Goal: Task Accomplishment & Management: Manage account settings

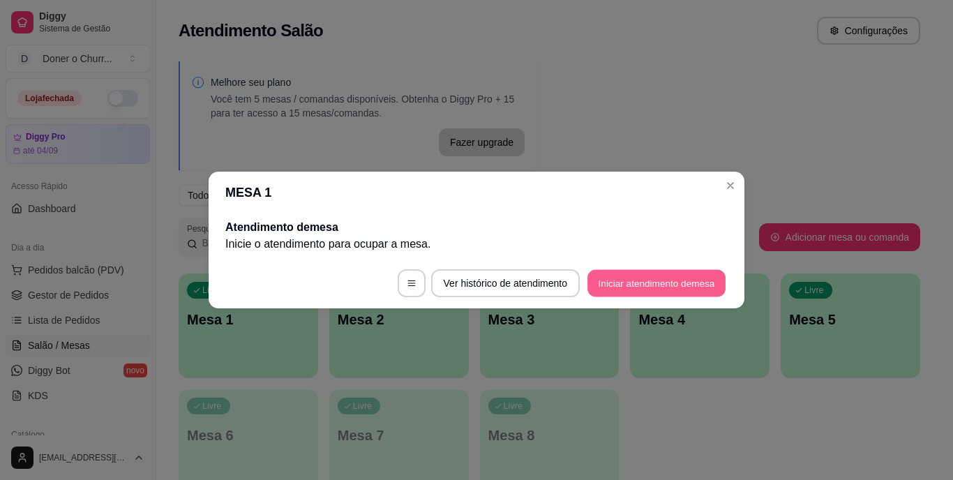
click at [635, 285] on button "Iniciar atendimento de mesa" at bounding box center [656, 283] width 138 height 27
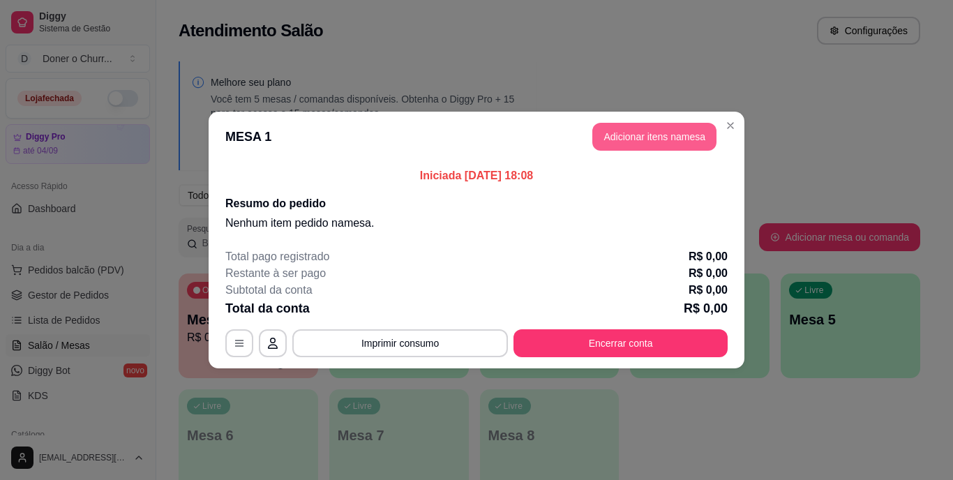
click at [674, 135] on button "Adicionar itens na mesa" at bounding box center [654, 137] width 124 height 28
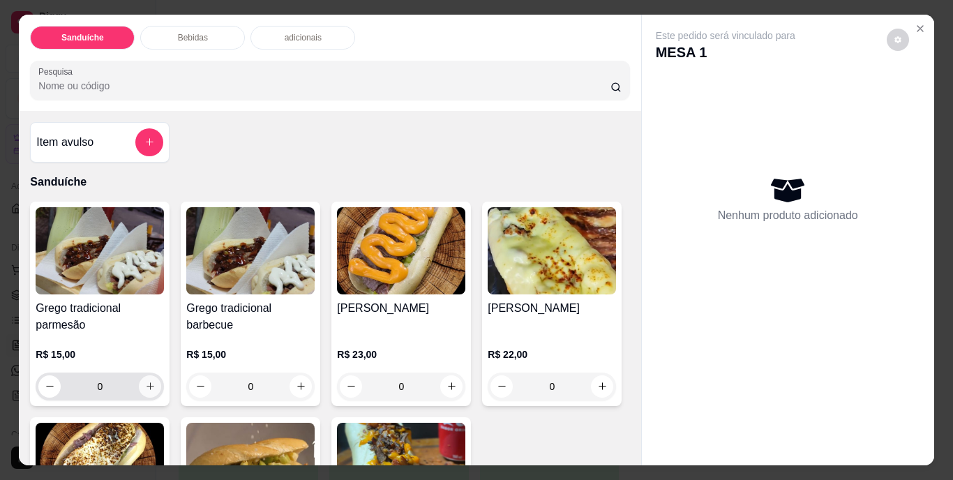
click at [141, 392] on div "0" at bounding box center [99, 386] width 123 height 28
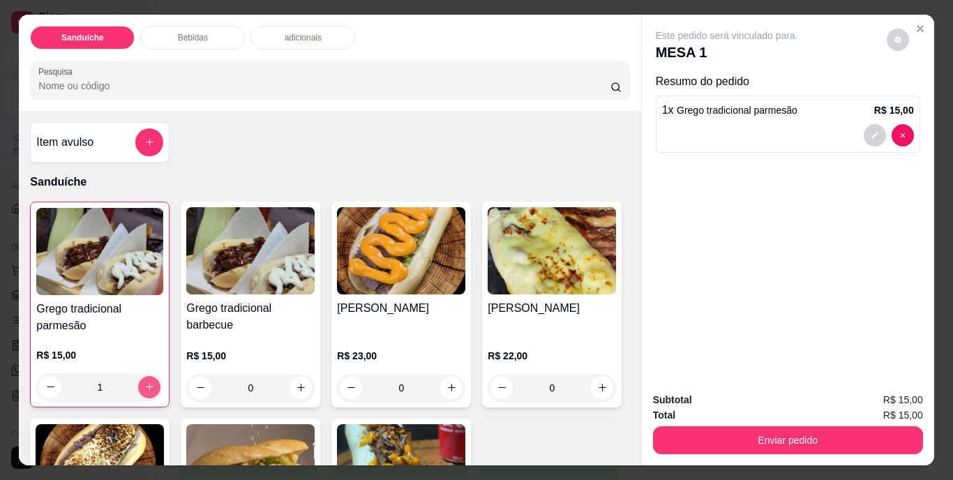
click at [144, 382] on icon "increase-product-quantity" at bounding box center [149, 387] width 10 height 10
click at [47, 386] on icon "decrease-product-quantity" at bounding box center [50, 387] width 10 height 10
type input "1"
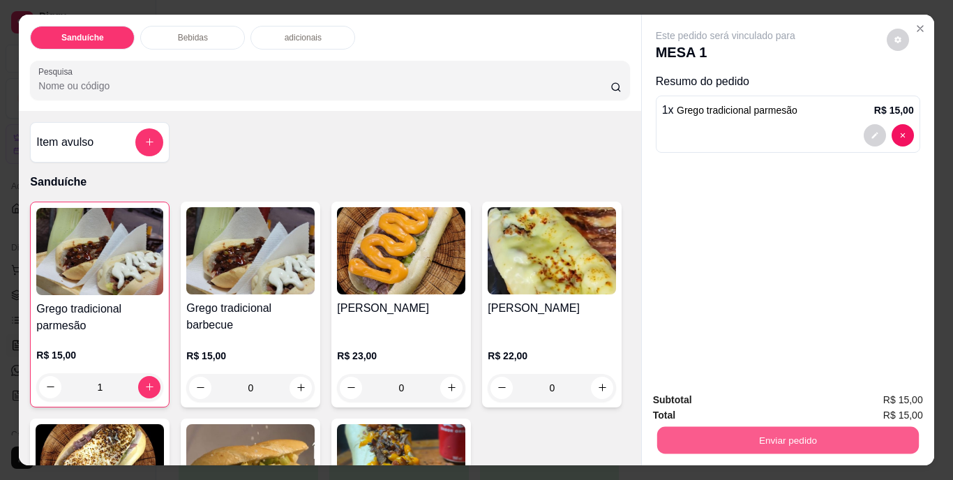
click at [742, 435] on button "Enviar pedido" at bounding box center [787, 440] width 262 height 27
click at [755, 395] on button "Não registrar e enviar pedido" at bounding box center [741, 401] width 141 height 26
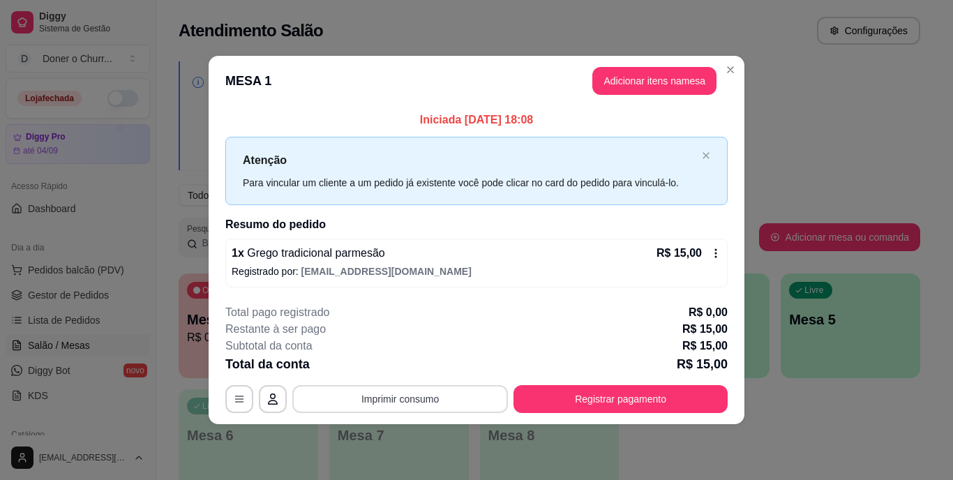
click at [417, 397] on button "Imprimir consumo" at bounding box center [400, 399] width 216 height 28
click at [423, 368] on button "IMPRESSORA" at bounding box center [404, 366] width 101 height 22
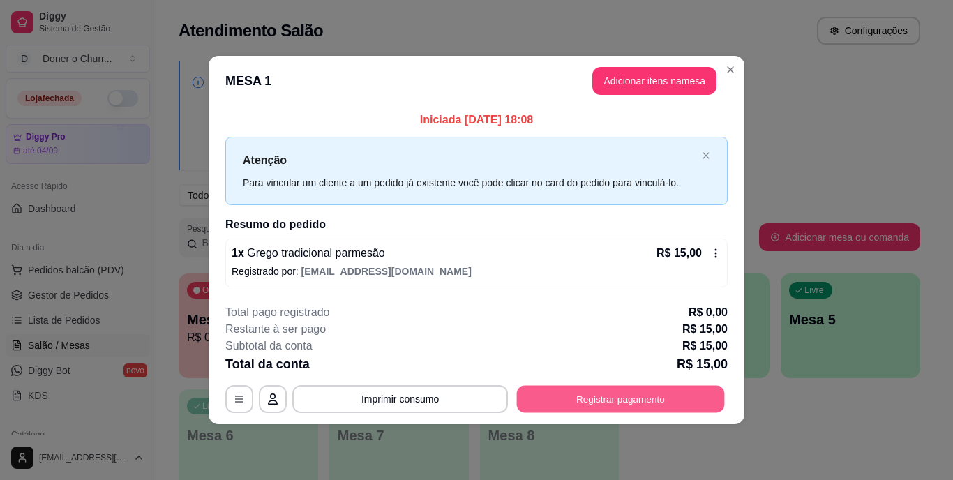
click at [619, 407] on button "Registrar pagamento" at bounding box center [621, 398] width 208 height 27
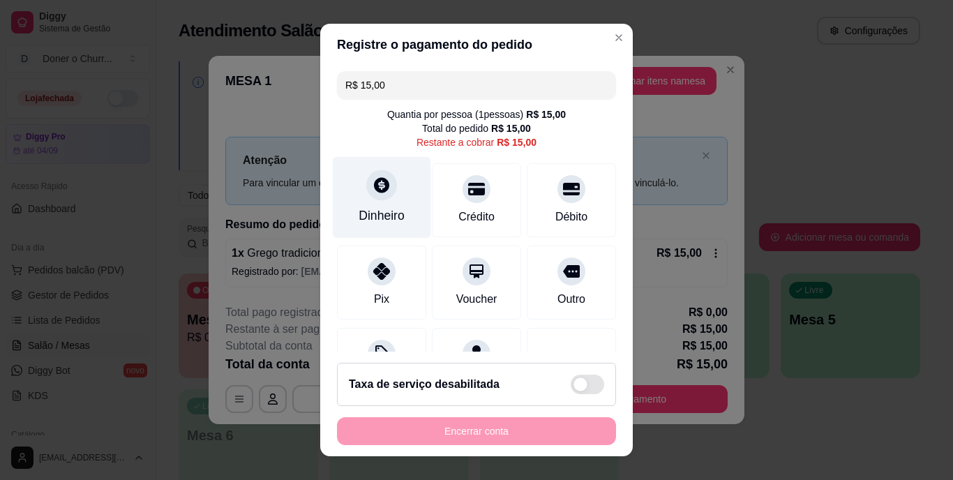
click at [372, 203] on div "Dinheiro" at bounding box center [382, 198] width 98 height 82
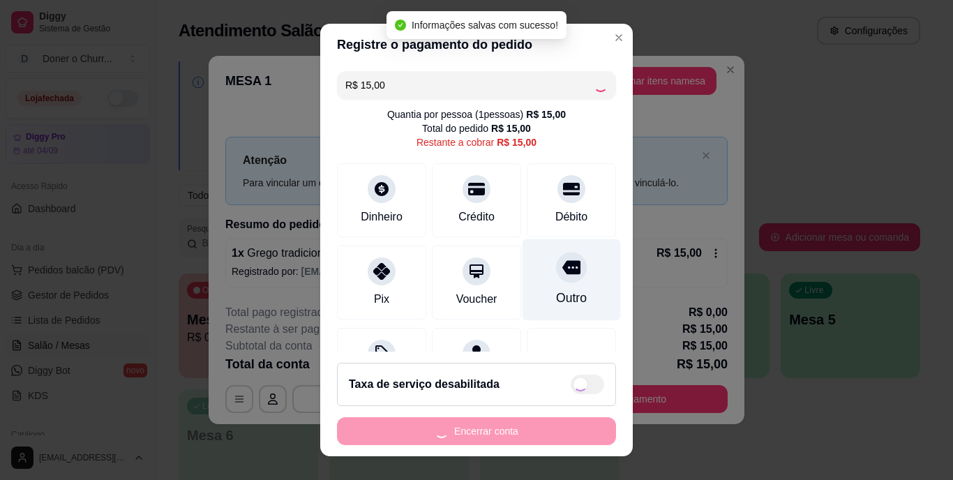
type input "R$ 0,00"
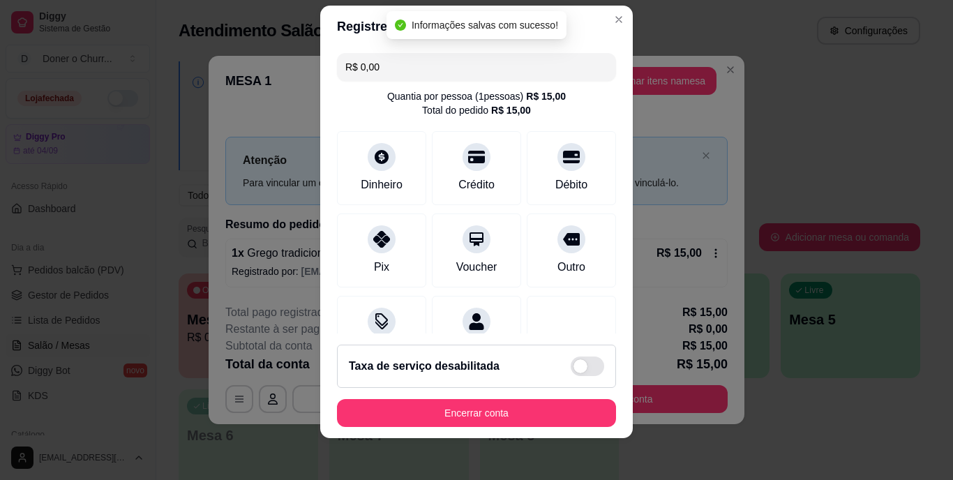
scroll to position [21, 0]
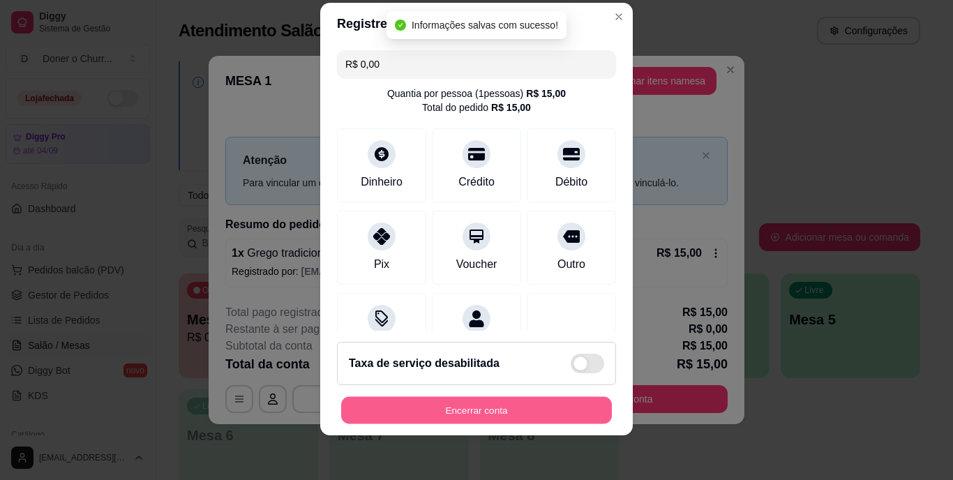
click at [476, 411] on button "Encerrar conta" at bounding box center [476, 409] width 271 height 27
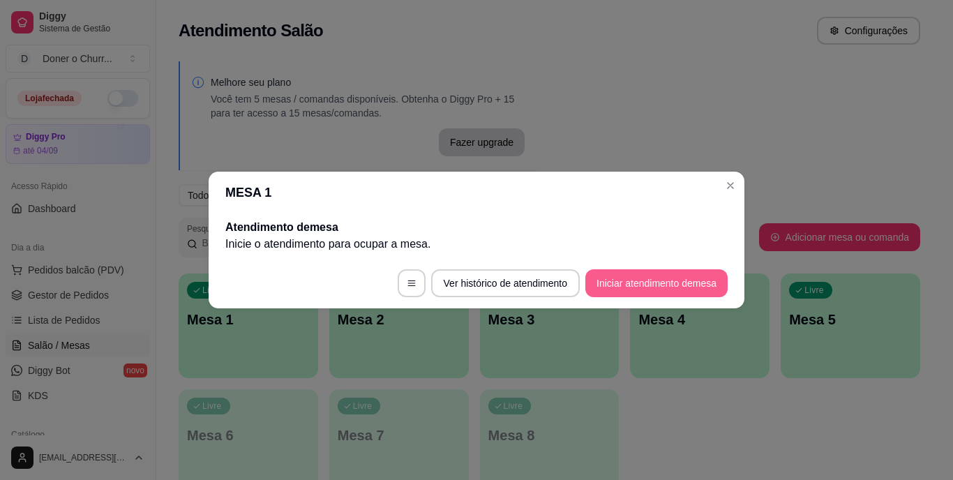
click at [631, 282] on button "Iniciar atendimento de mesa" at bounding box center [656, 283] width 142 height 28
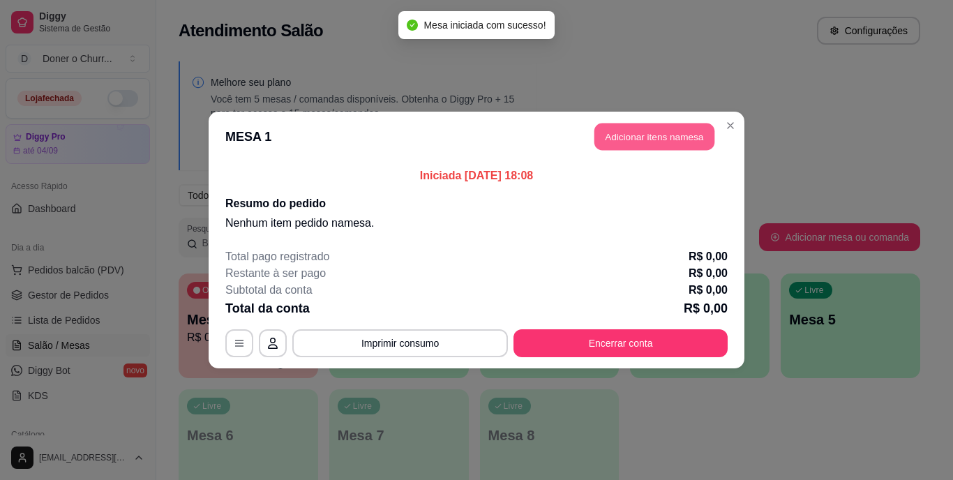
click at [649, 144] on button "Adicionar itens na mesa" at bounding box center [654, 136] width 120 height 27
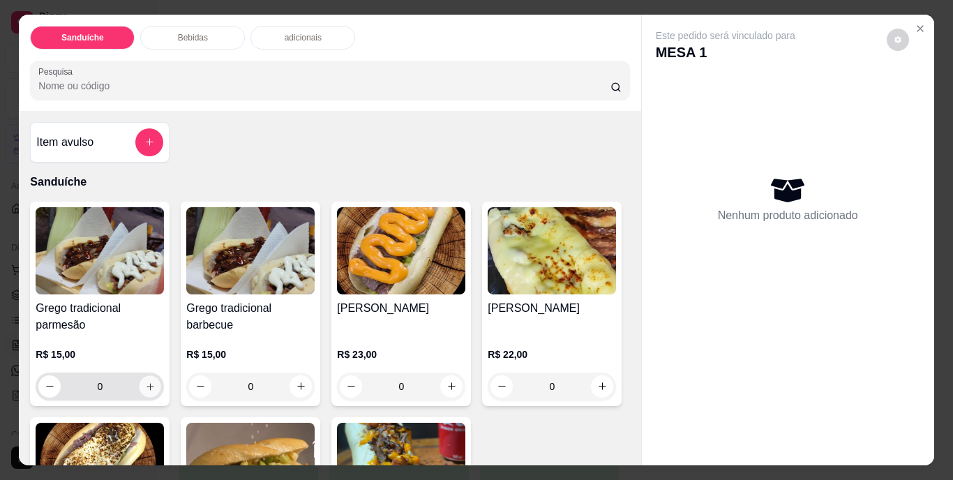
click at [146, 381] on icon "increase-product-quantity" at bounding box center [150, 386] width 10 height 10
type input "1"
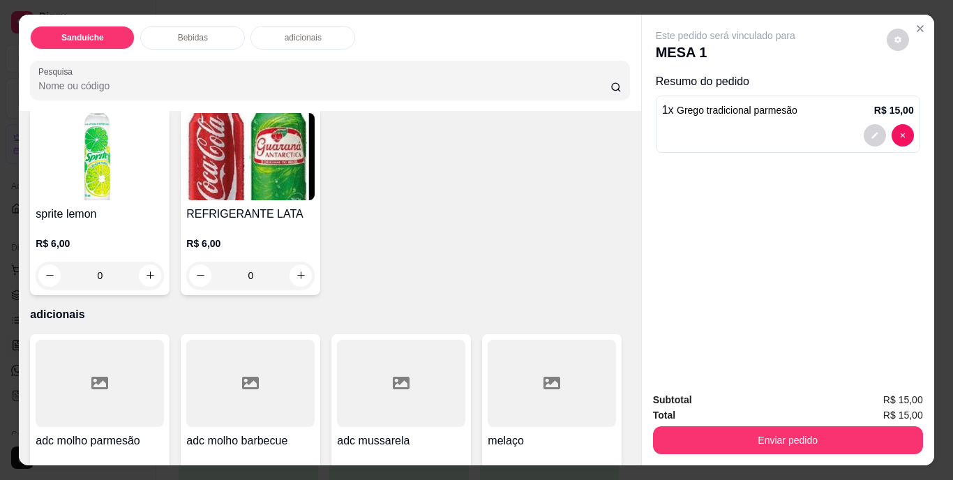
scroll to position [837, 0]
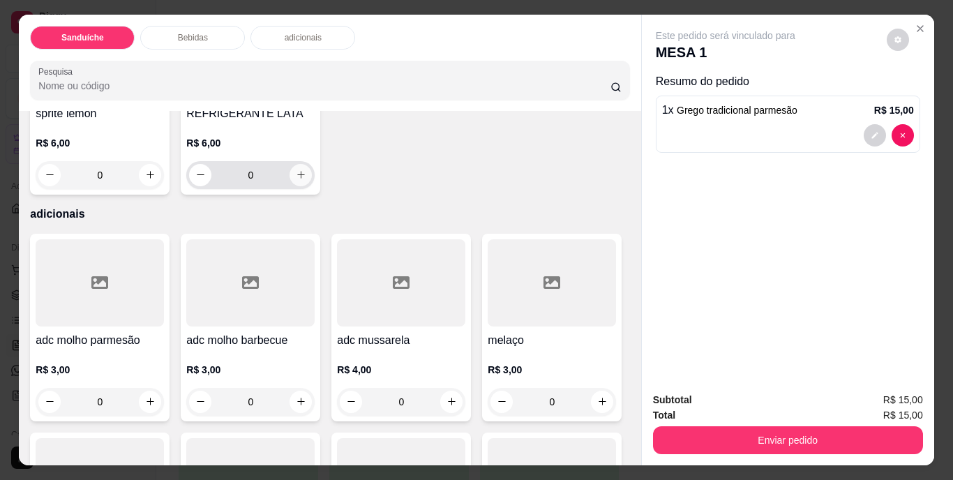
click at [306, 180] on icon "increase-product-quantity" at bounding box center [301, 174] width 10 height 10
type input "1"
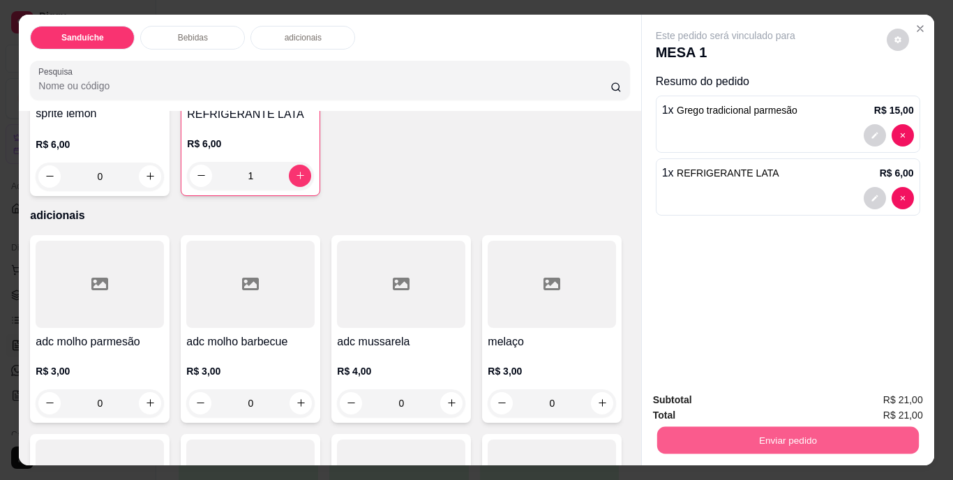
click at [783, 436] on button "Enviar pedido" at bounding box center [787, 440] width 262 height 27
click at [748, 400] on button "Não registrar e enviar pedido" at bounding box center [741, 401] width 141 height 26
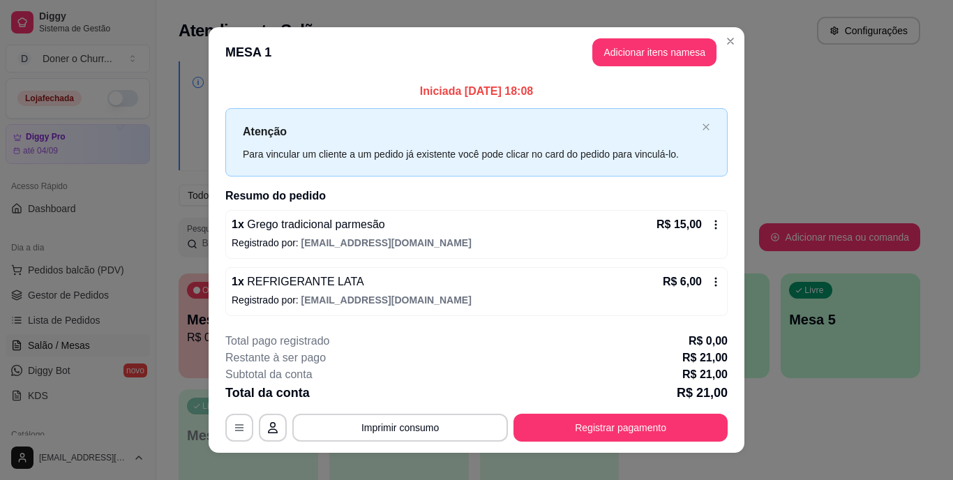
click at [392, 430] on button "Imprimir consumo" at bounding box center [400, 428] width 216 height 28
click at [399, 398] on button "IMPRESSORA" at bounding box center [399, 395] width 101 height 22
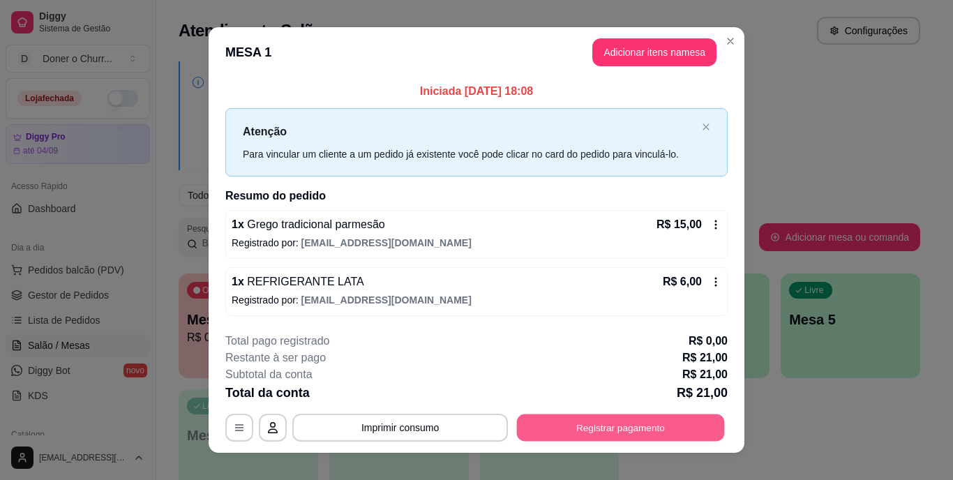
click at [605, 425] on button "Registrar pagamento" at bounding box center [621, 427] width 208 height 27
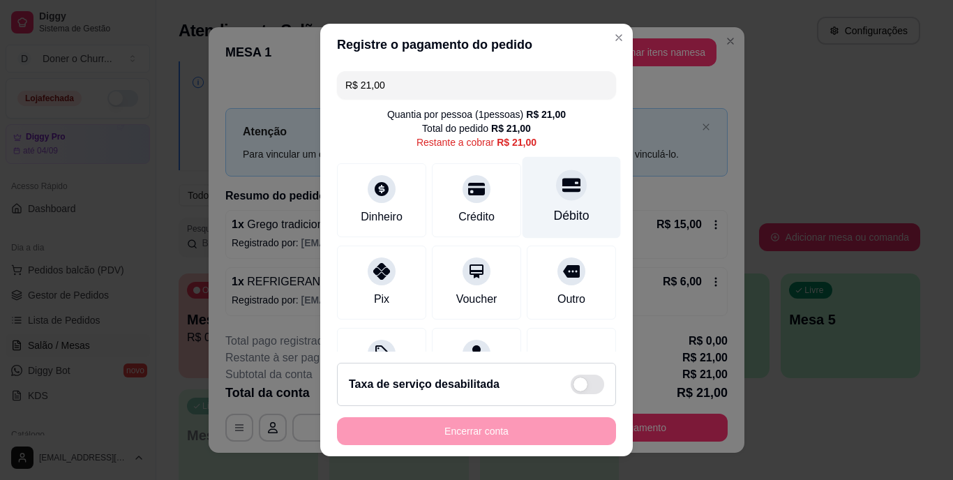
click at [556, 198] on div "Débito" at bounding box center [571, 198] width 98 height 82
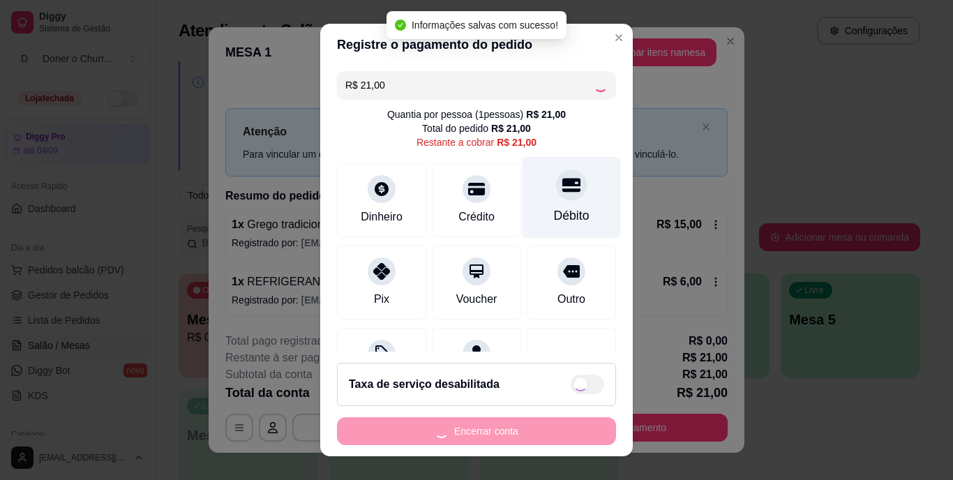
type input "R$ 0,00"
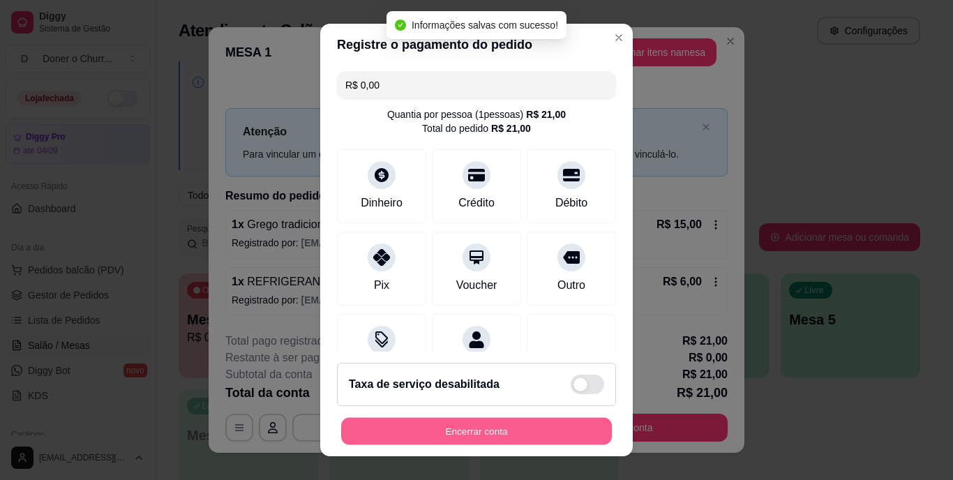
click at [481, 435] on button "Encerrar conta" at bounding box center [476, 430] width 271 height 27
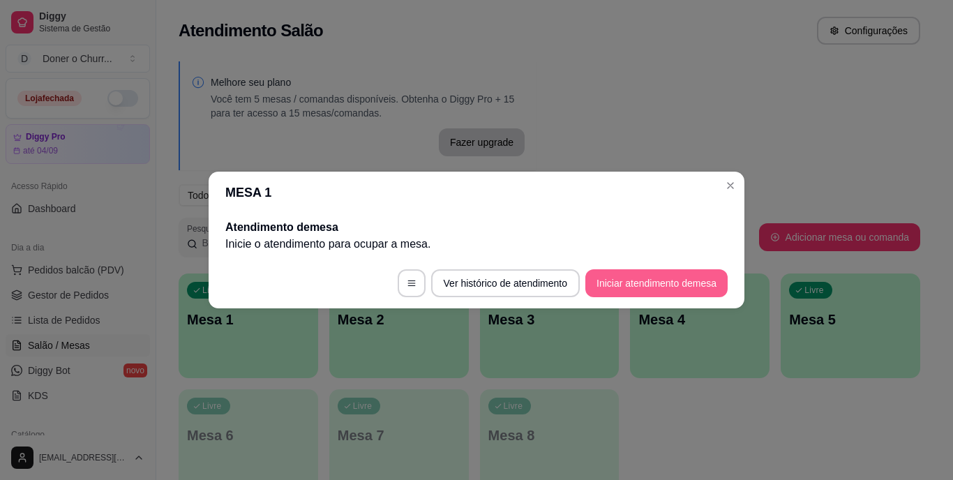
click at [668, 280] on button "Iniciar atendimento de mesa" at bounding box center [656, 283] width 142 height 28
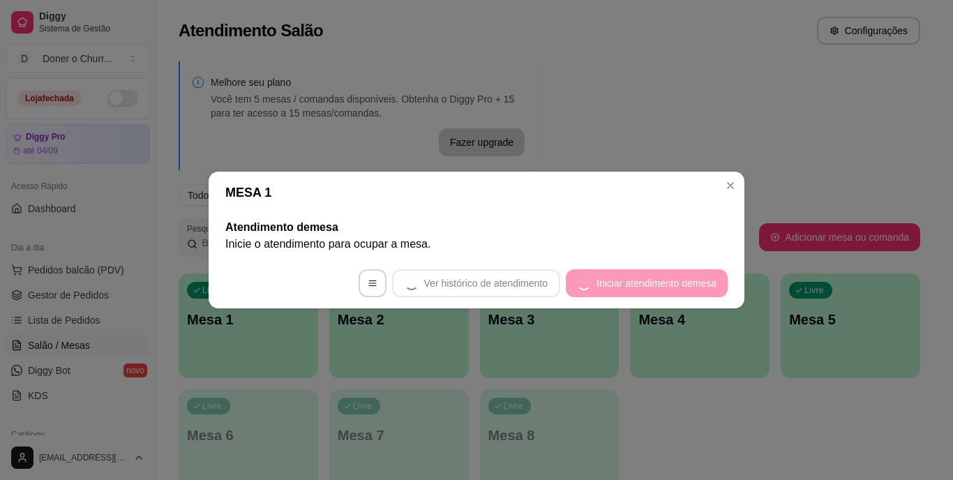
click at [679, 279] on footer "Ver histórico de atendimento Iniciar atendimento de mesa" at bounding box center [477, 283] width 536 height 50
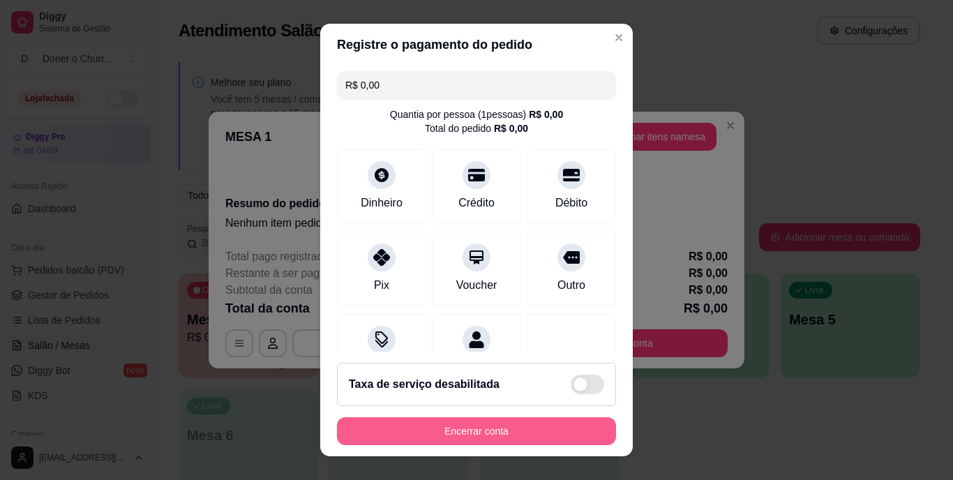
click at [515, 434] on button "Encerrar conta" at bounding box center [476, 431] width 279 height 28
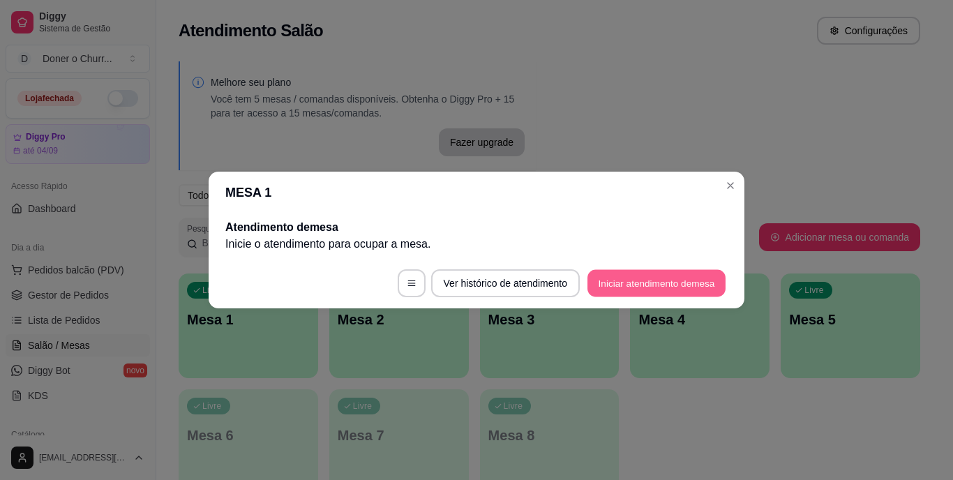
click at [654, 278] on button "Iniciar atendimento de mesa" at bounding box center [656, 283] width 138 height 27
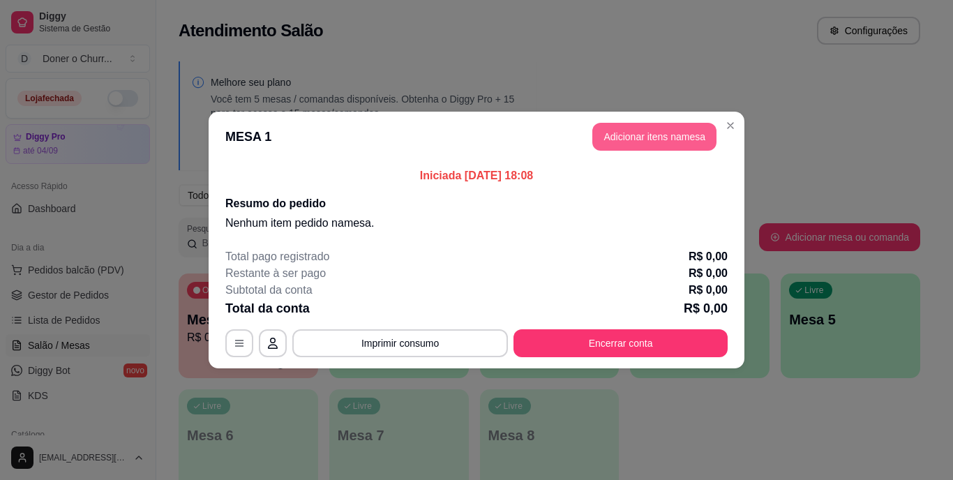
click at [663, 133] on button "Adicionar itens na mesa" at bounding box center [654, 137] width 124 height 28
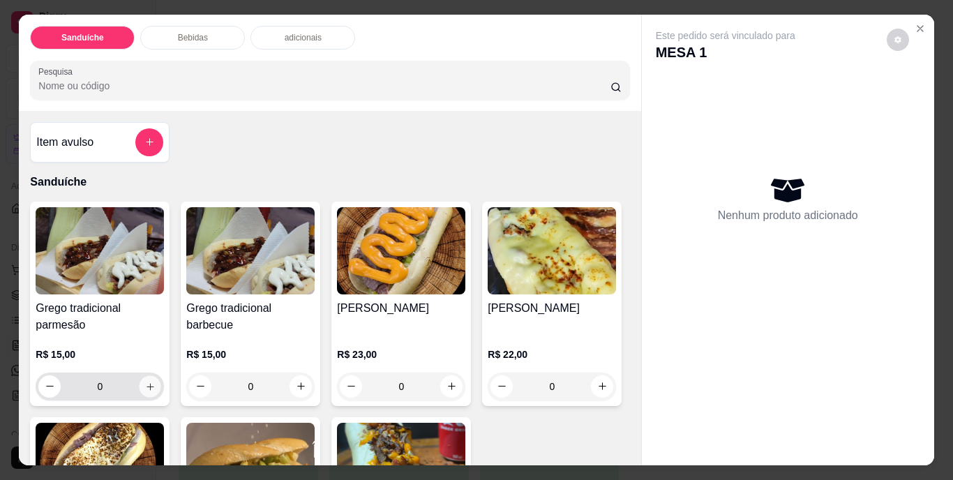
click at [145, 381] on icon "increase-product-quantity" at bounding box center [150, 386] width 10 height 10
type input "1"
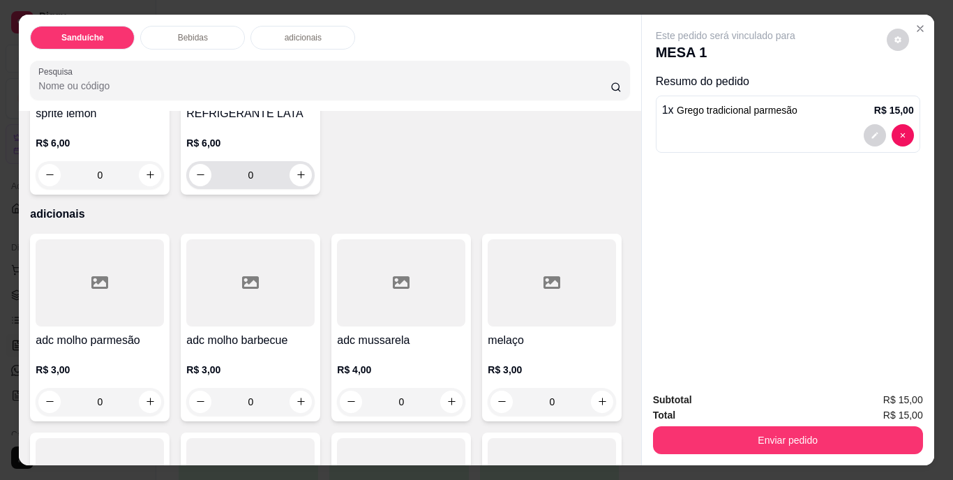
scroll to position [907, 0]
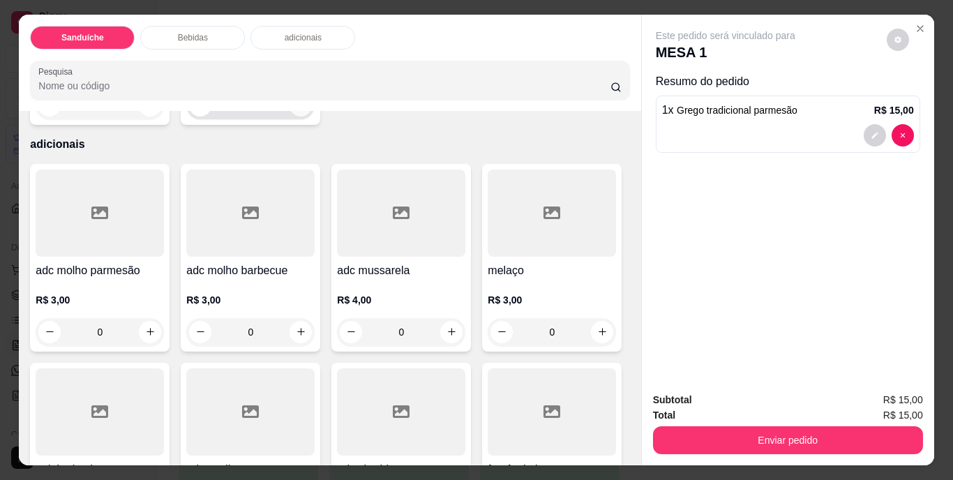
click at [312, 116] on button "increase-product-quantity" at bounding box center [300, 105] width 22 height 22
type input "1"
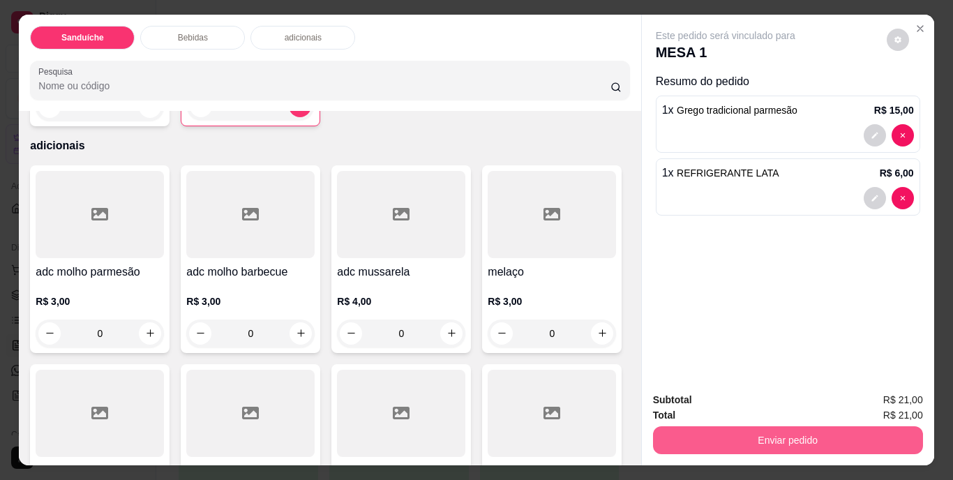
click at [764, 428] on button "Enviar pedido" at bounding box center [788, 440] width 270 height 28
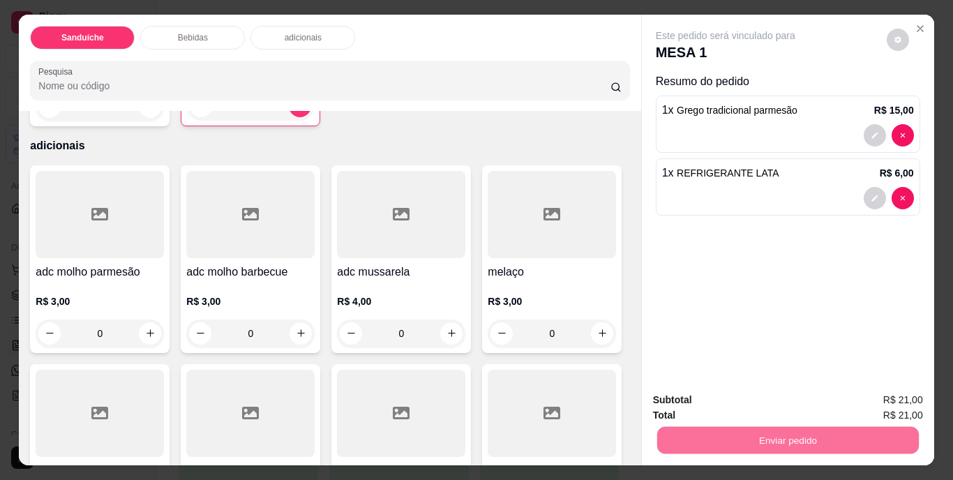
click at [746, 399] on button "Não registrar e enviar pedido" at bounding box center [741, 401] width 141 height 26
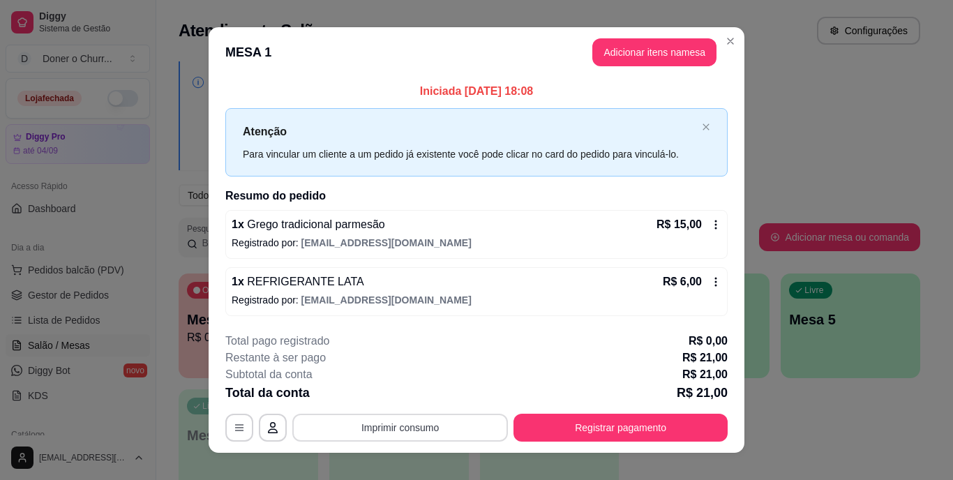
click at [401, 416] on button "Imprimir consumo" at bounding box center [400, 428] width 216 height 28
click at [421, 389] on button "IMPRESSORA" at bounding box center [399, 395] width 101 height 22
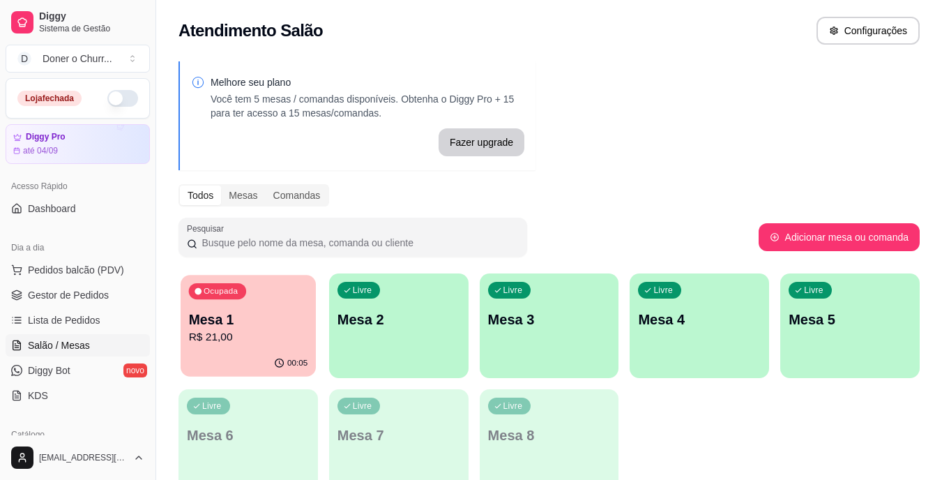
click at [267, 347] on div "Ocupada Mesa 1 R$ 21,00" at bounding box center [248, 312] width 135 height 75
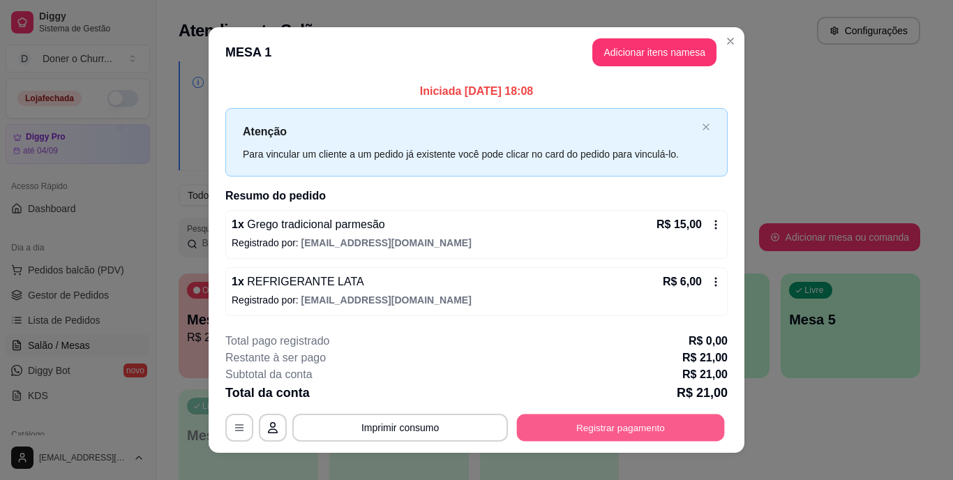
click at [606, 427] on button "Registrar pagamento" at bounding box center [621, 427] width 208 height 27
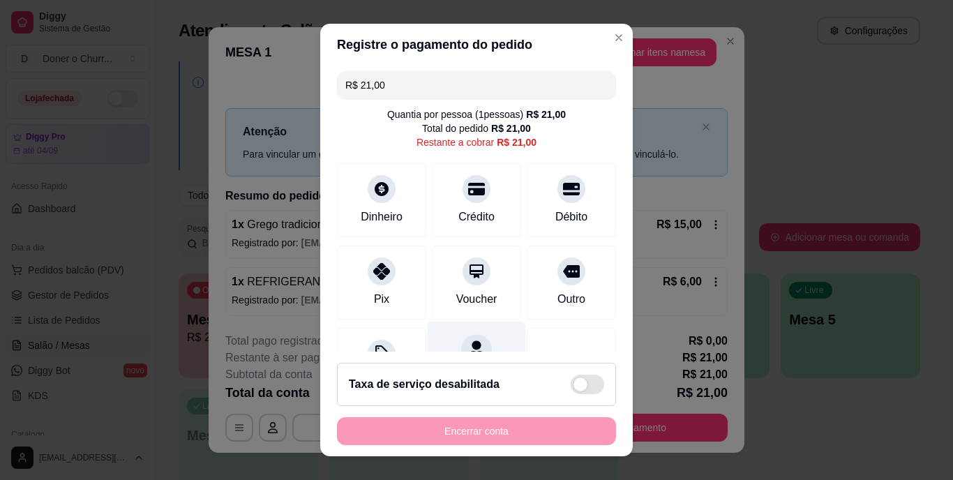
click at [375, 282] on div at bounding box center [382, 271] width 28 height 28
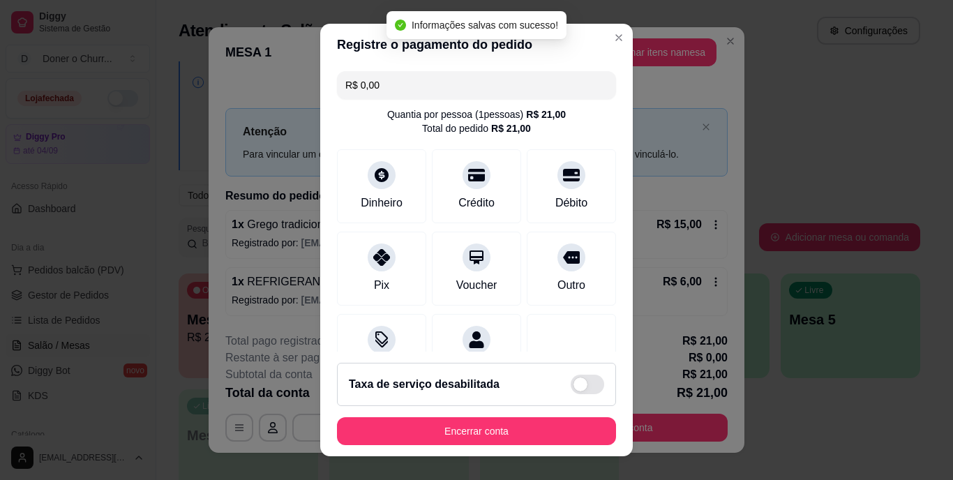
type input "R$ 0,00"
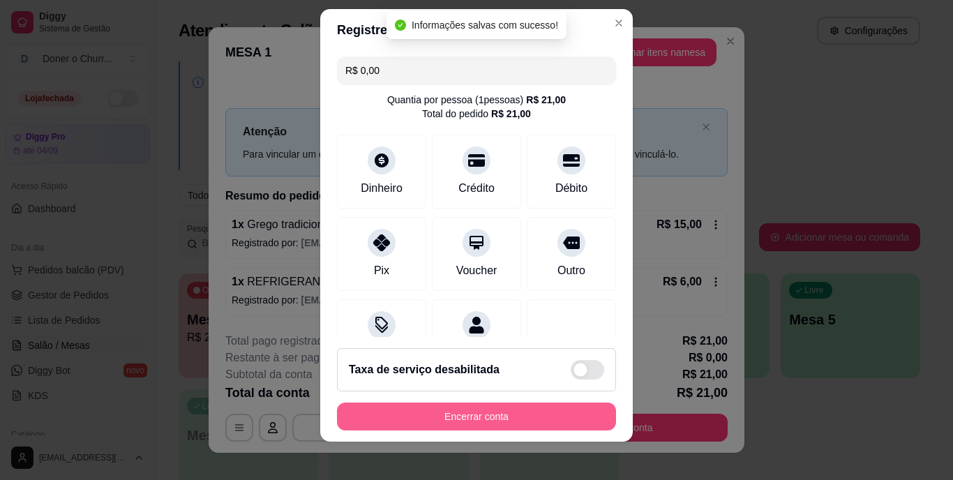
scroll to position [21, 0]
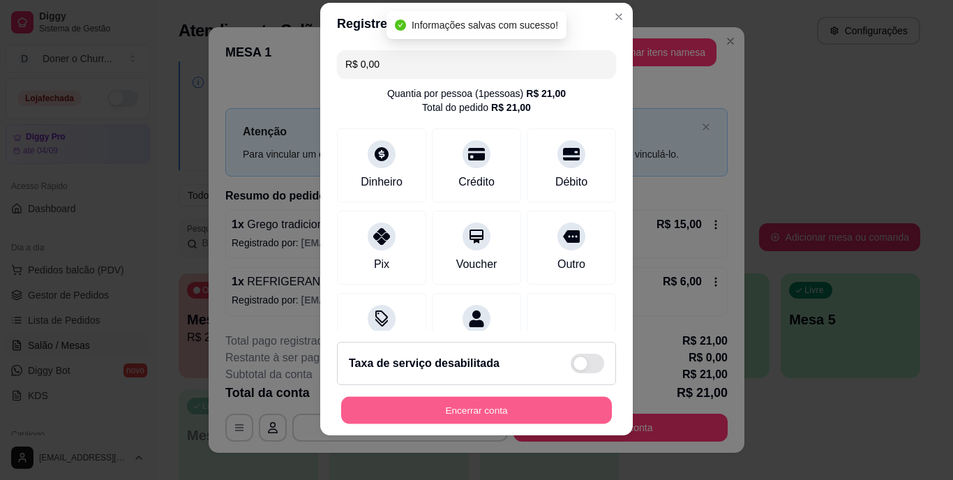
click at [490, 416] on button "Encerrar conta" at bounding box center [476, 409] width 271 height 27
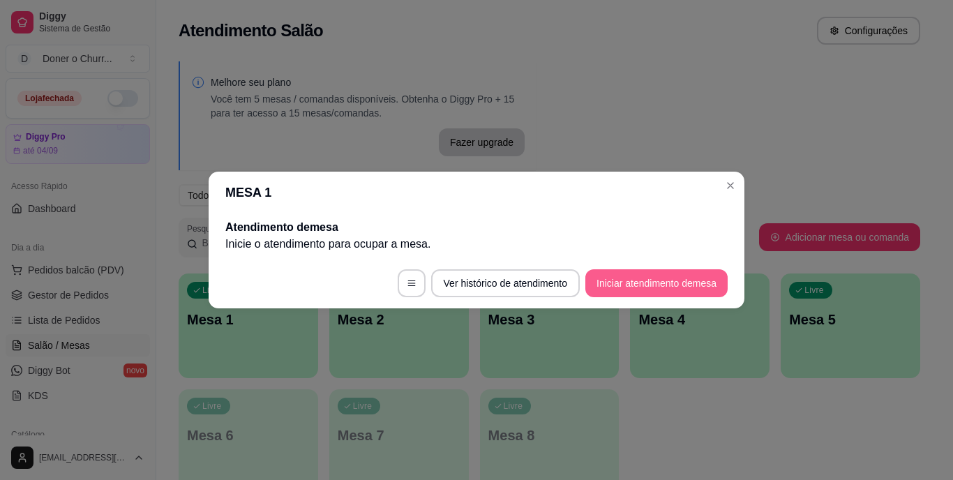
click at [661, 287] on button "Iniciar atendimento de mesa" at bounding box center [656, 283] width 142 height 28
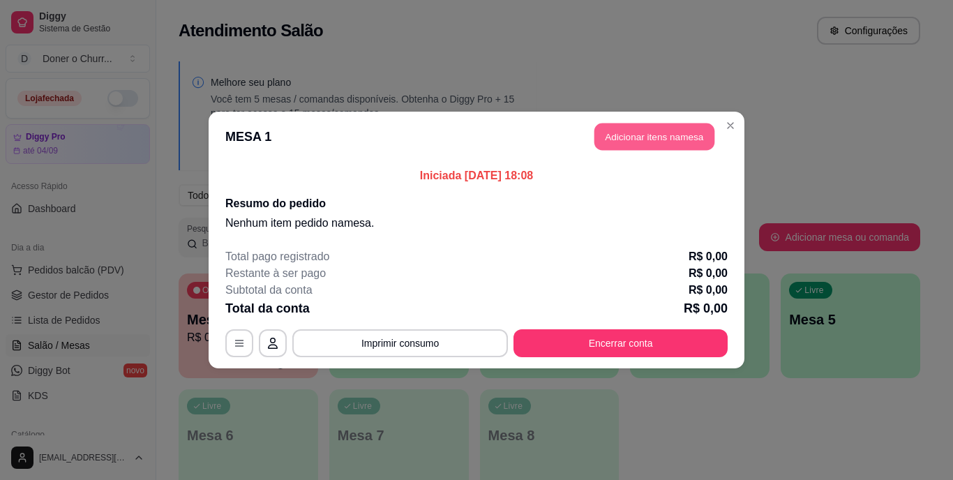
click at [650, 135] on button "Adicionar itens na mesa" at bounding box center [654, 136] width 120 height 27
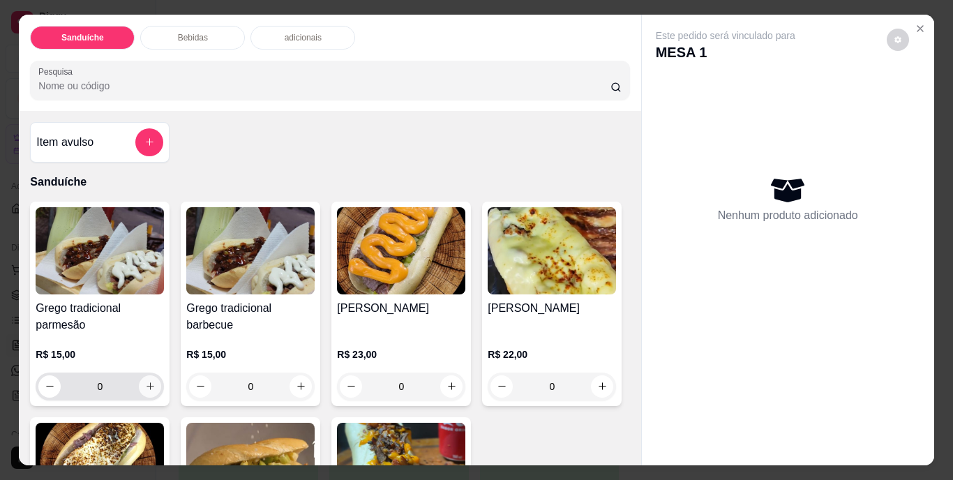
click at [145, 384] on icon "increase-product-quantity" at bounding box center [150, 386] width 10 height 10
type input "1"
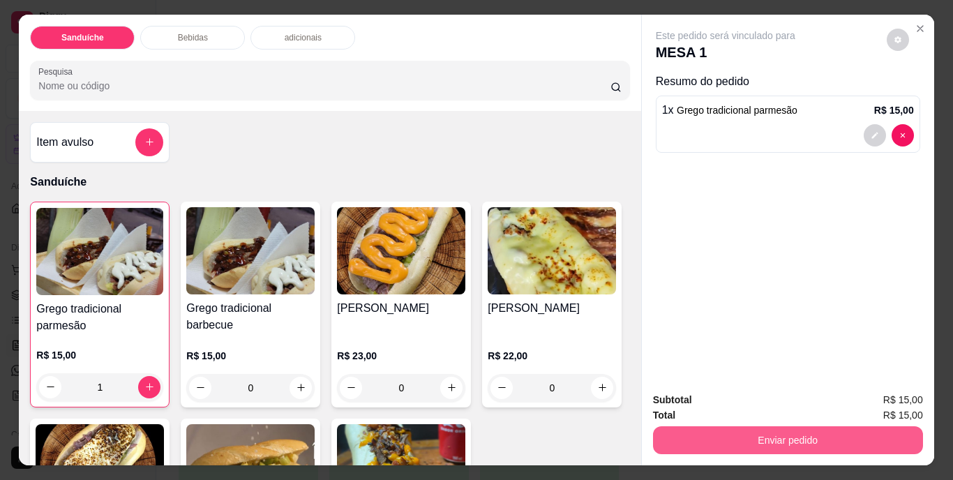
click at [773, 433] on button "Enviar pedido" at bounding box center [788, 440] width 270 height 28
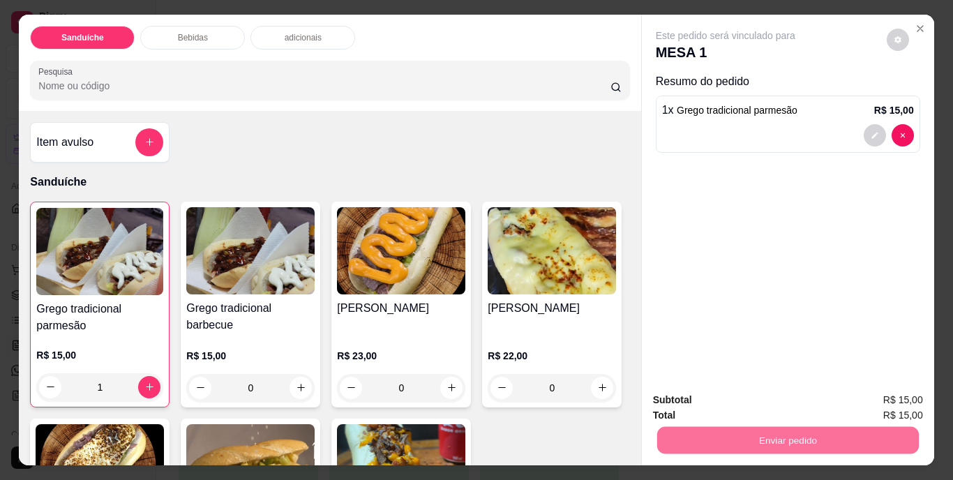
click at [737, 398] on button "Não registrar e enviar pedido" at bounding box center [741, 401] width 141 height 26
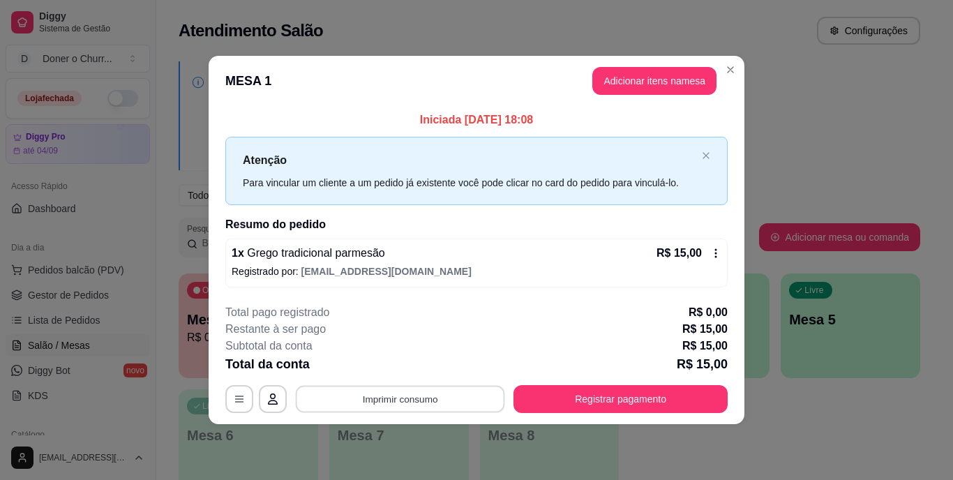
click at [391, 397] on button "Imprimir consumo" at bounding box center [400, 398] width 209 height 27
click at [405, 364] on button "IMPRESSORA" at bounding box center [404, 367] width 101 height 22
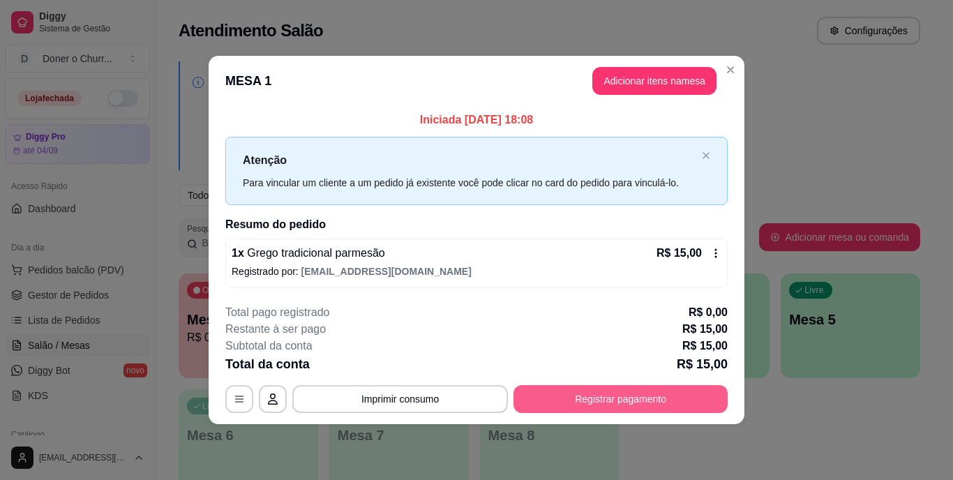
click at [654, 400] on button "Registrar pagamento" at bounding box center [620, 399] width 214 height 28
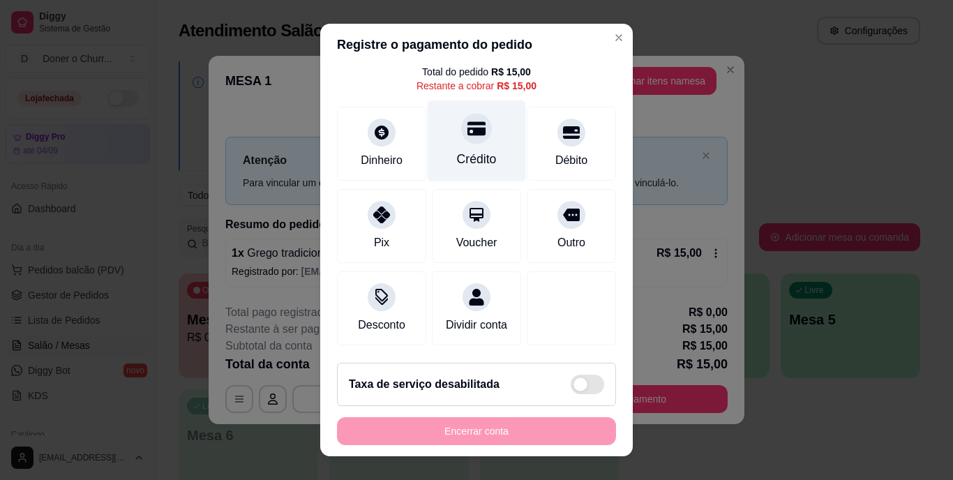
scroll to position [0, 0]
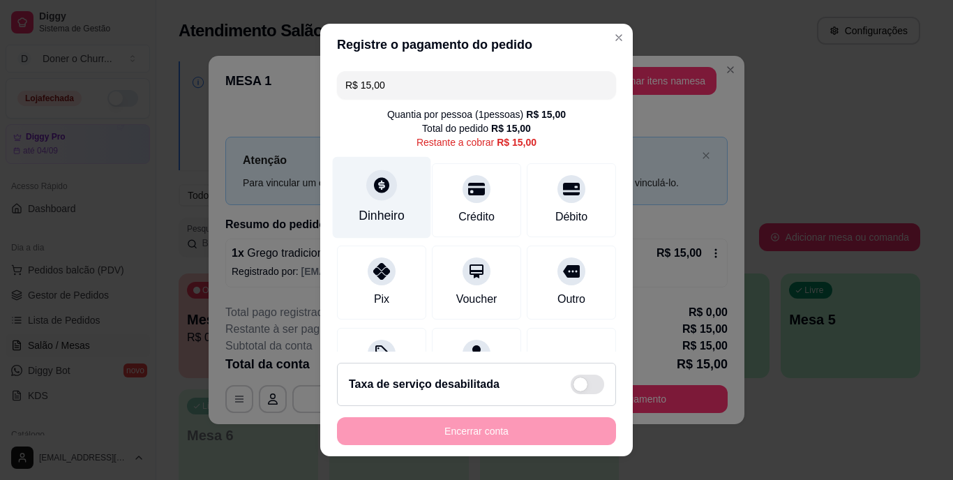
click at [382, 218] on div "Dinheiro" at bounding box center [382, 216] width 46 height 18
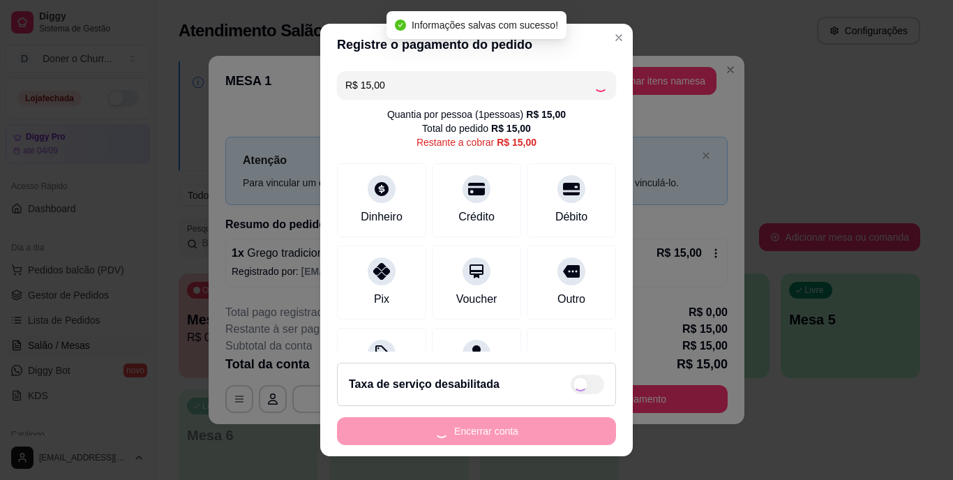
type input "R$ 0,00"
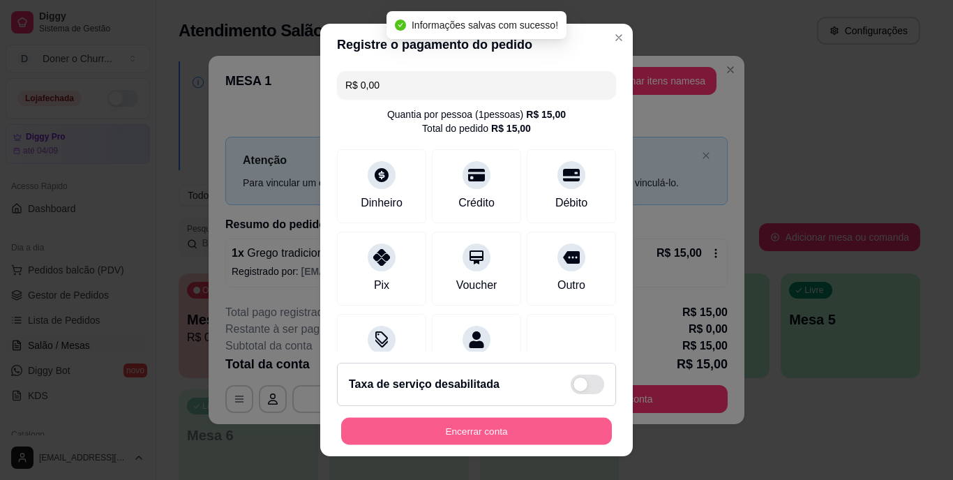
click at [524, 430] on button "Encerrar conta" at bounding box center [476, 430] width 271 height 27
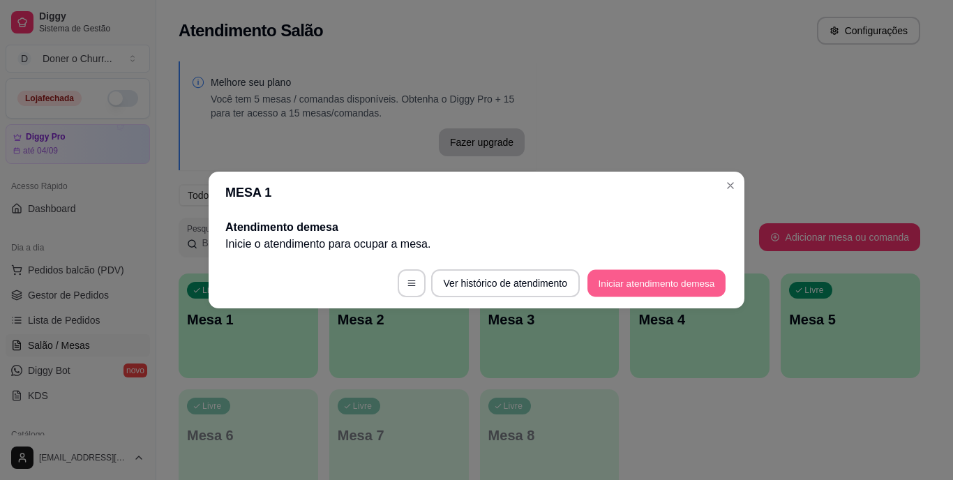
click at [639, 280] on button "Iniciar atendimento de mesa" at bounding box center [656, 283] width 138 height 27
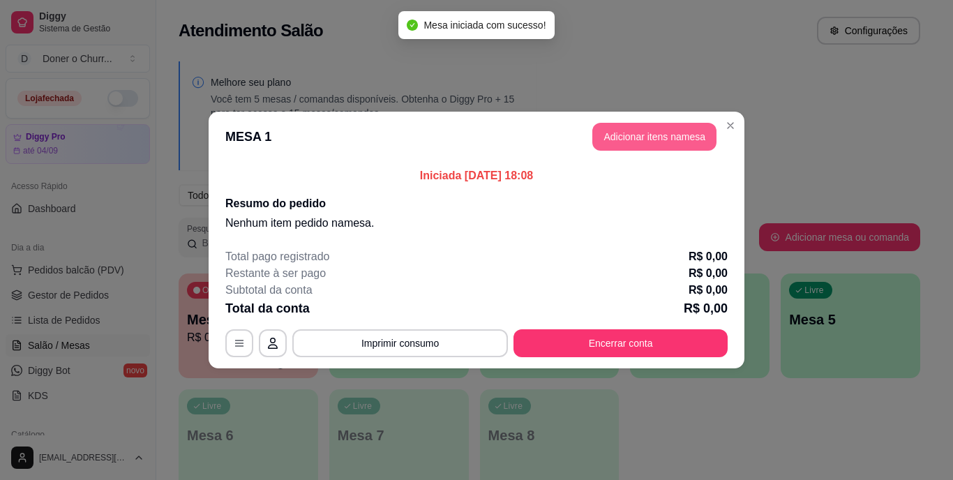
click at [620, 140] on button "Adicionar itens na mesa" at bounding box center [654, 137] width 124 height 28
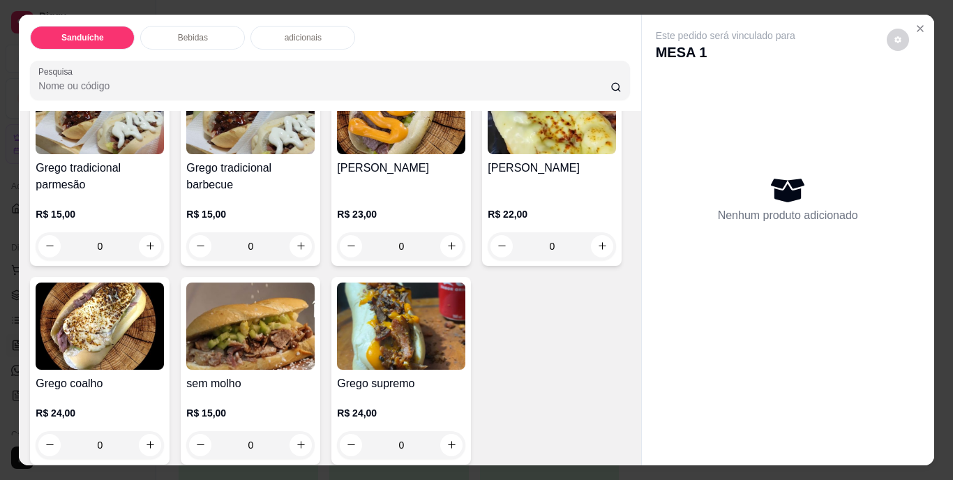
scroll to position [279, 0]
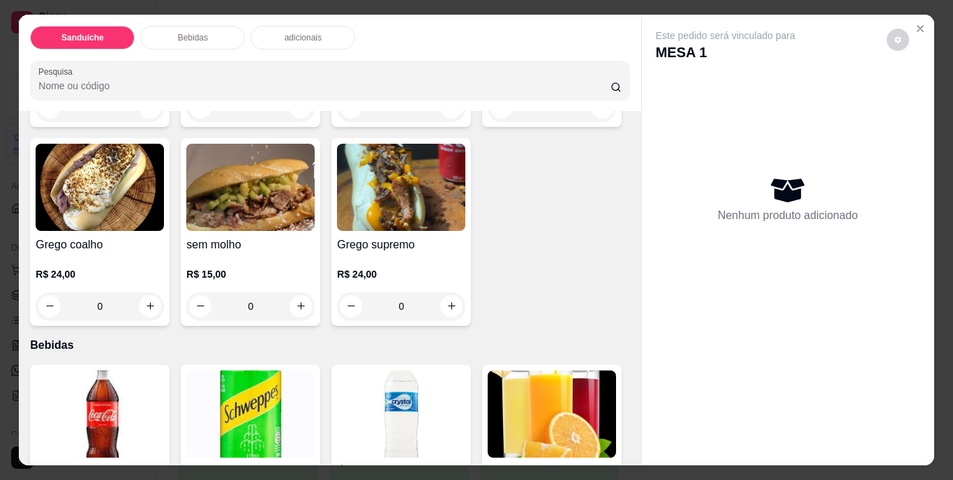
click at [312, 307] on button "increase-product-quantity" at bounding box center [300, 306] width 22 height 22
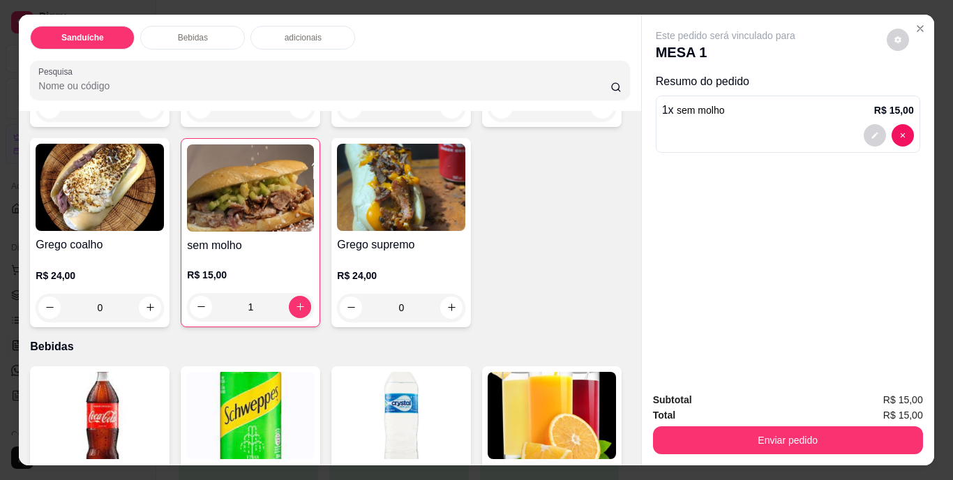
type input "1"
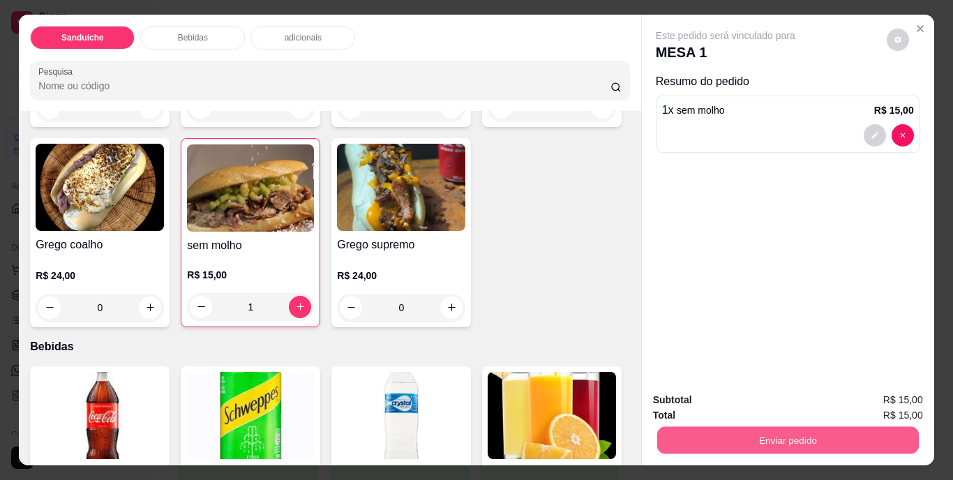
click at [768, 432] on button "Enviar pedido" at bounding box center [787, 440] width 262 height 27
click at [748, 398] on button "Não registrar e enviar pedido" at bounding box center [741, 401] width 145 height 27
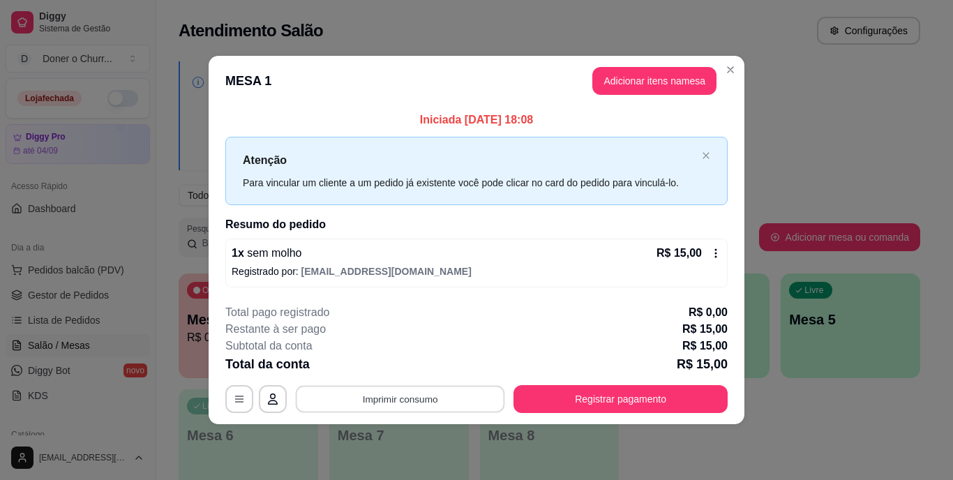
click at [402, 402] on button "Imprimir consumo" at bounding box center [400, 398] width 209 height 27
click at [407, 365] on button "IMPRESSORA" at bounding box center [405, 367] width 98 height 22
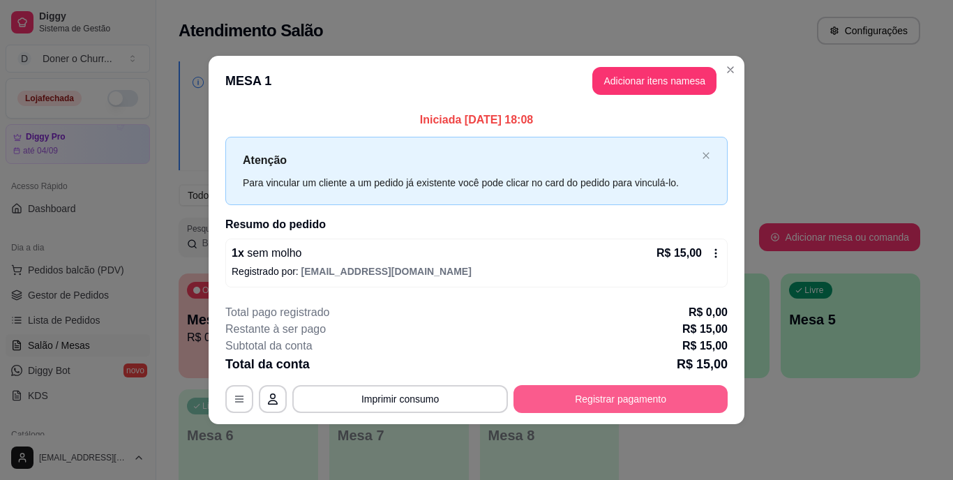
click at [591, 400] on button "Registrar pagamento" at bounding box center [620, 399] width 214 height 28
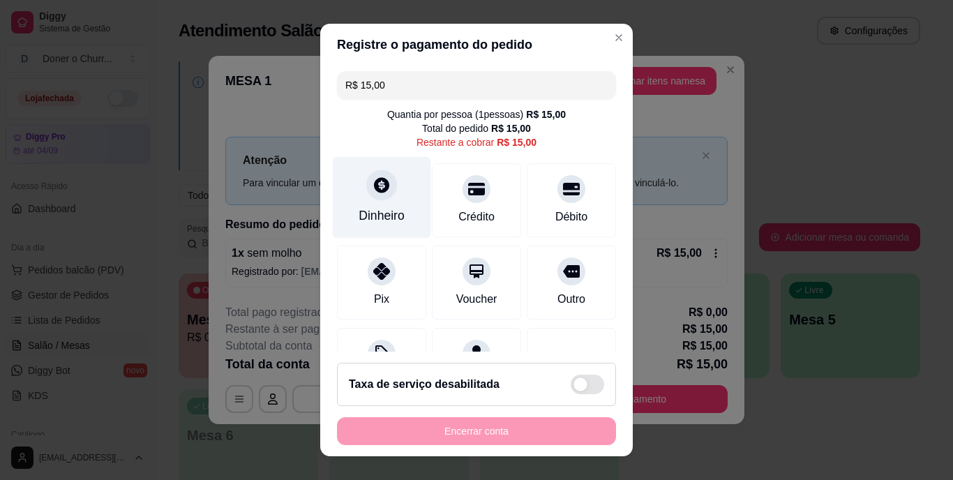
click at [369, 199] on div at bounding box center [381, 185] width 31 height 31
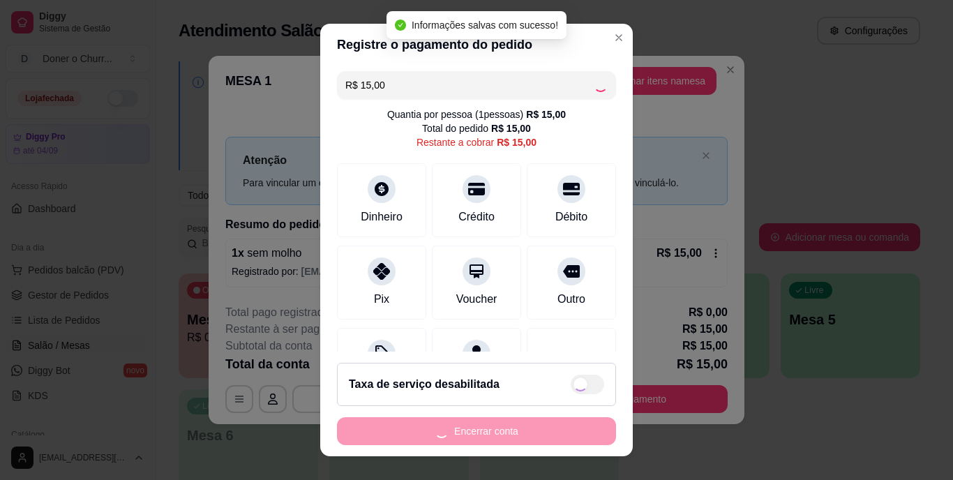
type input "R$ 0,00"
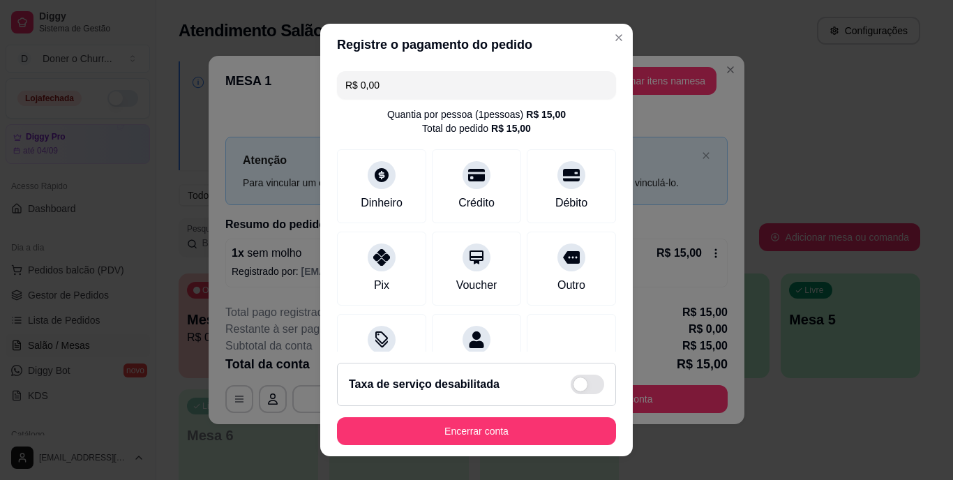
scroll to position [131, 0]
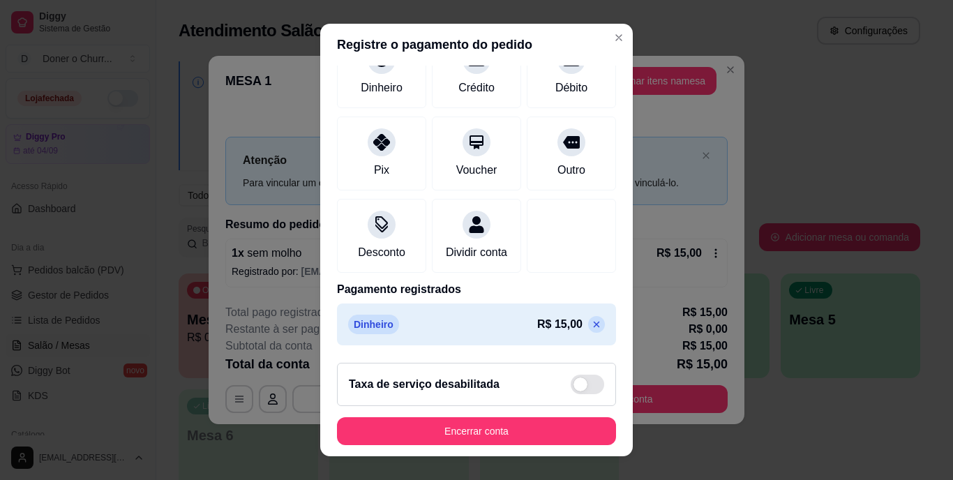
click at [512, 426] on button "Encerrar conta" at bounding box center [476, 431] width 279 height 28
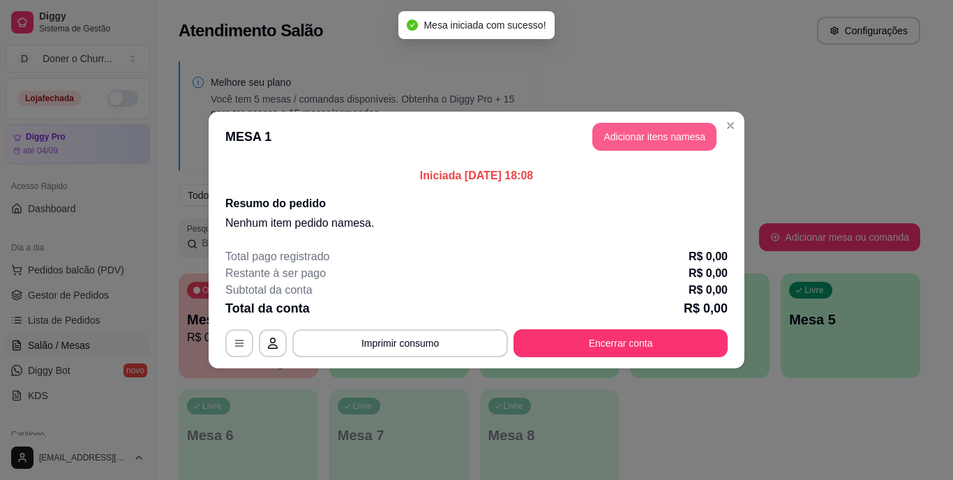
click at [633, 144] on button "Adicionar itens na mesa" at bounding box center [654, 137] width 124 height 28
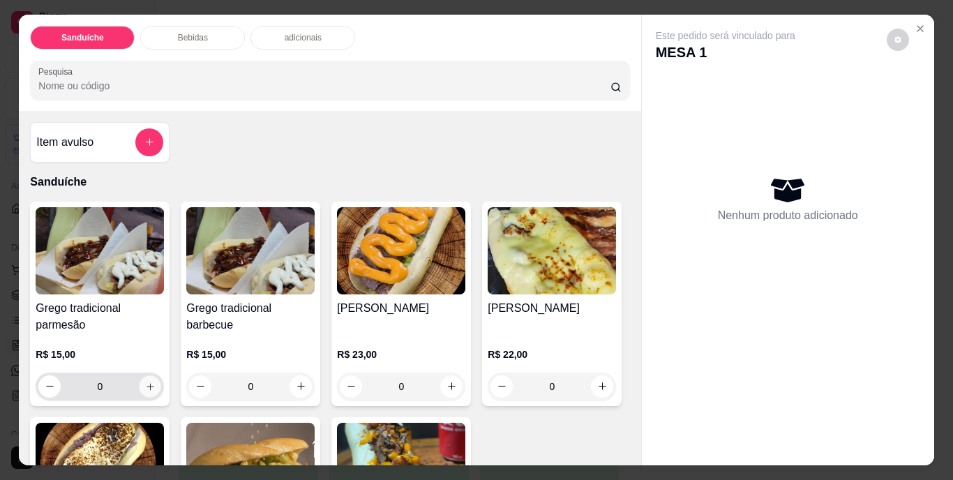
click at [152, 378] on button "increase-product-quantity" at bounding box center [151, 386] width 22 height 22
type input "1"
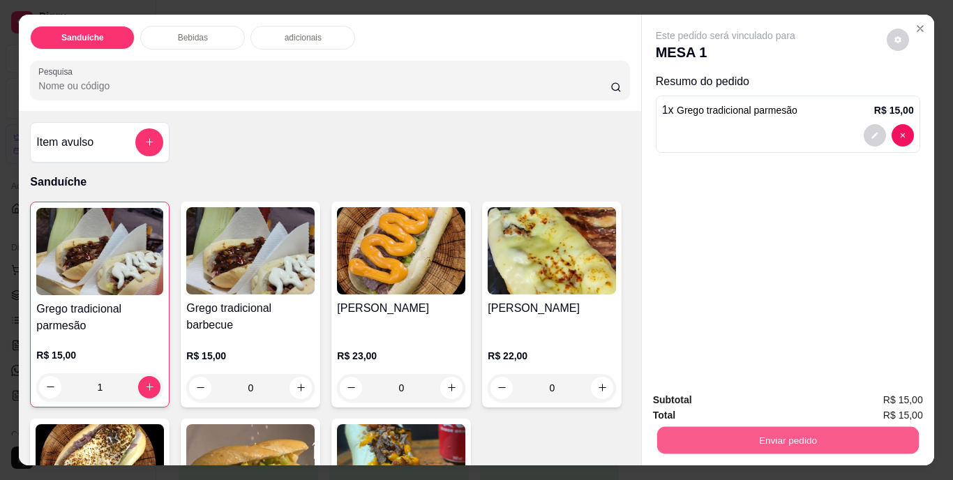
click at [785, 435] on button "Enviar pedido" at bounding box center [787, 440] width 262 height 27
click at [755, 405] on button "Não registrar e enviar pedido" at bounding box center [741, 401] width 141 height 26
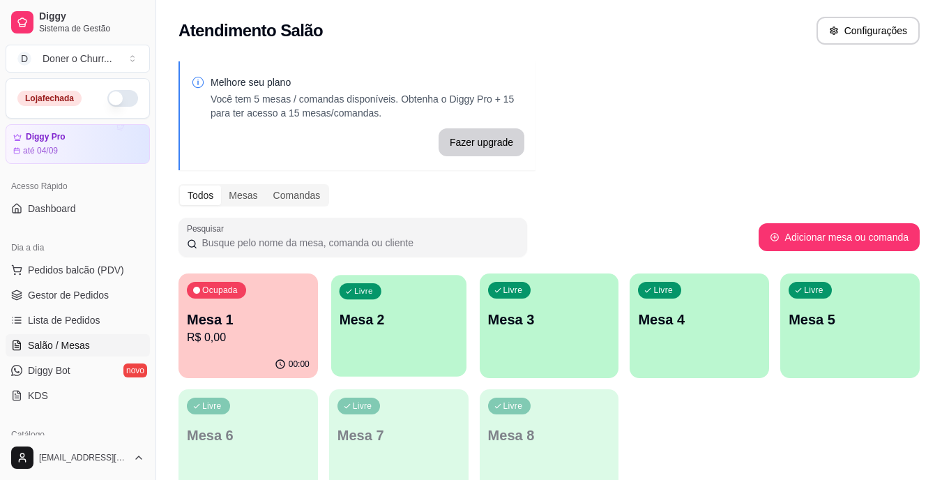
click at [426, 340] on div "Livre Mesa 2" at bounding box center [398, 317] width 135 height 85
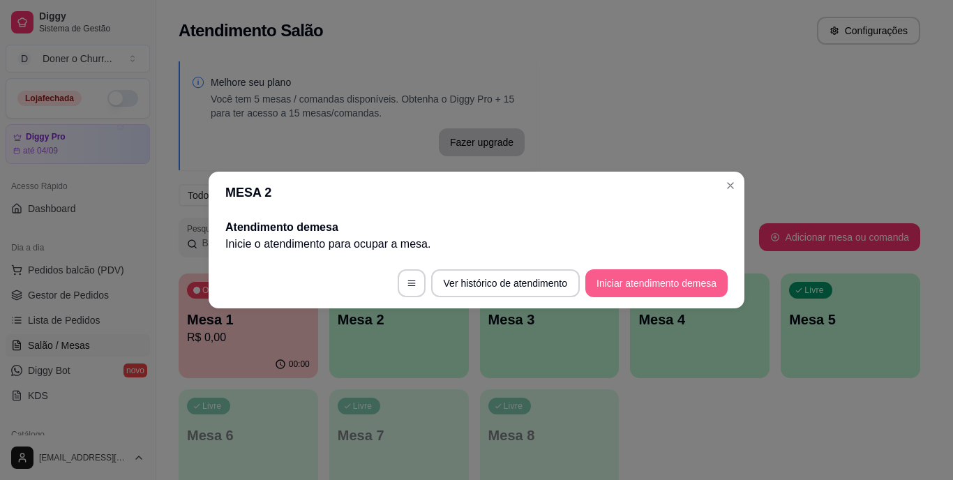
click at [661, 280] on button "Iniciar atendimento de mesa" at bounding box center [656, 283] width 142 height 28
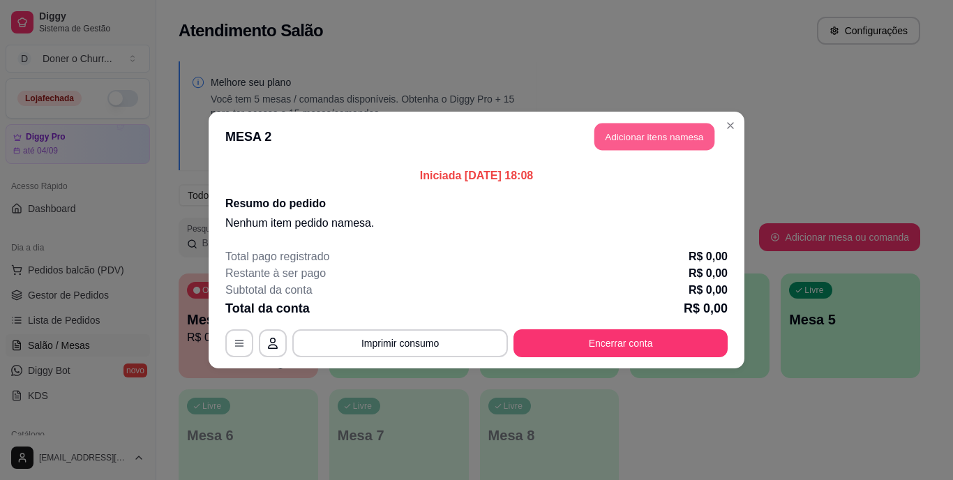
click at [658, 128] on button "Adicionar itens na mesa" at bounding box center [654, 136] width 120 height 27
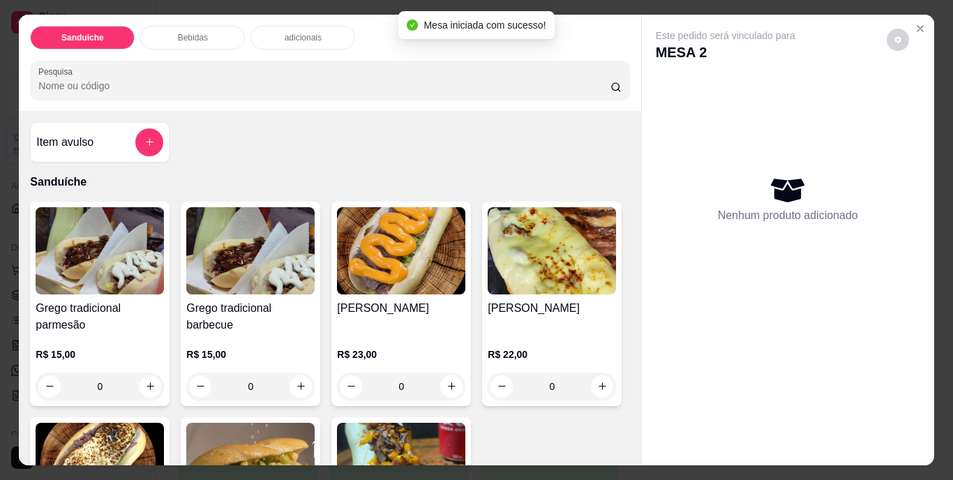
click at [146, 381] on icon "increase-product-quantity" at bounding box center [150, 386] width 10 height 10
type input "2"
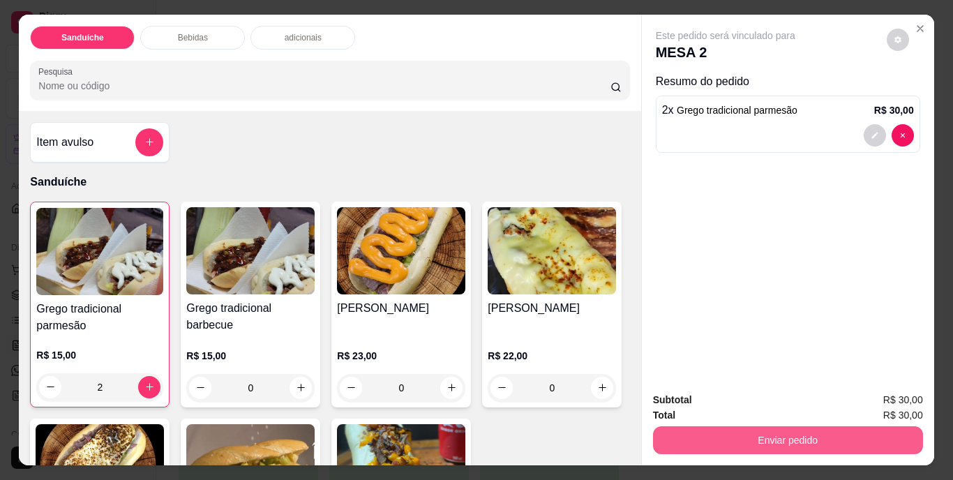
click at [762, 430] on button "Enviar pedido" at bounding box center [788, 440] width 270 height 28
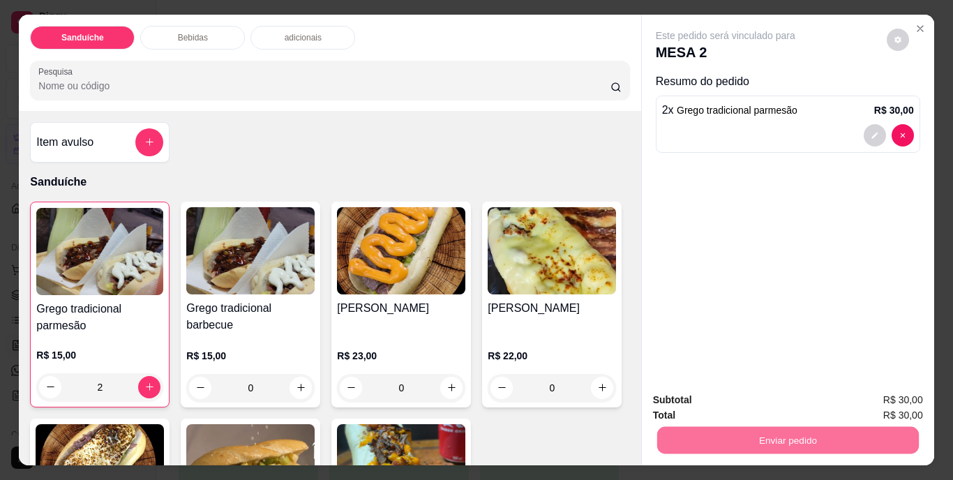
click at [760, 399] on button "Não registrar e enviar pedido" at bounding box center [741, 401] width 145 height 27
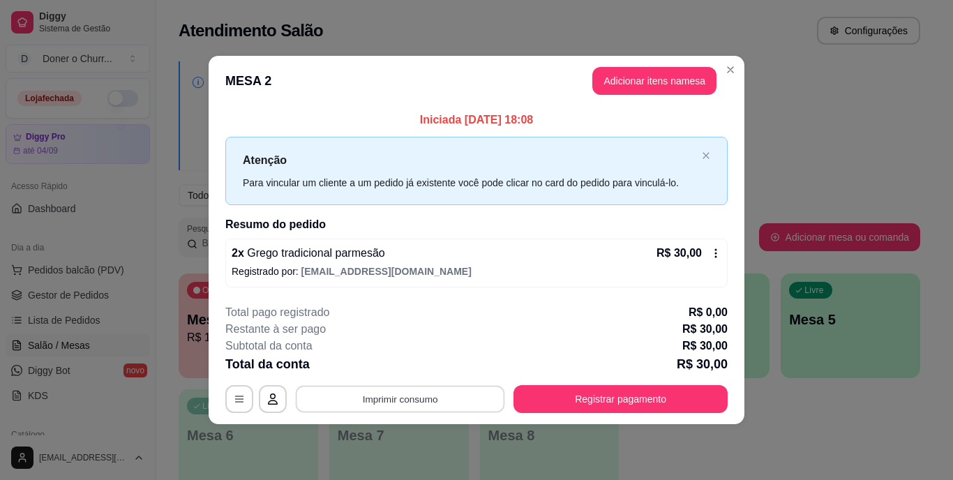
click at [414, 397] on button "Imprimir consumo" at bounding box center [400, 398] width 209 height 27
click at [412, 365] on button "IMPRESSORA" at bounding box center [404, 367] width 101 height 22
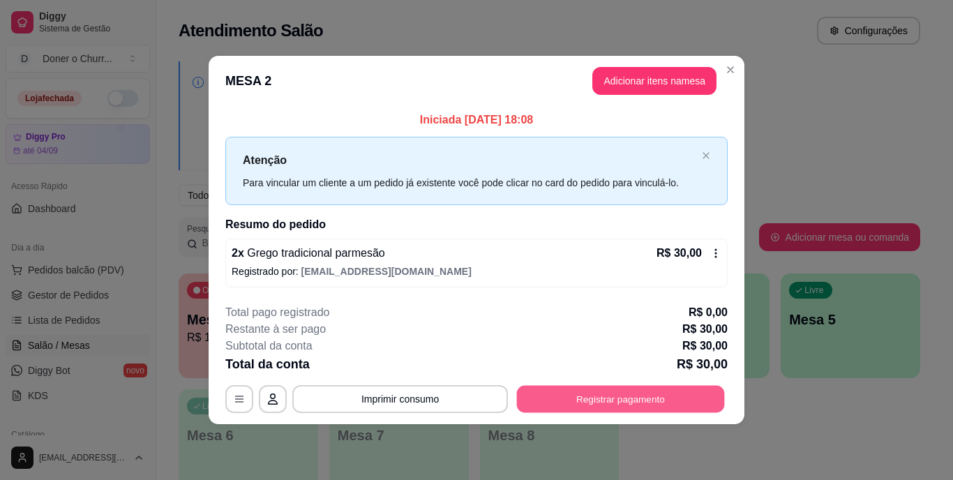
click at [639, 402] on button "Registrar pagamento" at bounding box center [621, 398] width 208 height 27
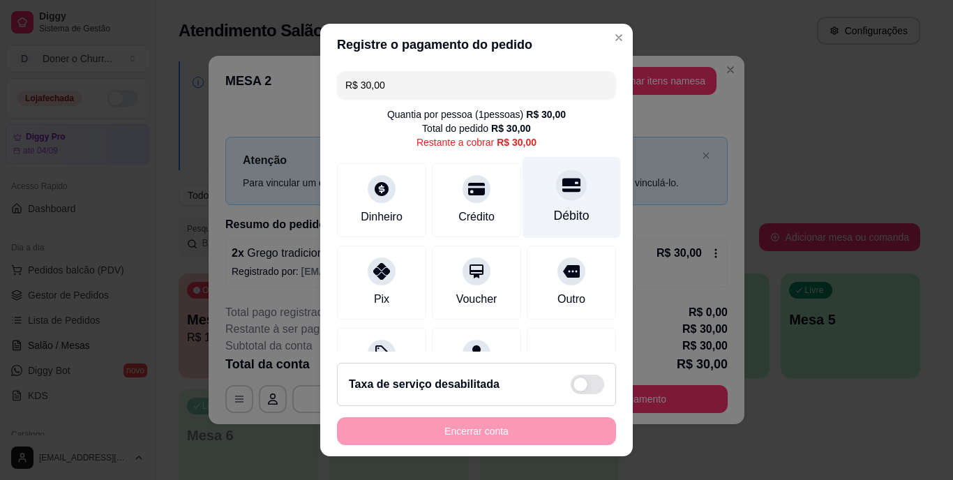
click at [566, 197] on div "Débito" at bounding box center [571, 198] width 98 height 82
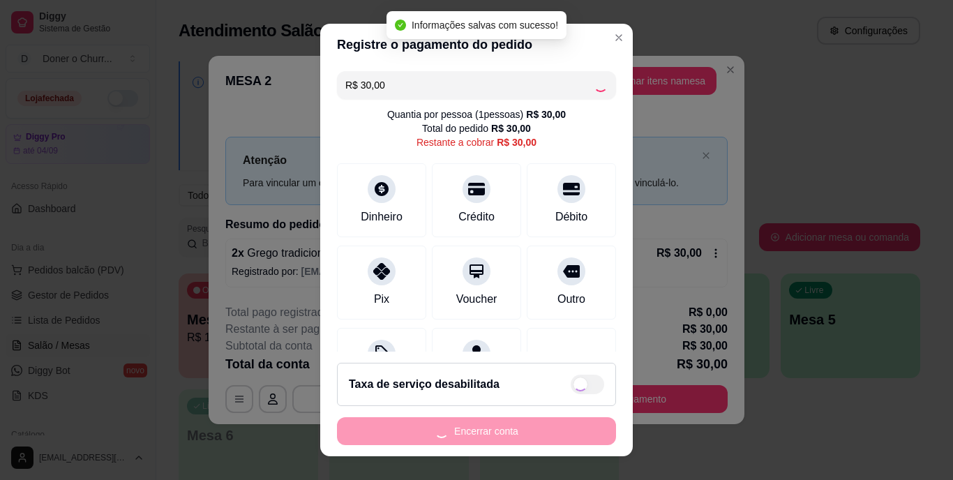
type input "R$ 0,00"
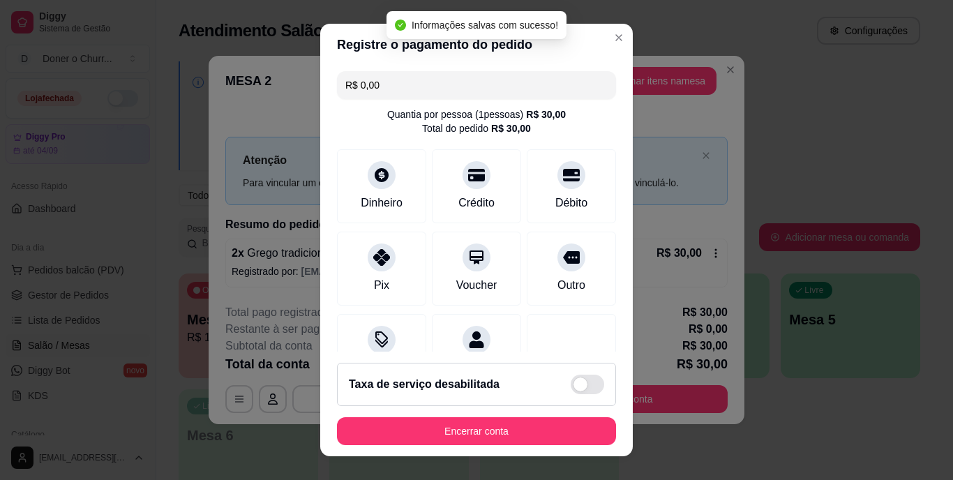
scroll to position [131, 0]
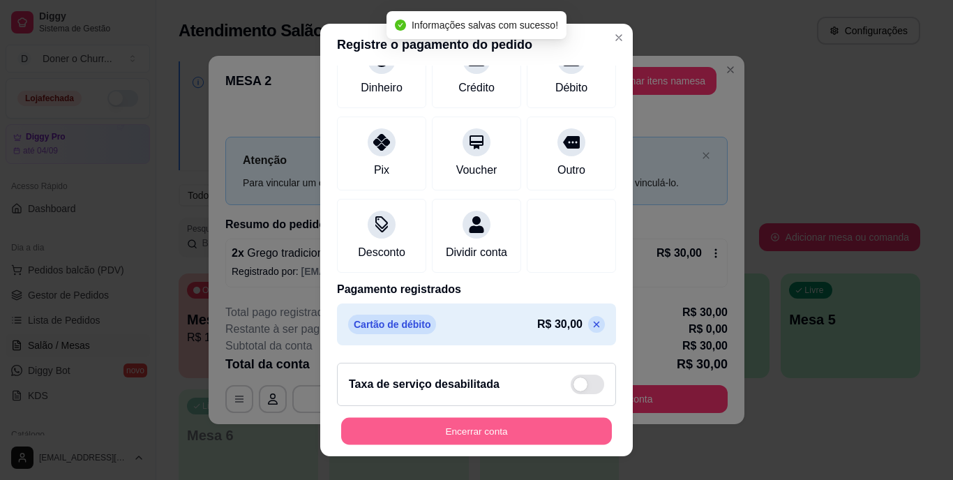
click at [437, 425] on button "Encerrar conta" at bounding box center [476, 430] width 271 height 27
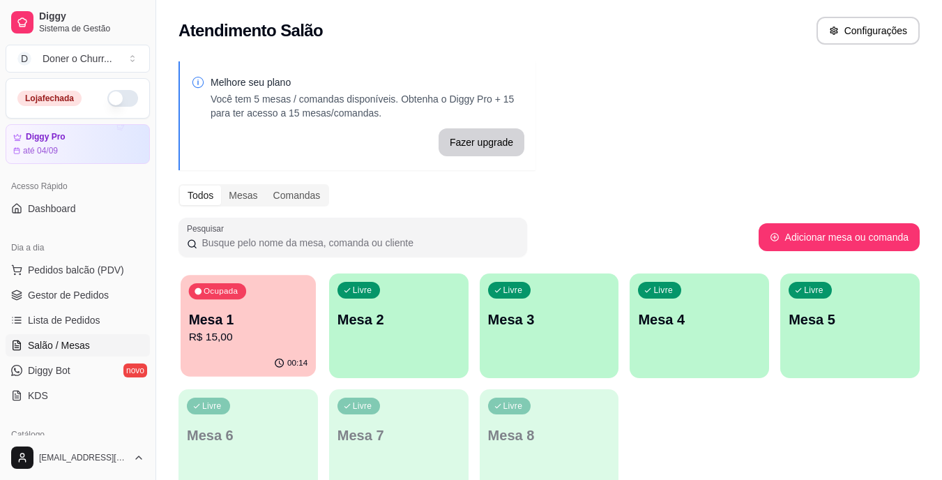
click at [252, 335] on p "R$ 15,00" at bounding box center [248, 337] width 119 height 16
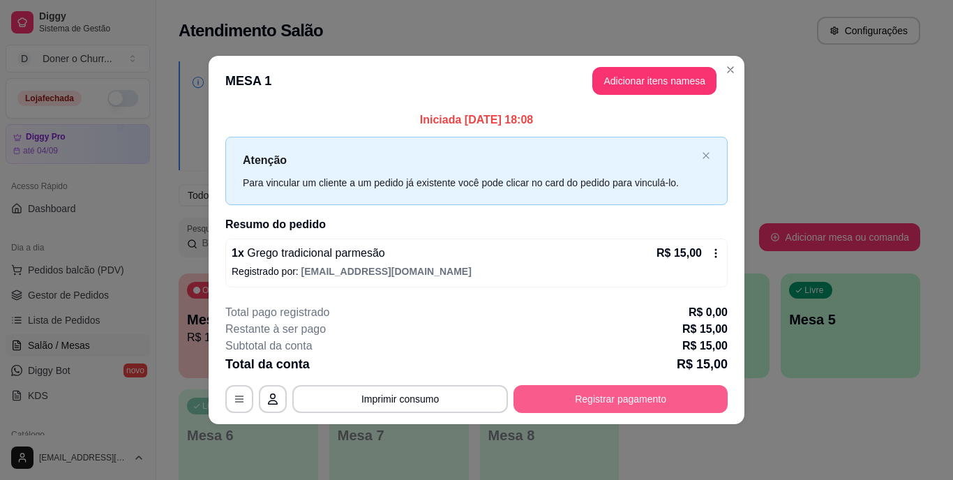
click at [621, 400] on button "Registrar pagamento" at bounding box center [620, 399] width 214 height 28
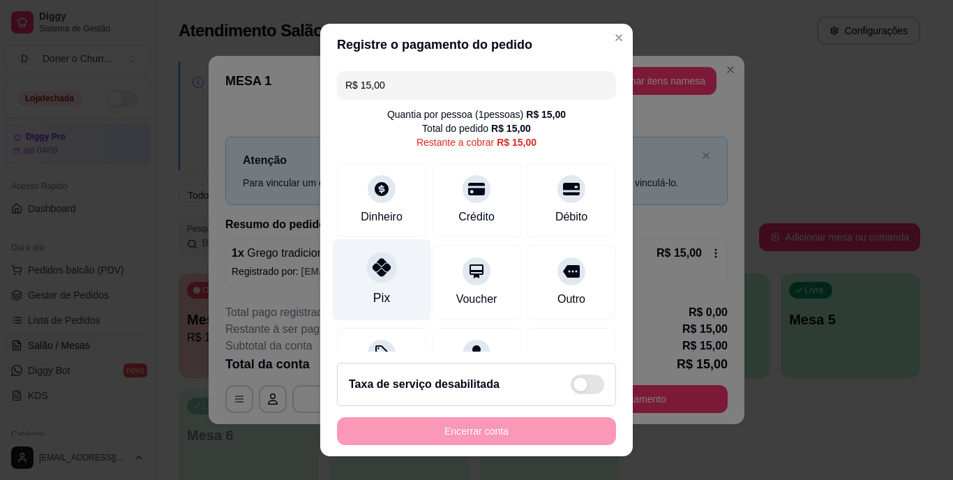
click at [376, 269] on icon at bounding box center [381, 268] width 18 height 18
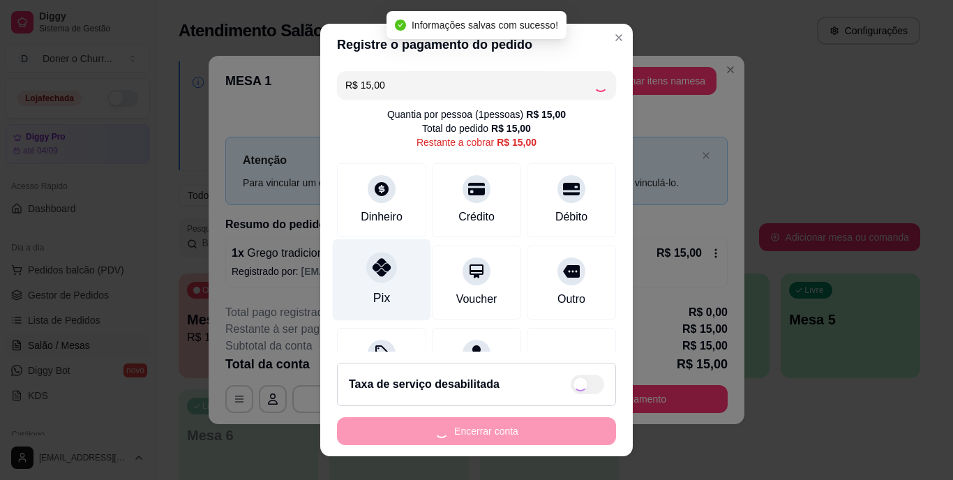
type input "R$ 0,00"
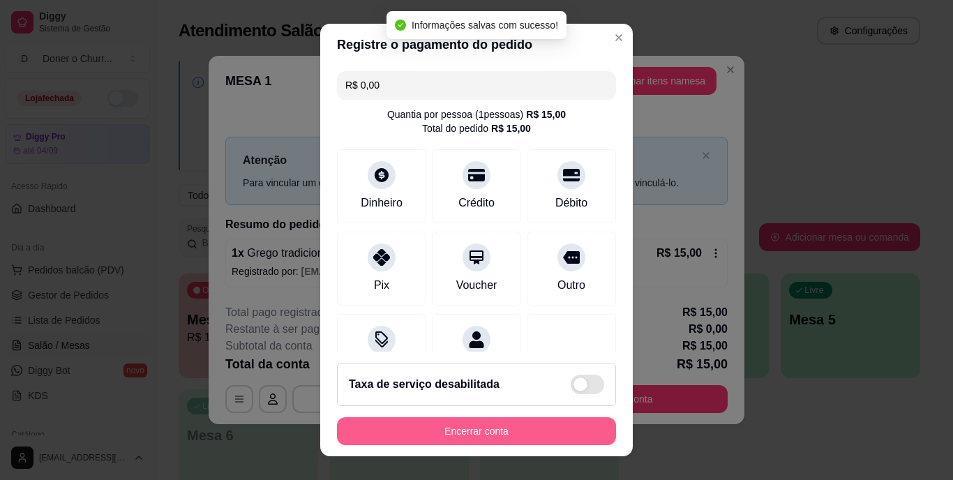
click at [456, 430] on button "Encerrar conta" at bounding box center [476, 431] width 279 height 28
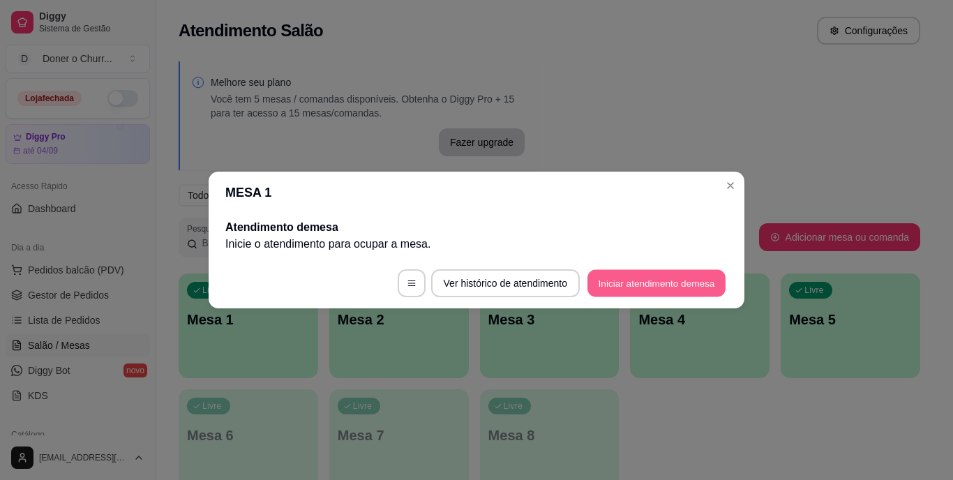
click at [606, 282] on button "Iniciar atendimento de mesa" at bounding box center [656, 283] width 138 height 27
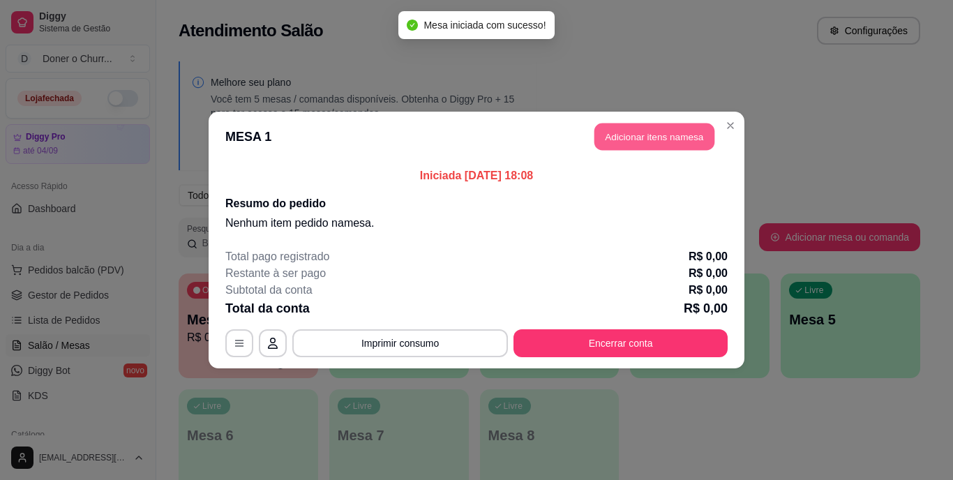
click at [651, 135] on button "Adicionar itens na mesa" at bounding box center [654, 136] width 120 height 27
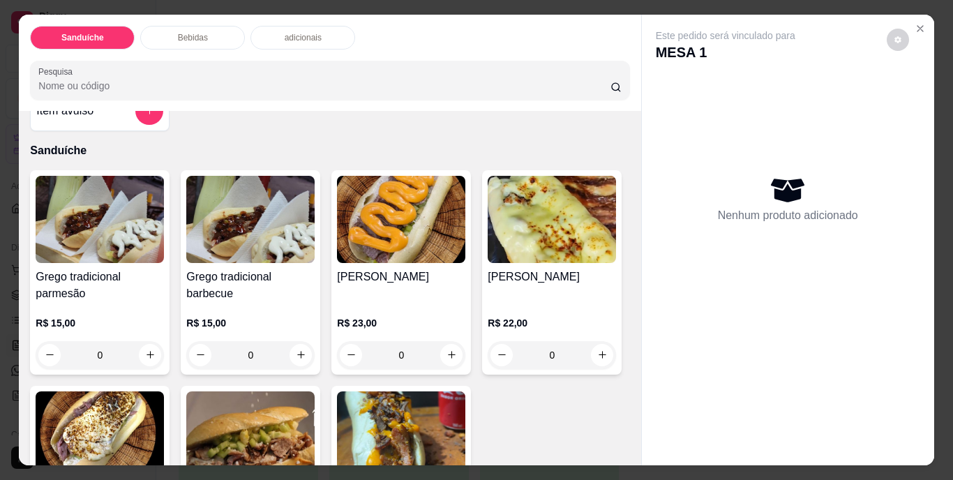
scroll to position [70, 0]
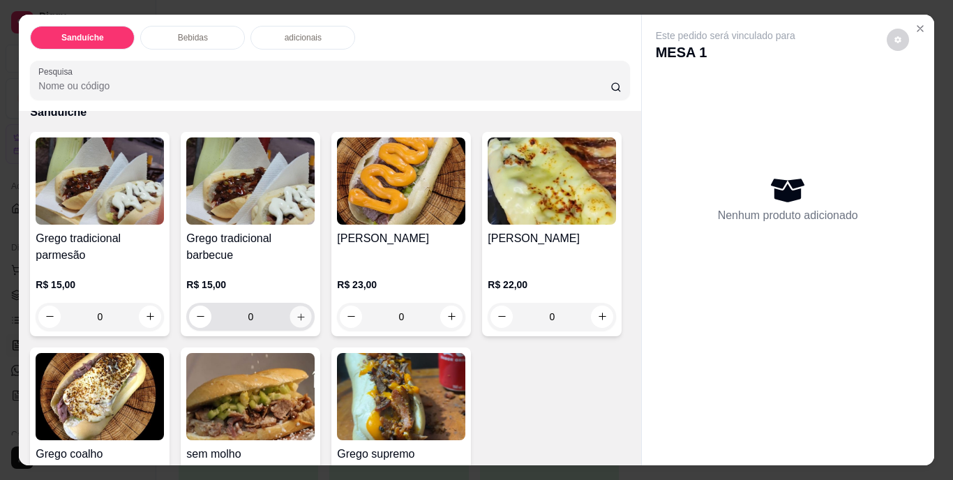
click at [297, 313] on icon "increase-product-quantity" at bounding box center [300, 316] width 7 height 7
type input "1"
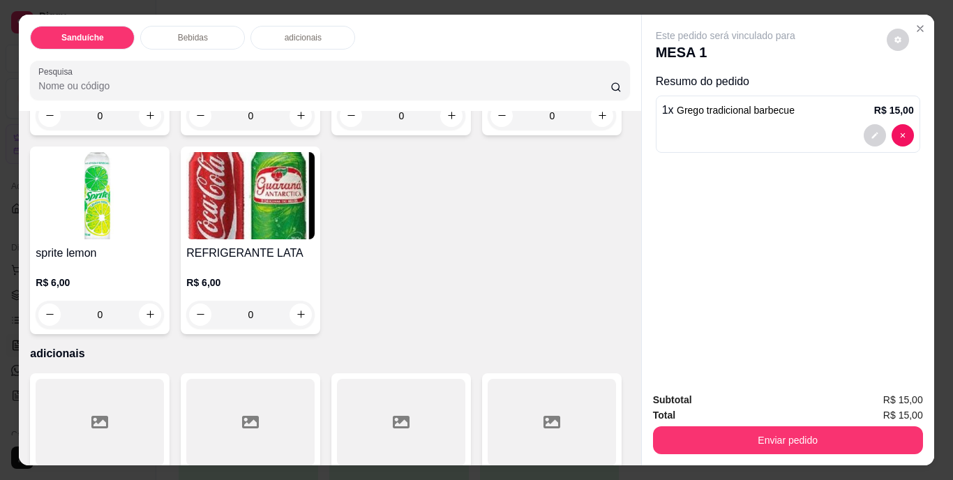
scroll to position [767, 0]
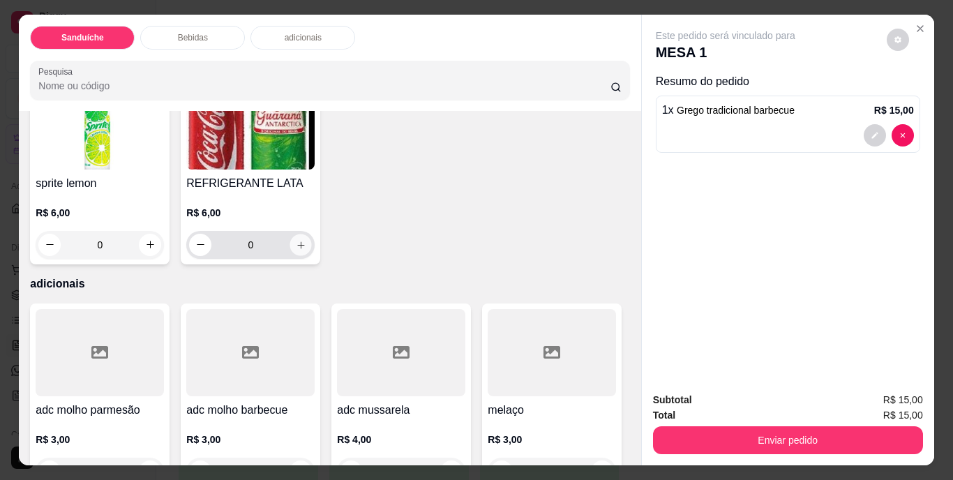
click at [306, 250] on icon "increase-product-quantity" at bounding box center [301, 244] width 10 height 10
type input "1"
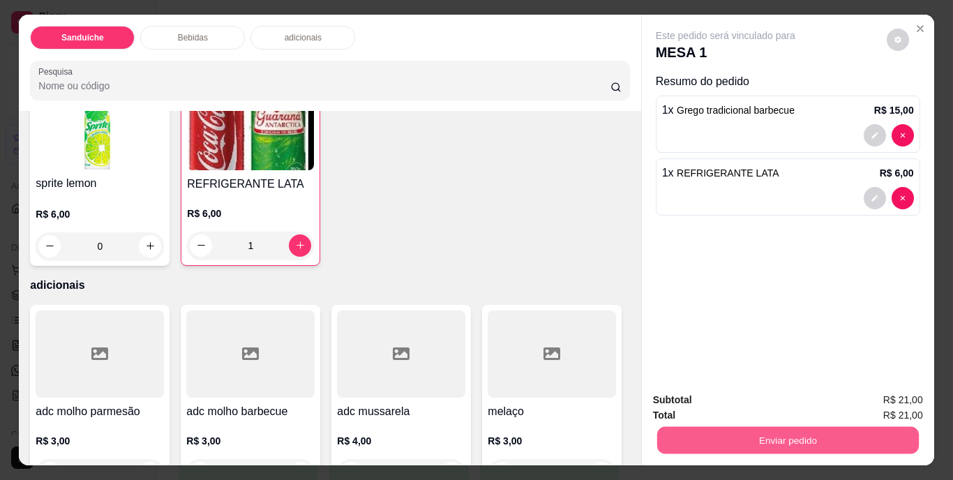
click at [774, 431] on button "Enviar pedido" at bounding box center [787, 440] width 262 height 27
click at [770, 398] on button "Não registrar e enviar pedido" at bounding box center [741, 401] width 141 height 26
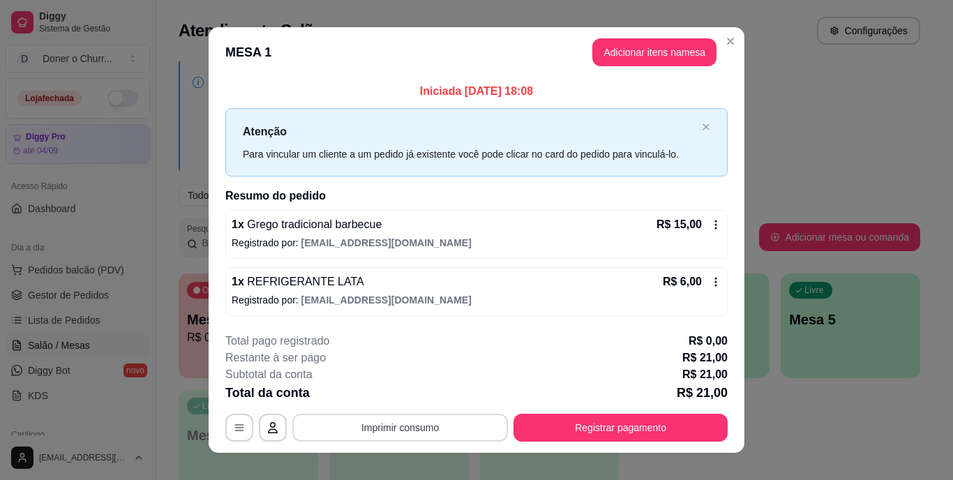
click at [397, 439] on button "Imprimir consumo" at bounding box center [400, 428] width 216 height 28
click at [421, 394] on button "IMPRESSORA" at bounding box center [399, 395] width 101 height 22
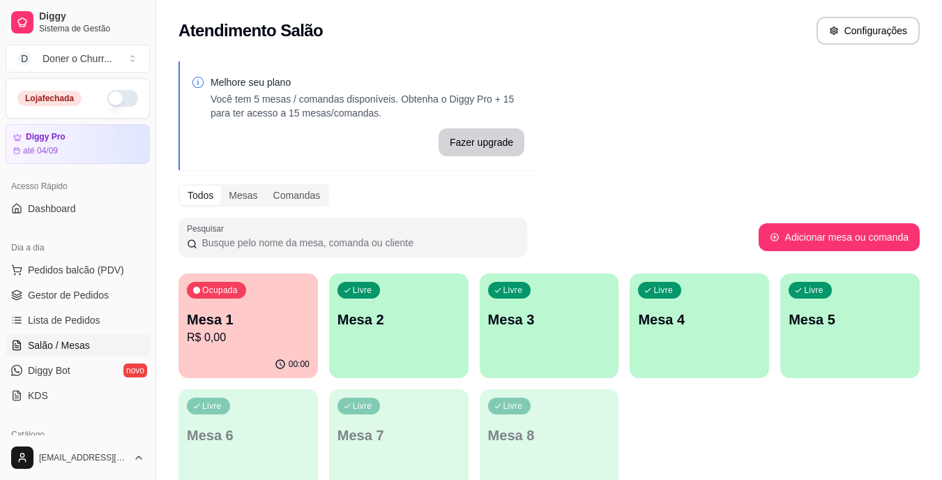
click at [423, 327] on p "Mesa 2" at bounding box center [399, 320] width 123 height 20
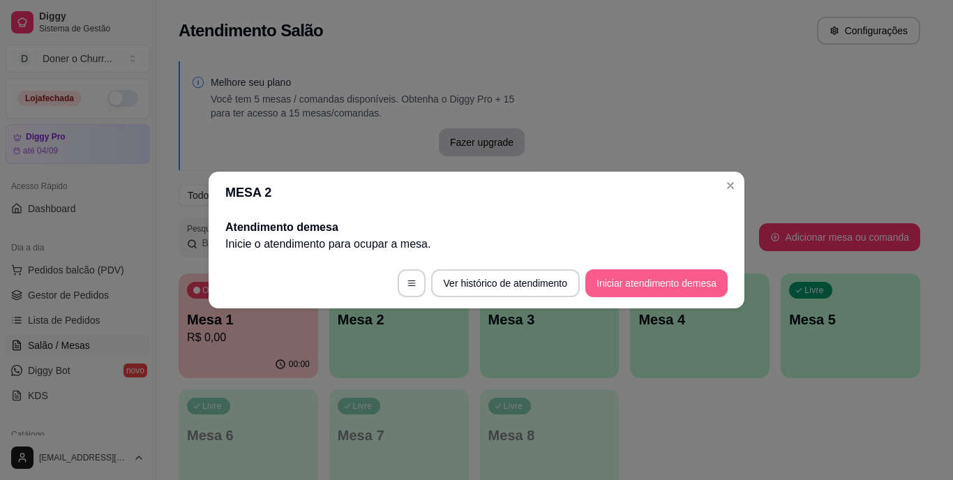
click at [645, 292] on button "Iniciar atendimento de mesa" at bounding box center [656, 283] width 142 height 28
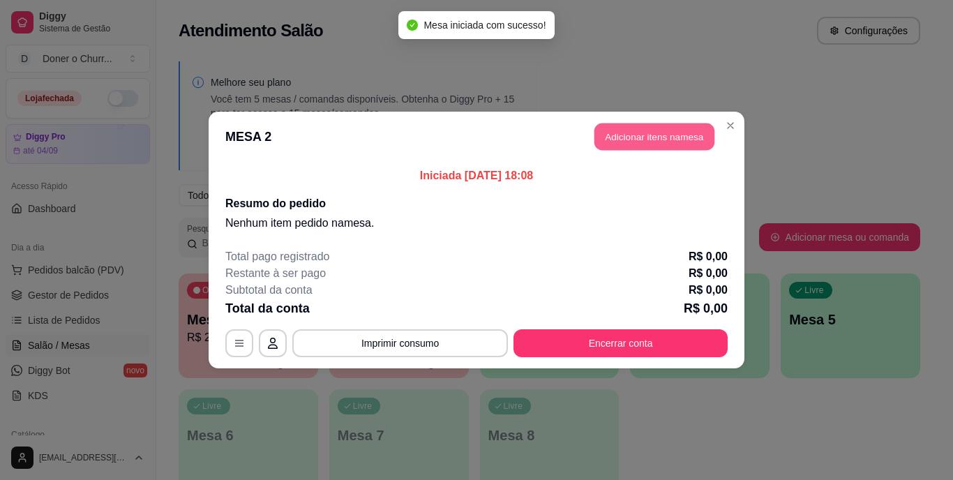
click at [658, 141] on button "Adicionar itens na mesa" at bounding box center [654, 136] width 120 height 27
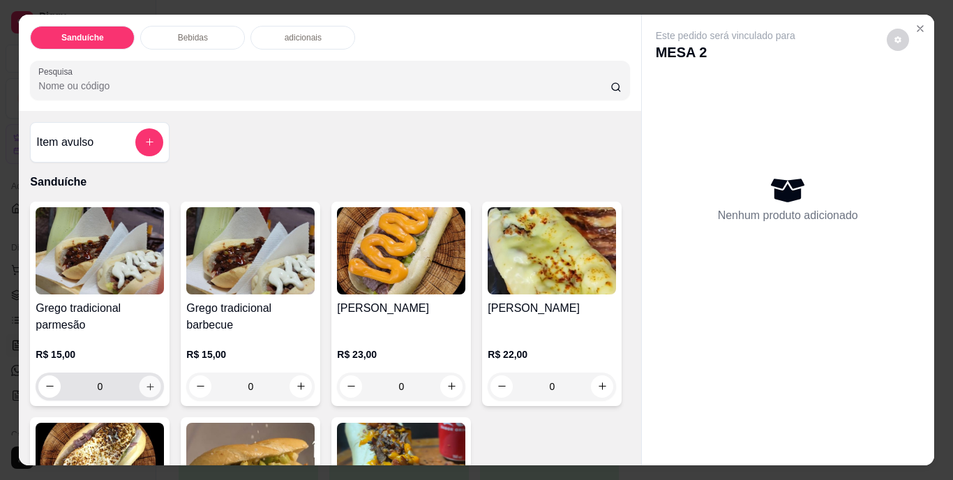
click at [145, 382] on icon "increase-product-quantity" at bounding box center [150, 386] width 10 height 10
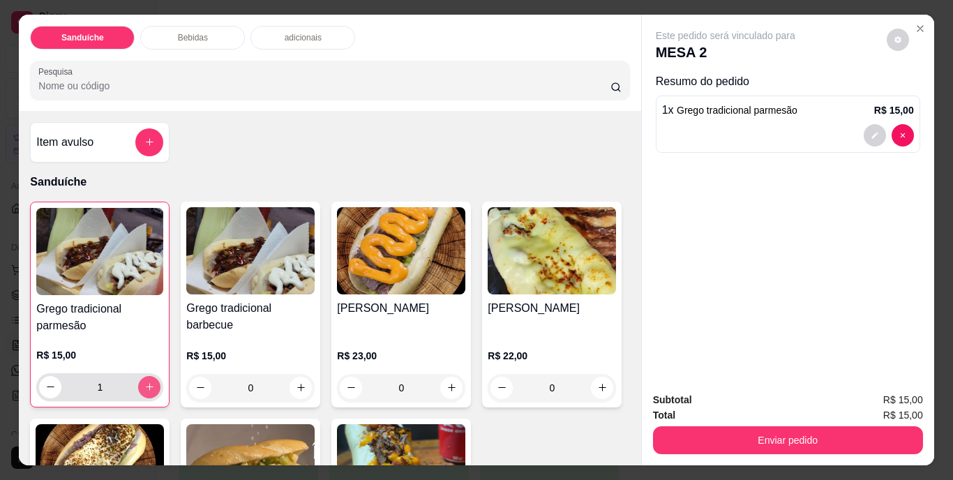
click at [146, 383] on icon "increase-product-quantity" at bounding box center [150, 387] width 8 height 8
type input "2"
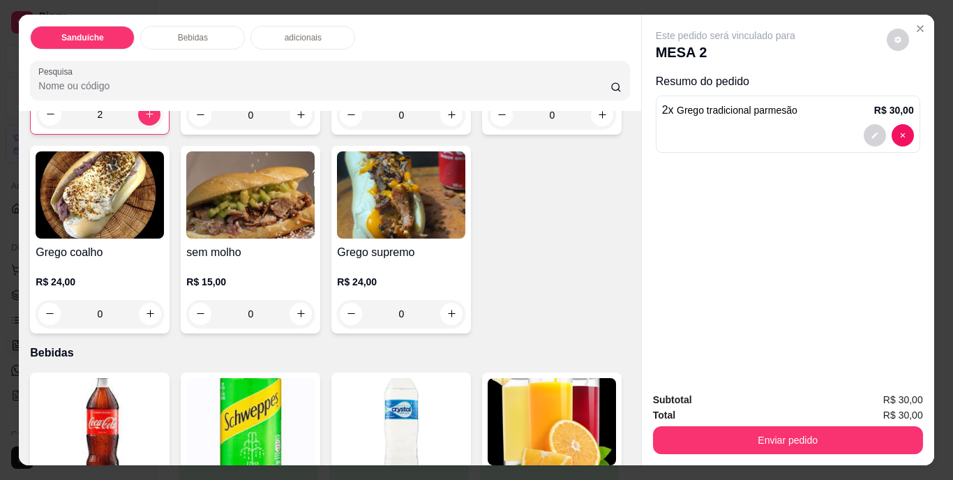
scroll to position [279, 0]
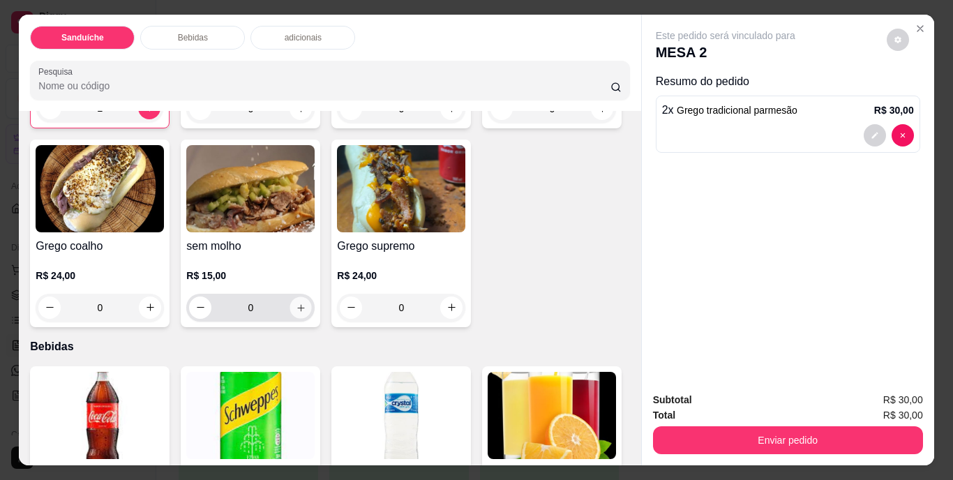
click at [306, 306] on icon "increase-product-quantity" at bounding box center [301, 307] width 10 height 10
type input "1"
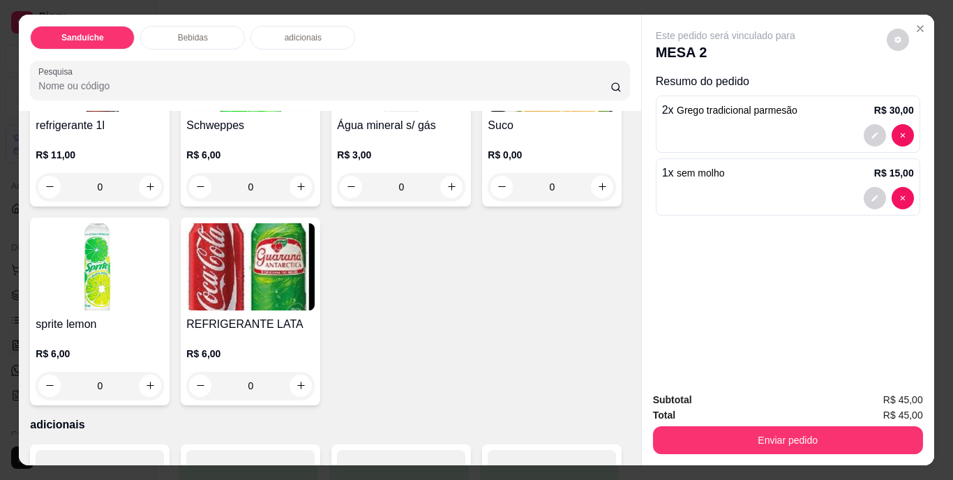
scroll to position [767, 0]
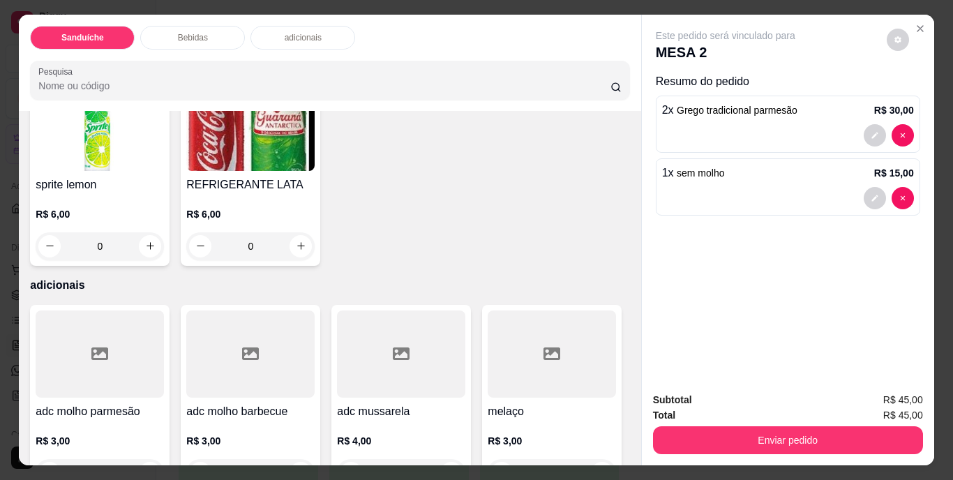
click at [145, 52] on icon "increase-product-quantity" at bounding box center [150, 47] width 10 height 10
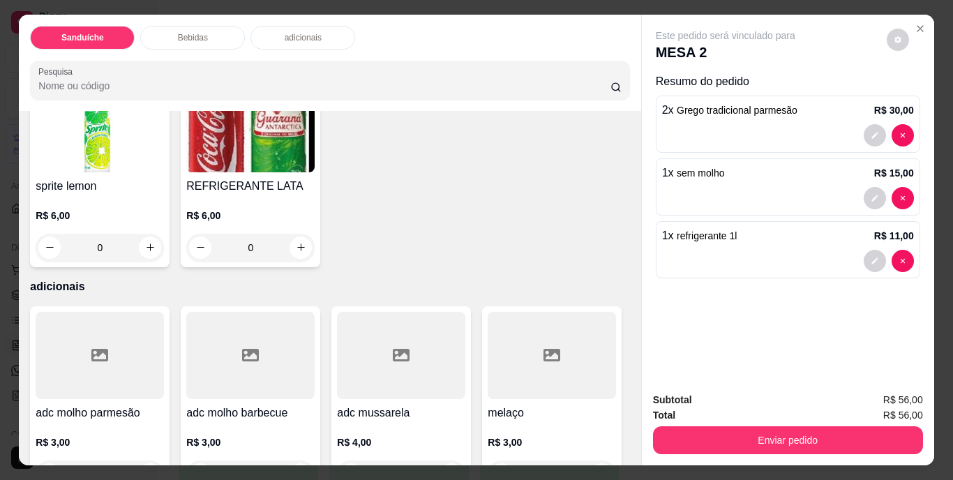
type input "1"
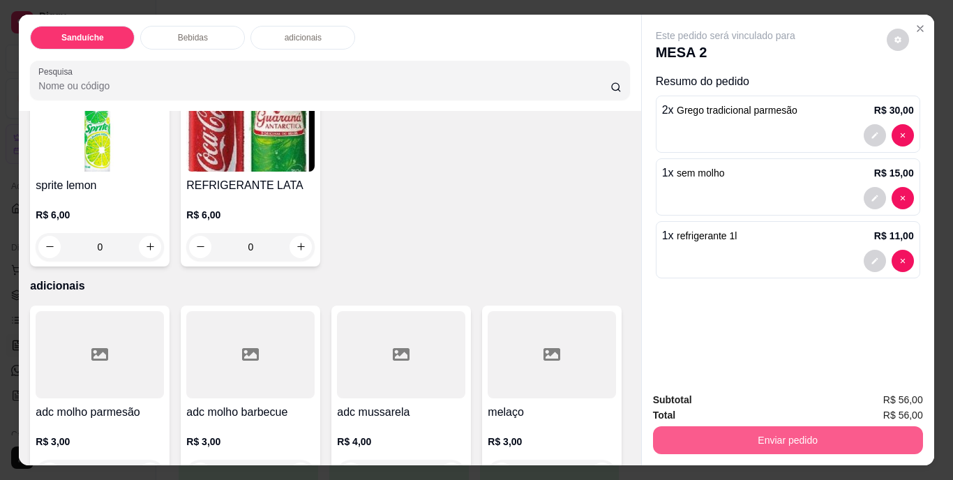
click at [776, 426] on button "Enviar pedido" at bounding box center [788, 440] width 270 height 28
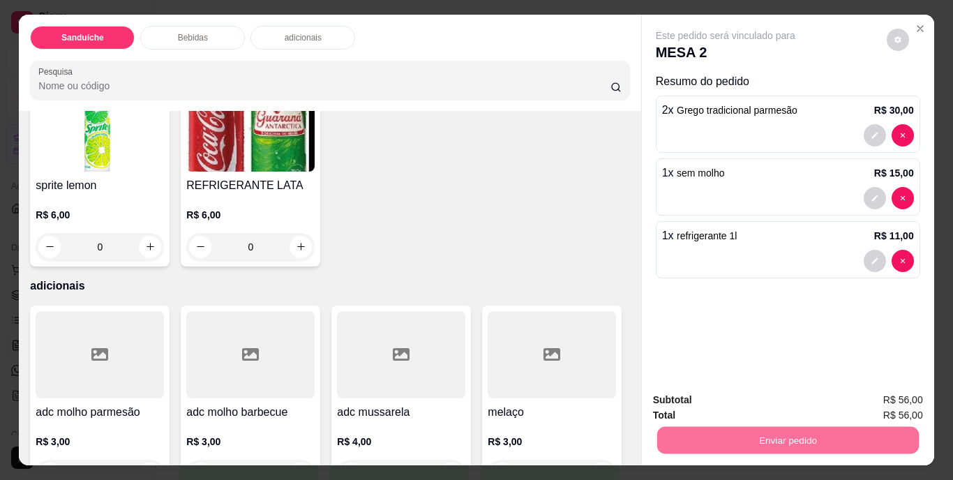
click at [747, 402] on button "Não registrar e enviar pedido" at bounding box center [741, 401] width 145 height 27
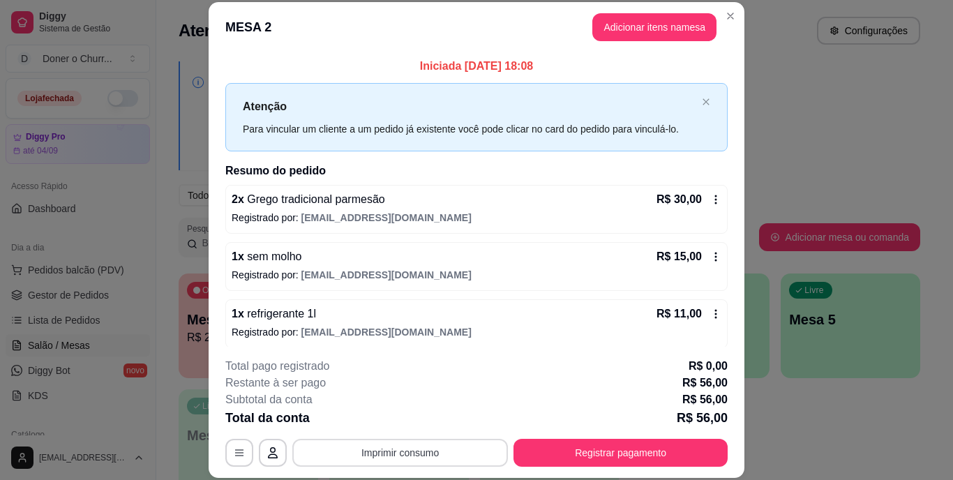
click at [402, 449] on button "Imprimir consumo" at bounding box center [400, 453] width 216 height 28
click at [404, 425] on button "IMPRESSORA" at bounding box center [399, 420] width 101 height 22
click at [615, 451] on button "Registrar pagamento" at bounding box center [620, 453] width 214 height 28
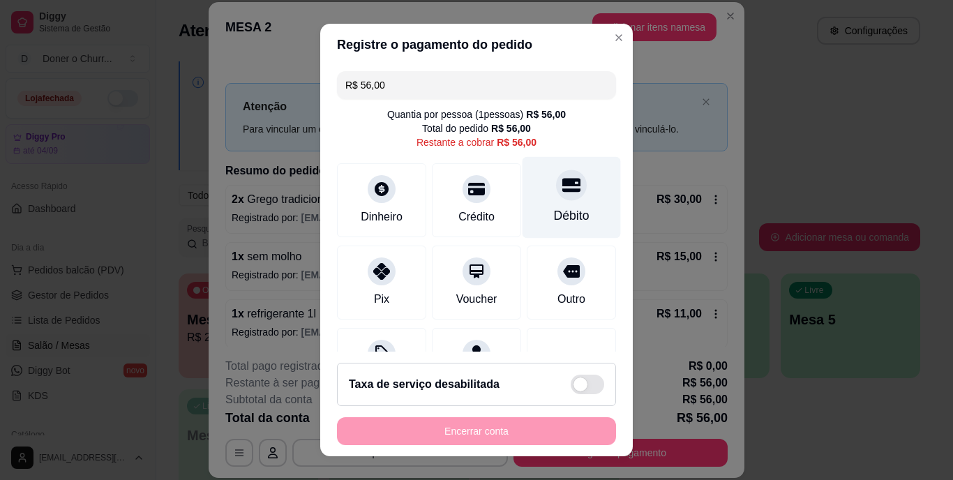
click at [551, 203] on div "Débito" at bounding box center [571, 198] width 98 height 82
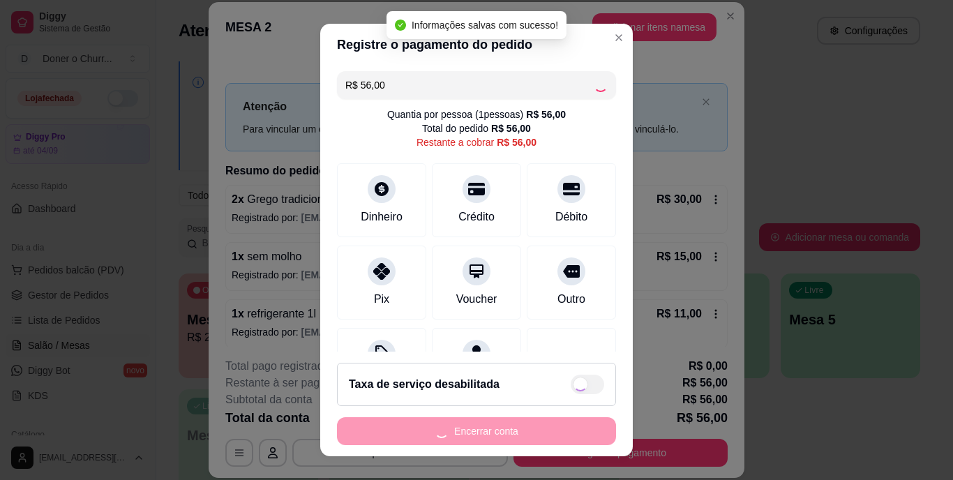
type input "R$ 0,00"
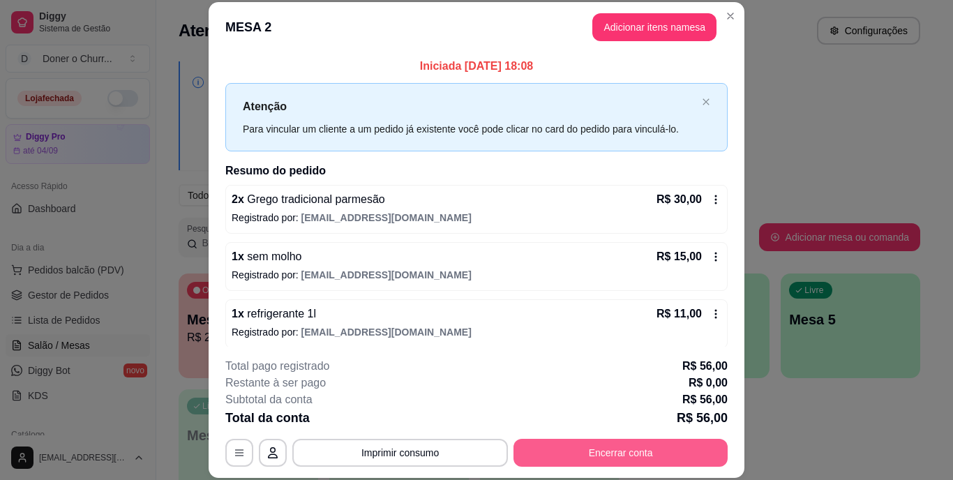
click at [580, 450] on button "Encerrar conta" at bounding box center [620, 453] width 214 height 28
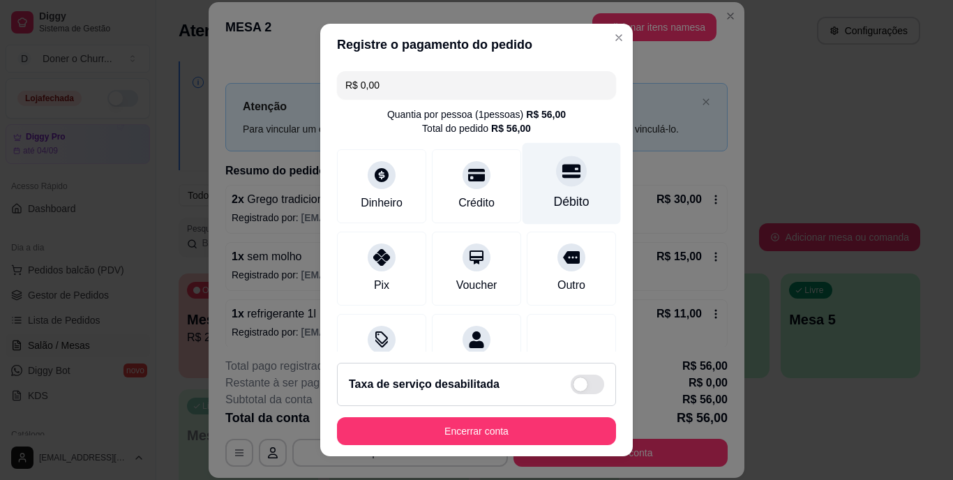
click at [539, 191] on div "Débito" at bounding box center [571, 184] width 98 height 82
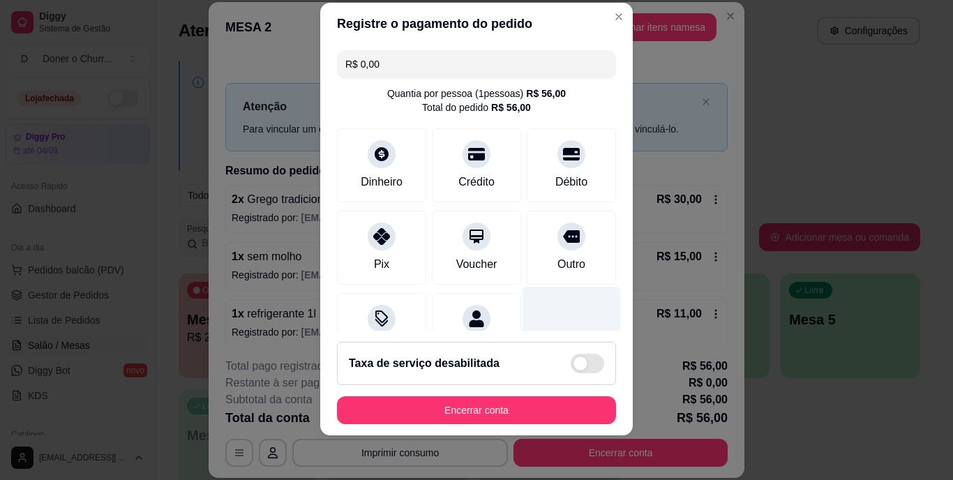
scroll to position [131, 0]
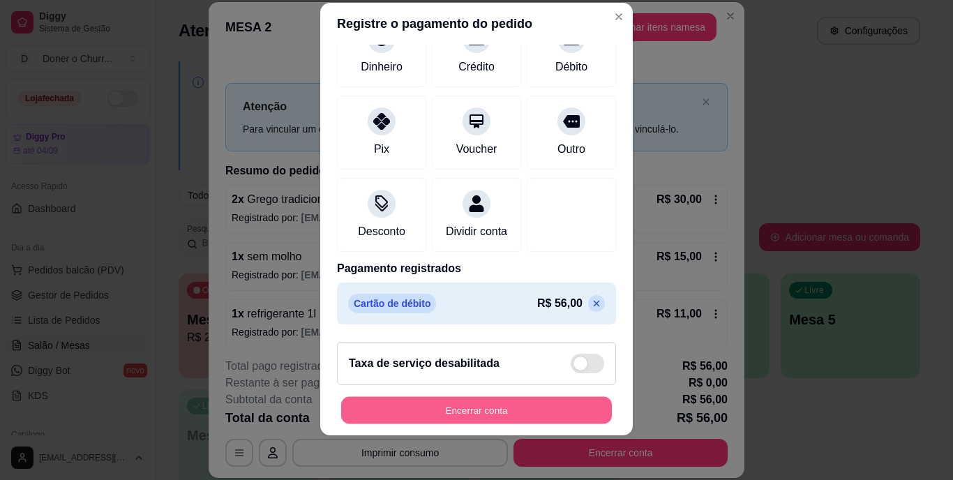
click at [517, 407] on button "Encerrar conta" at bounding box center [476, 409] width 271 height 27
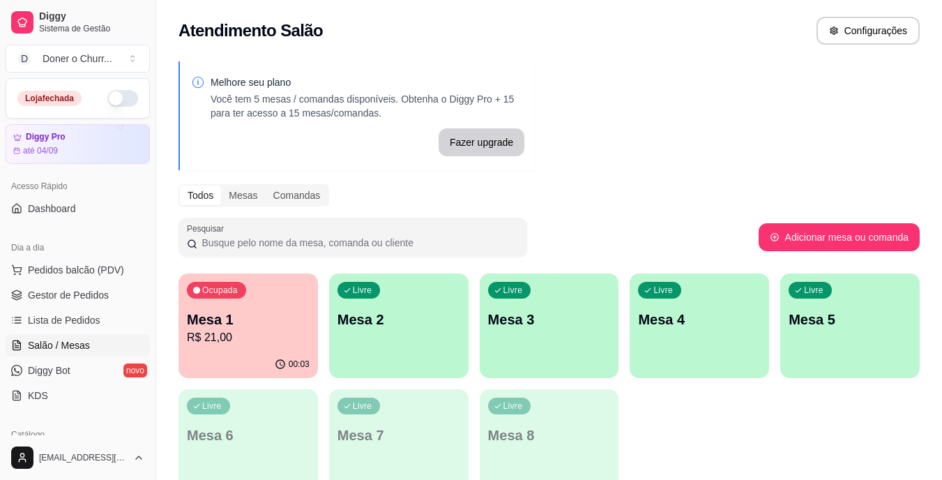
click at [412, 327] on p "Mesa 2" at bounding box center [399, 320] width 123 height 20
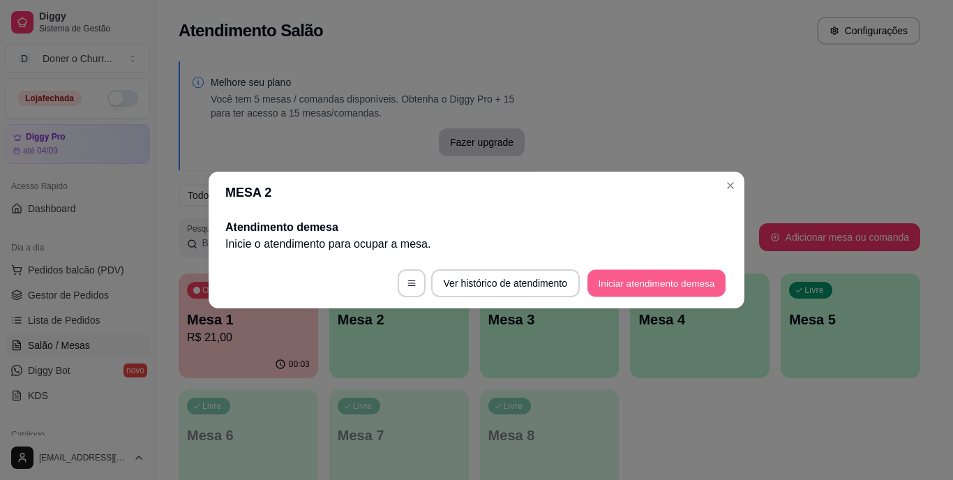
click at [678, 288] on button "Iniciar atendimento de mesa" at bounding box center [656, 283] width 138 height 27
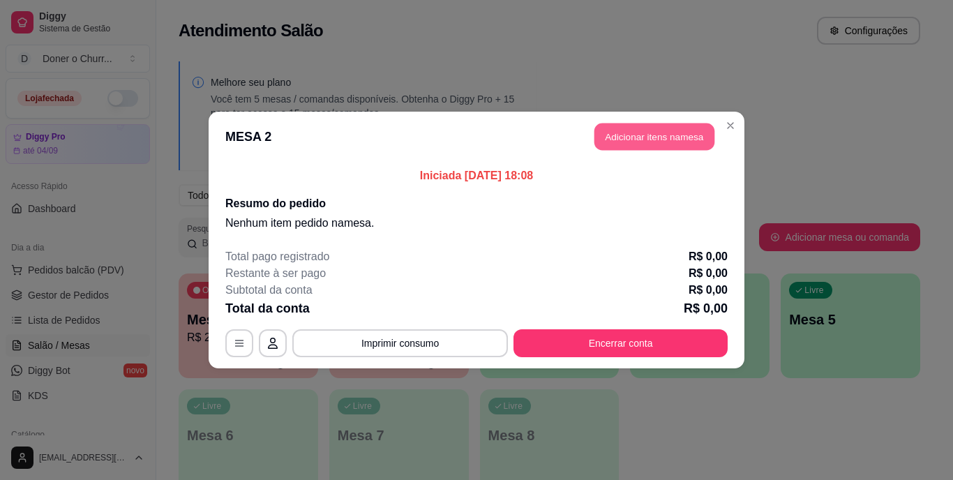
click at [642, 130] on button "Adicionar itens na mesa" at bounding box center [654, 136] width 120 height 27
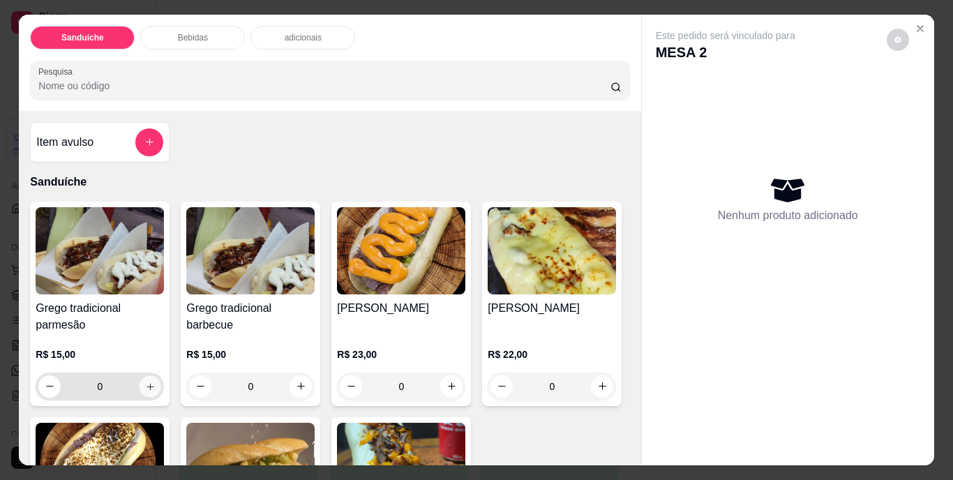
click at [146, 383] on icon "increase-product-quantity" at bounding box center [149, 386] width 7 height 7
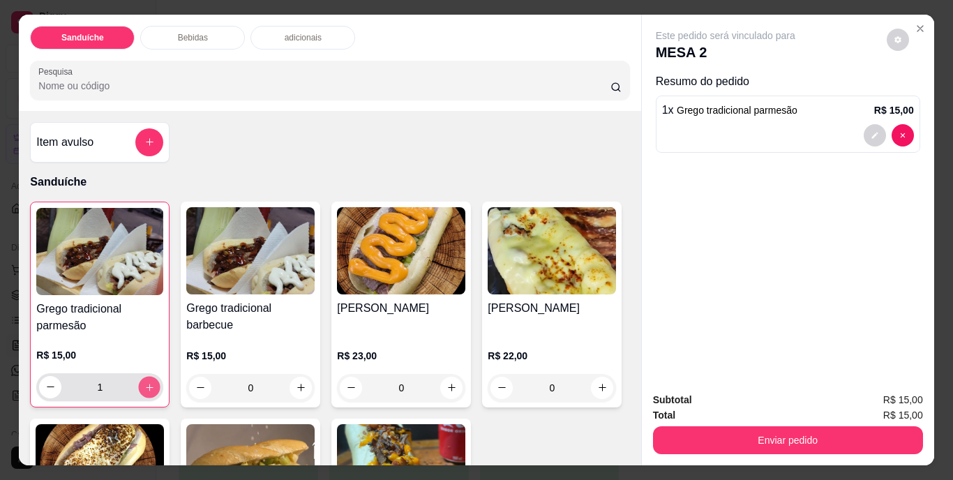
click at [145, 382] on icon "increase-product-quantity" at bounding box center [149, 387] width 10 height 10
type input "2"
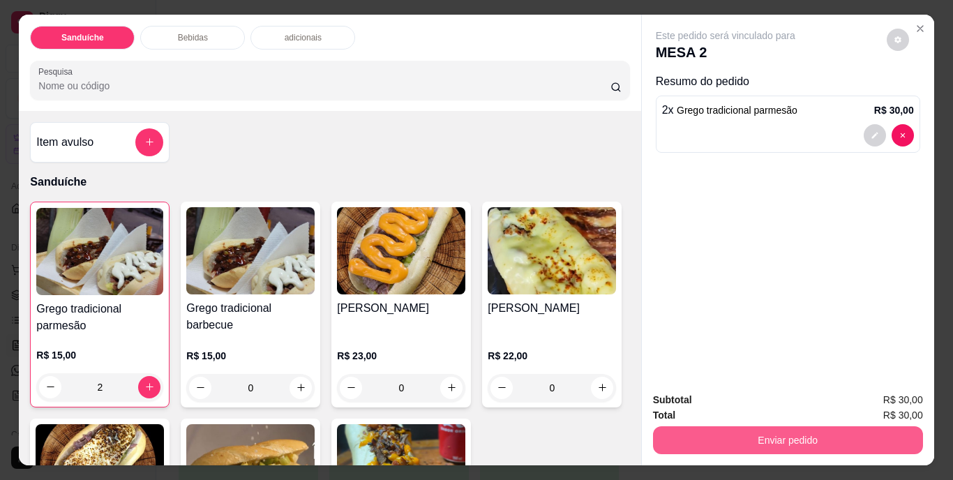
click at [766, 439] on button "Enviar pedido" at bounding box center [788, 440] width 270 height 28
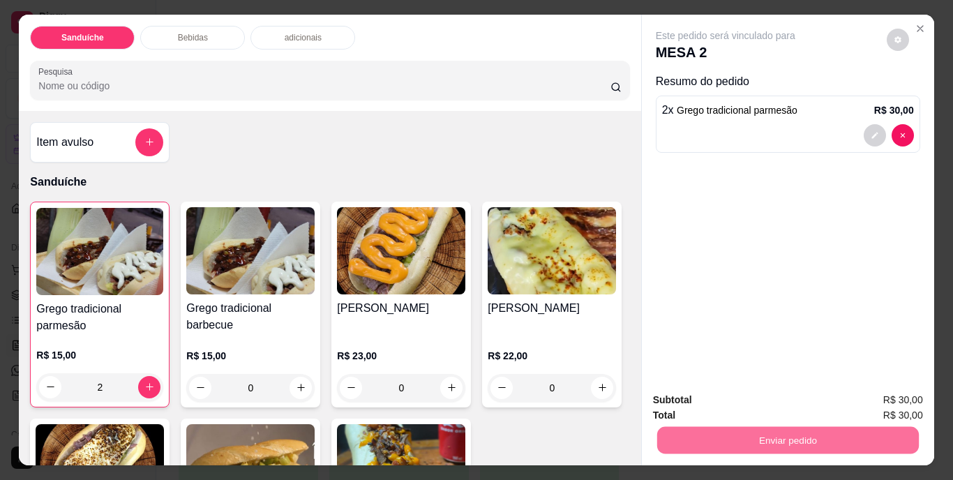
click at [769, 401] on button "Não registrar e enviar pedido" at bounding box center [741, 401] width 141 height 26
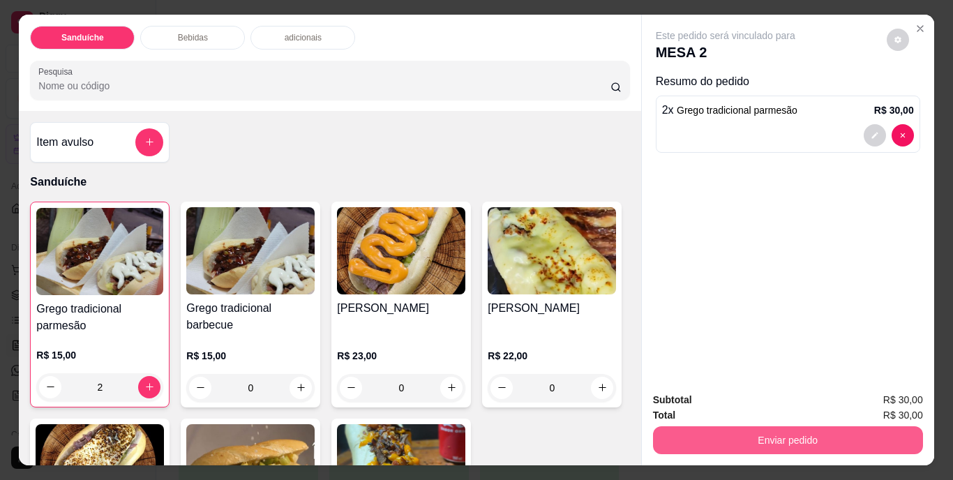
click at [793, 435] on button "Enviar pedido" at bounding box center [788, 440] width 270 height 28
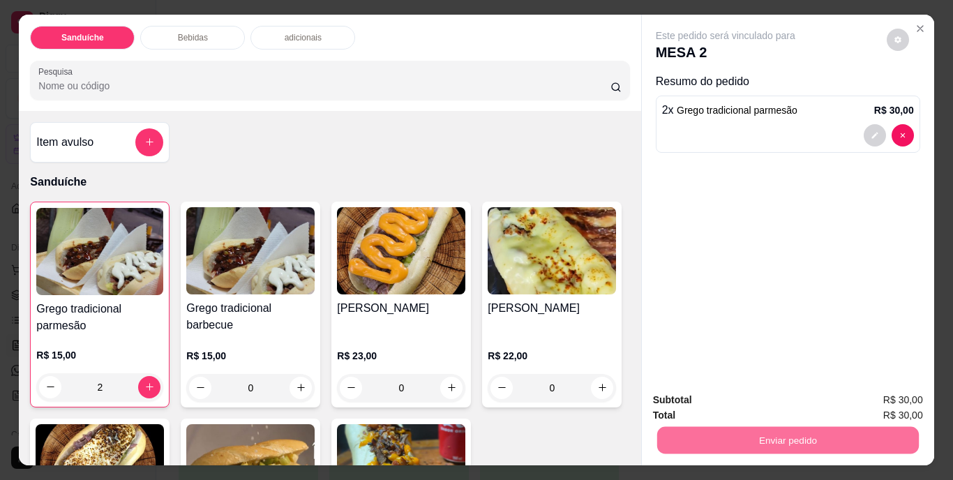
click at [769, 399] on button "Não registrar e enviar pedido" at bounding box center [741, 401] width 141 height 26
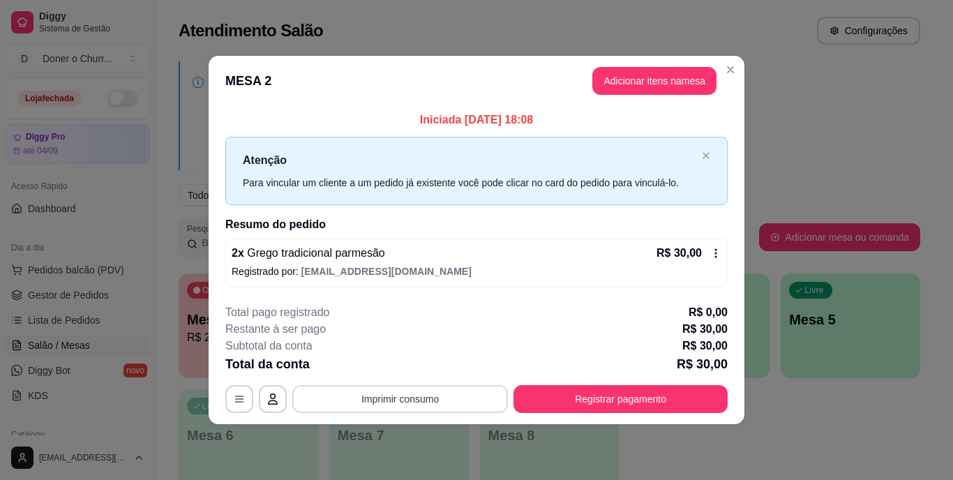
click at [398, 403] on button "Imprimir consumo" at bounding box center [400, 399] width 216 height 28
click at [419, 360] on button "IMPRESSORA" at bounding box center [405, 367] width 98 height 22
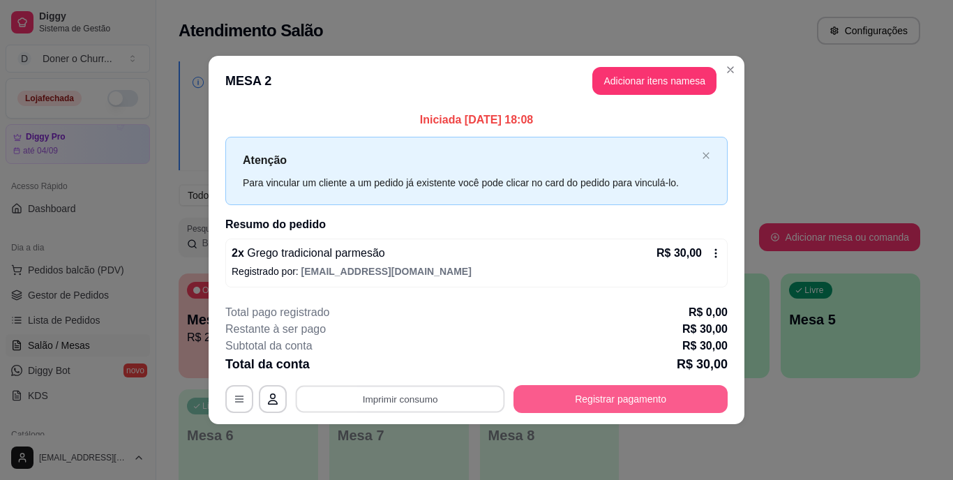
click at [597, 403] on button "Registrar pagamento" at bounding box center [620, 399] width 214 height 28
click at [589, 407] on button "Registrar pagamento" at bounding box center [621, 398] width 208 height 27
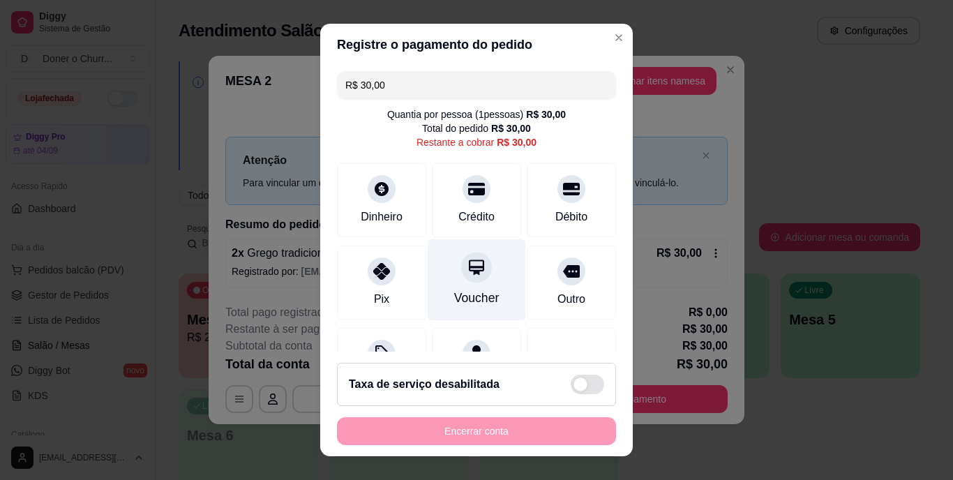
scroll to position [73, 0]
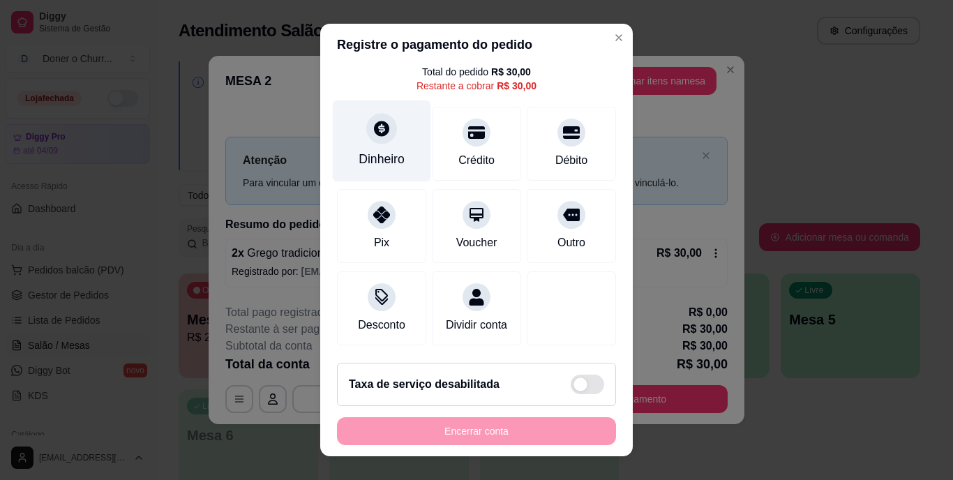
click at [382, 151] on div "Dinheiro" at bounding box center [382, 160] width 46 height 18
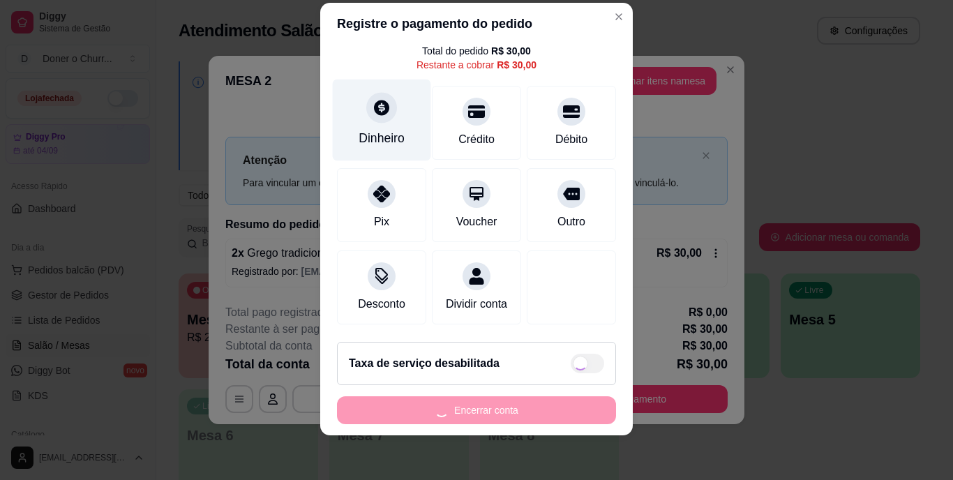
scroll to position [0, 0]
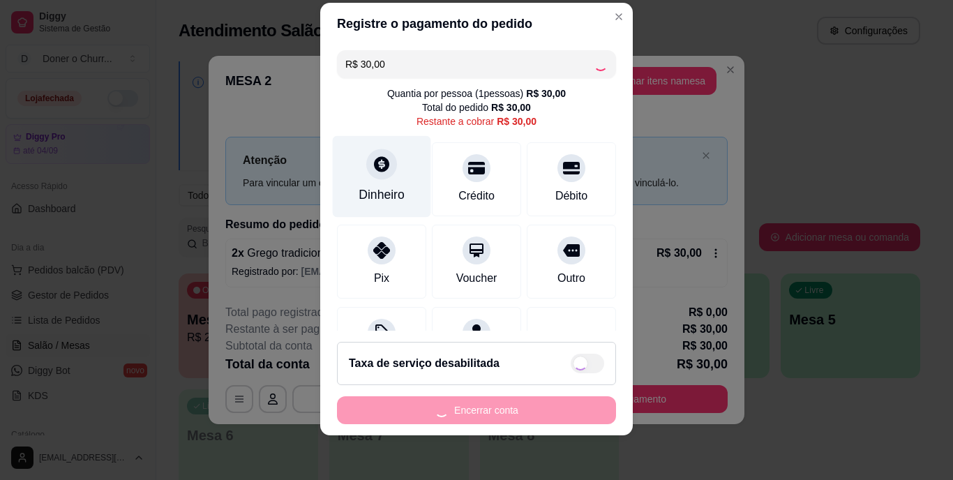
click at [372, 169] on icon at bounding box center [381, 165] width 18 height 18
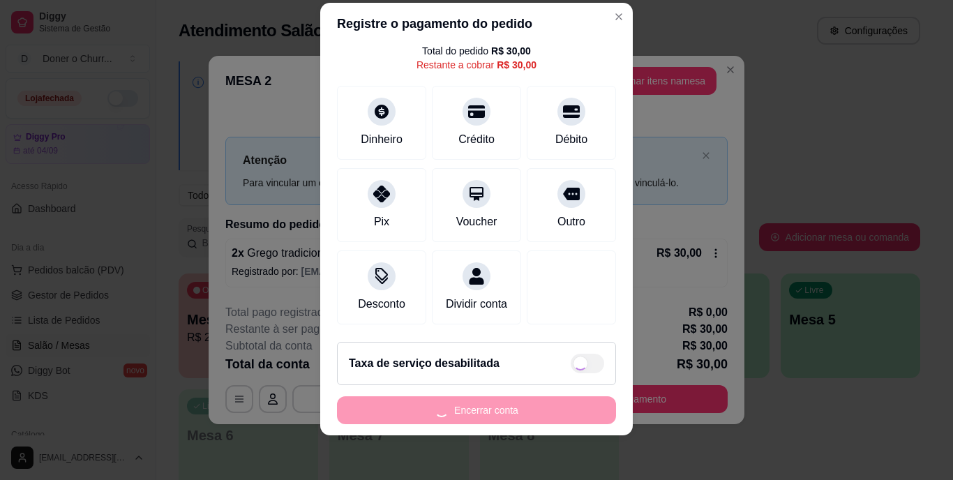
scroll to position [73, 0]
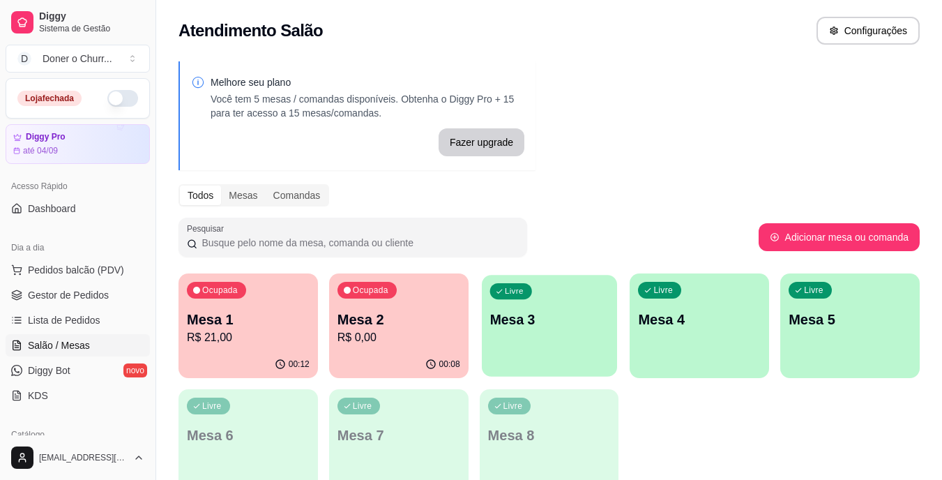
click at [528, 340] on div "Livre Mesa 3" at bounding box center [549, 317] width 135 height 85
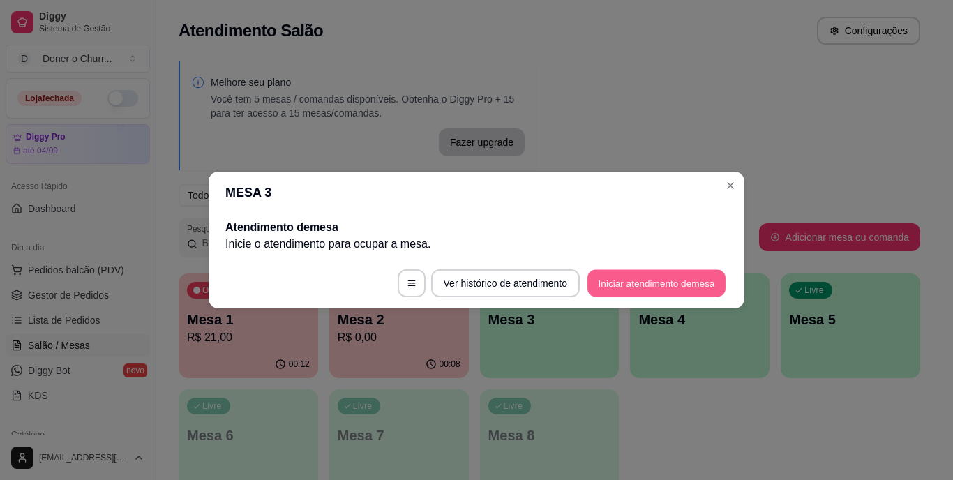
click at [632, 276] on button "Iniciar atendimento de mesa" at bounding box center [656, 283] width 138 height 27
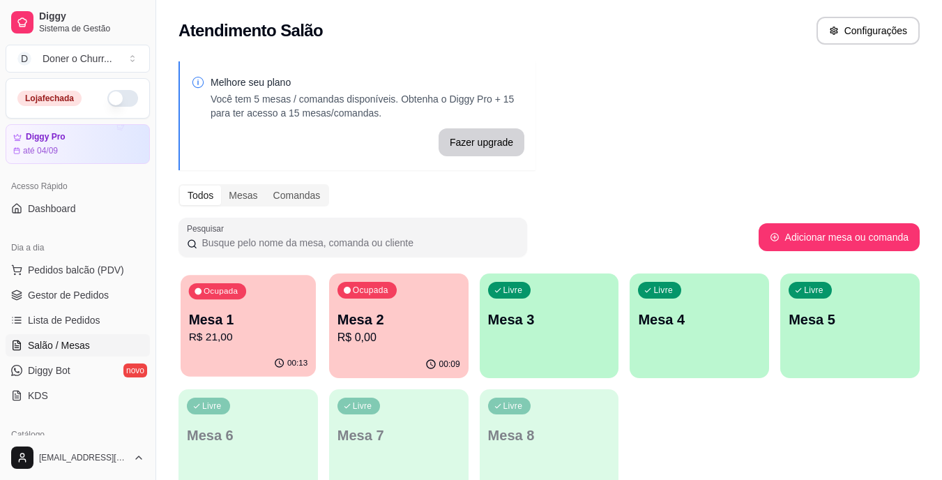
click at [276, 312] on p "Mesa 1" at bounding box center [248, 319] width 119 height 19
click at [420, 320] on p "Mesa 2" at bounding box center [399, 320] width 123 height 20
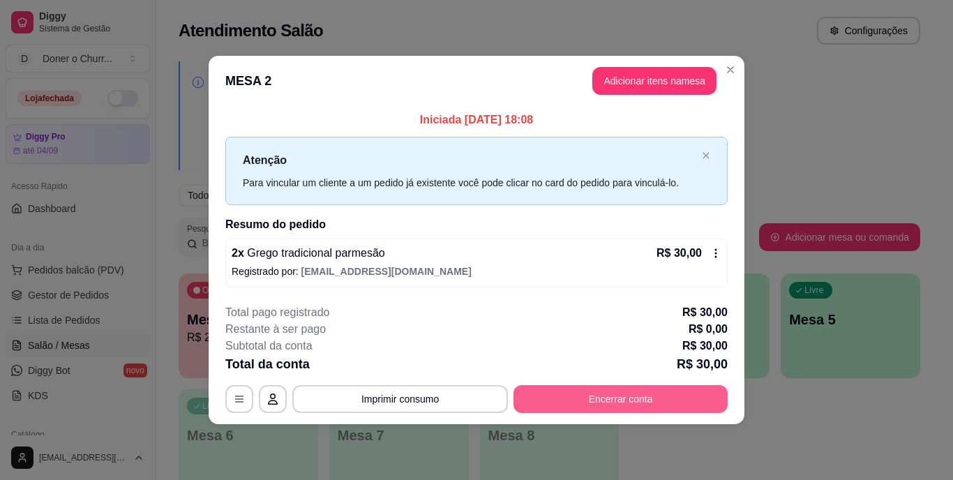
click at [592, 397] on button "Encerrar conta" at bounding box center [620, 399] width 214 height 28
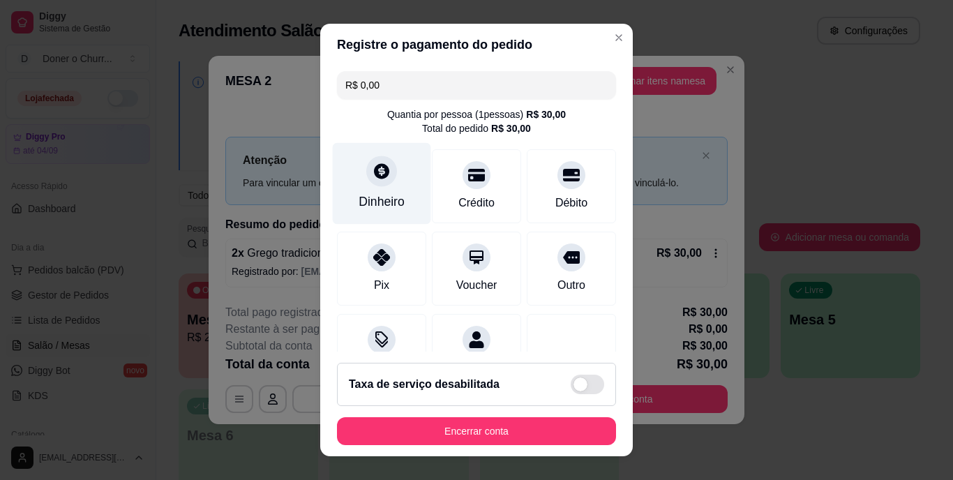
click at [376, 192] on div "Dinheiro" at bounding box center [382, 184] width 98 height 82
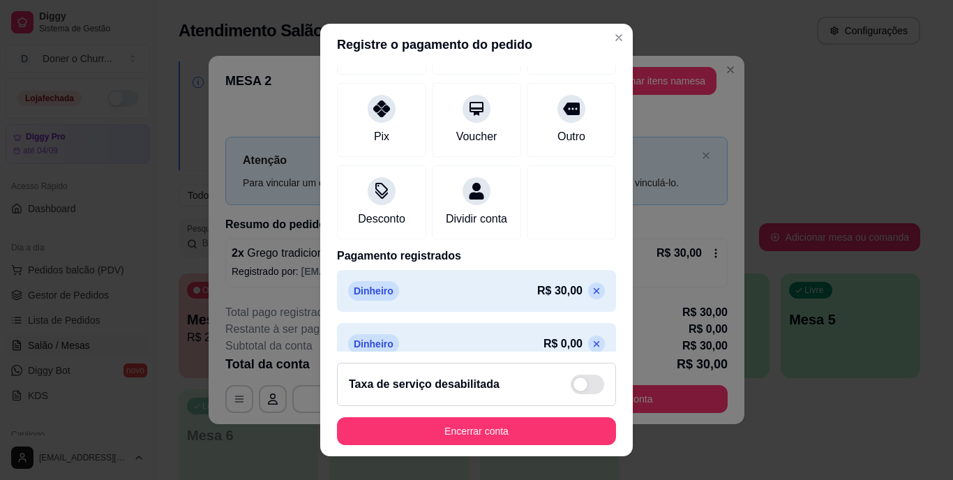
scroll to position [184, 0]
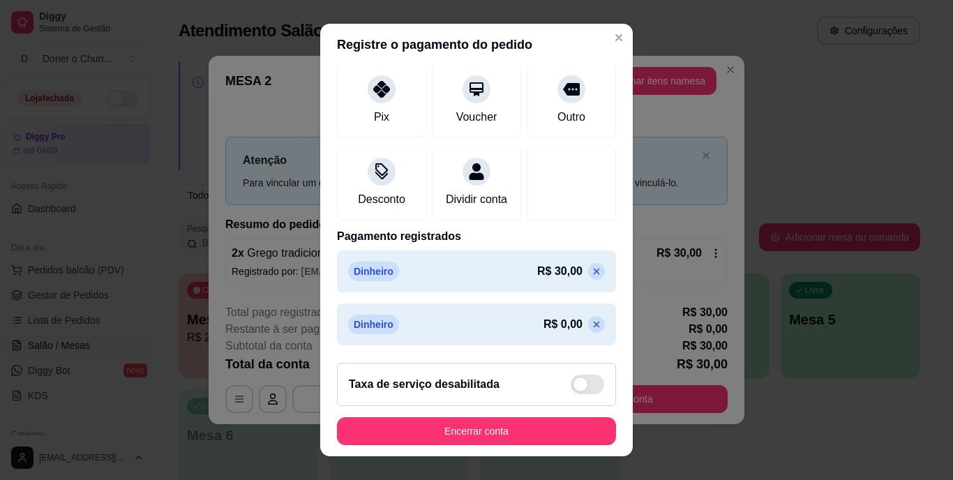
click at [594, 324] on icon at bounding box center [597, 325] width 6 height 6
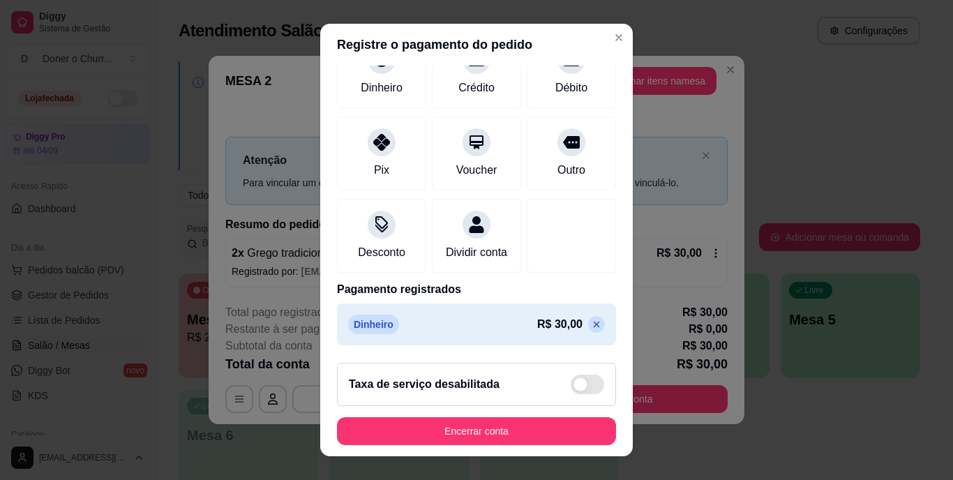
scroll to position [132, 0]
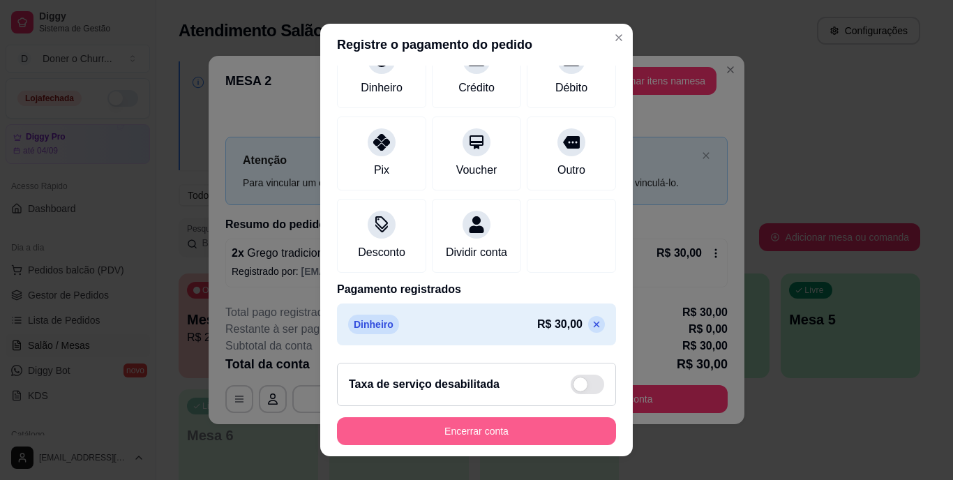
click at [458, 428] on button "Encerrar conta" at bounding box center [476, 431] width 279 height 28
click at [457, 430] on button "Encerrar conta" at bounding box center [476, 431] width 279 height 28
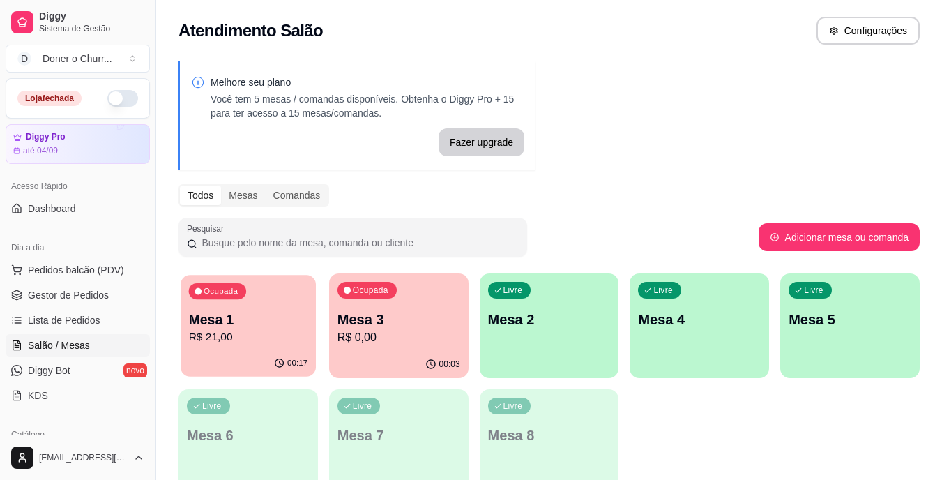
click at [274, 339] on p "R$ 21,00" at bounding box center [248, 337] width 119 height 16
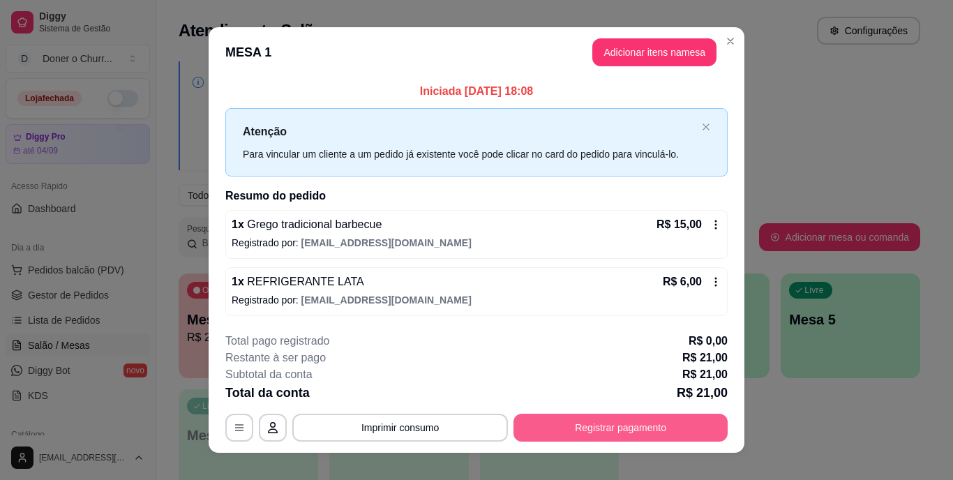
click at [659, 423] on button "Registrar pagamento" at bounding box center [620, 428] width 214 height 28
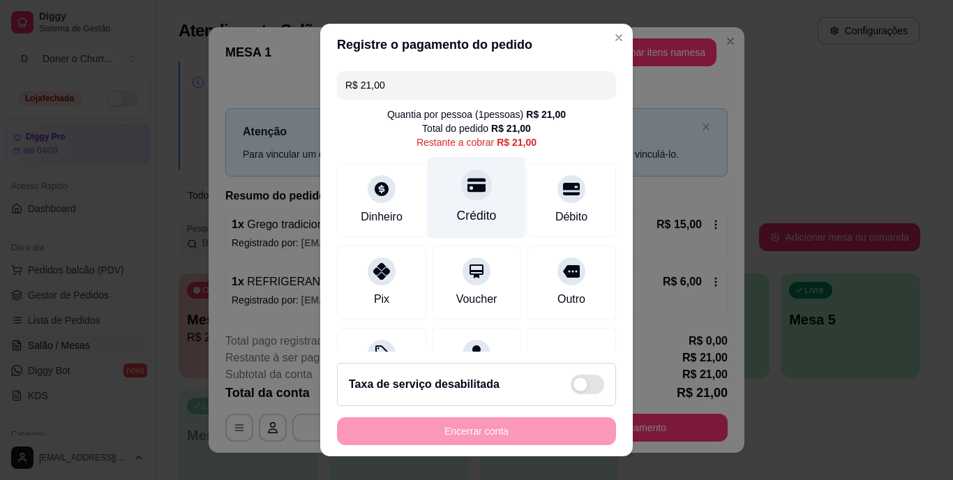
click at [467, 202] on div "Crédito" at bounding box center [477, 198] width 98 height 82
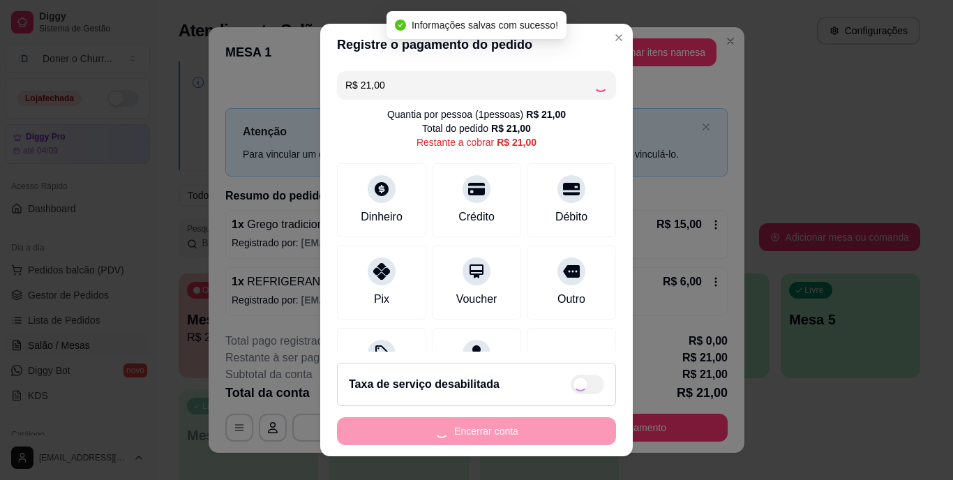
type input "R$ 0,00"
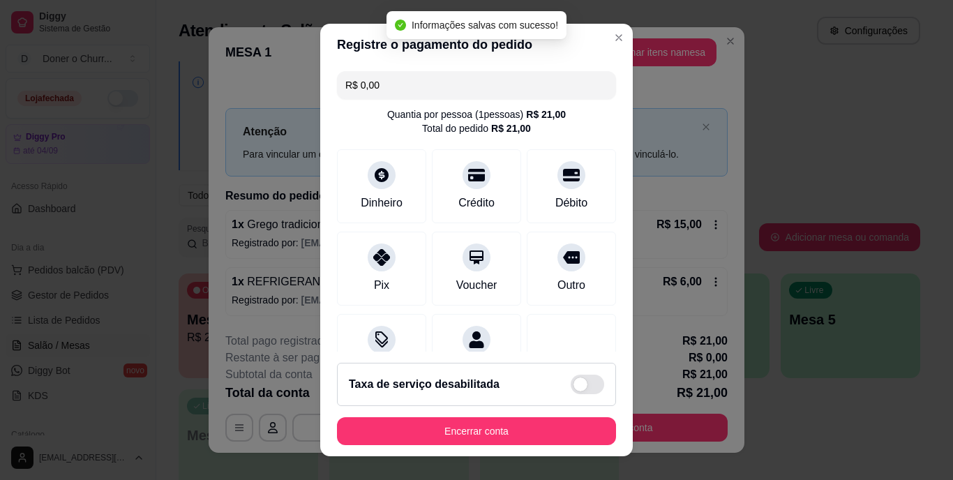
scroll to position [21, 0]
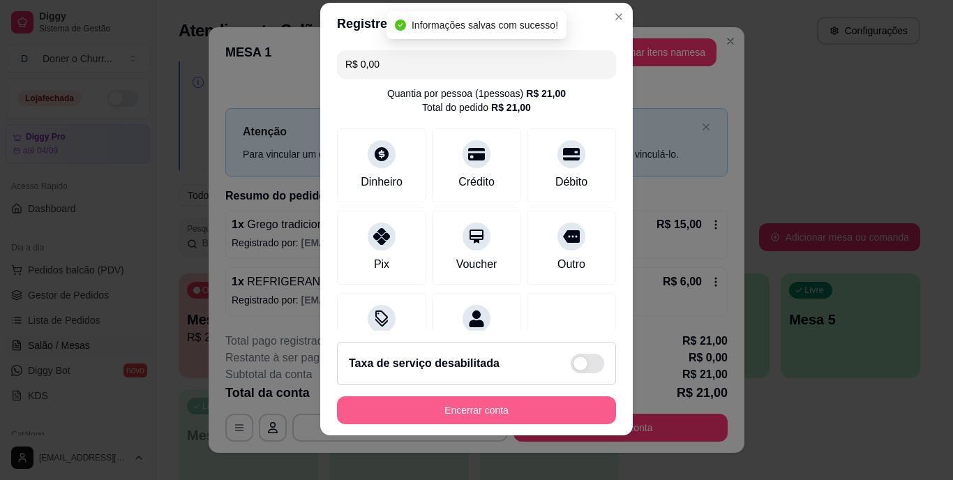
click at [512, 409] on button "Encerrar conta" at bounding box center [476, 410] width 279 height 28
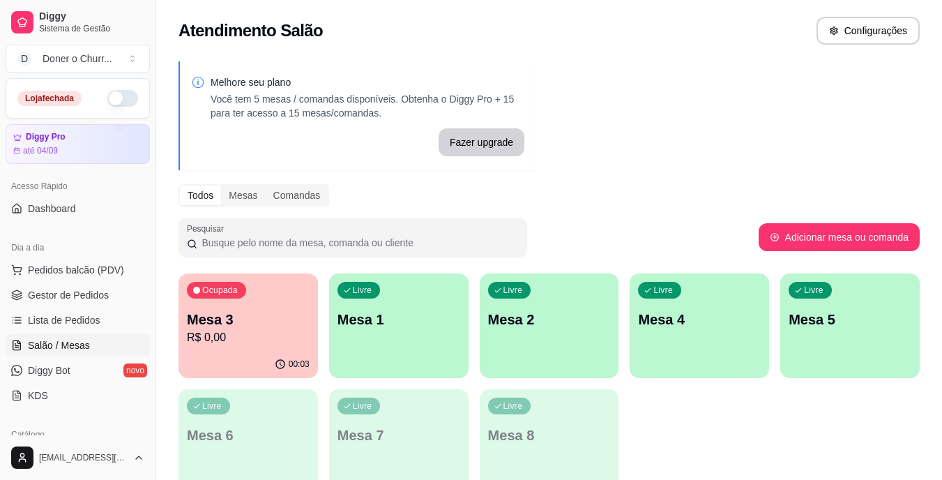
click at [246, 324] on p "Mesa 3" at bounding box center [248, 320] width 123 height 20
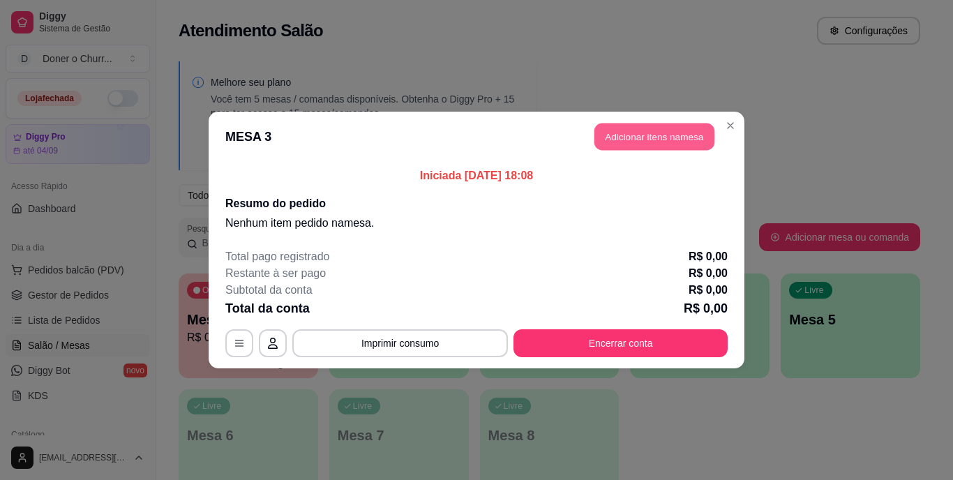
click at [666, 144] on button "Adicionar itens na mesa" at bounding box center [654, 136] width 120 height 27
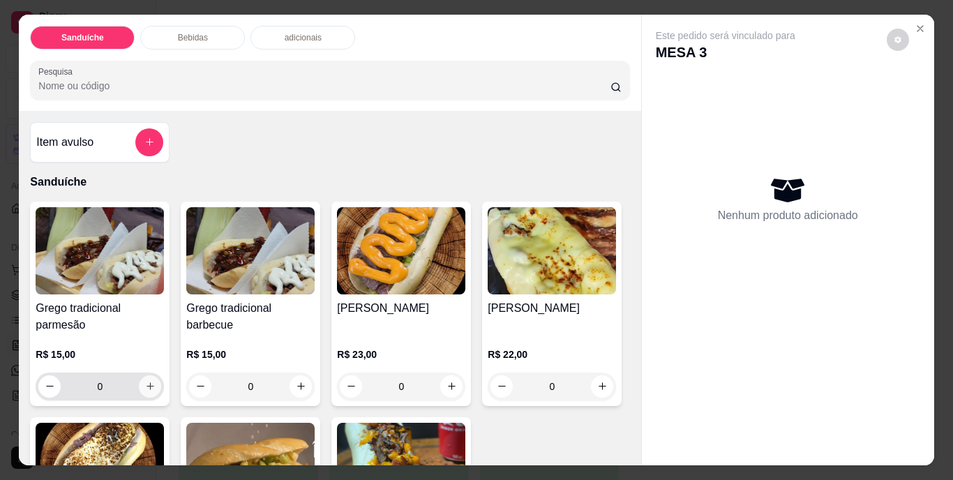
click at [145, 381] on icon "increase-product-quantity" at bounding box center [150, 386] width 10 height 10
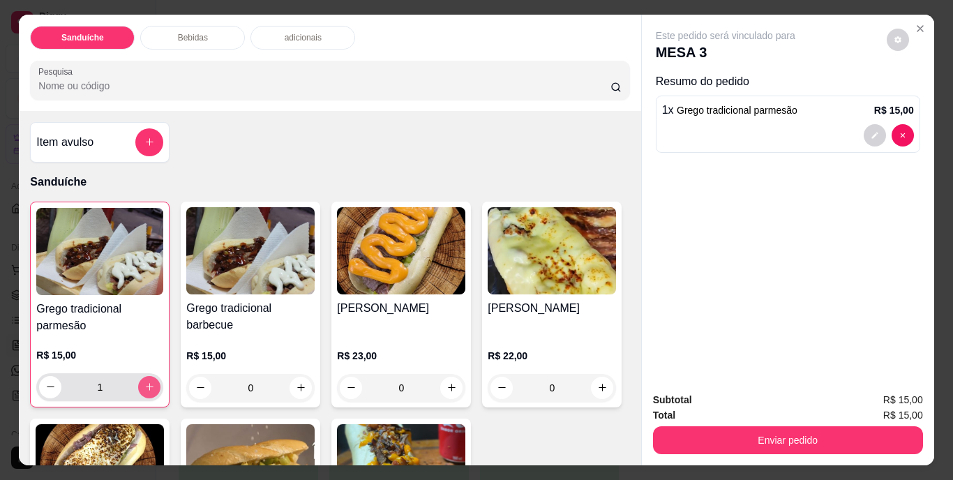
click at [146, 383] on icon "increase-product-quantity" at bounding box center [150, 387] width 8 height 8
click at [146, 384] on icon "increase-product-quantity" at bounding box center [149, 387] width 7 height 7
type input "3"
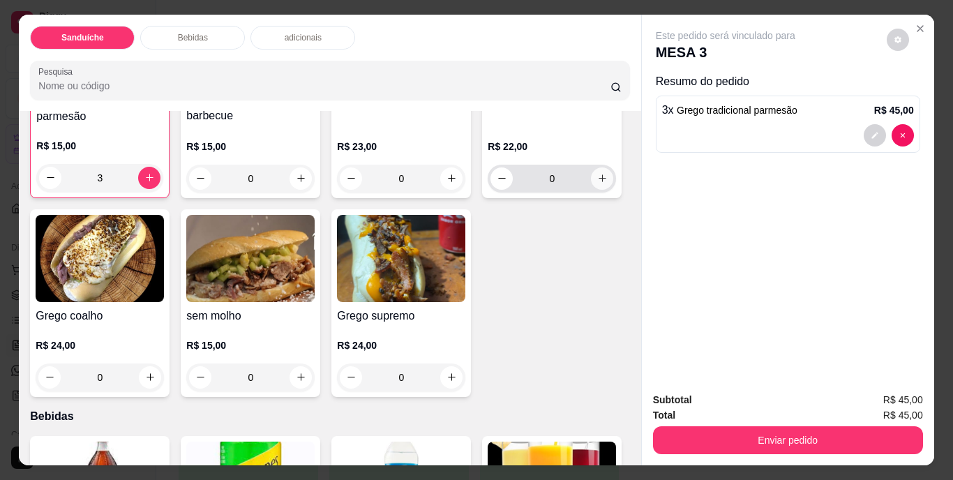
click at [597, 183] on icon "increase-product-quantity" at bounding box center [602, 178] width 10 height 10
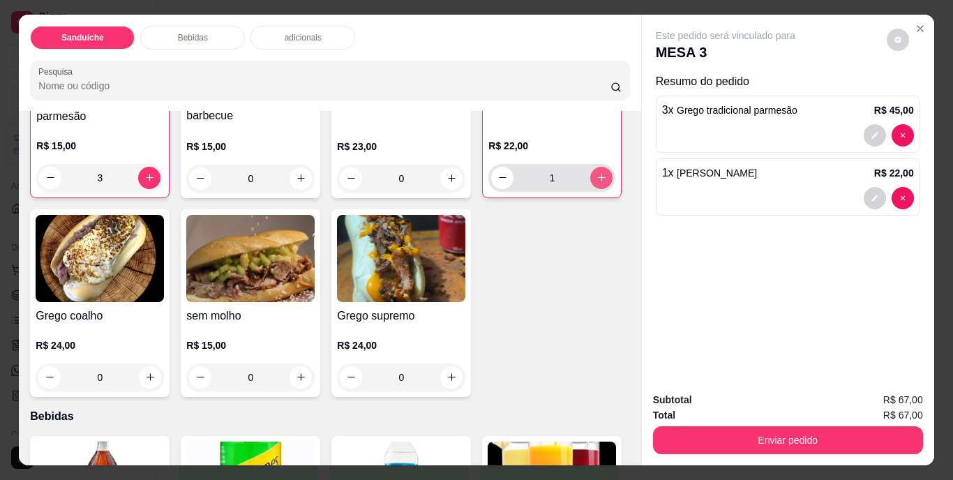
type input "1"
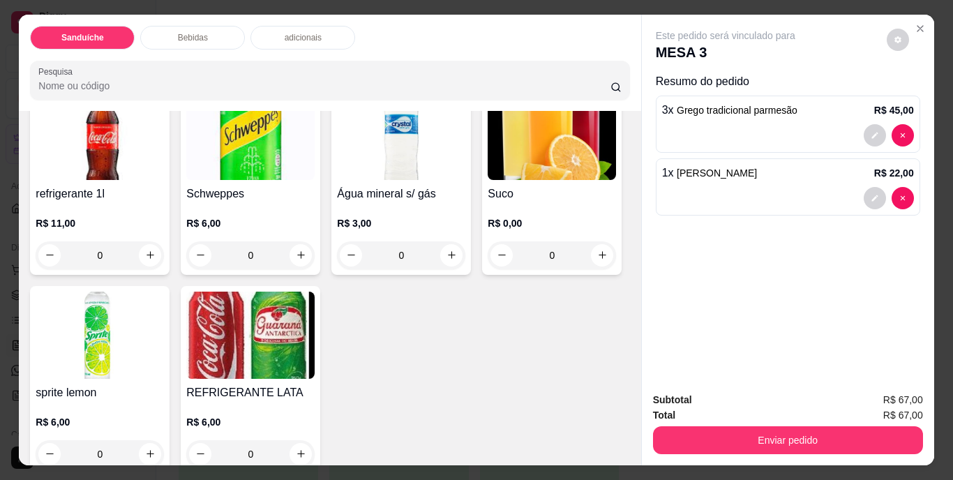
scroll to position [767, 0]
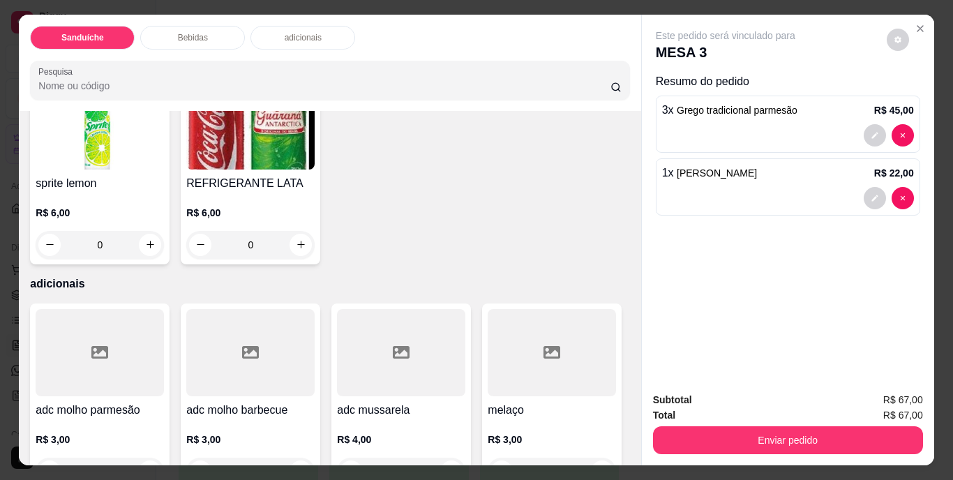
click at [145, 51] on icon "increase-product-quantity" at bounding box center [150, 45] width 10 height 10
type input "1"
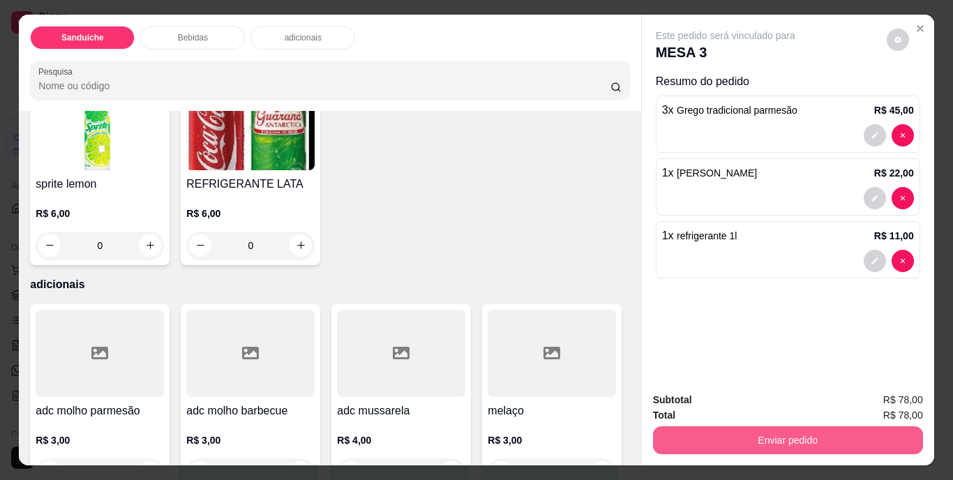
click at [710, 427] on button "Enviar pedido" at bounding box center [788, 440] width 270 height 28
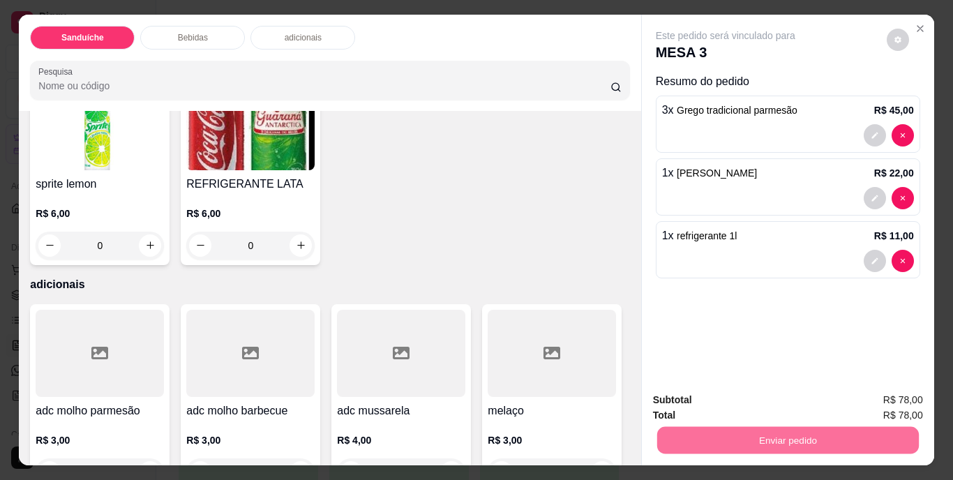
click at [718, 395] on button "Não registrar e enviar pedido" at bounding box center [741, 400] width 141 height 26
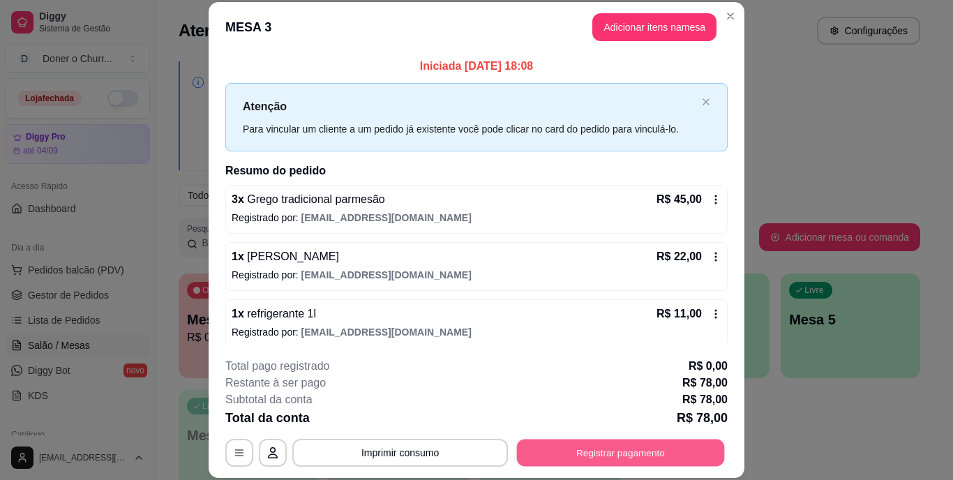
click at [557, 442] on button "Registrar pagamento" at bounding box center [621, 452] width 208 height 27
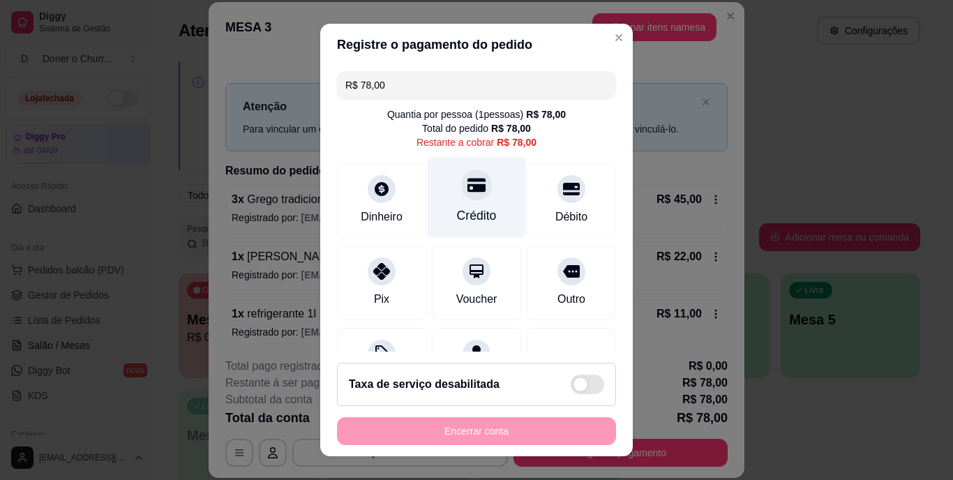
click at [463, 213] on div "Crédito" at bounding box center [477, 216] width 40 height 18
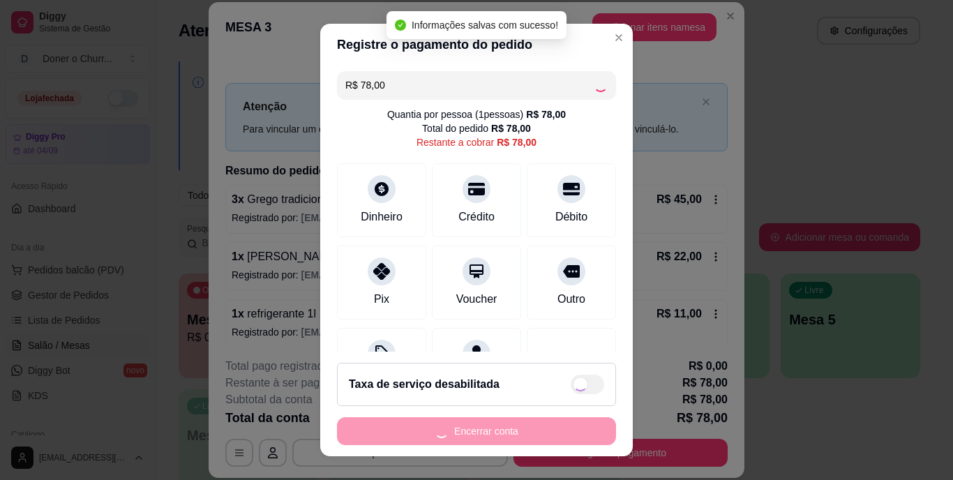
type input "R$ 0,00"
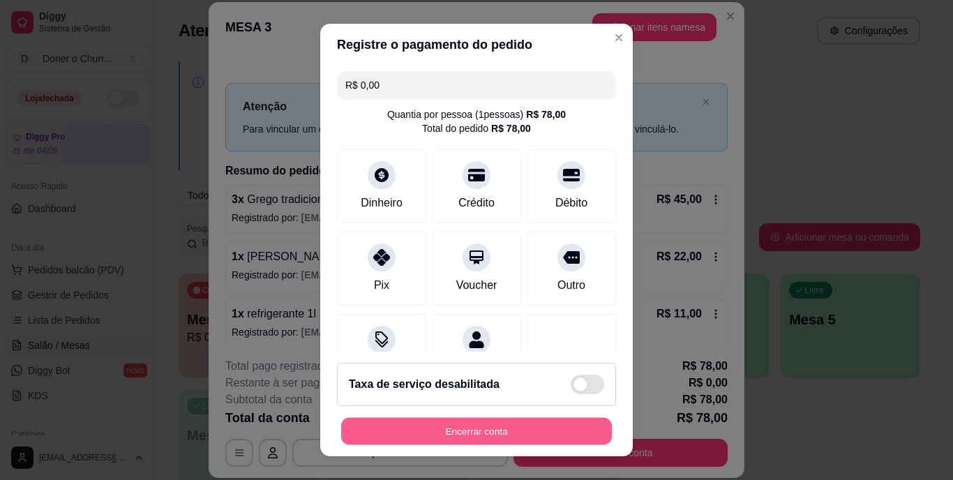
click at [550, 430] on button "Encerrar conta" at bounding box center [476, 430] width 271 height 27
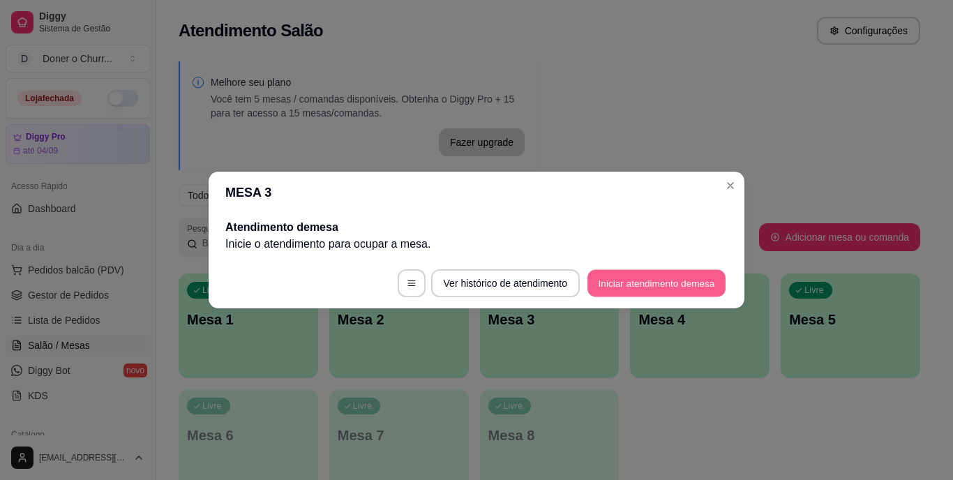
click at [646, 283] on button "Iniciar atendimento de mesa" at bounding box center [656, 283] width 138 height 27
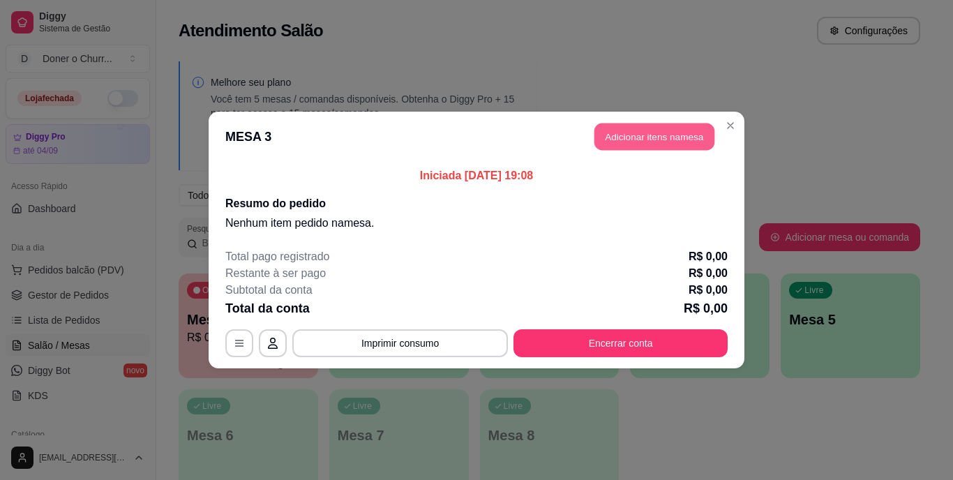
click at [647, 132] on button "Adicionar itens na mesa" at bounding box center [654, 136] width 120 height 27
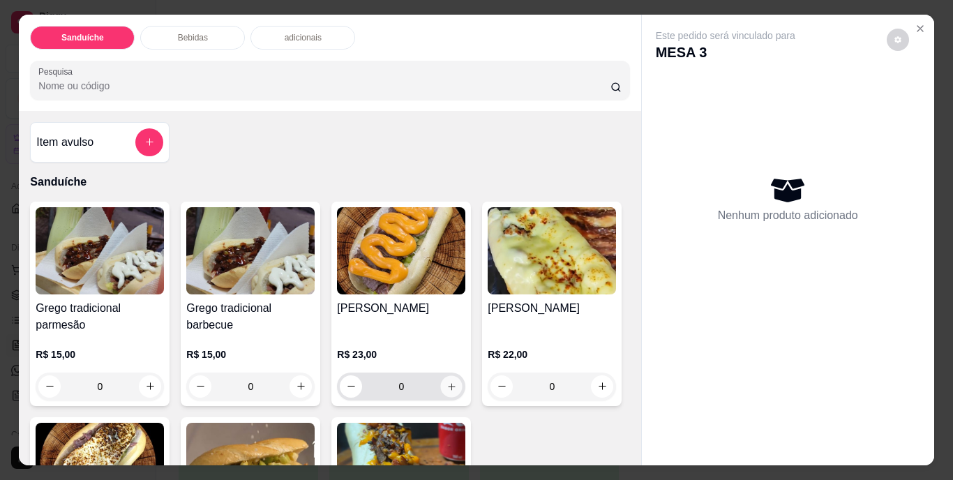
click at [450, 381] on icon "increase-product-quantity" at bounding box center [451, 386] width 10 height 10
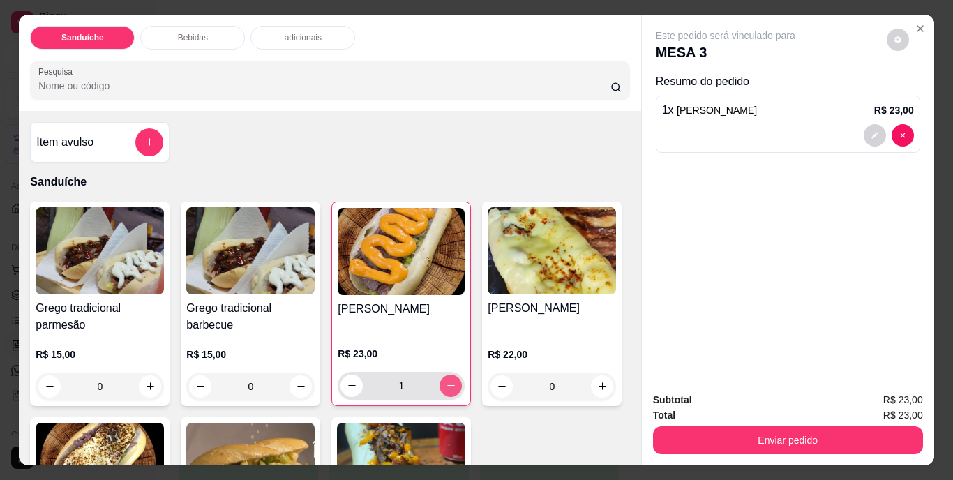
click at [451, 380] on icon "increase-product-quantity" at bounding box center [451, 385] width 10 height 10
type input "2"
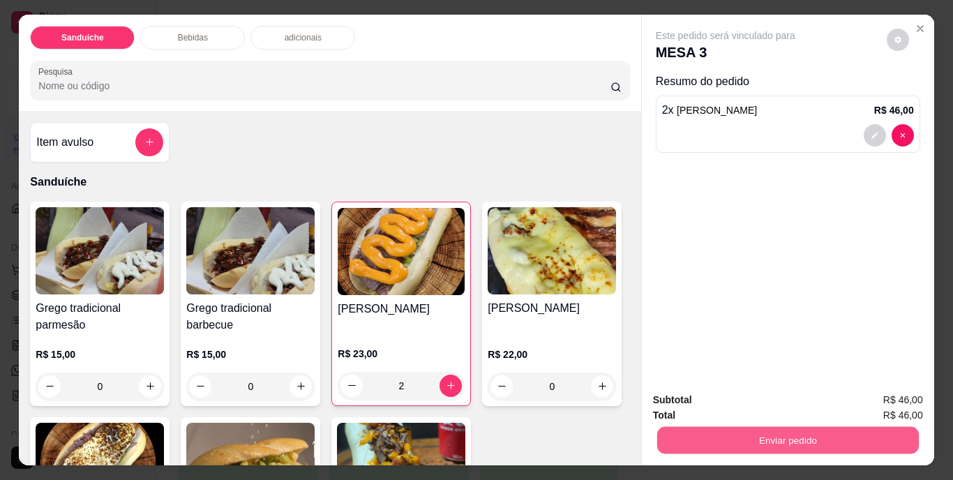
click at [773, 427] on button "Enviar pedido" at bounding box center [787, 440] width 262 height 27
click at [745, 402] on button "Não registrar e enviar pedido" at bounding box center [741, 401] width 141 height 26
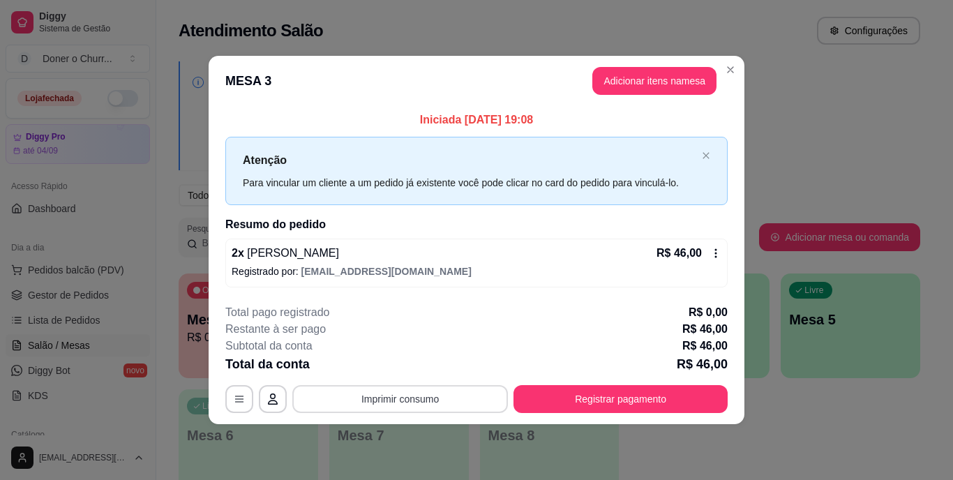
click at [400, 407] on button "Imprimir consumo" at bounding box center [400, 399] width 216 height 28
click at [405, 374] on button "IMPRESSORA" at bounding box center [404, 367] width 101 height 22
click at [810, 416] on div "**********" at bounding box center [476, 240] width 953 height 480
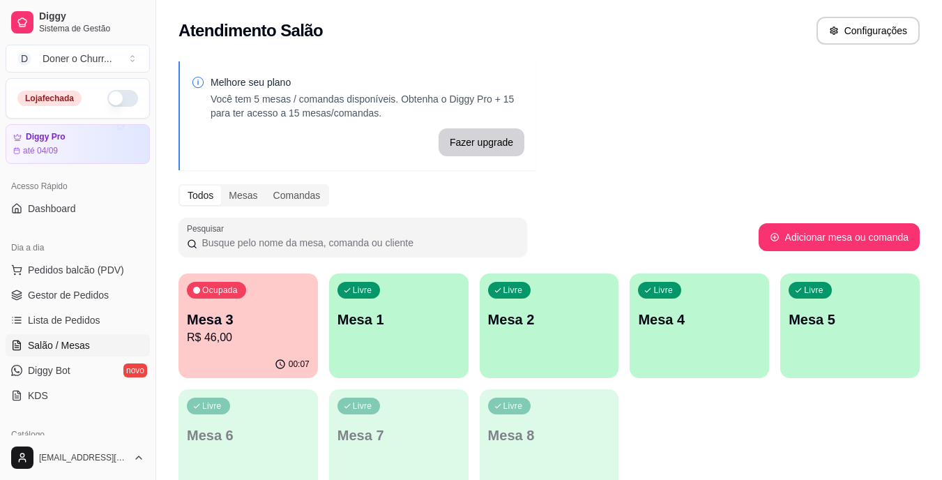
click at [443, 356] on div "Livre Mesa 1" at bounding box center [399, 317] width 140 height 88
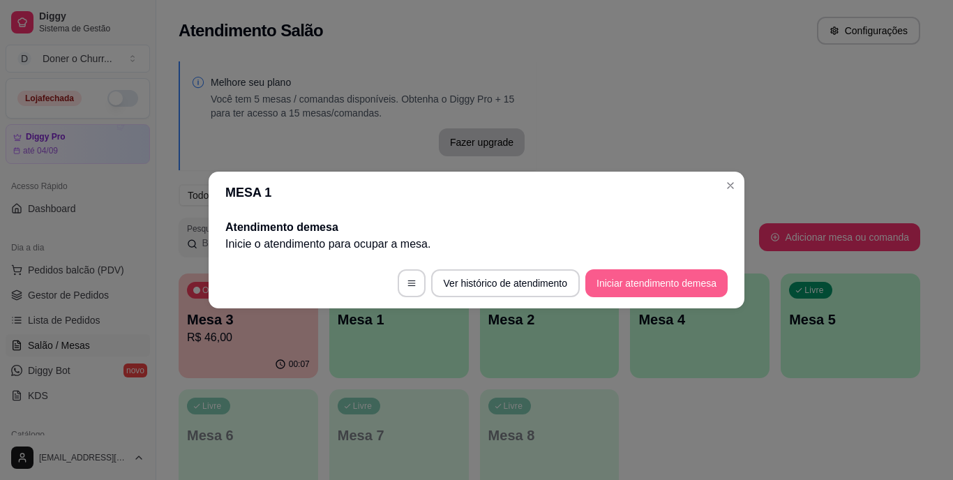
click at [640, 281] on button "Iniciar atendimento de mesa" at bounding box center [656, 283] width 142 height 28
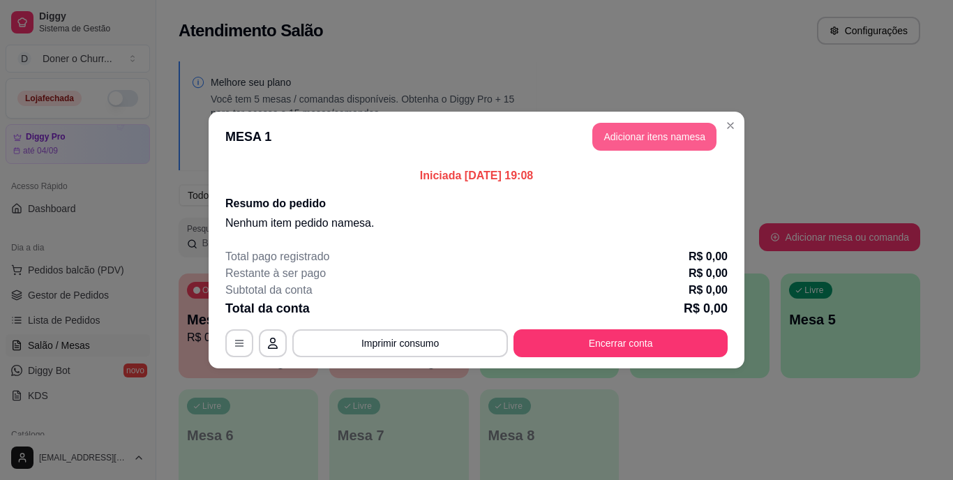
click at [645, 137] on button "Adicionar itens na mesa" at bounding box center [654, 137] width 124 height 28
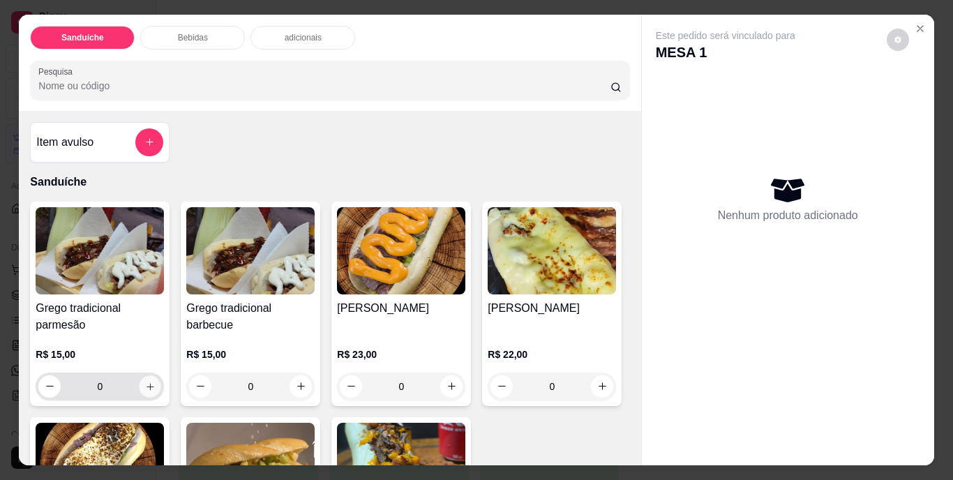
click at [149, 382] on icon "increase-product-quantity" at bounding box center [150, 386] width 10 height 10
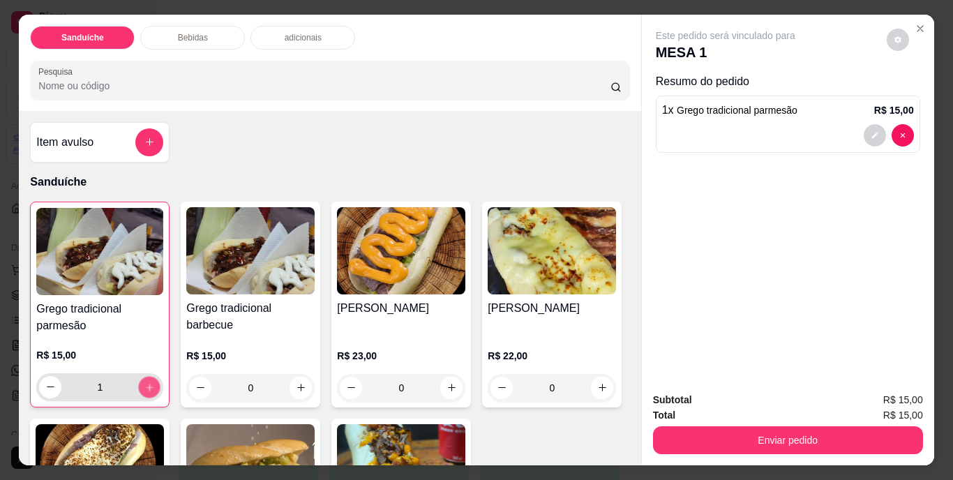
click at [149, 382] on icon "increase-product-quantity" at bounding box center [149, 387] width 10 height 10
type input "2"
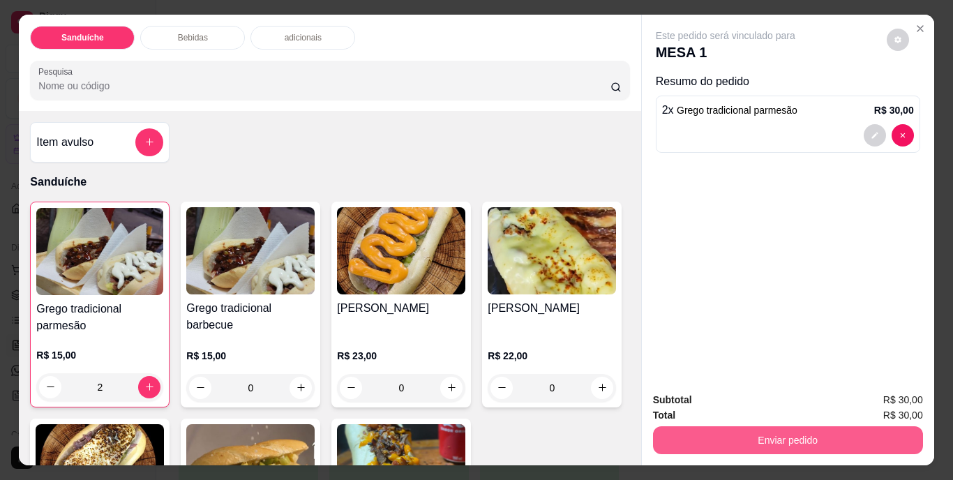
click at [783, 437] on button "Enviar pedido" at bounding box center [788, 440] width 270 height 28
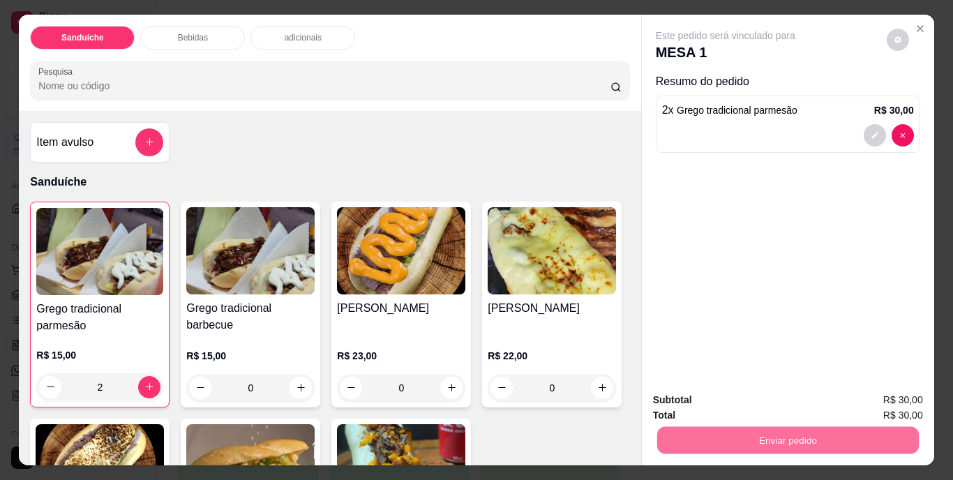
click at [725, 397] on button "Não registrar e enviar pedido" at bounding box center [741, 401] width 141 height 26
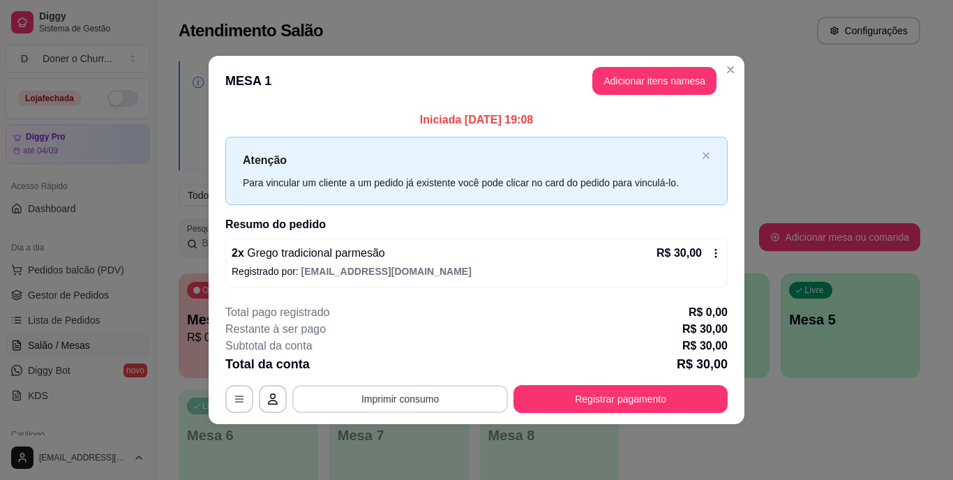
click at [398, 395] on button "Imprimir consumo" at bounding box center [400, 399] width 216 height 28
click at [412, 372] on button "IMPRESSORA" at bounding box center [405, 367] width 98 height 22
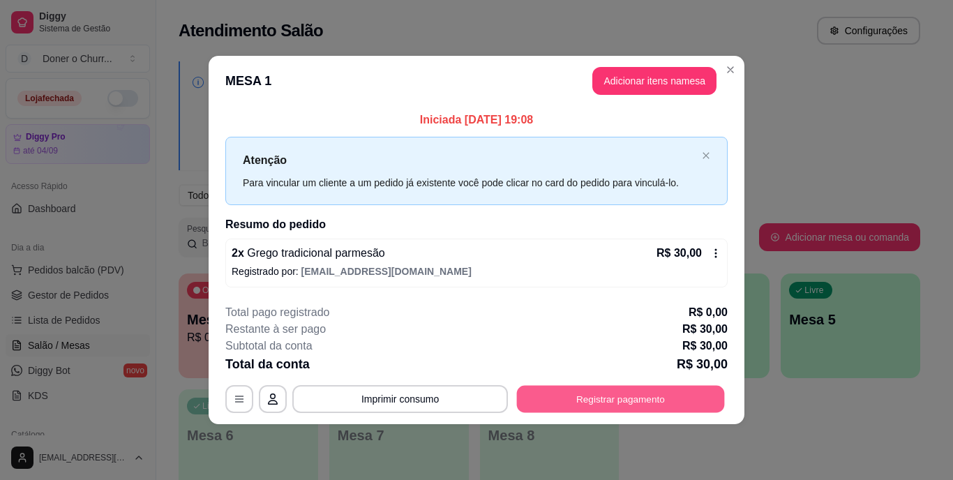
click at [594, 405] on button "Registrar pagamento" at bounding box center [621, 398] width 208 height 27
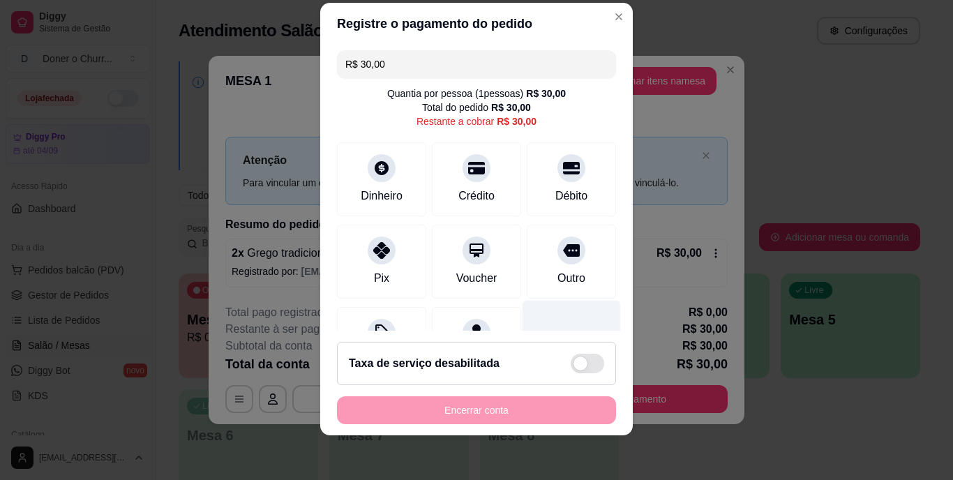
scroll to position [73, 0]
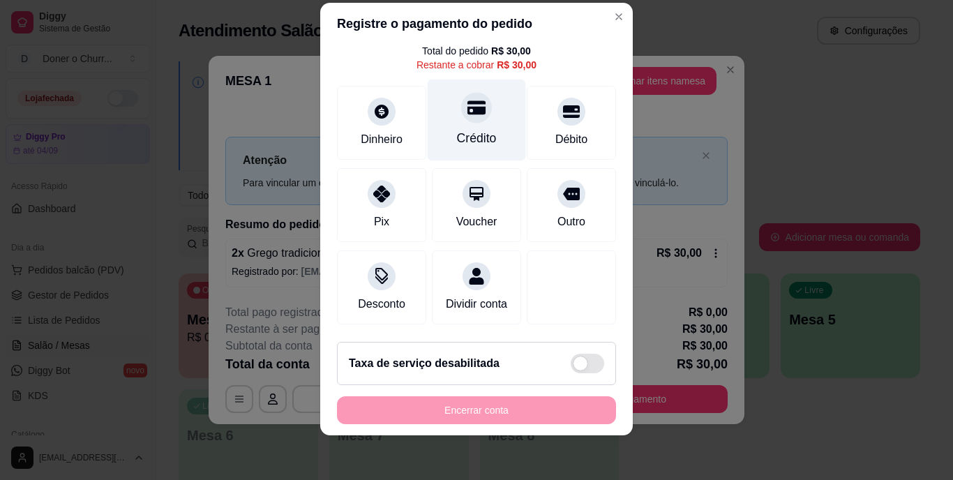
click at [467, 101] on icon at bounding box center [476, 108] width 18 height 14
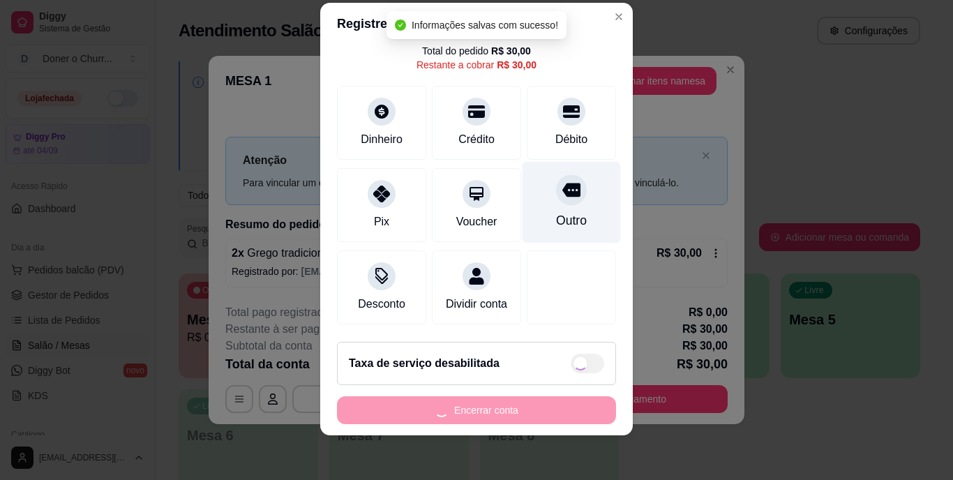
scroll to position [0, 0]
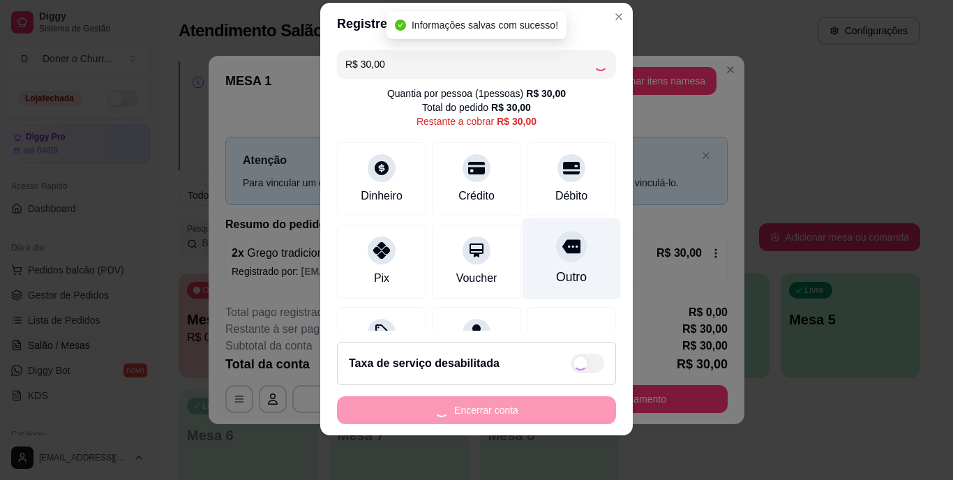
type input "R$ 0,00"
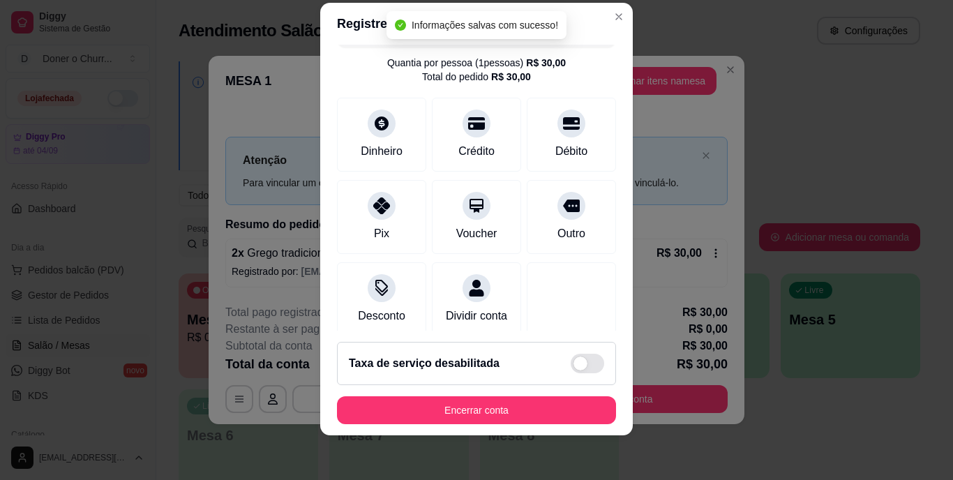
scroll to position [131, 0]
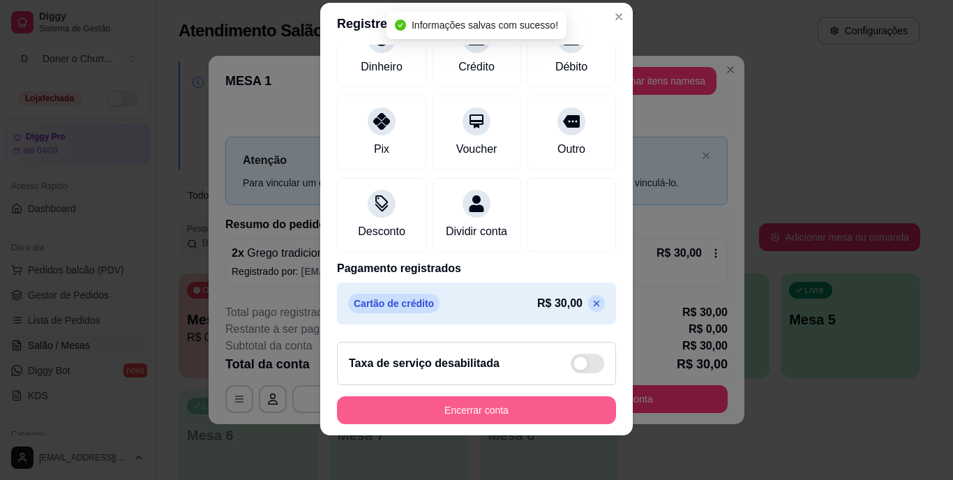
click at [451, 412] on button "Encerrar conta" at bounding box center [476, 410] width 279 height 28
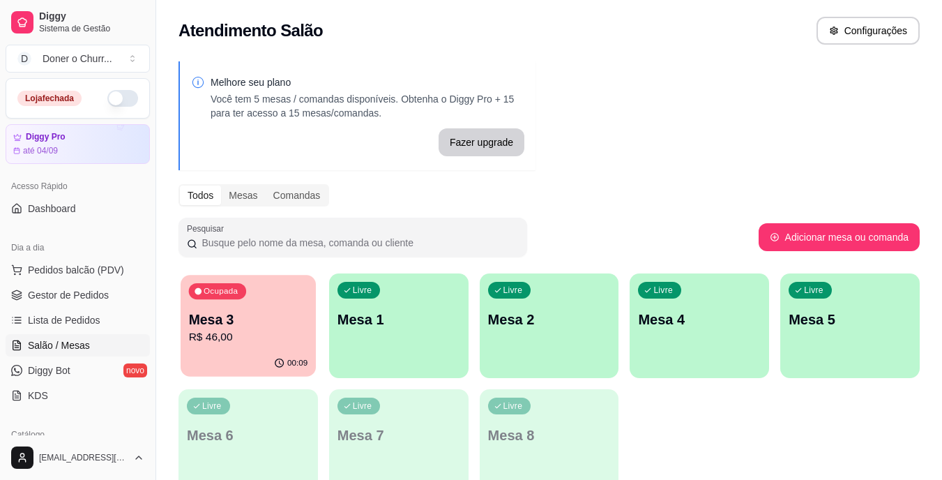
click at [259, 319] on p "Mesa 3" at bounding box center [248, 319] width 119 height 19
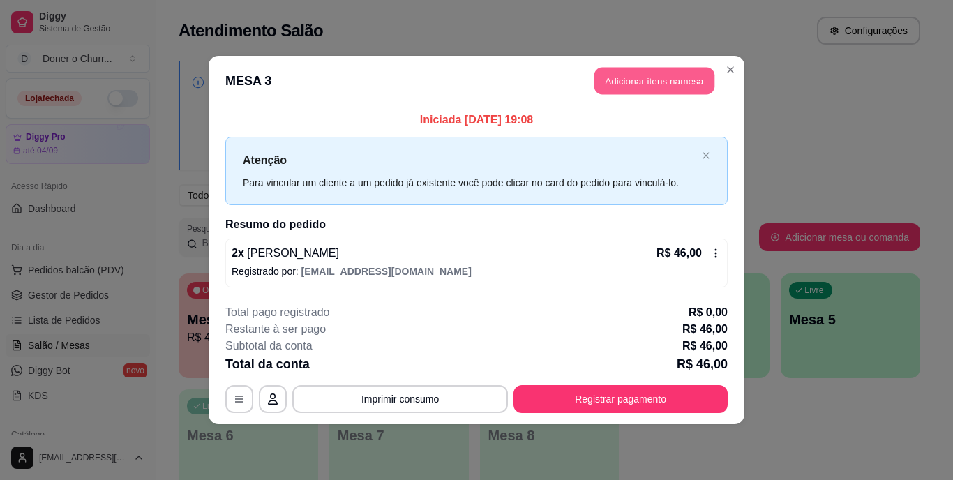
click at [656, 84] on button "Adicionar itens na mesa" at bounding box center [654, 81] width 120 height 27
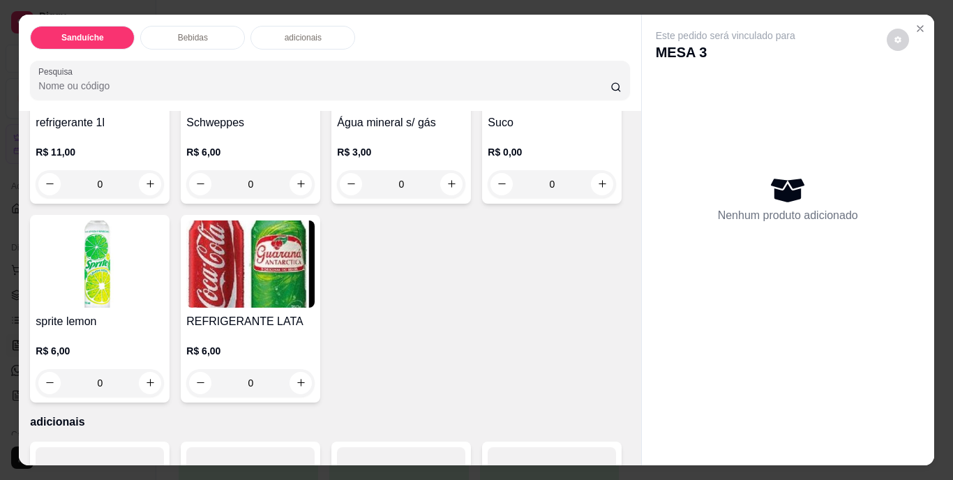
scroll to position [767, 0]
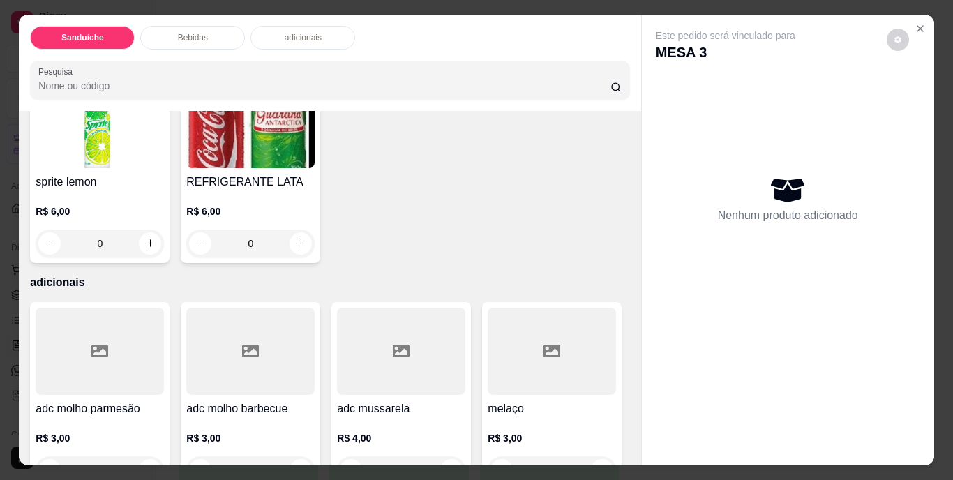
click at [145, 50] on icon "increase-product-quantity" at bounding box center [150, 44] width 10 height 10
type input "1"
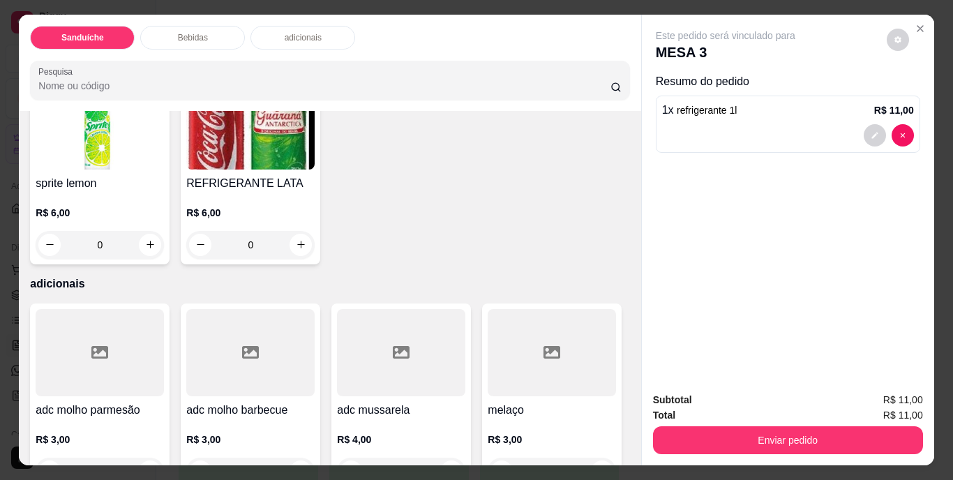
scroll to position [768, 0]
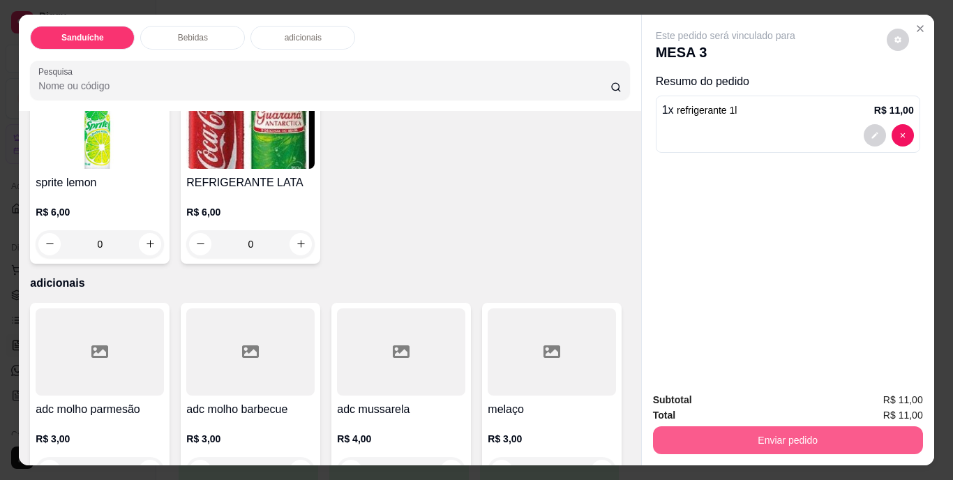
click at [731, 436] on button "Enviar pedido" at bounding box center [788, 440] width 270 height 28
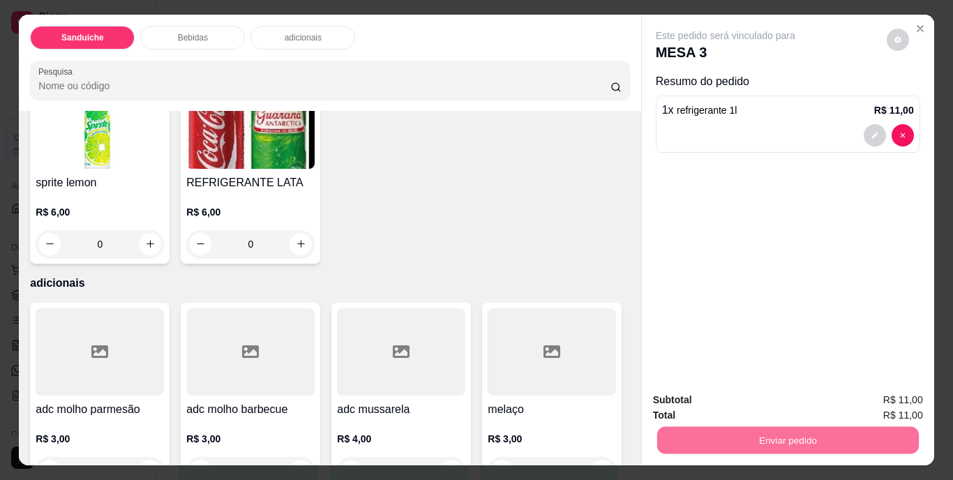
click at [743, 405] on button "Não registrar e enviar pedido" at bounding box center [741, 401] width 141 height 26
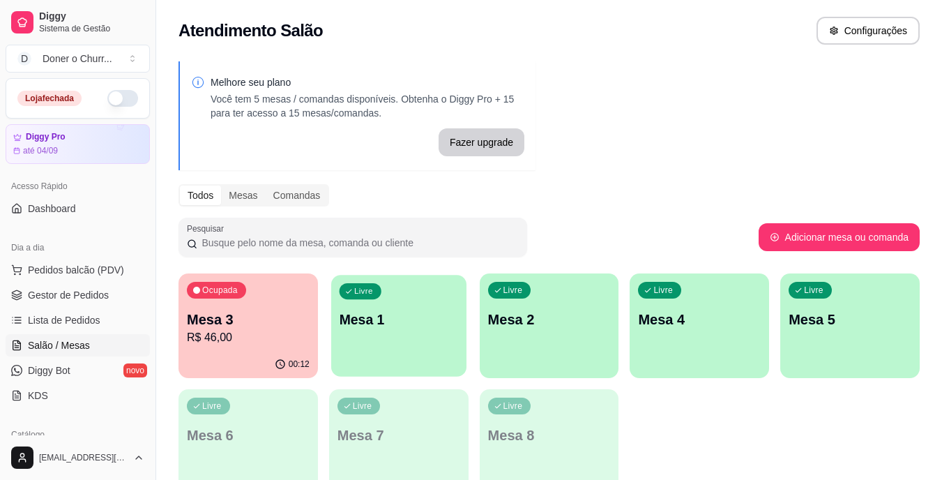
click at [390, 306] on div "Livre Mesa 1" at bounding box center [398, 317] width 135 height 85
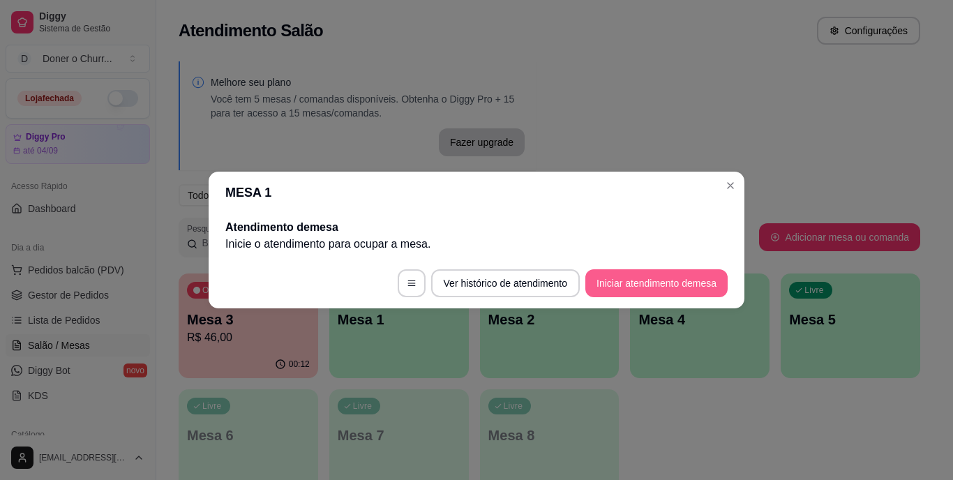
click at [661, 289] on button "Iniciar atendimento de mesa" at bounding box center [656, 283] width 142 height 28
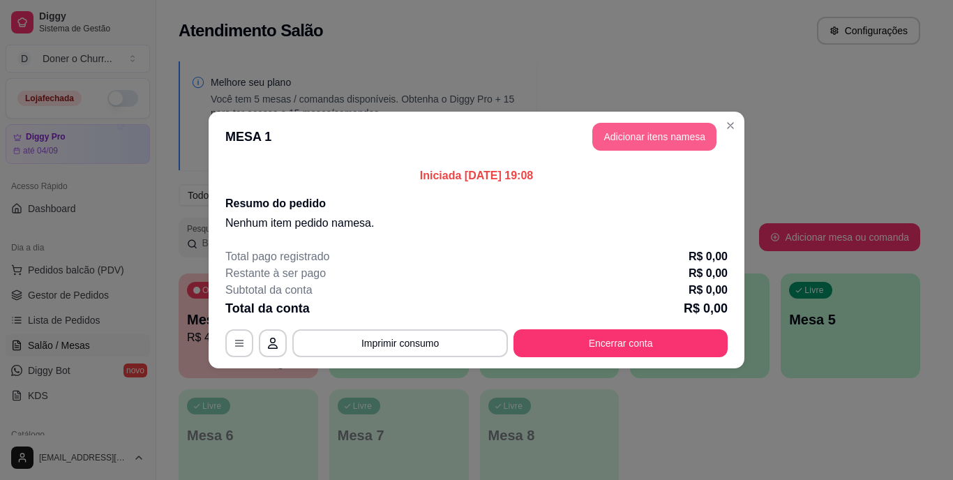
click at [615, 149] on button "Adicionar itens na mesa" at bounding box center [654, 137] width 124 height 28
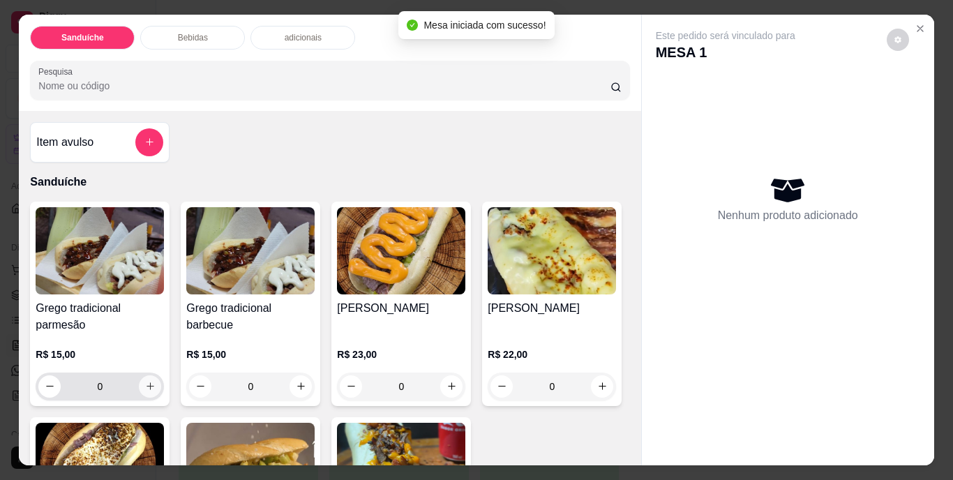
click at [147, 382] on icon "increase-product-quantity" at bounding box center [150, 386] width 8 height 8
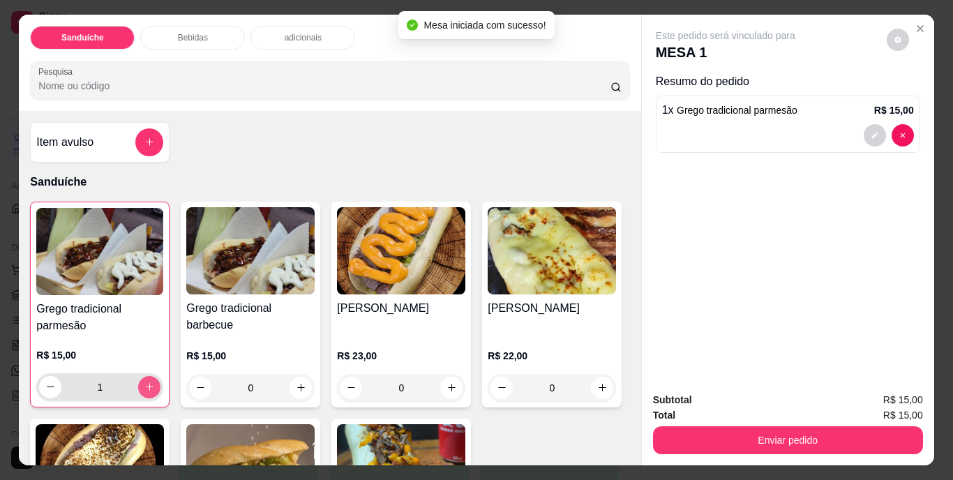
type input "1"
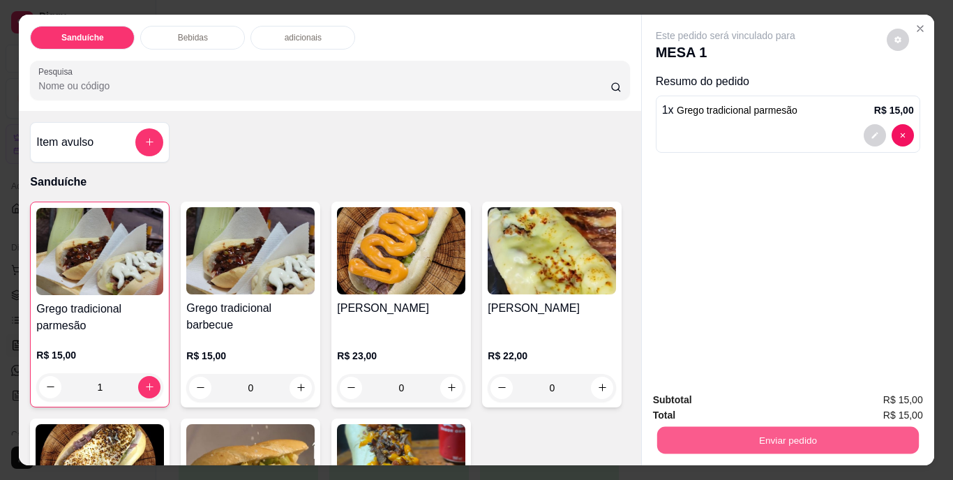
click at [764, 427] on button "Enviar pedido" at bounding box center [787, 440] width 262 height 27
click at [725, 404] on button "Não registrar e enviar pedido" at bounding box center [741, 401] width 145 height 27
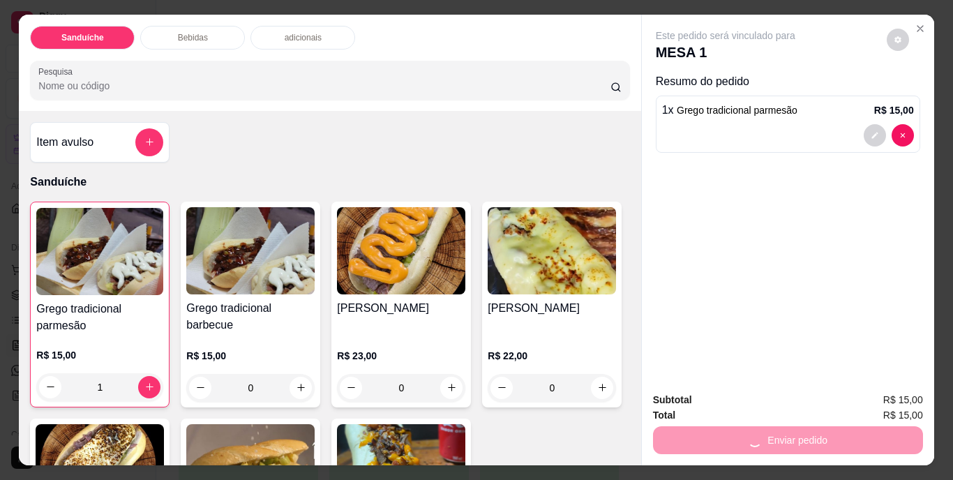
drag, startPoint x: 825, startPoint y: 301, endPoint x: 665, endPoint y: 432, distance: 206.7
click at [825, 301] on div "Este pedido será vinculado para MESA 1 Resumo do pedido 1 x Grego tradicional p…" at bounding box center [788, 198] width 292 height 367
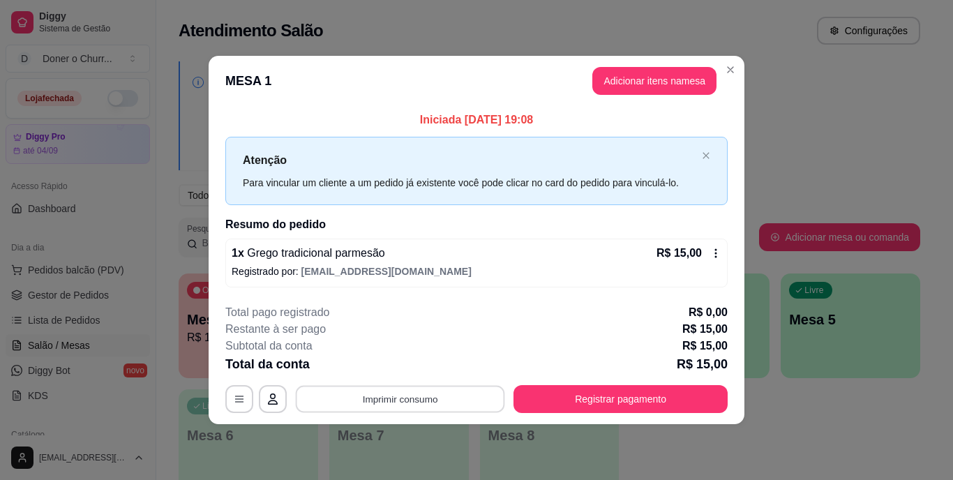
click at [401, 400] on button "Imprimir consumo" at bounding box center [400, 398] width 209 height 27
click at [398, 365] on button "IMPRESSORA" at bounding box center [405, 367] width 98 height 22
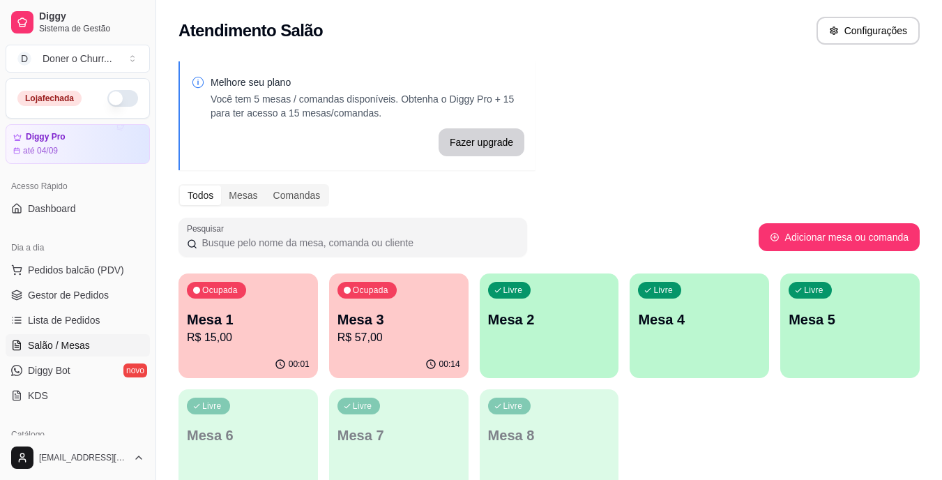
click at [407, 344] on p "R$ 57,00" at bounding box center [399, 337] width 123 height 17
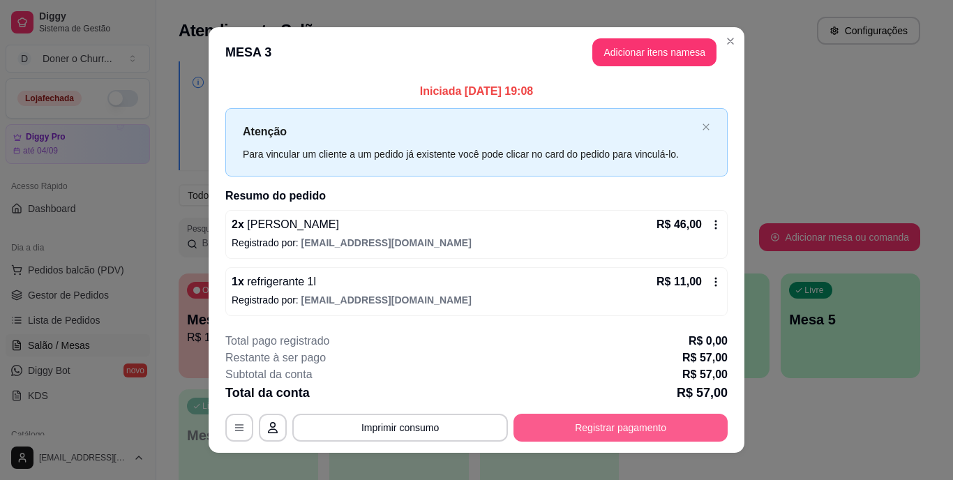
click at [596, 423] on button "Registrar pagamento" at bounding box center [620, 428] width 214 height 28
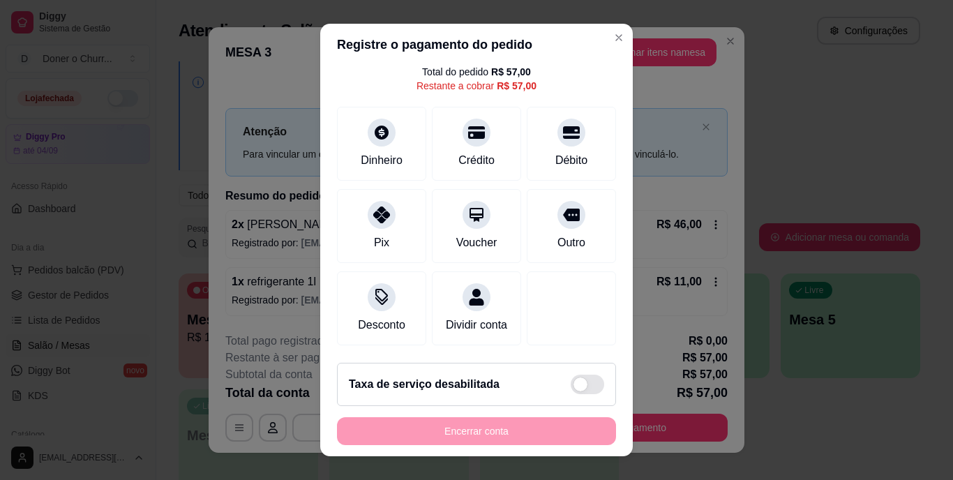
scroll to position [73, 0]
click at [379, 204] on div at bounding box center [381, 211] width 31 height 31
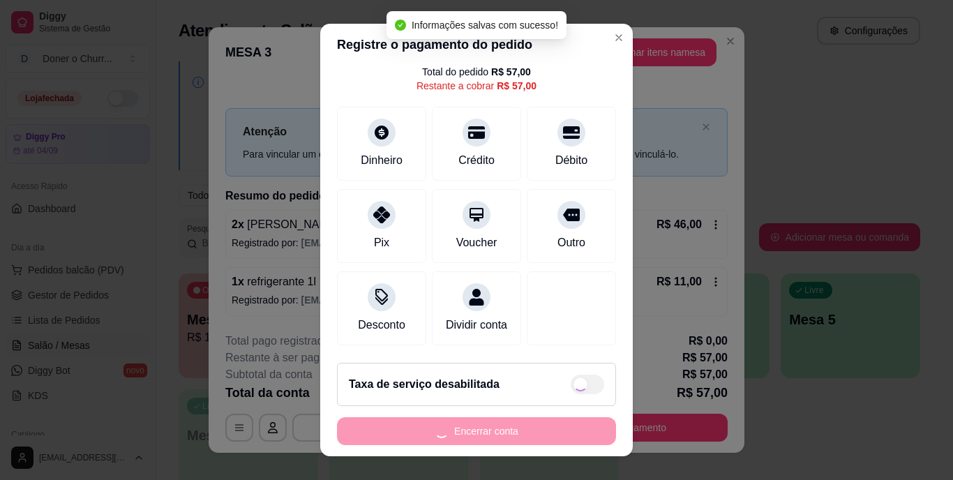
type input "R$ 0,00"
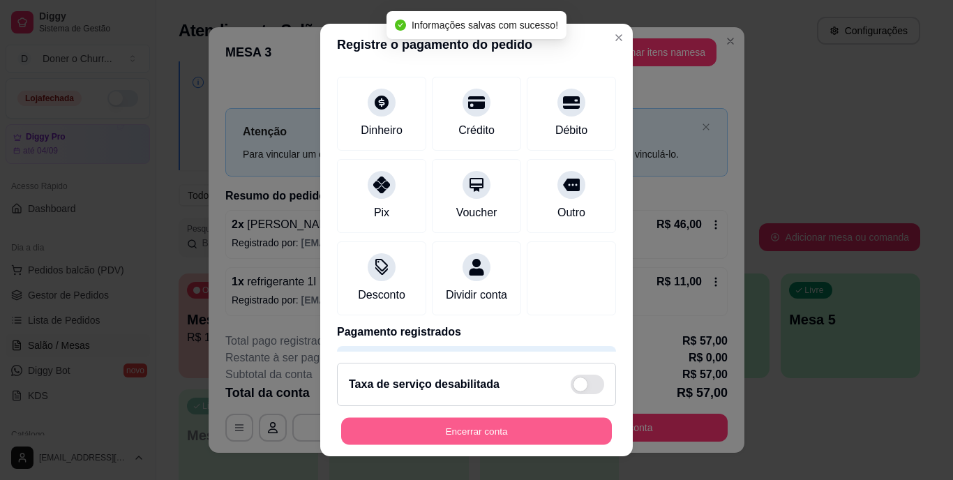
click at [471, 432] on button "Encerrar conta" at bounding box center [476, 430] width 271 height 27
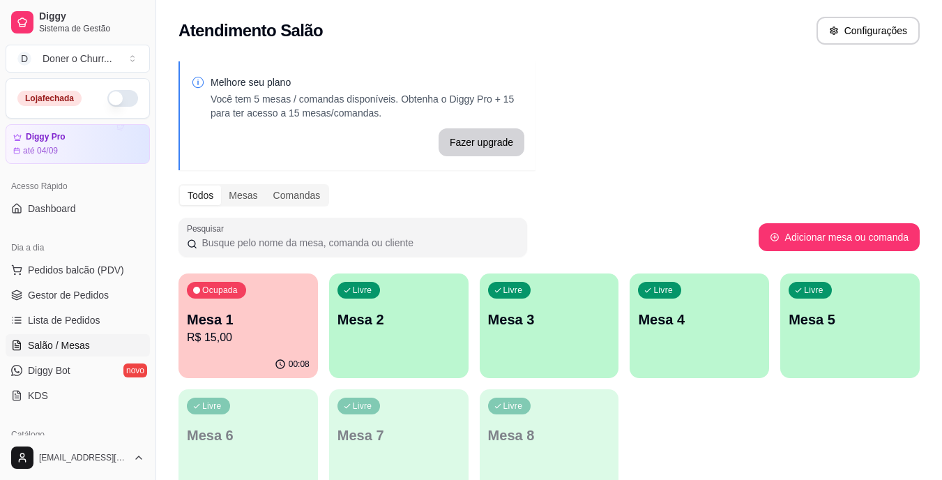
click at [259, 338] on p "R$ 15,00" at bounding box center [248, 337] width 123 height 17
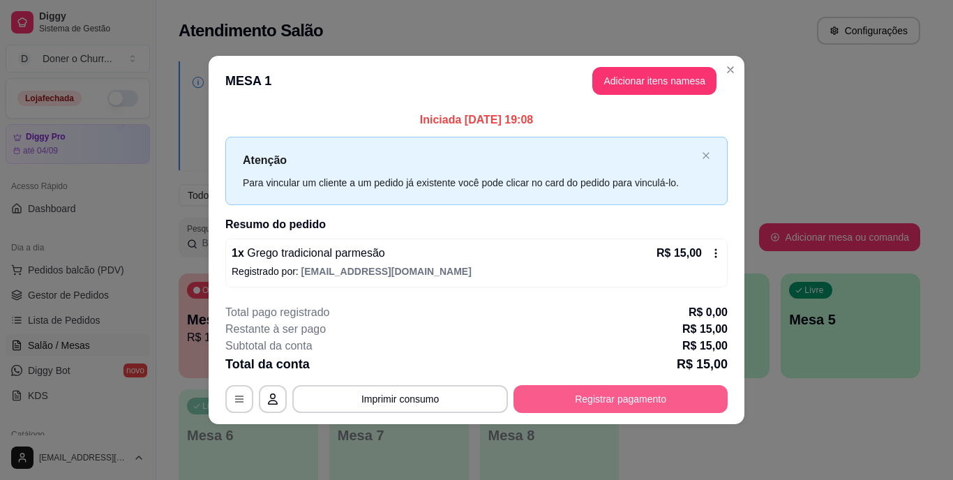
click at [604, 393] on button "Registrar pagamento" at bounding box center [620, 399] width 214 height 28
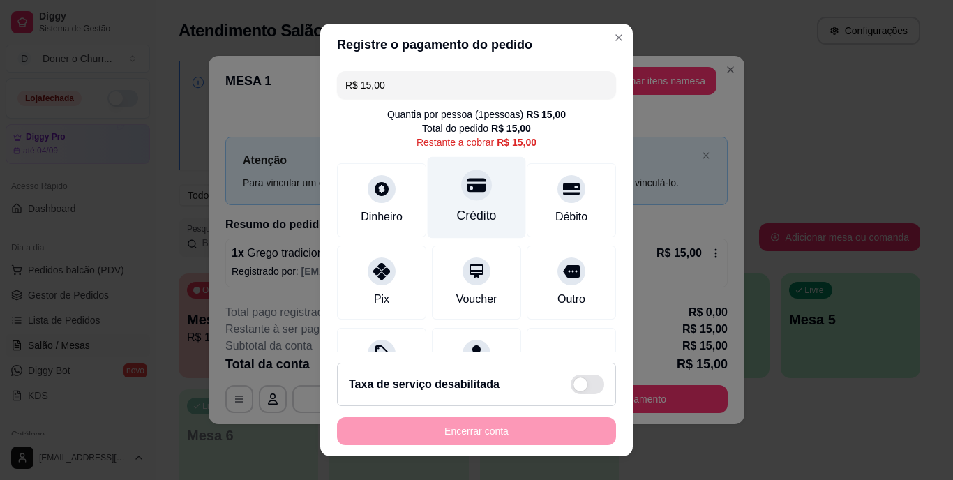
click at [468, 202] on div "Crédito" at bounding box center [477, 198] width 98 height 82
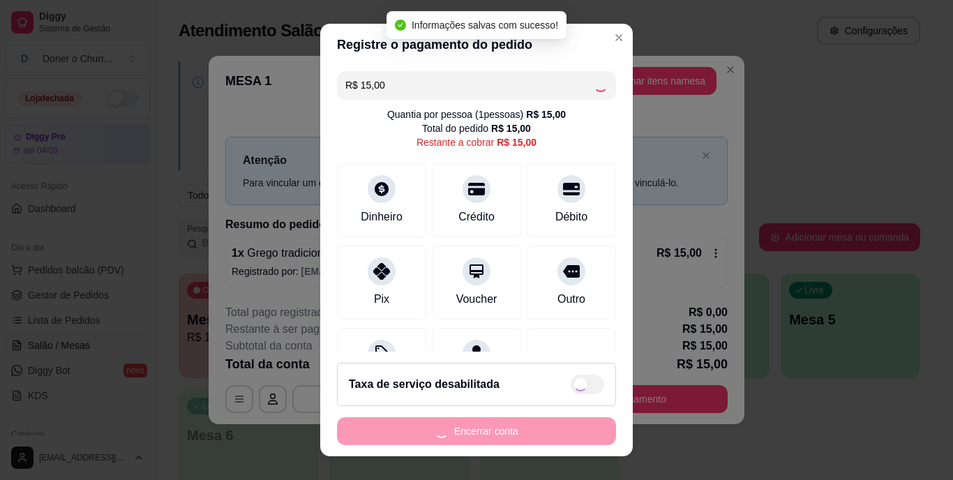
type input "R$ 0,00"
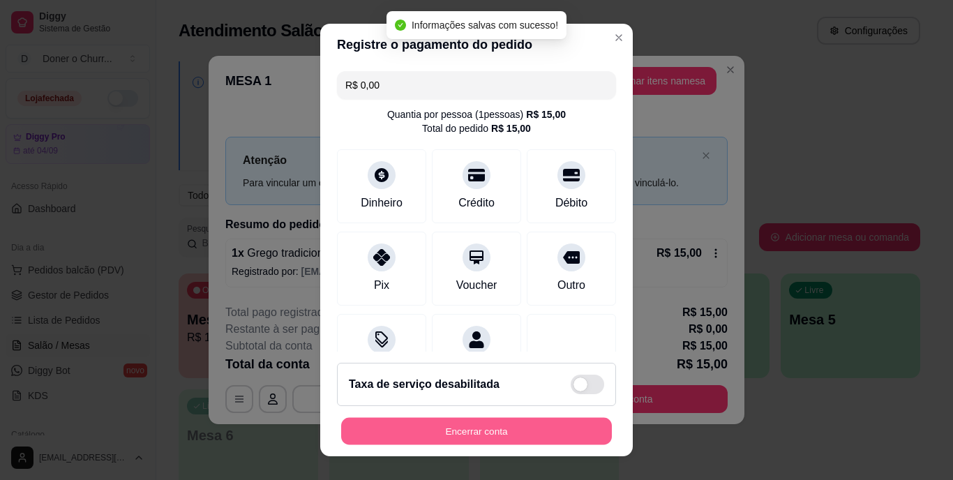
click at [489, 428] on button "Encerrar conta" at bounding box center [476, 430] width 271 height 27
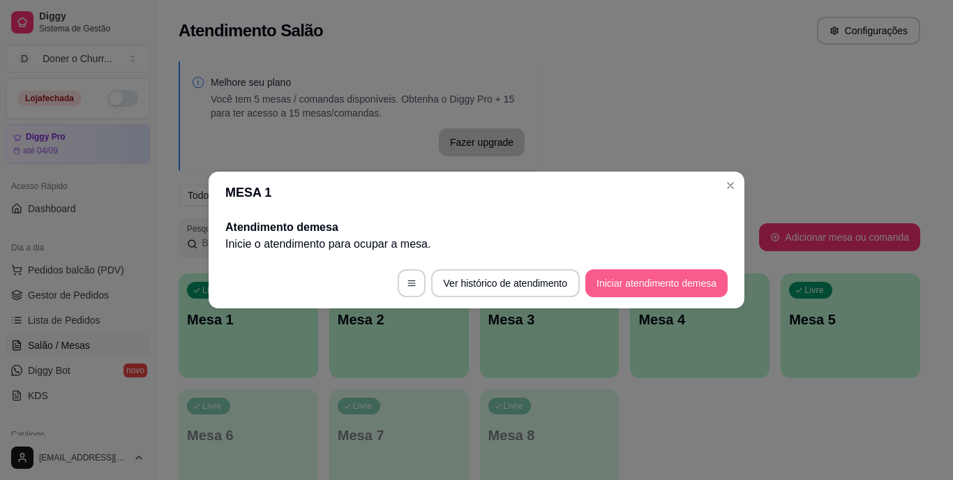
click at [628, 288] on button "Iniciar atendimento de mesa" at bounding box center [656, 283] width 142 height 28
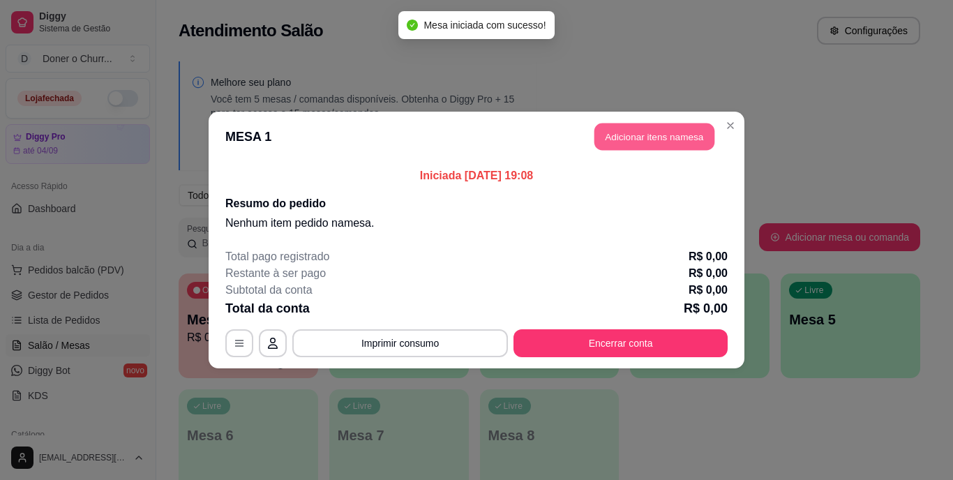
click at [656, 128] on button "Adicionar itens na mesa" at bounding box center [654, 136] width 120 height 27
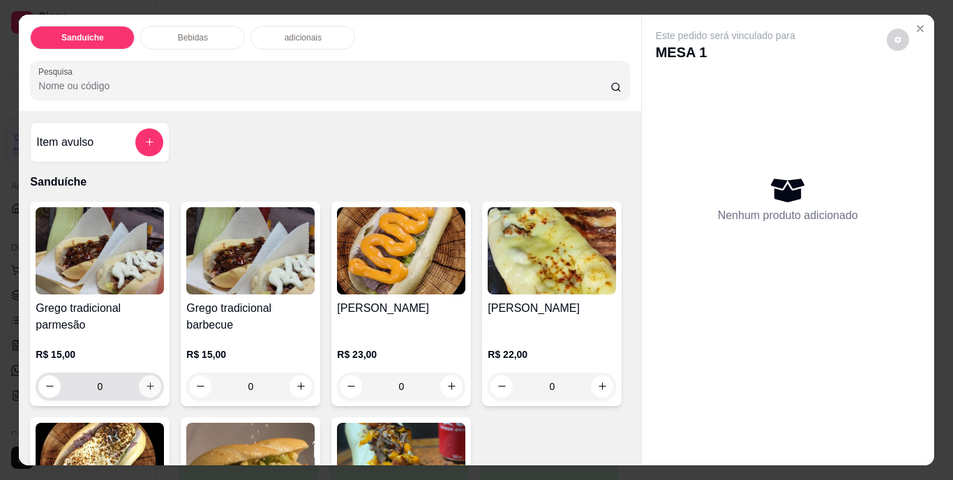
click at [139, 376] on button "increase-product-quantity" at bounding box center [150, 386] width 22 height 22
type input "1"
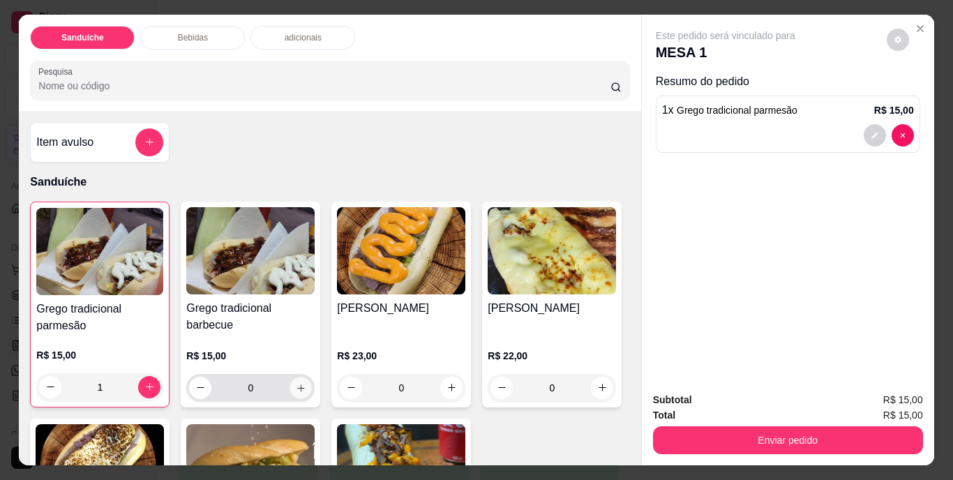
click at [296, 382] on icon "increase-product-quantity" at bounding box center [301, 387] width 10 height 10
type input "1"
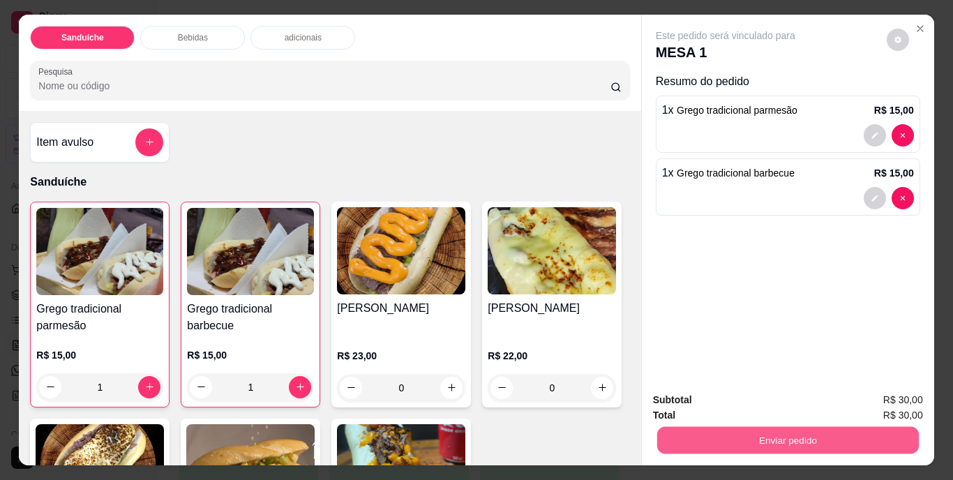
click at [761, 430] on button "Enviar pedido" at bounding box center [787, 440] width 262 height 27
click at [744, 400] on button "Não registrar e enviar pedido" at bounding box center [741, 401] width 145 height 27
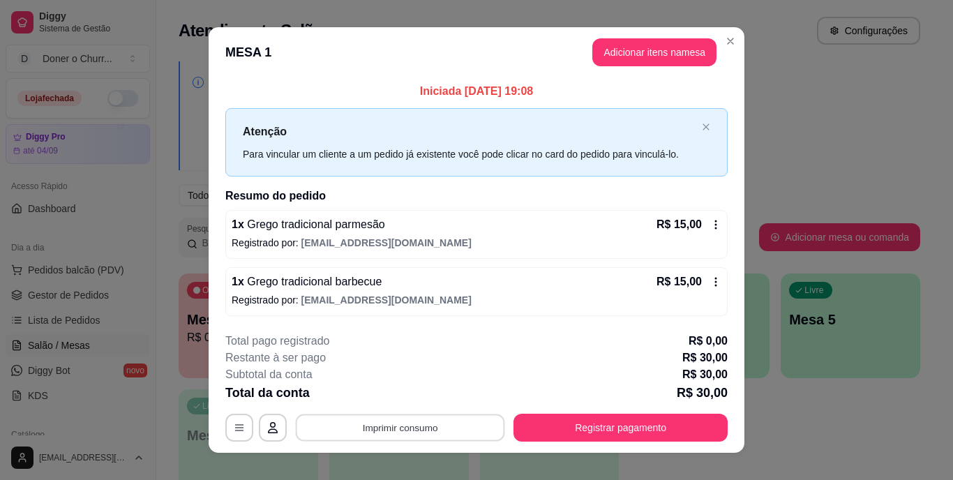
click at [412, 431] on button "Imprimir consumo" at bounding box center [400, 427] width 209 height 27
click at [406, 402] on button "IMPRESSORA" at bounding box center [399, 395] width 101 height 22
click at [398, 421] on button "Imprimir consumo" at bounding box center [400, 427] width 209 height 27
click at [529, 322] on footer "**********" at bounding box center [477, 387] width 536 height 131
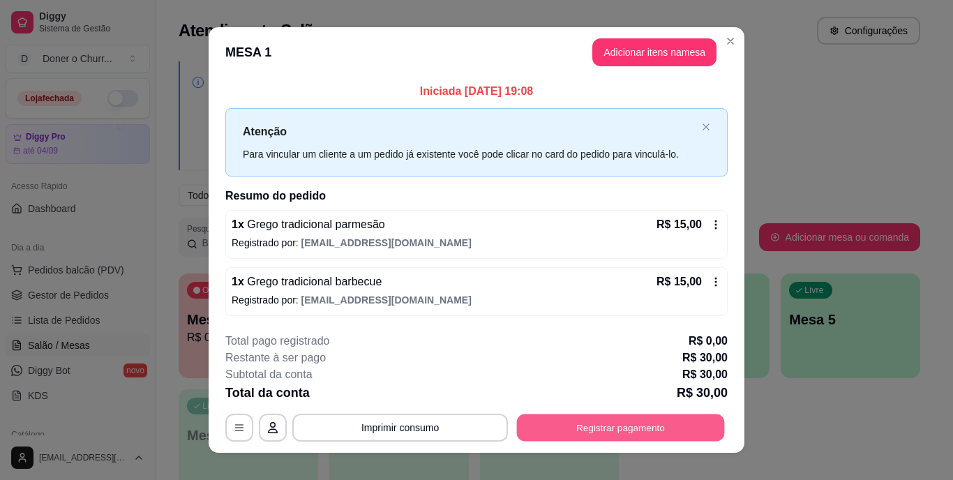
click at [584, 423] on button "Registrar pagamento" at bounding box center [621, 427] width 208 height 27
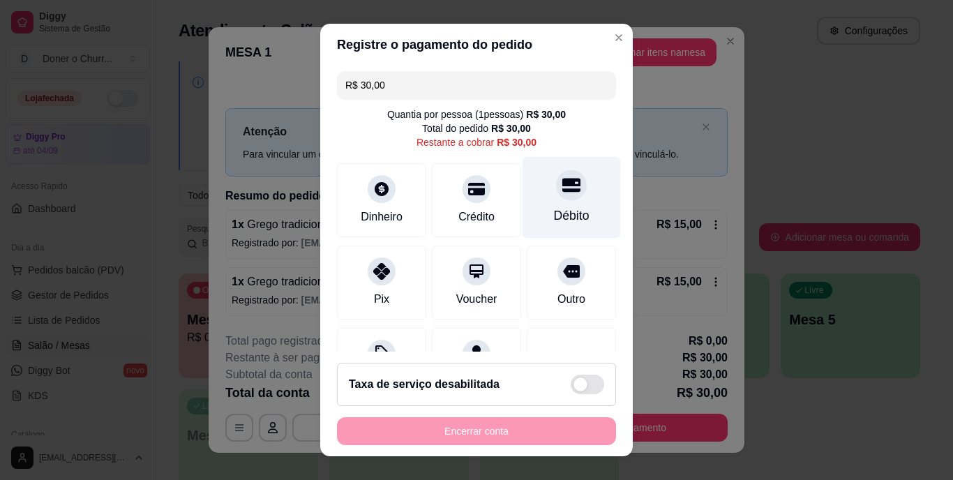
click at [552, 206] on div "Débito" at bounding box center [571, 198] width 98 height 82
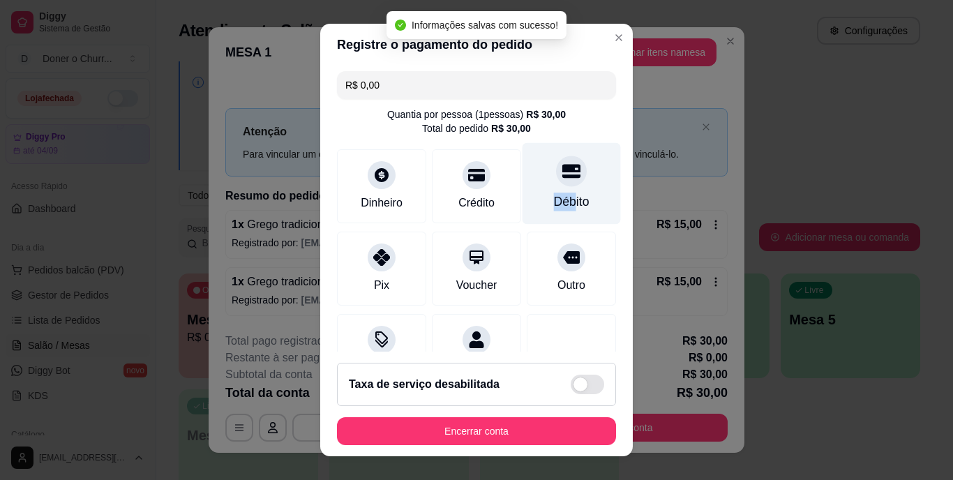
type input "R$ 0,00"
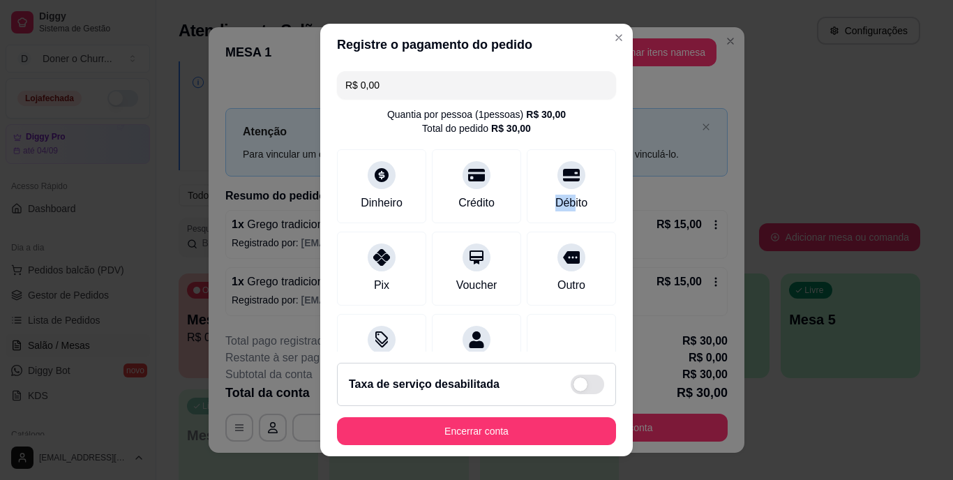
scroll to position [131, 0]
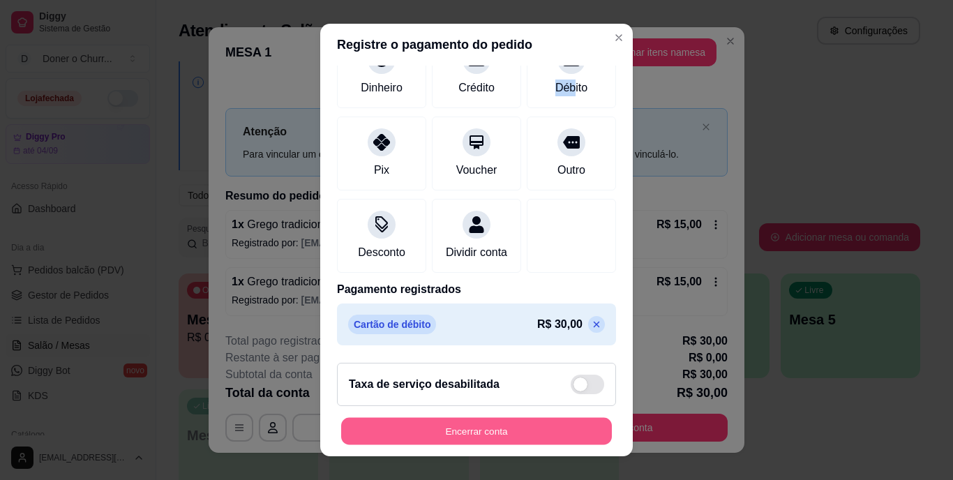
click at [461, 436] on button "Encerrar conta" at bounding box center [476, 430] width 271 height 27
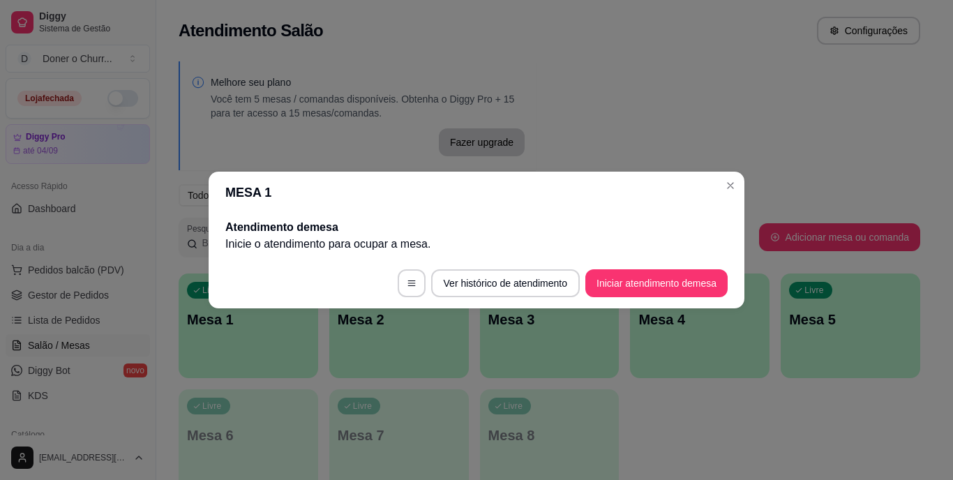
click at [127, 114] on div "Loja fechada" at bounding box center [77, 98] width 143 height 39
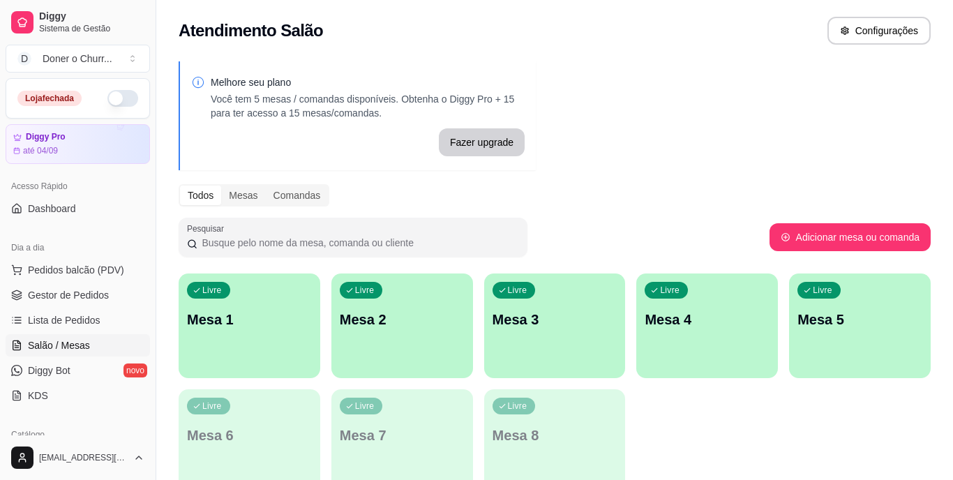
click at [112, 98] on button "button" at bounding box center [122, 98] width 31 height 17
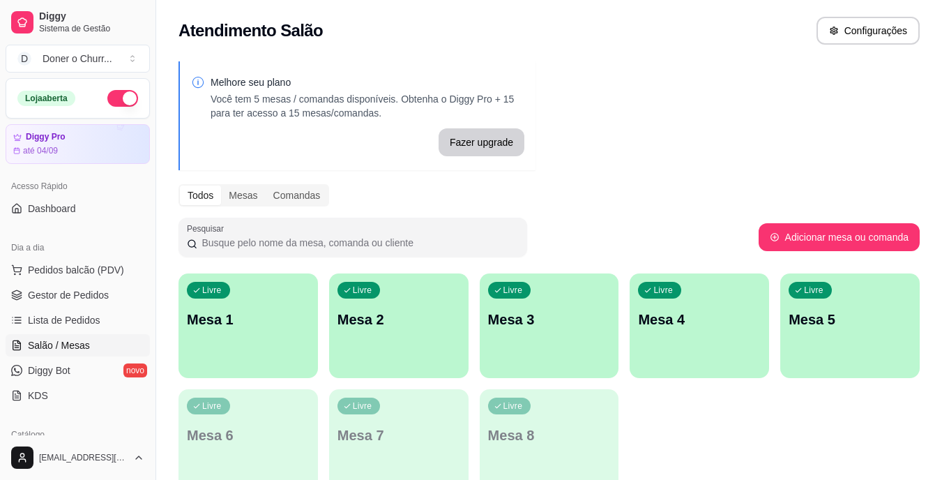
click at [245, 344] on div "Livre Mesa 1" at bounding box center [249, 317] width 140 height 88
click at [227, 310] on p "Mesa 1" at bounding box center [248, 320] width 123 height 20
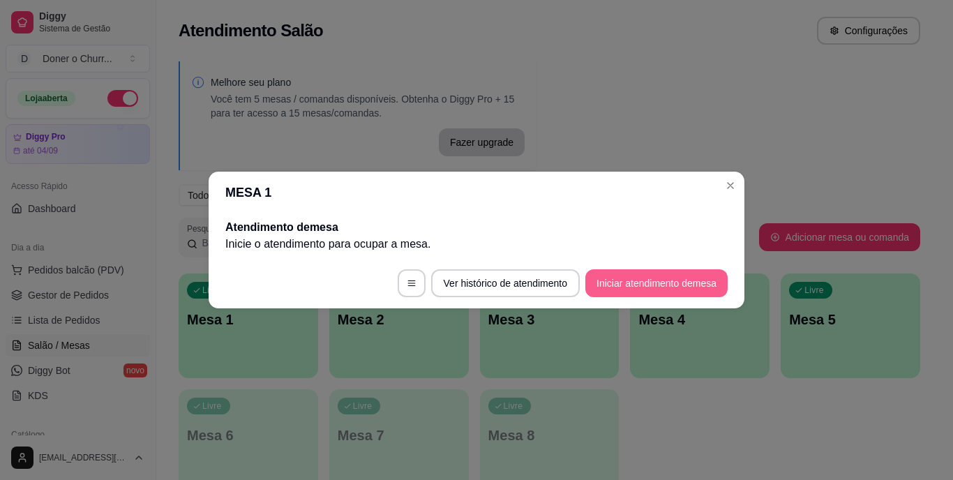
click at [665, 280] on button "Iniciar atendimento de mesa" at bounding box center [656, 283] width 142 height 28
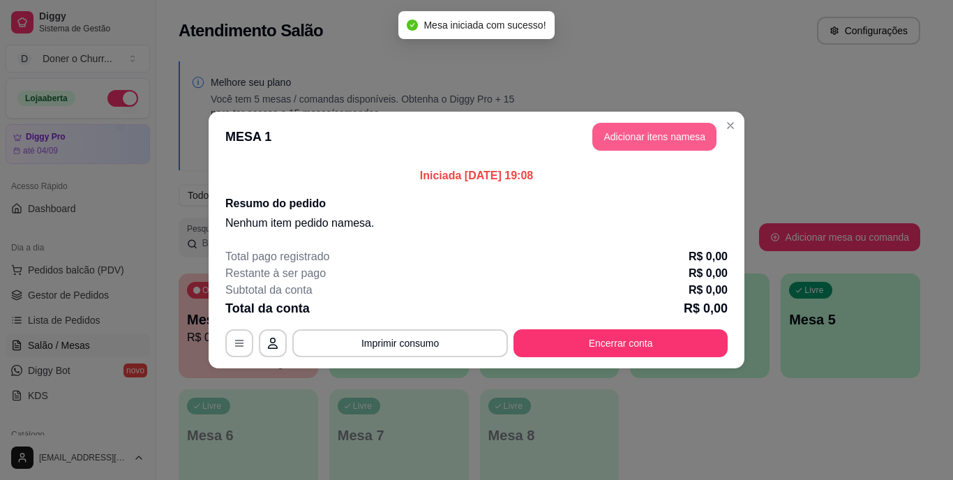
click at [642, 143] on button "Adicionar itens na mesa" at bounding box center [654, 137] width 124 height 28
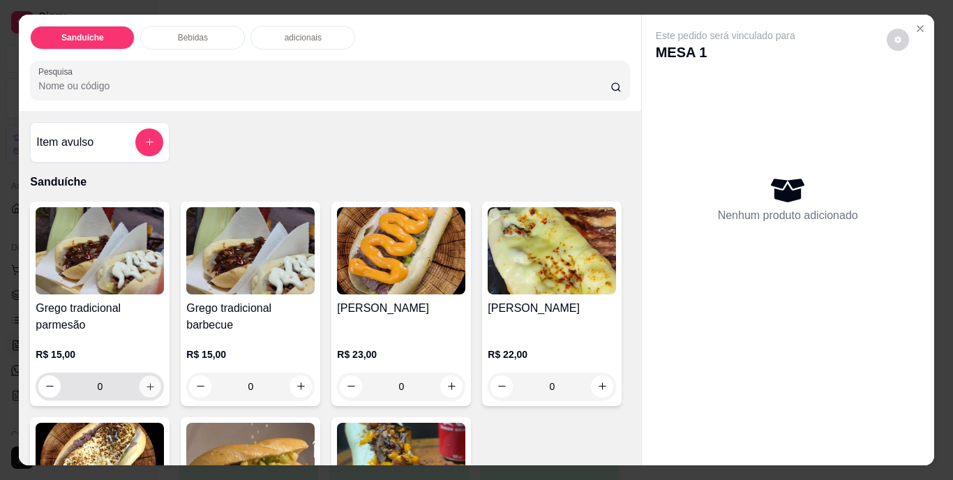
click at [140, 375] on button "increase-product-quantity" at bounding box center [151, 386] width 22 height 22
type input "1"
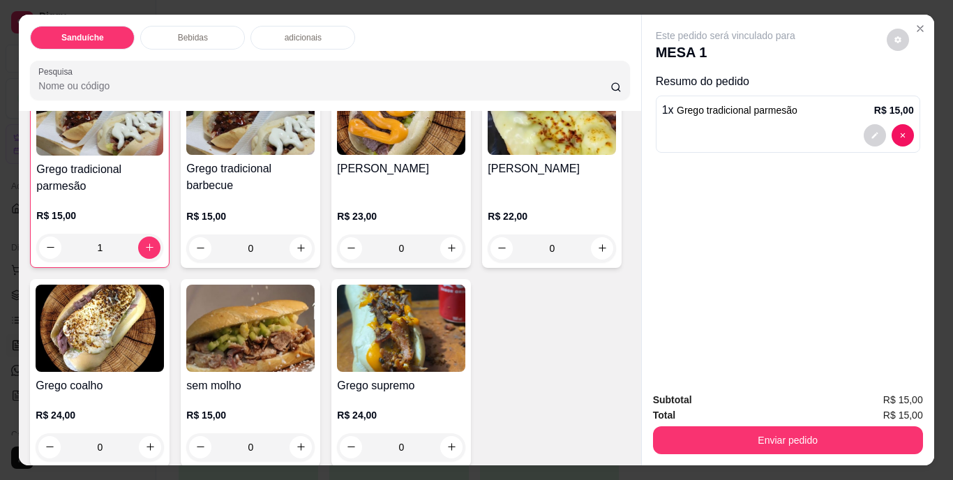
scroll to position [349, 0]
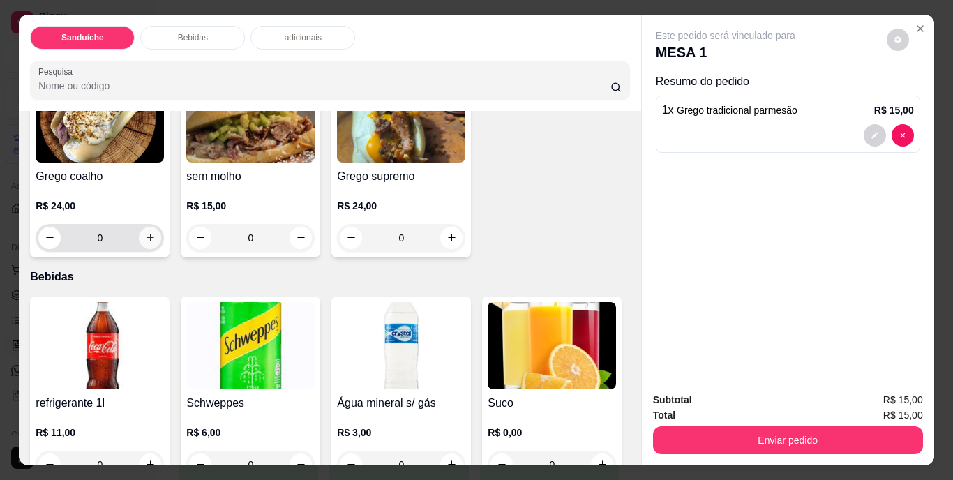
click at [156, 232] on icon "increase-product-quantity" at bounding box center [150, 237] width 10 height 10
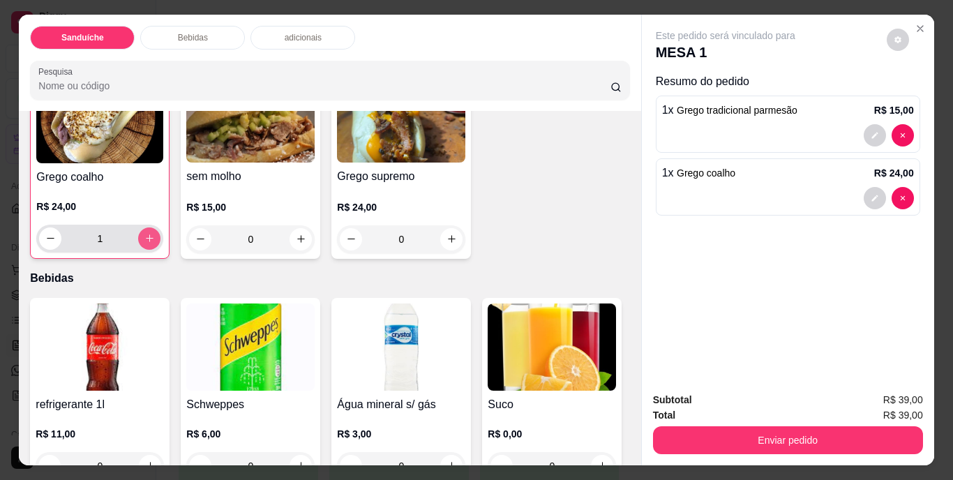
type input "1"
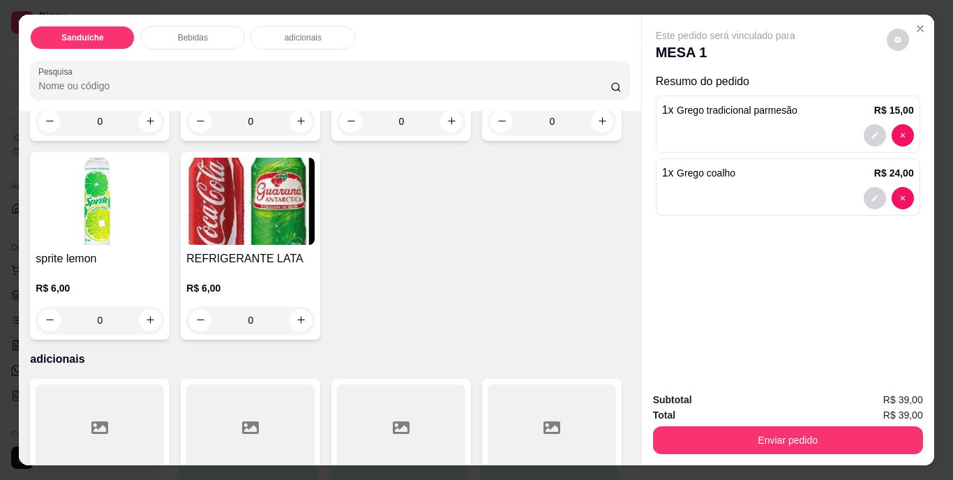
scroll to position [698, 0]
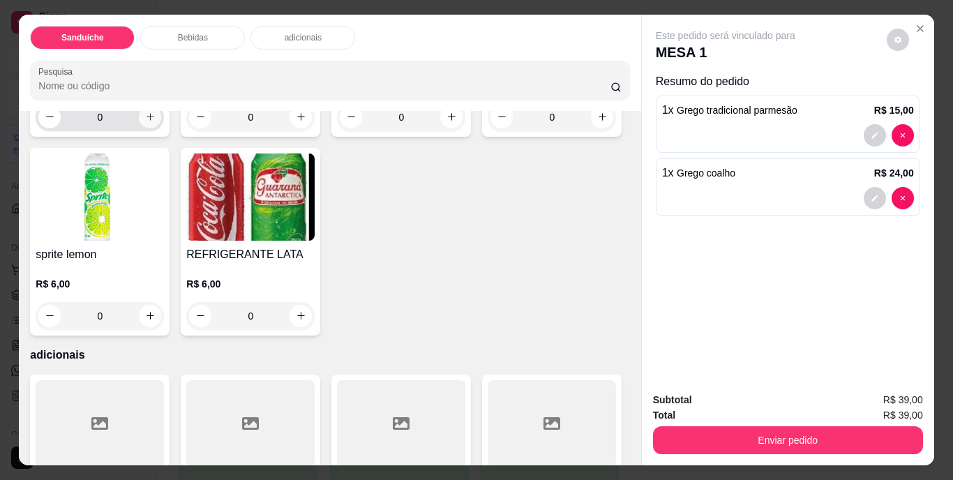
click at [146, 122] on icon "increase-product-quantity" at bounding box center [150, 117] width 10 height 10
type input "1"
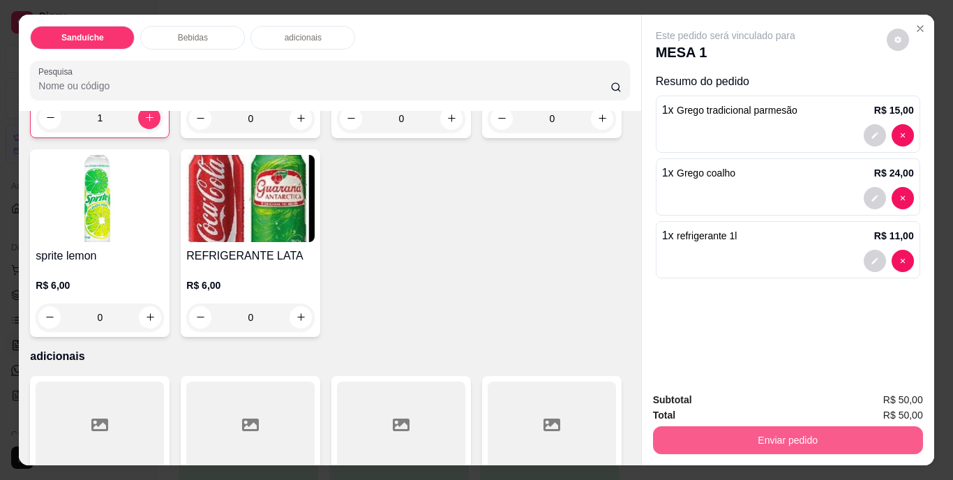
click at [820, 435] on button "Enviar pedido" at bounding box center [788, 440] width 270 height 28
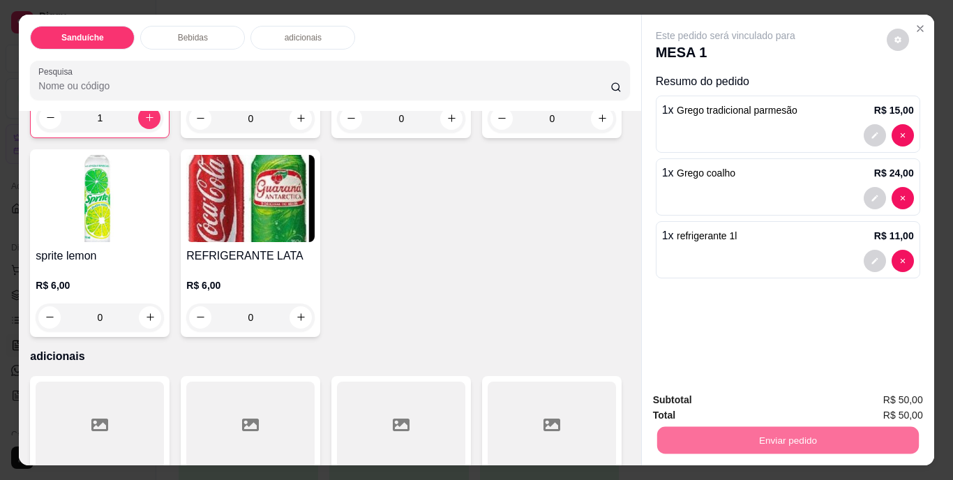
click at [767, 400] on button "Não registrar e enviar pedido" at bounding box center [741, 401] width 145 height 27
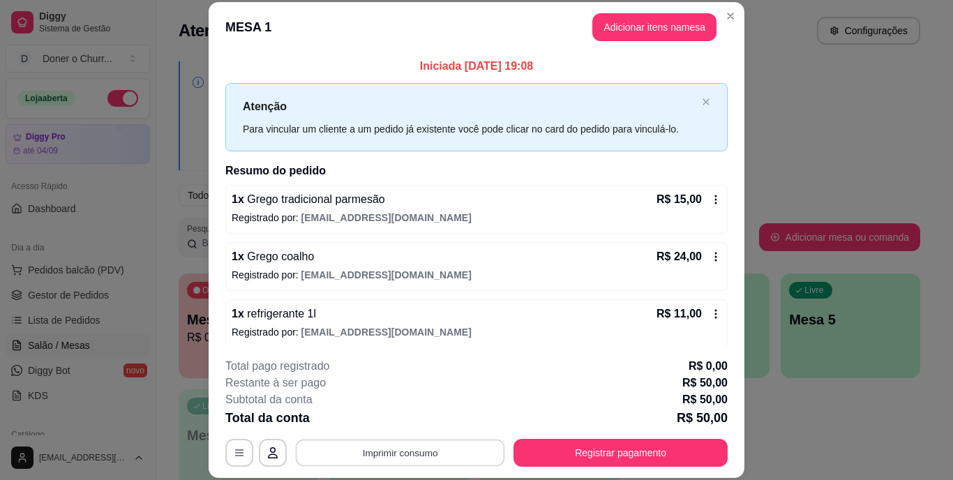
click at [398, 451] on button "Imprimir consumo" at bounding box center [400, 452] width 209 height 27
click at [401, 425] on button "IMPRESSORA" at bounding box center [399, 420] width 98 height 22
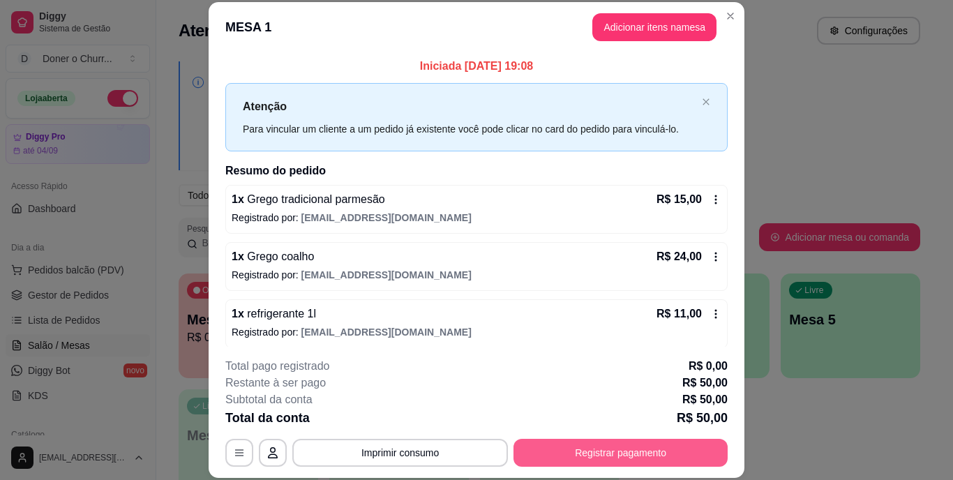
click at [591, 451] on button "Registrar pagamento" at bounding box center [620, 453] width 214 height 28
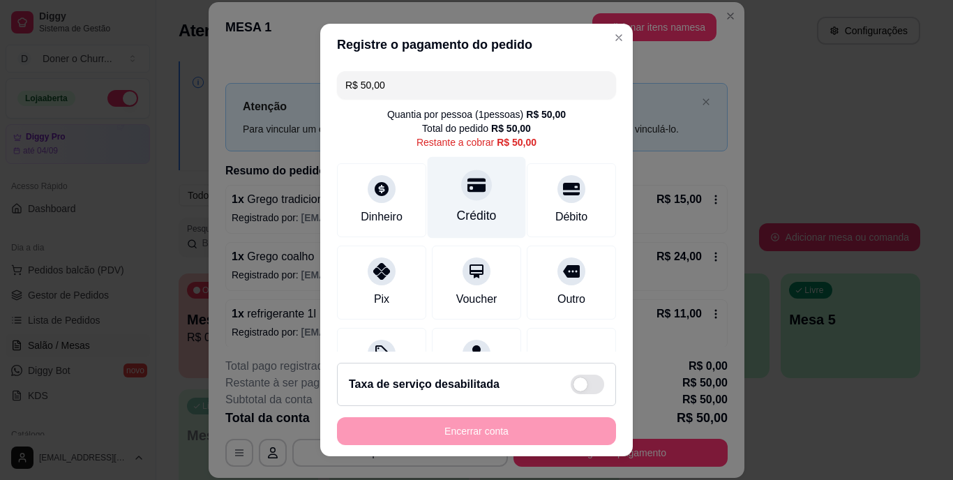
click at [446, 197] on div "Crédito" at bounding box center [477, 198] width 98 height 82
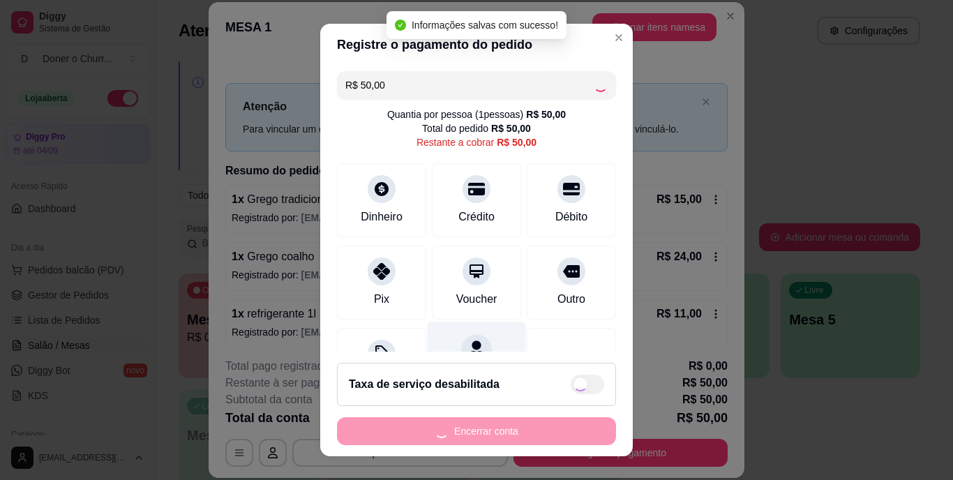
type input "R$ 0,00"
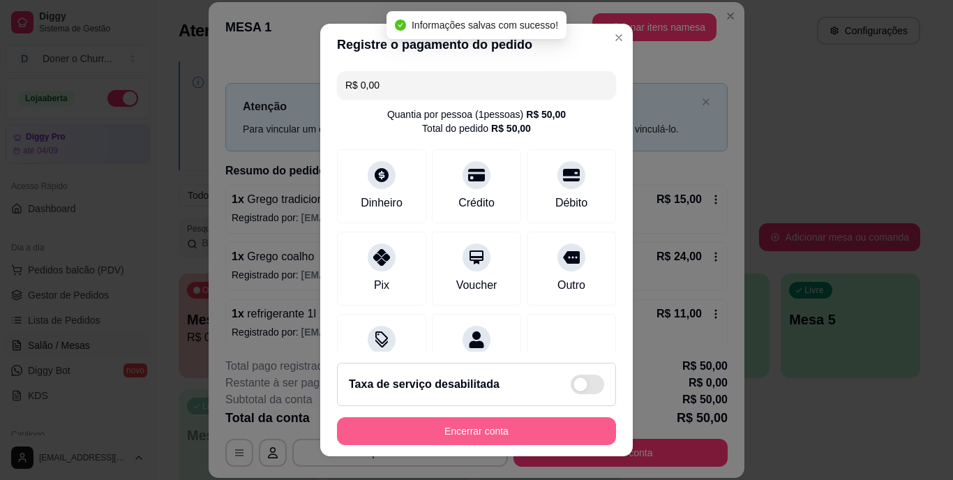
click at [463, 433] on button "Encerrar conta" at bounding box center [476, 431] width 279 height 28
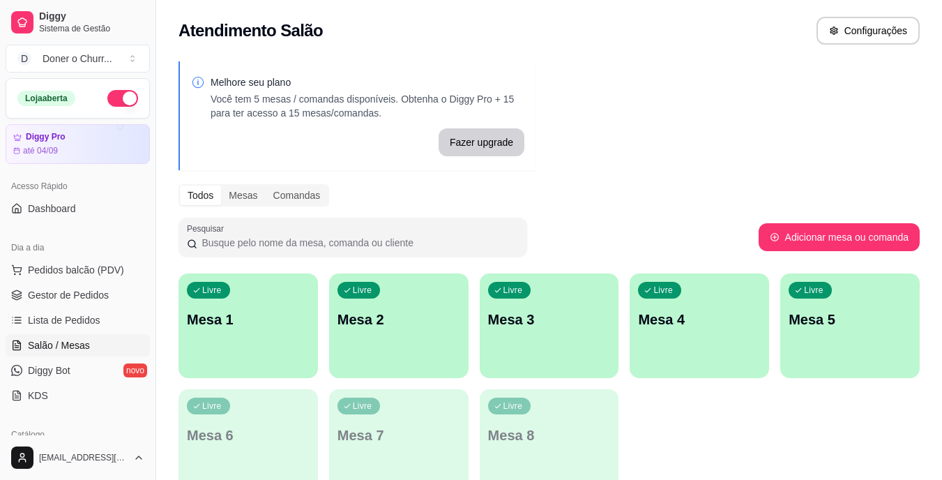
click at [268, 326] on p "Mesa 1" at bounding box center [248, 320] width 123 height 20
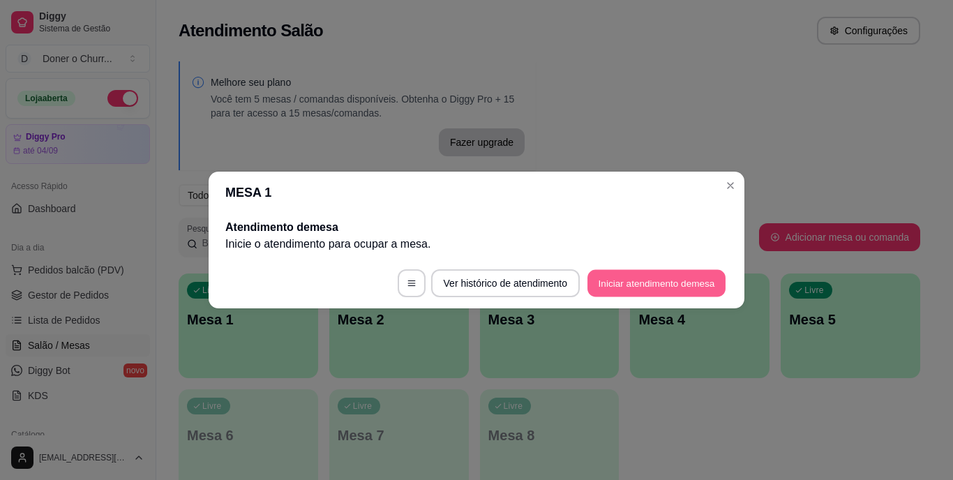
click at [691, 274] on button "Iniciar atendimento de mesa" at bounding box center [656, 283] width 138 height 27
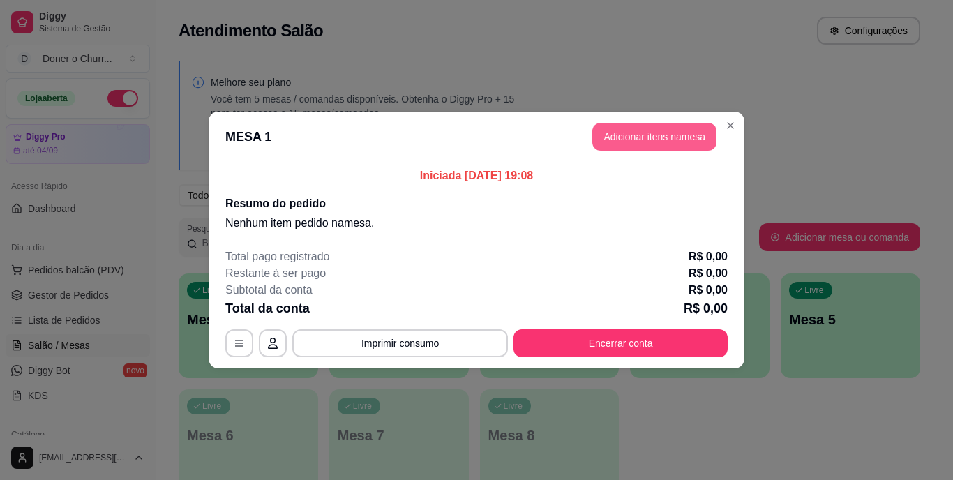
click at [656, 131] on button "Adicionar itens na mesa" at bounding box center [654, 137] width 124 height 28
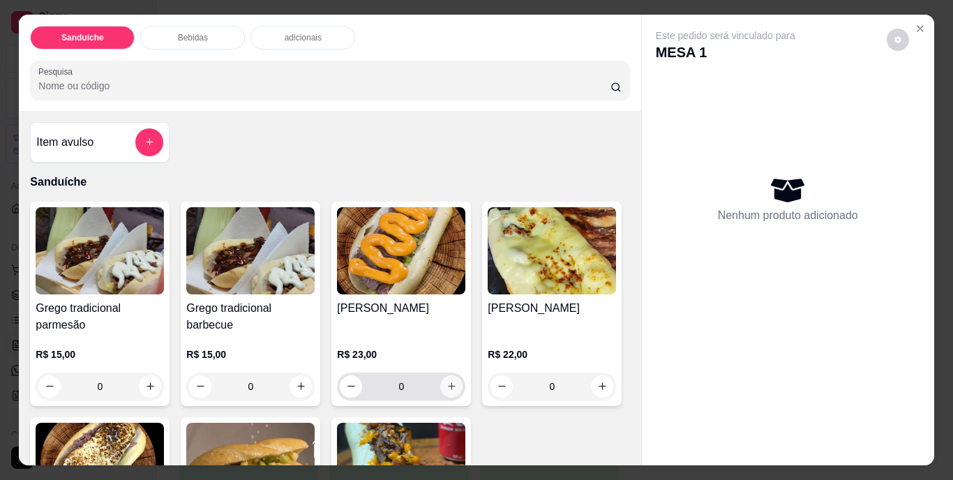
click at [446, 381] on icon "increase-product-quantity" at bounding box center [451, 386] width 10 height 10
type input "1"
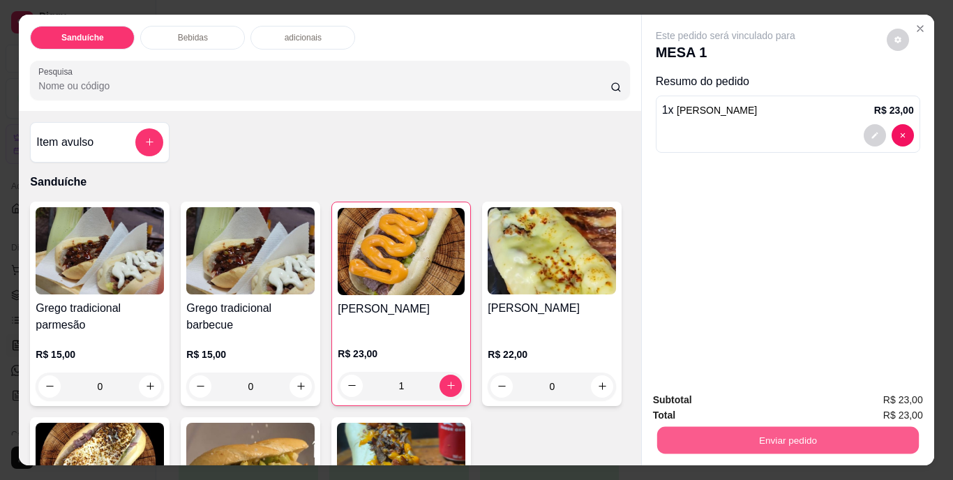
click at [723, 444] on button "Enviar pedido" at bounding box center [787, 440] width 262 height 27
click at [735, 399] on button "Não registrar e enviar pedido" at bounding box center [741, 401] width 145 height 27
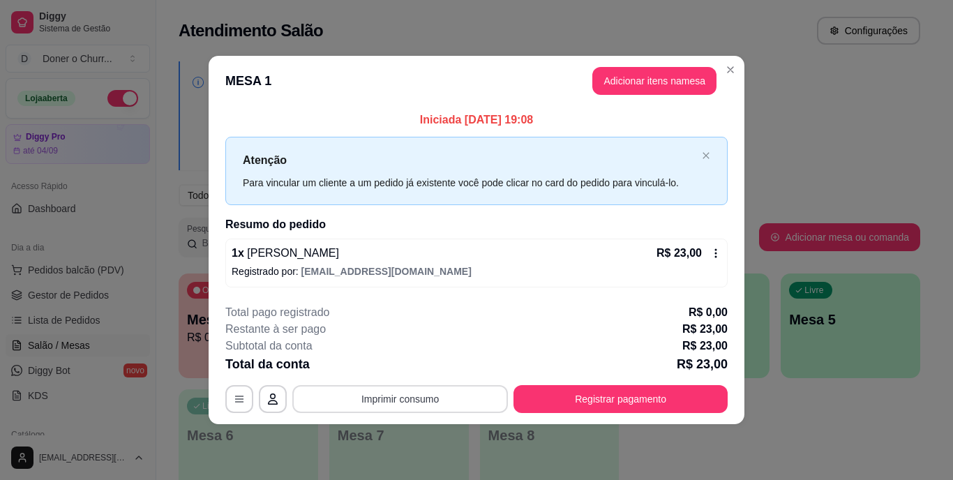
click at [370, 395] on button "Imprimir consumo" at bounding box center [400, 399] width 216 height 28
click at [405, 368] on button "IMPRESSORA" at bounding box center [405, 366] width 98 height 22
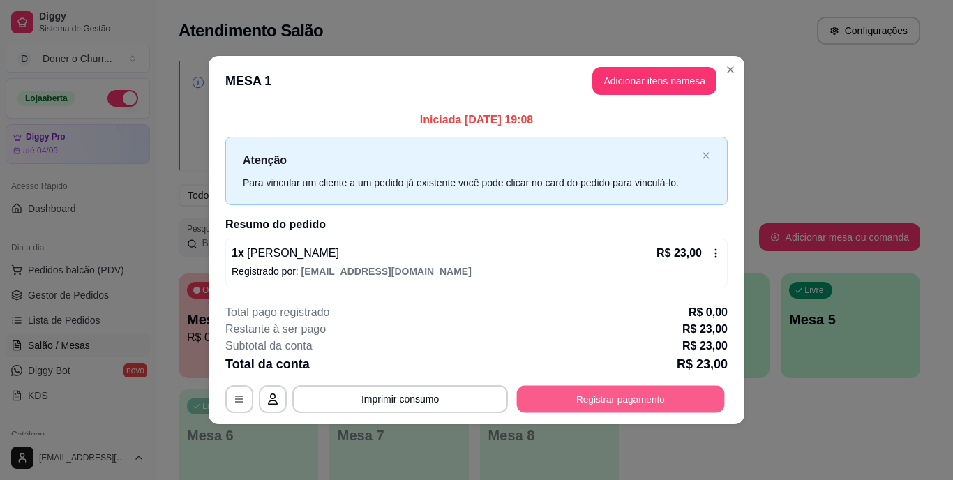
click at [583, 398] on button "Registrar pagamento" at bounding box center [621, 398] width 208 height 27
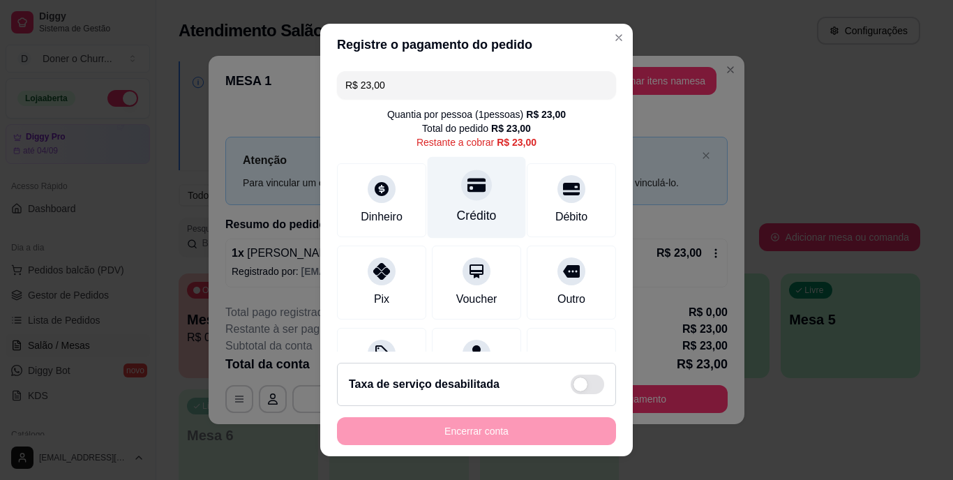
click at [455, 204] on div "Crédito" at bounding box center [477, 198] width 98 height 82
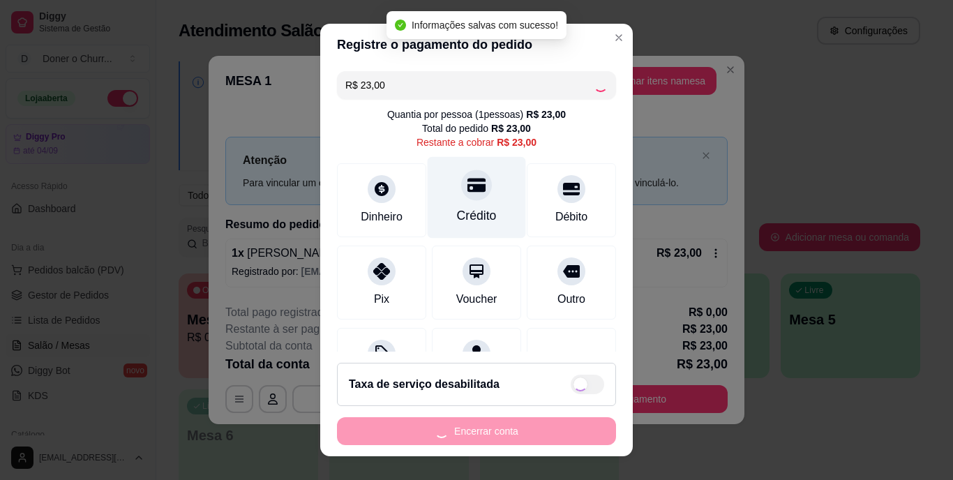
type input "R$ 0,00"
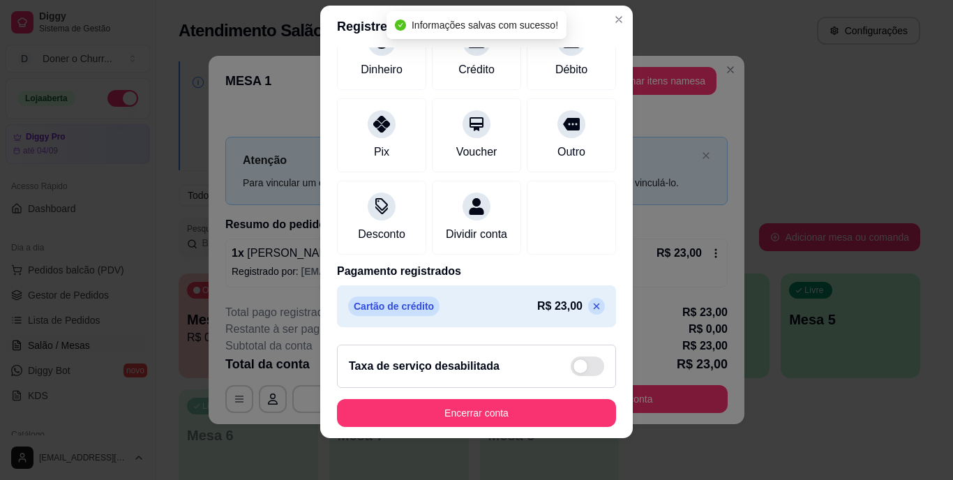
scroll to position [21, 0]
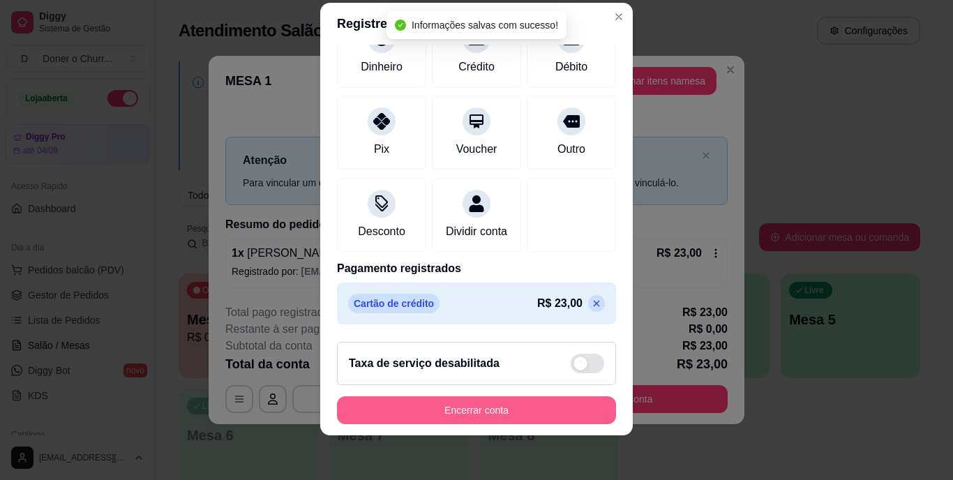
click at [455, 402] on button "Encerrar conta" at bounding box center [476, 410] width 279 height 28
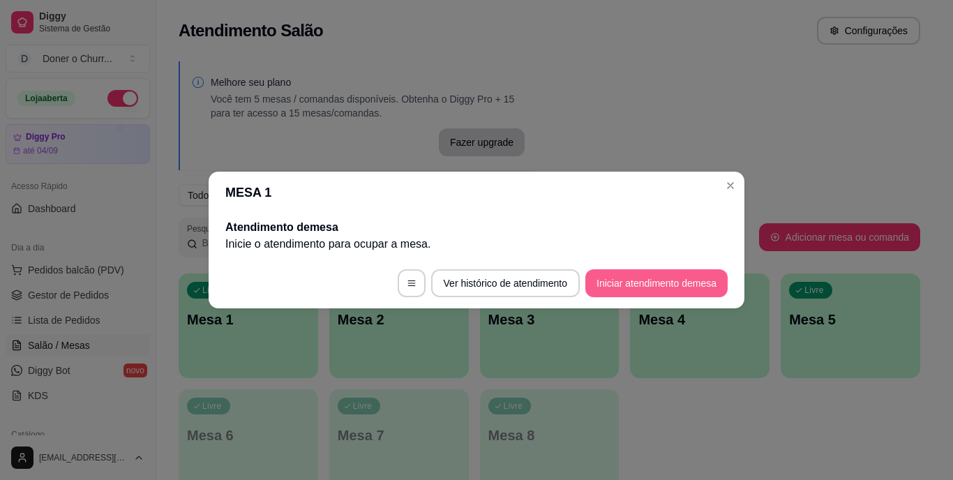
click at [627, 279] on button "Iniciar atendimento de mesa" at bounding box center [656, 283] width 142 height 28
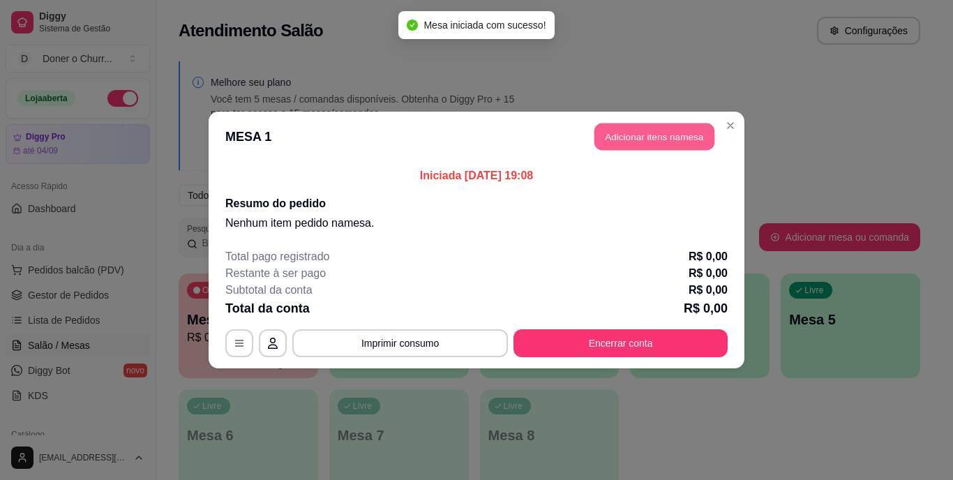
click at [659, 143] on button "Adicionar itens na mesa" at bounding box center [654, 136] width 120 height 27
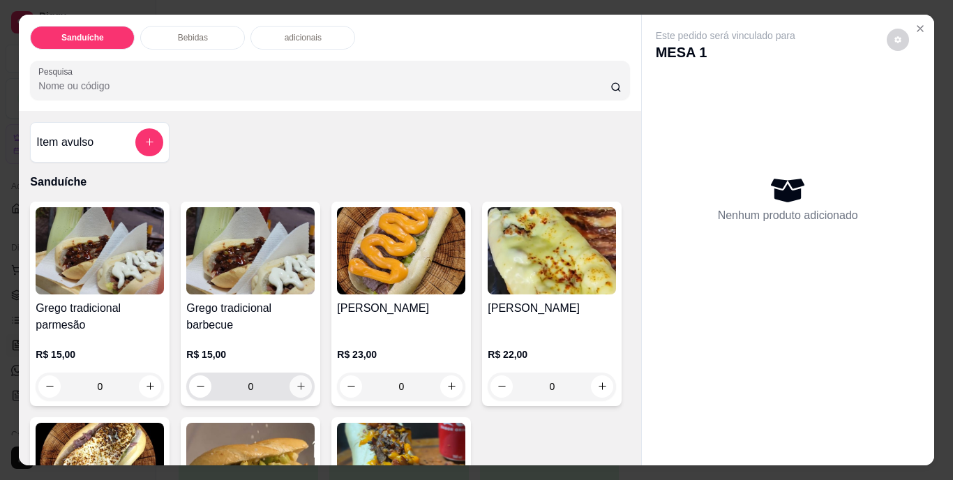
click at [298, 381] on icon "increase-product-quantity" at bounding box center [301, 386] width 10 height 10
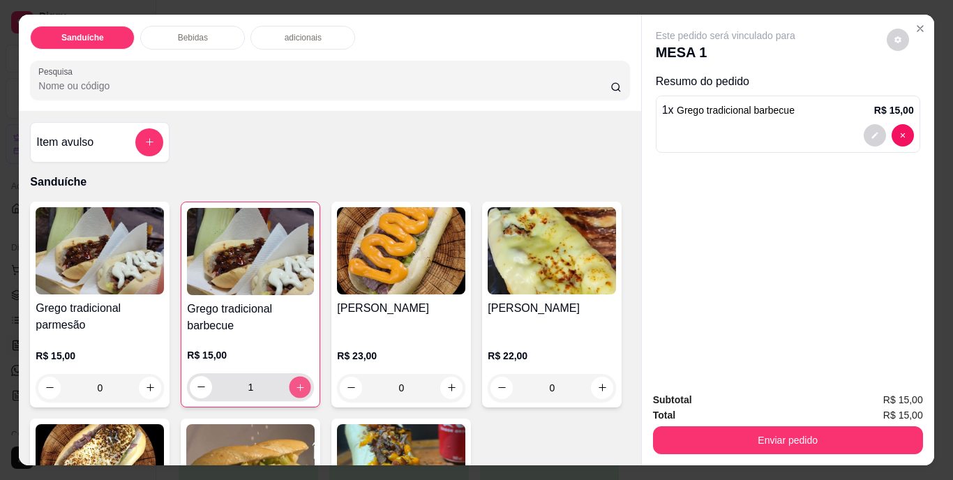
click at [298, 382] on icon "increase-product-quantity" at bounding box center [300, 387] width 10 height 10
type input "3"
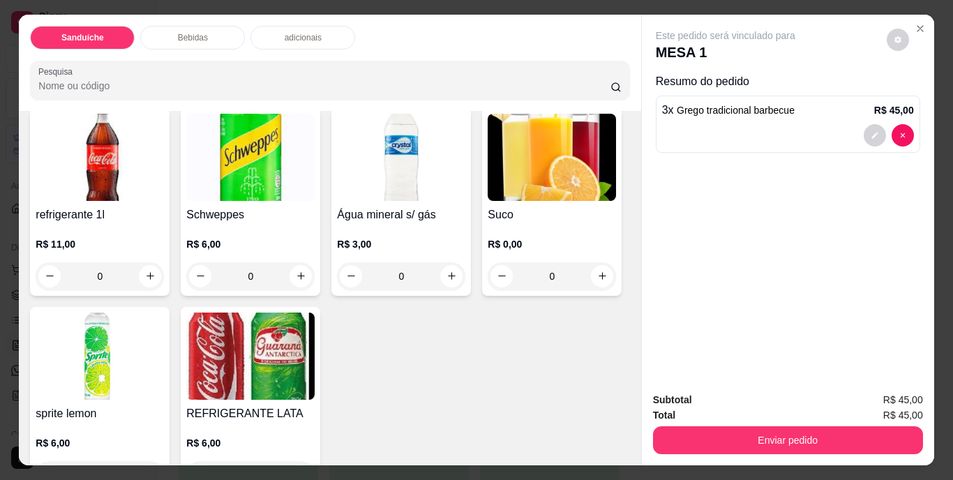
scroll to position [558, 0]
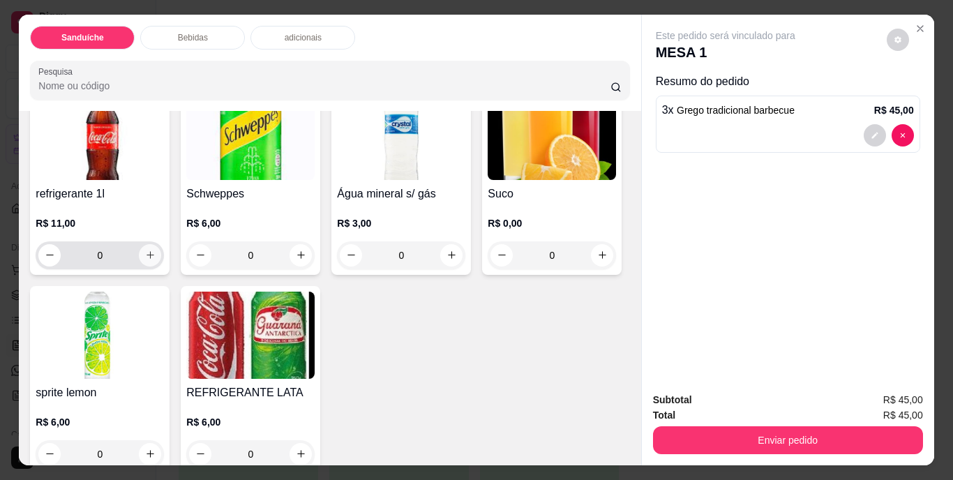
click at [146, 260] on icon "increase-product-quantity" at bounding box center [150, 255] width 10 height 10
type input "1"
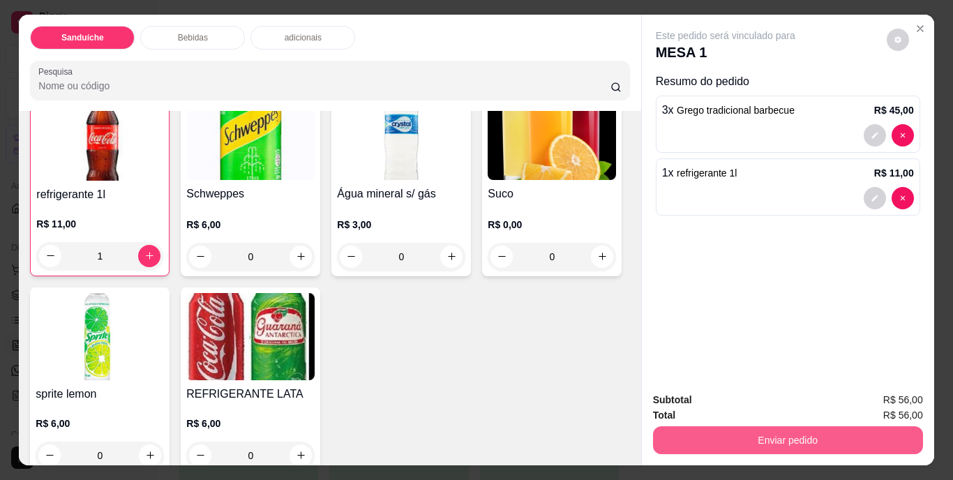
click at [752, 432] on button "Enviar pedido" at bounding box center [788, 440] width 270 height 28
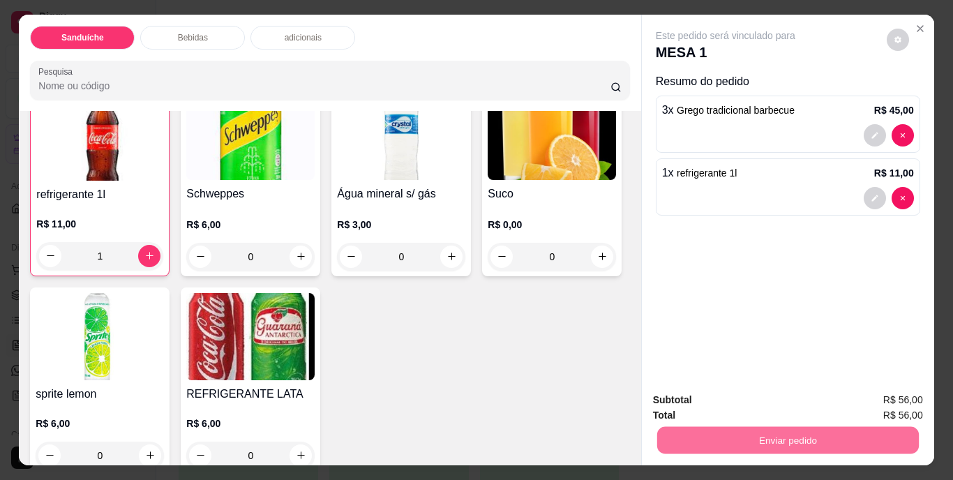
click at [756, 406] on button "Não registrar e enviar pedido" at bounding box center [741, 401] width 141 height 26
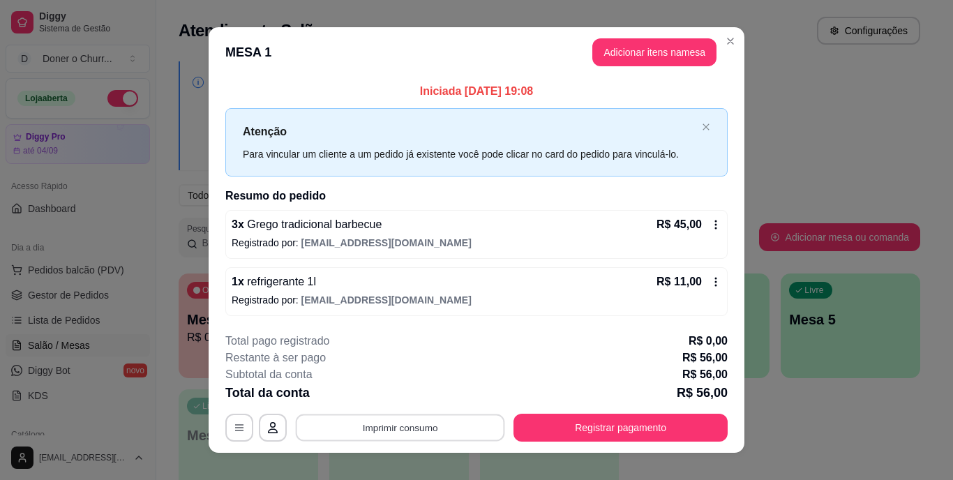
click at [400, 423] on button "Imprimir consumo" at bounding box center [400, 427] width 209 height 27
click at [405, 399] on button "IMPRESSORA" at bounding box center [399, 395] width 98 height 22
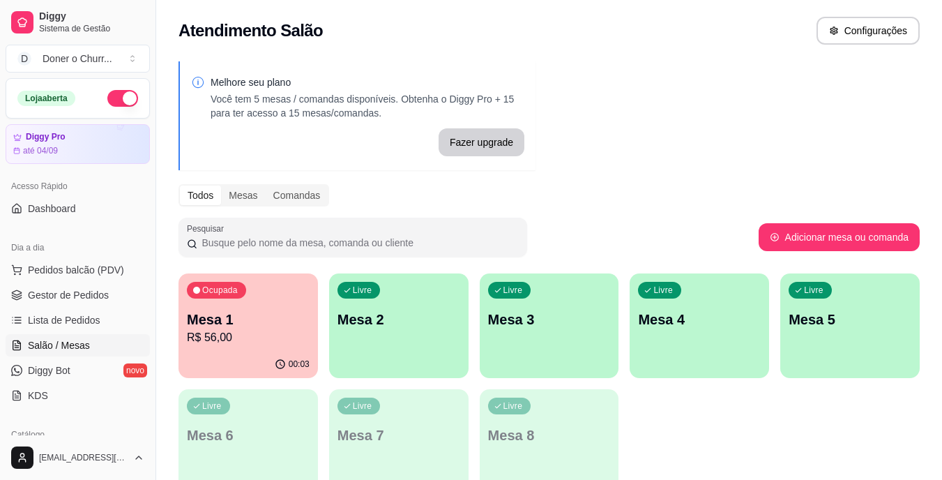
click at [373, 349] on div "Livre Mesa 2" at bounding box center [399, 317] width 140 height 88
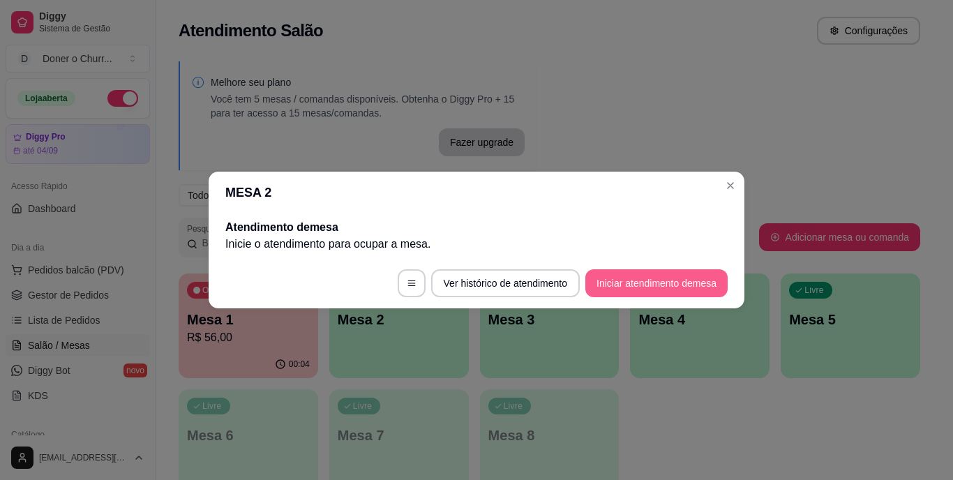
click at [687, 273] on button "Iniciar atendimento de mesa" at bounding box center [656, 283] width 142 height 28
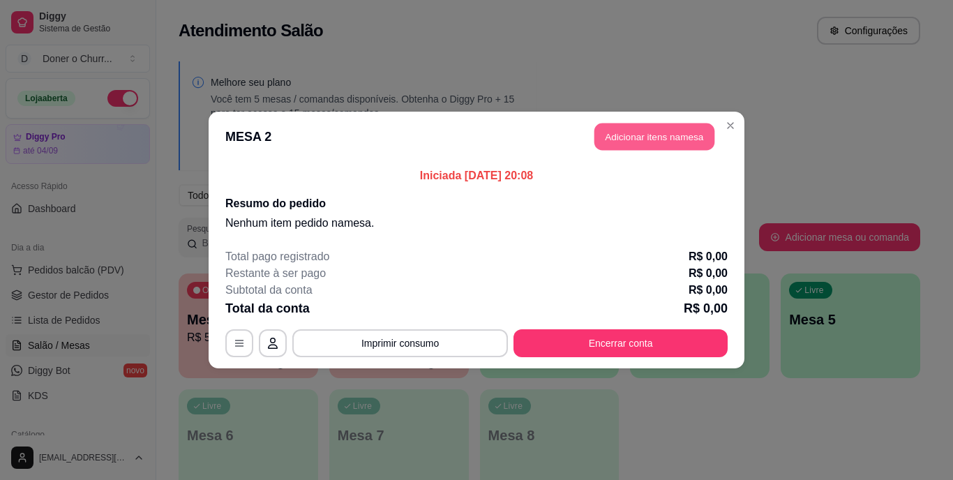
click at [647, 133] on button "Adicionar itens na mesa" at bounding box center [654, 136] width 120 height 27
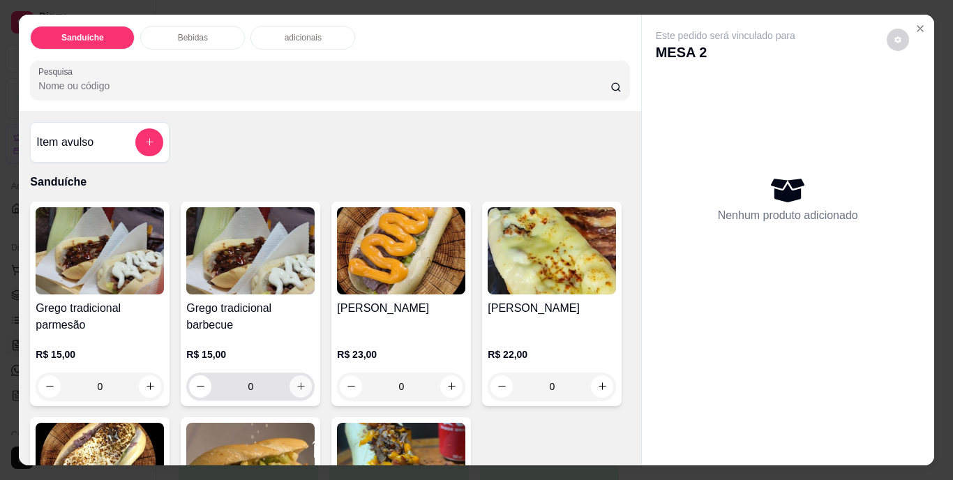
click at [295, 389] on button "increase-product-quantity" at bounding box center [300, 386] width 22 height 22
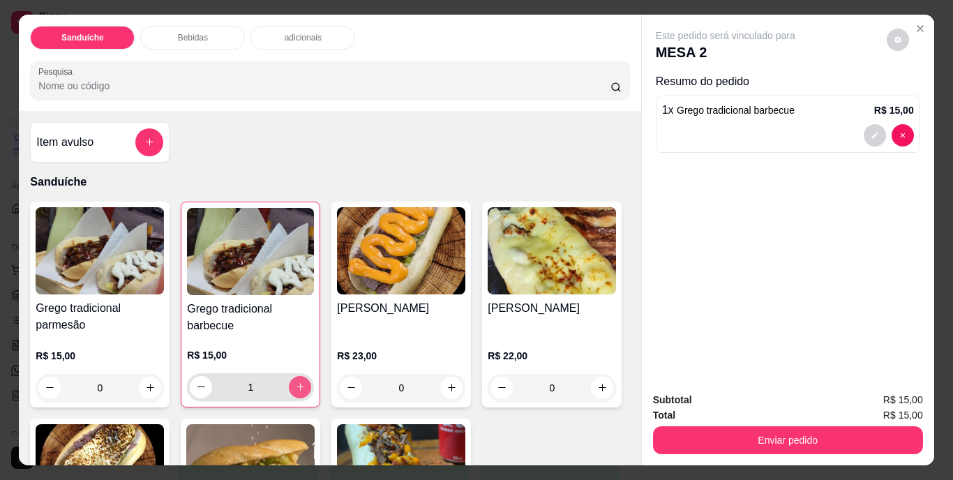
type input "1"
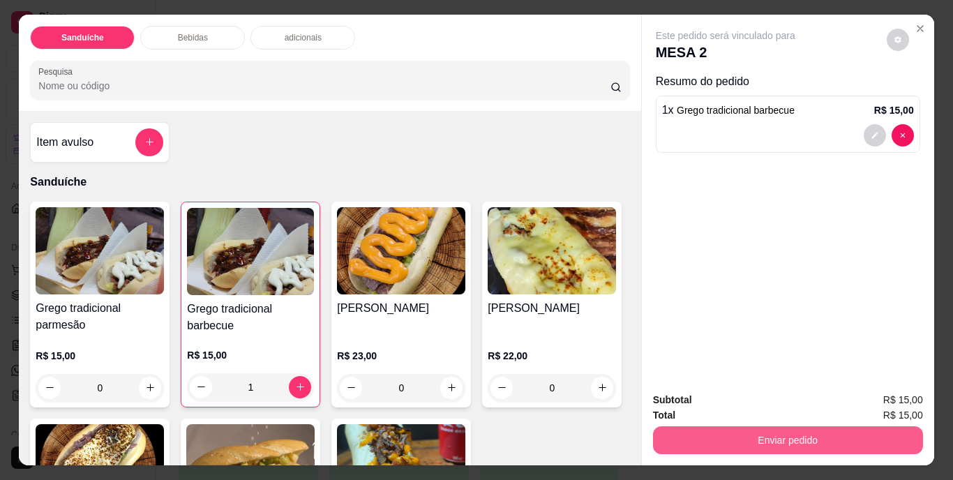
click at [779, 426] on button "Enviar pedido" at bounding box center [788, 440] width 270 height 28
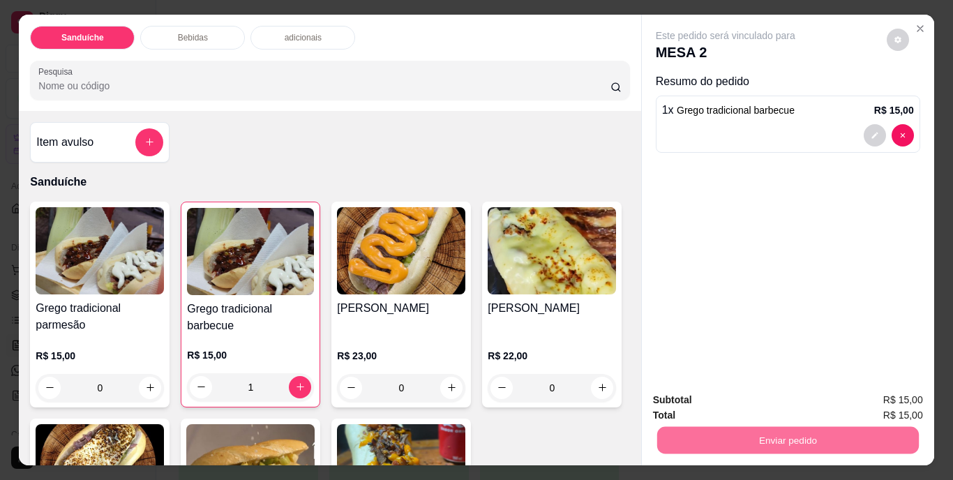
click at [762, 398] on button "Não registrar e enviar pedido" at bounding box center [741, 401] width 141 height 26
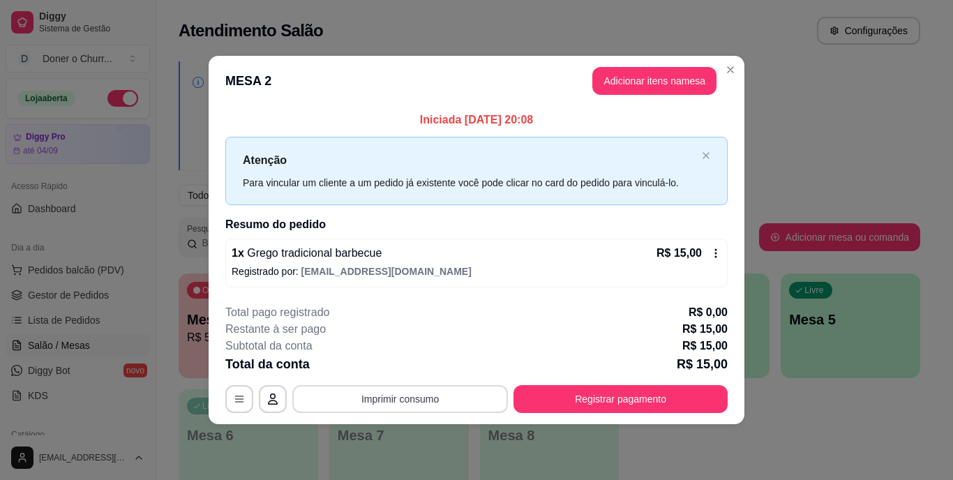
click at [392, 394] on button "Imprimir consumo" at bounding box center [400, 399] width 216 height 28
click at [402, 367] on button "IMPRESSORA" at bounding box center [404, 367] width 101 height 22
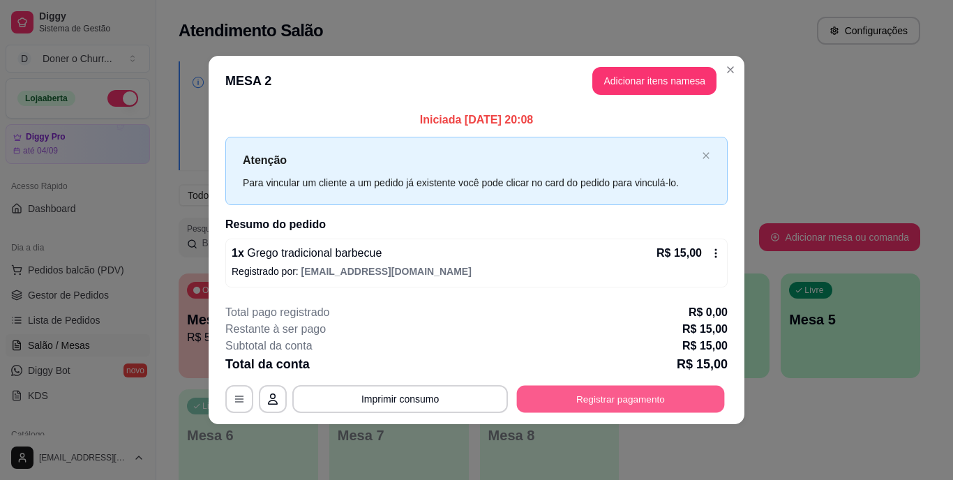
click at [585, 398] on button "Registrar pagamento" at bounding box center [621, 398] width 208 height 27
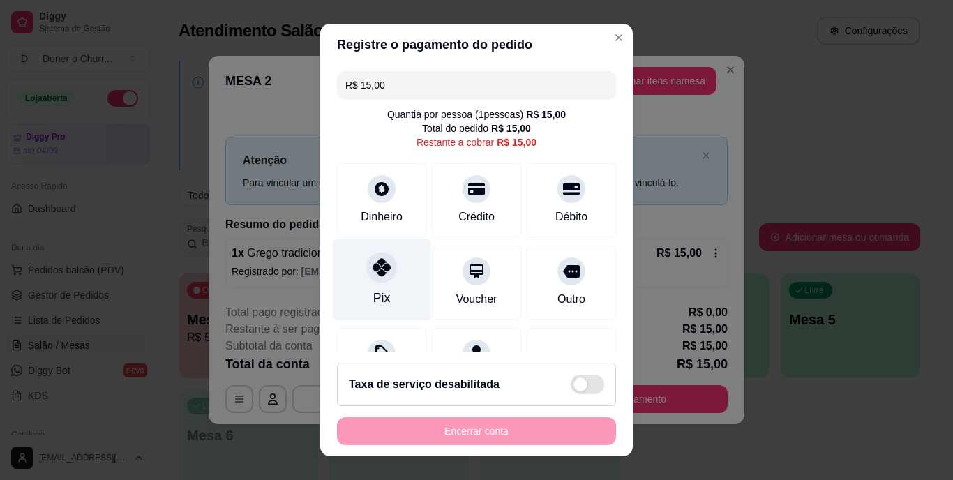
click at [374, 281] on div at bounding box center [381, 267] width 31 height 31
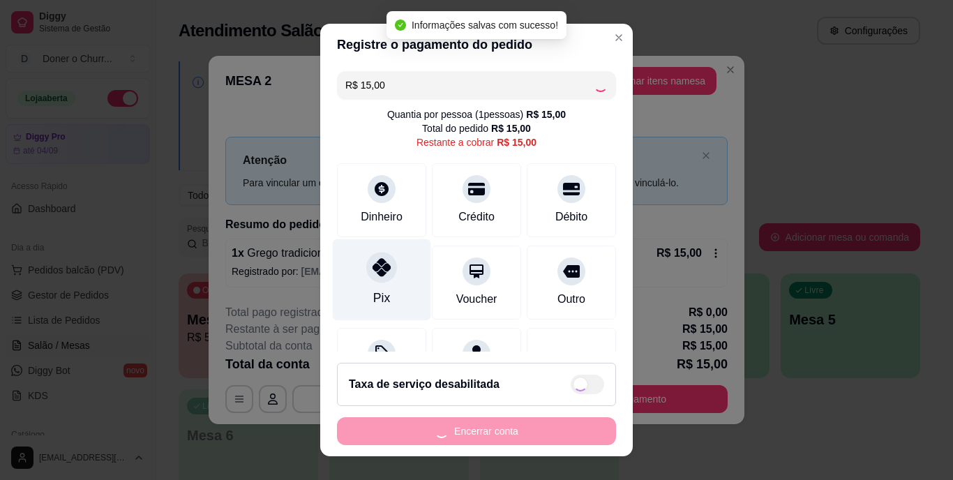
type input "R$ 0,00"
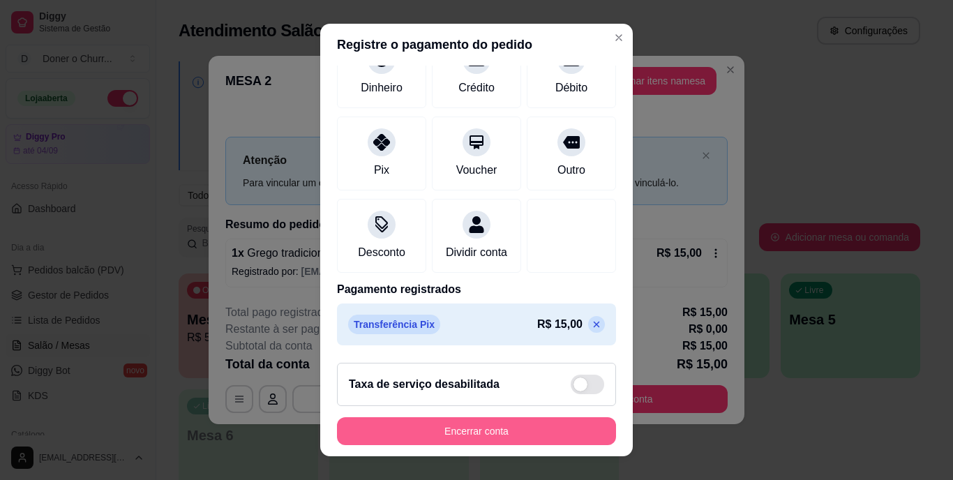
scroll to position [131, 0]
click at [459, 432] on button "Encerrar conta" at bounding box center [476, 430] width 271 height 27
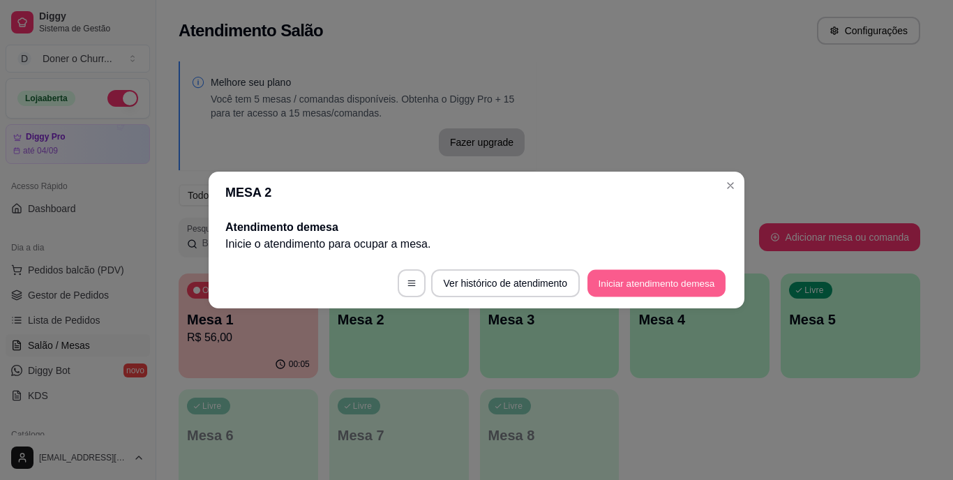
click at [647, 275] on button "Iniciar atendimento de mesa" at bounding box center [656, 283] width 138 height 27
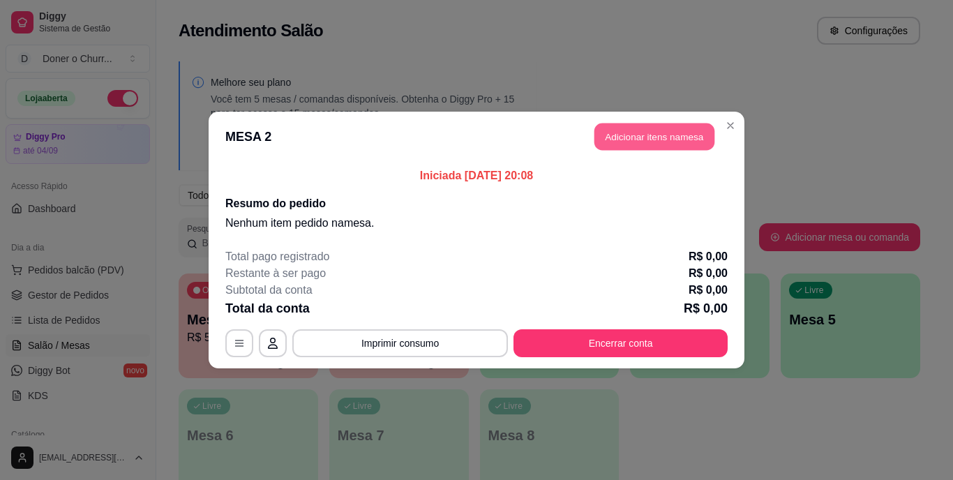
click at [651, 131] on button "Adicionar itens na mesa" at bounding box center [654, 136] width 120 height 27
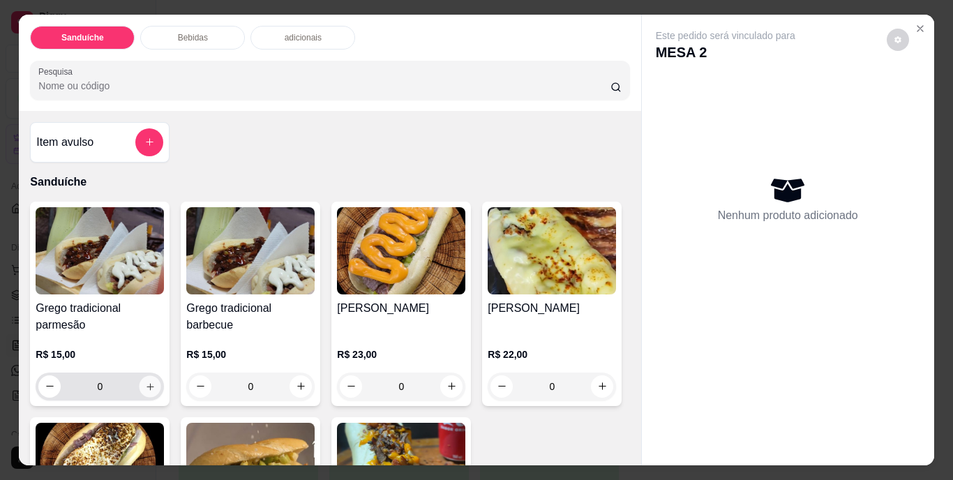
click at [145, 381] on icon "increase-product-quantity" at bounding box center [150, 386] width 10 height 10
type input "1"
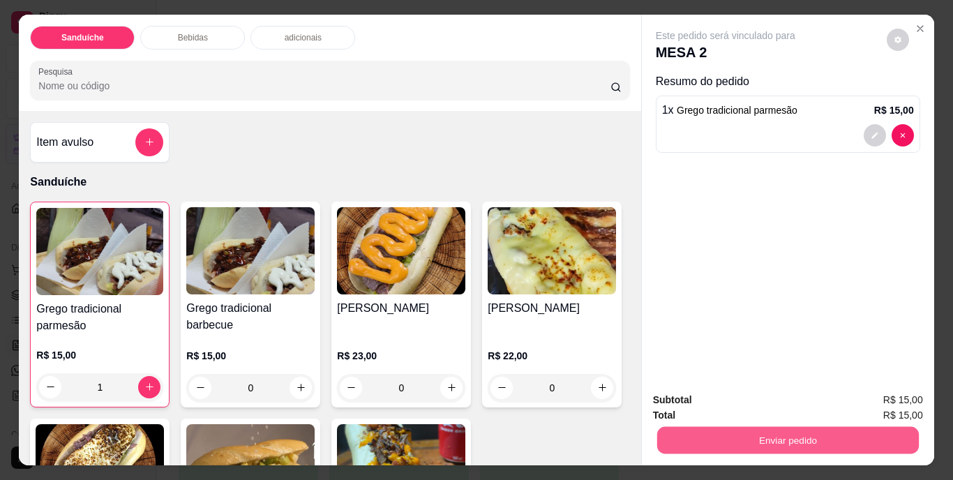
click at [758, 427] on button "Enviar pedido" at bounding box center [787, 440] width 262 height 27
click at [757, 402] on button "Não registrar e enviar pedido" at bounding box center [741, 401] width 141 height 26
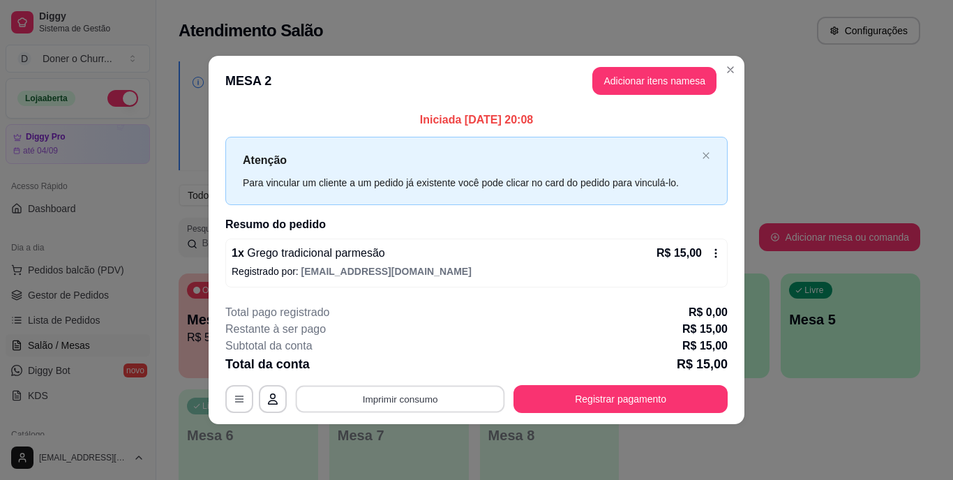
click at [391, 394] on button "Imprimir consumo" at bounding box center [400, 398] width 209 height 27
click at [426, 363] on button "IMPRESSORA" at bounding box center [405, 367] width 98 height 22
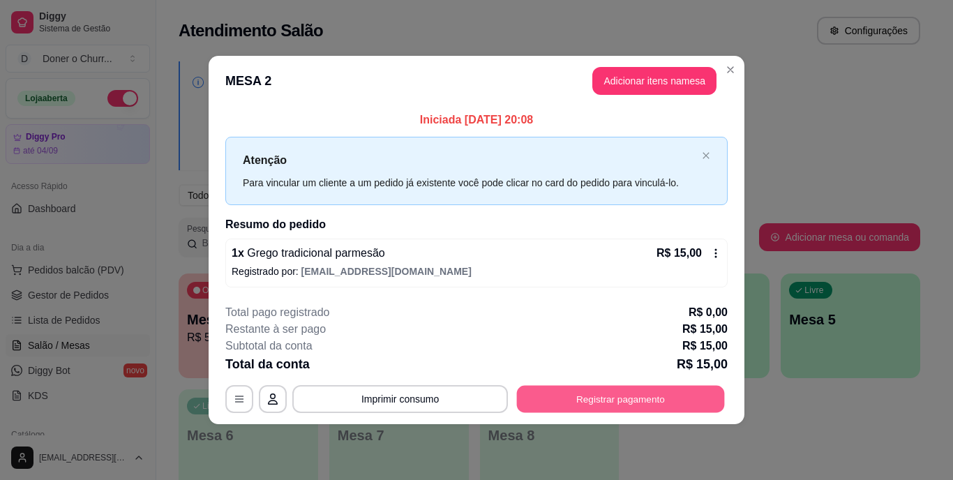
click at [589, 408] on button "Registrar pagamento" at bounding box center [621, 398] width 208 height 27
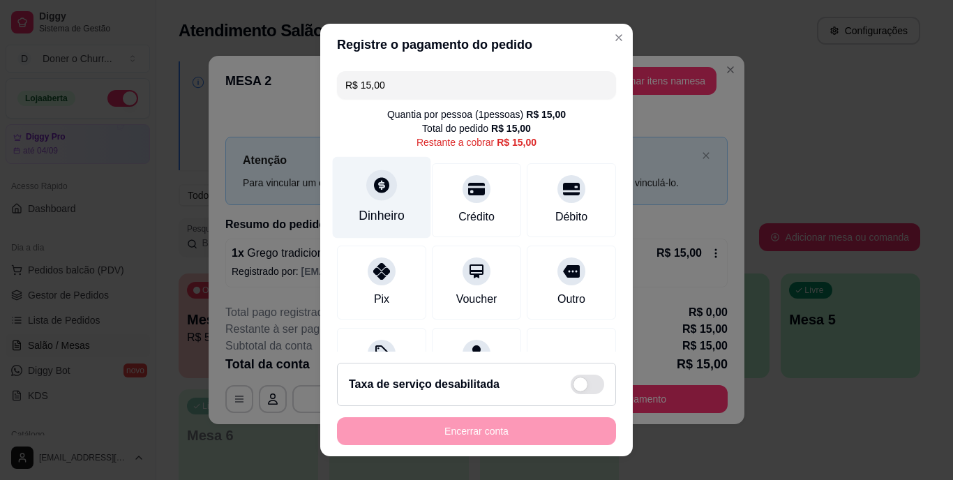
click at [372, 192] on icon at bounding box center [381, 185] width 18 height 18
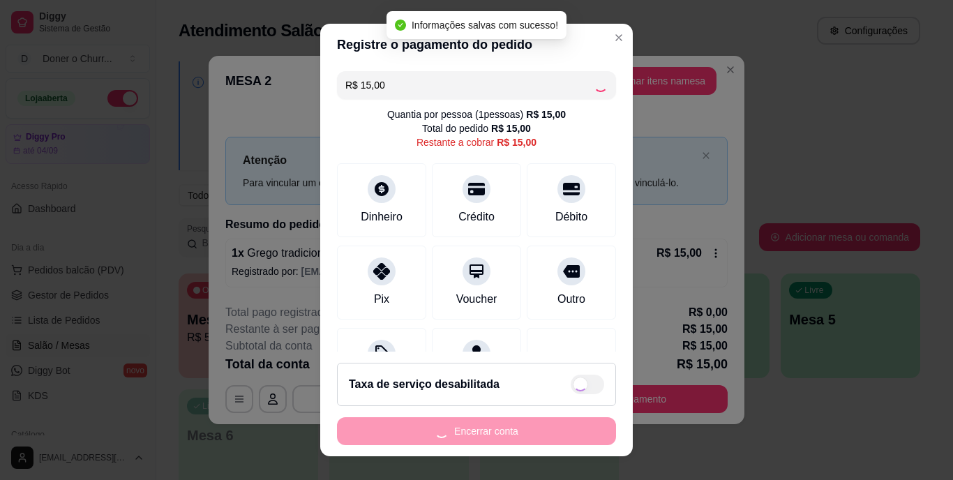
type input "R$ 0,00"
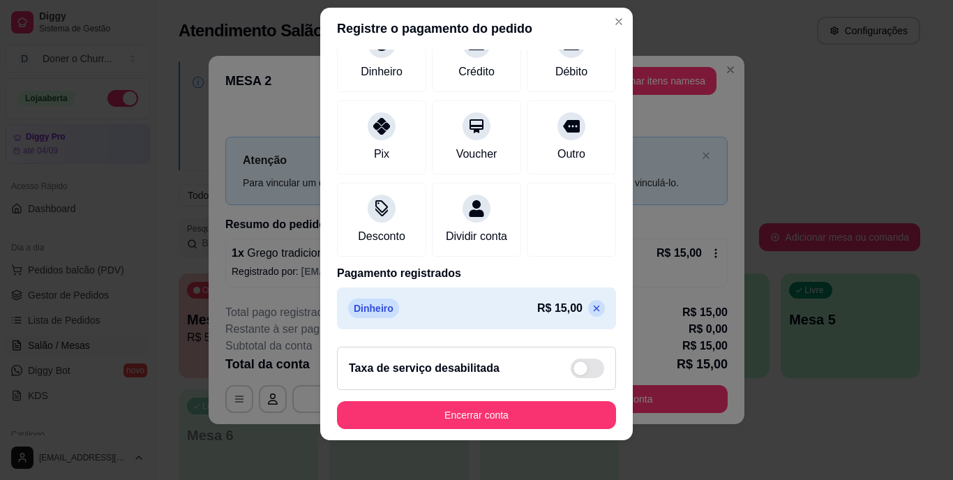
scroll to position [21, 0]
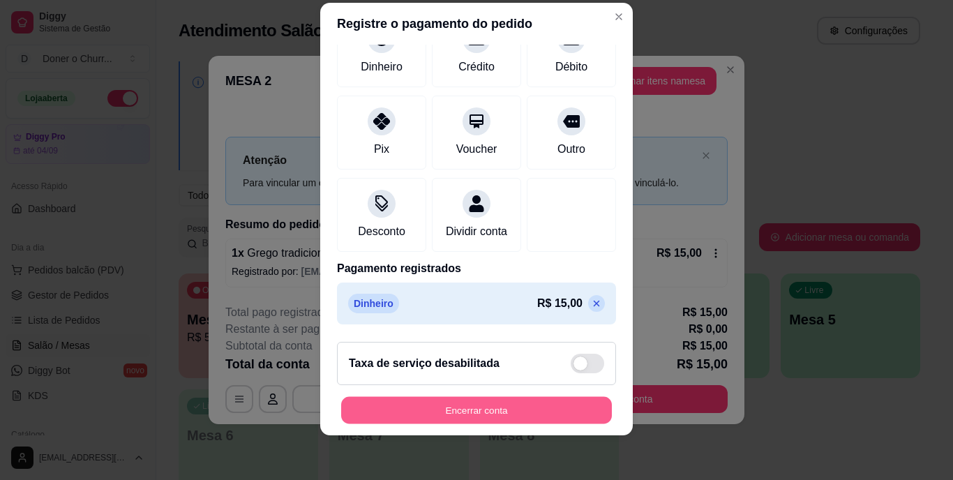
click at [457, 409] on button "Encerrar conta" at bounding box center [476, 409] width 271 height 27
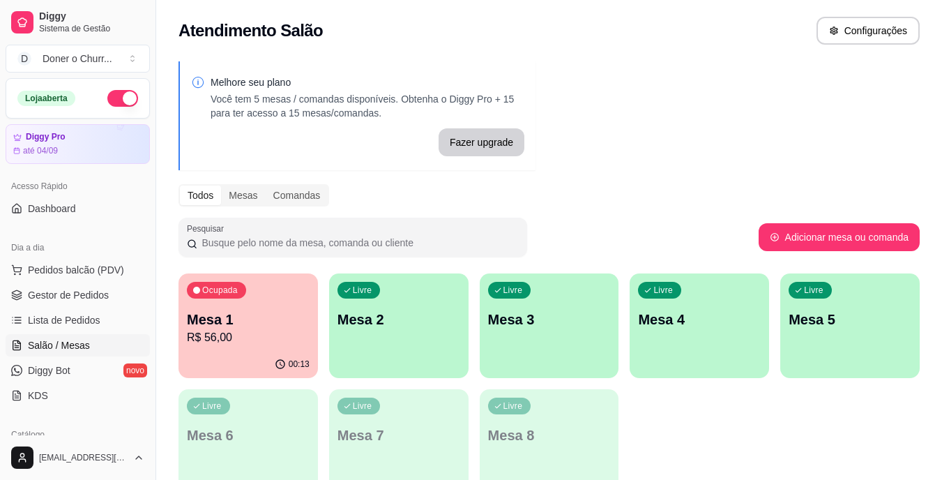
click at [269, 310] on p "Mesa 1" at bounding box center [248, 320] width 123 height 20
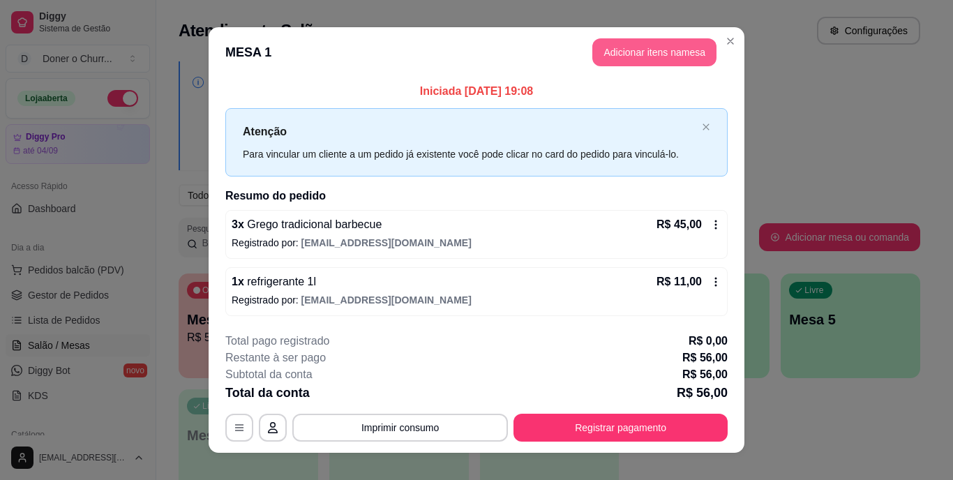
click at [640, 55] on button "Adicionar itens na mesa" at bounding box center [654, 52] width 124 height 28
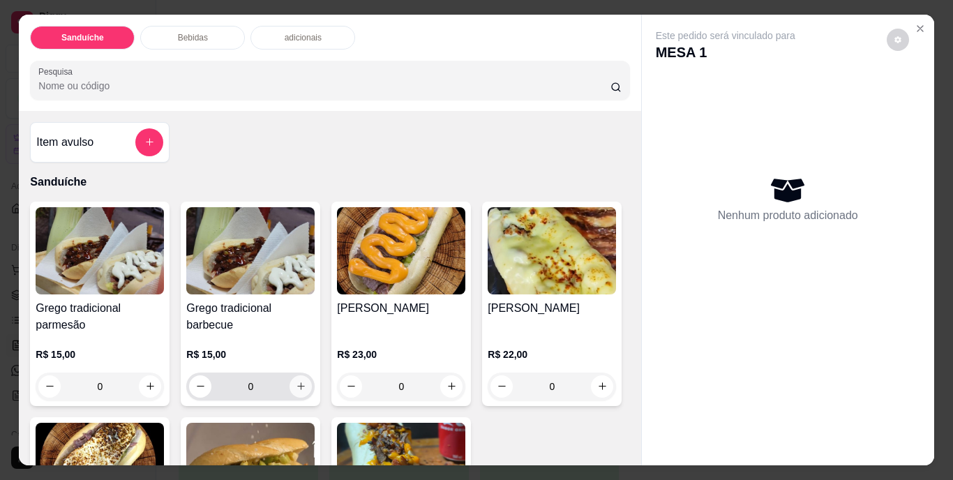
click at [298, 386] on button "increase-product-quantity" at bounding box center [300, 386] width 22 height 22
click at [298, 386] on icon "increase-product-quantity" at bounding box center [301, 386] width 10 height 10
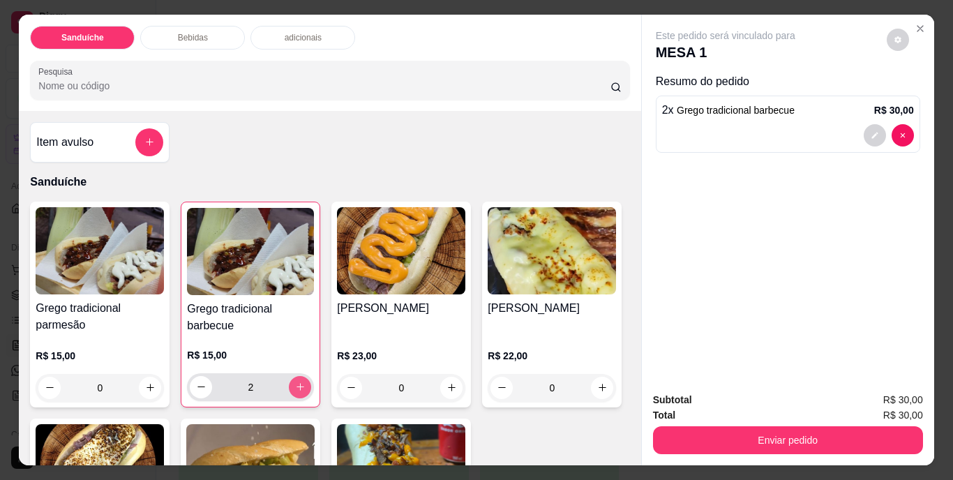
type input "2"
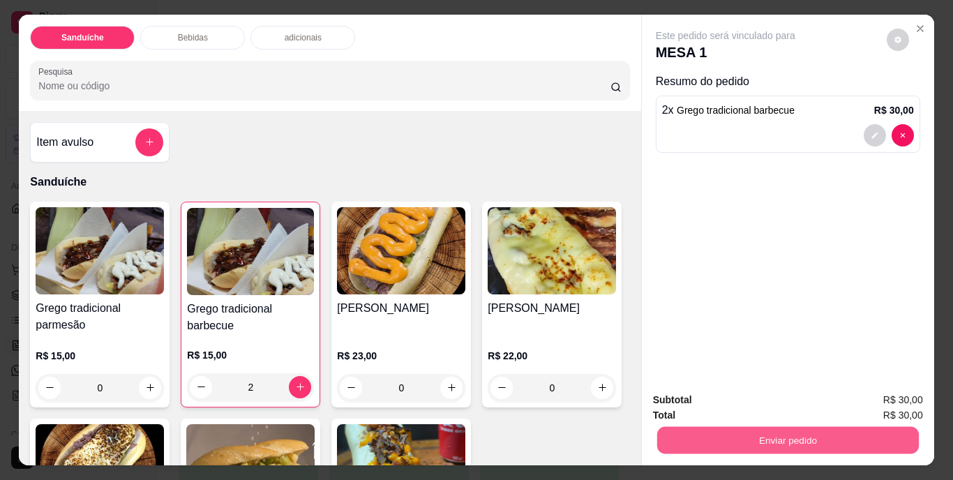
click at [757, 432] on button "Enviar pedido" at bounding box center [787, 440] width 262 height 27
click at [761, 395] on button "Não registrar e enviar pedido" at bounding box center [741, 401] width 141 height 26
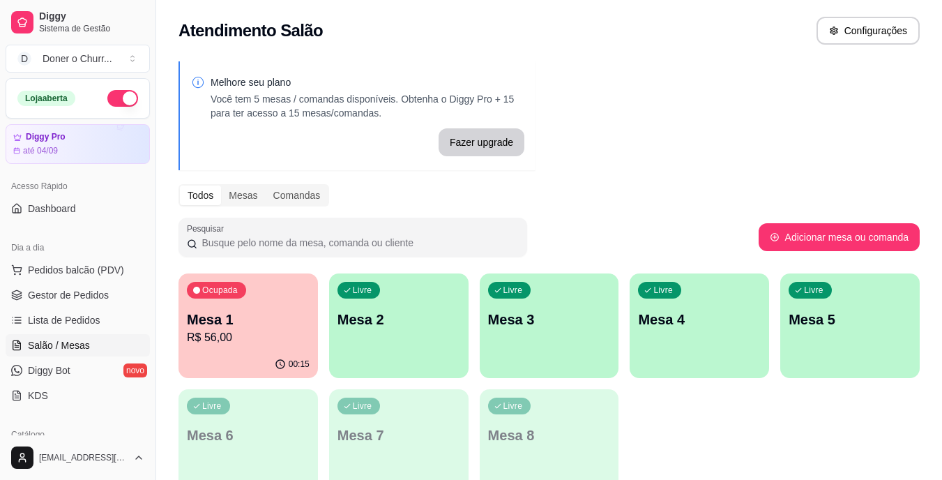
click at [397, 311] on p "Mesa 2" at bounding box center [399, 320] width 123 height 20
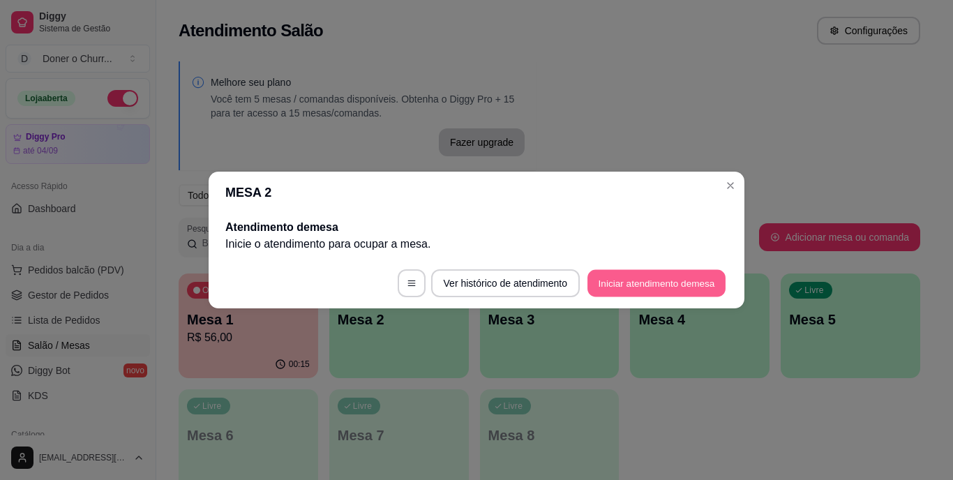
click at [677, 284] on button "Iniciar atendimento de mesa" at bounding box center [656, 283] width 138 height 27
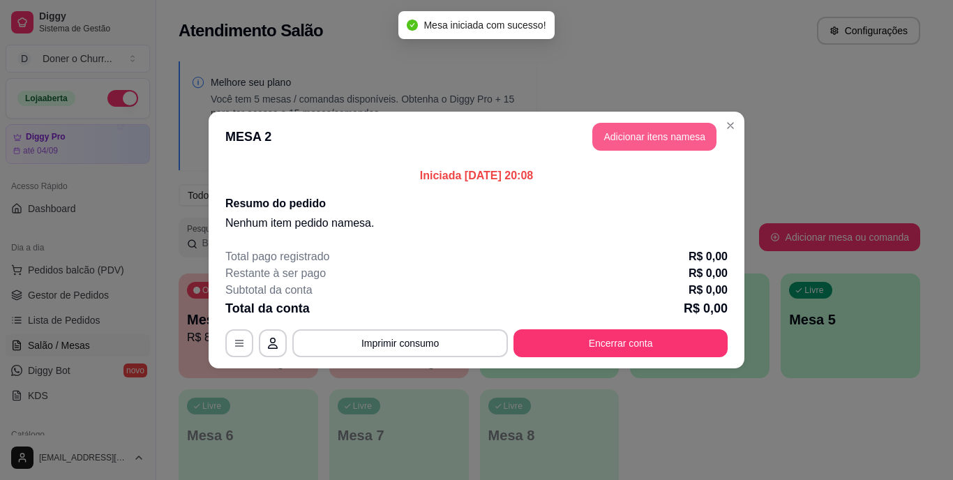
click at [629, 128] on button "Adicionar itens na mesa" at bounding box center [654, 137] width 124 height 28
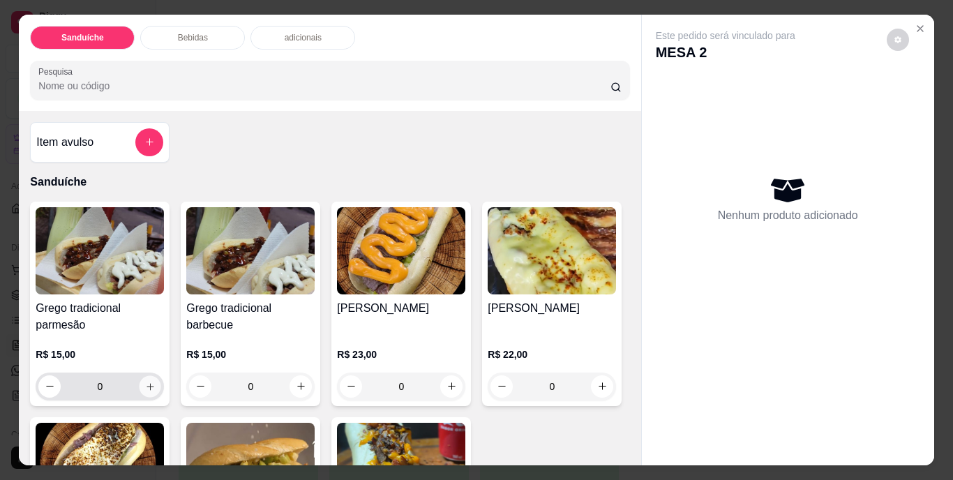
click at [144, 375] on button "increase-product-quantity" at bounding box center [151, 386] width 22 height 22
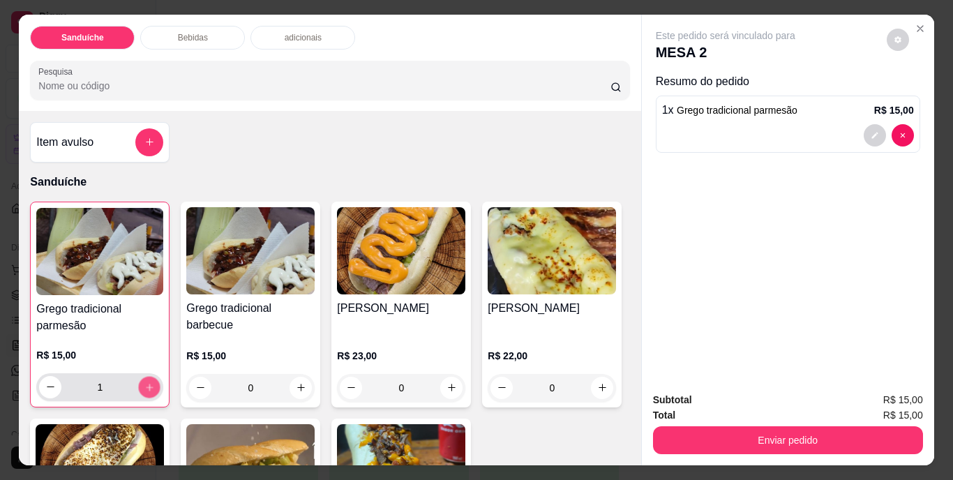
click at [144, 376] on button "increase-product-quantity" at bounding box center [150, 387] width 22 height 22
type input "2"
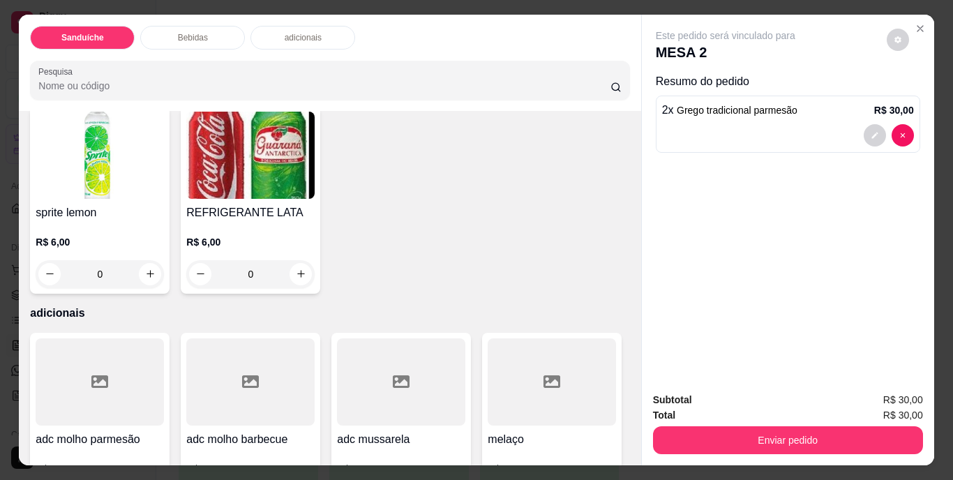
scroll to position [767, 0]
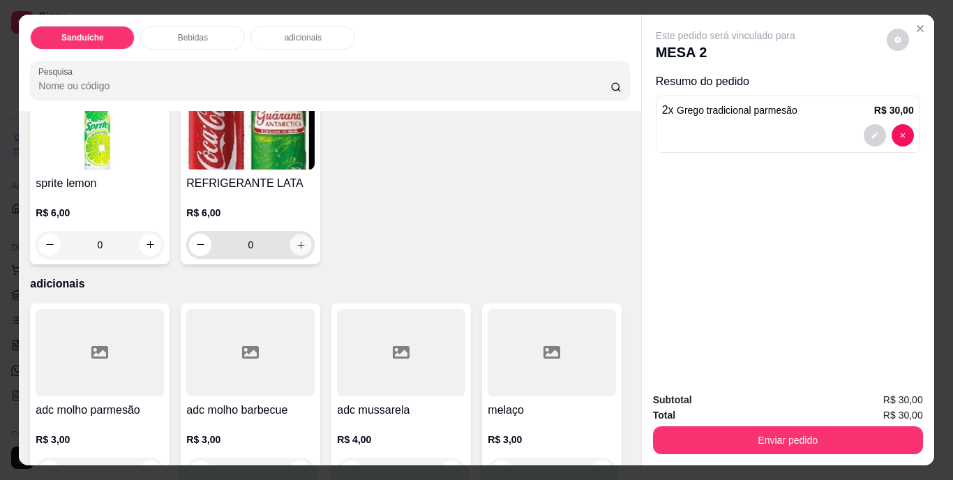
click at [312, 255] on button "increase-product-quantity" at bounding box center [301, 245] width 22 height 22
type input "1"
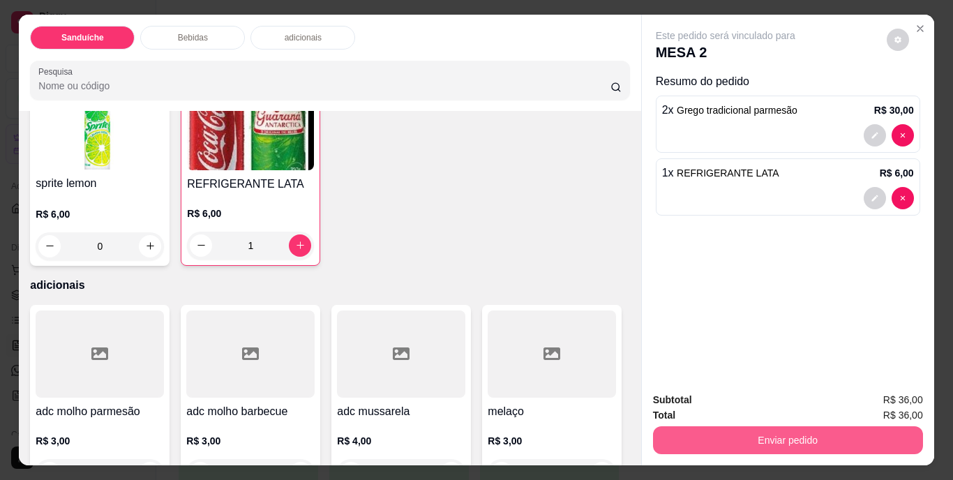
click at [727, 435] on button "Enviar pedido" at bounding box center [788, 440] width 270 height 28
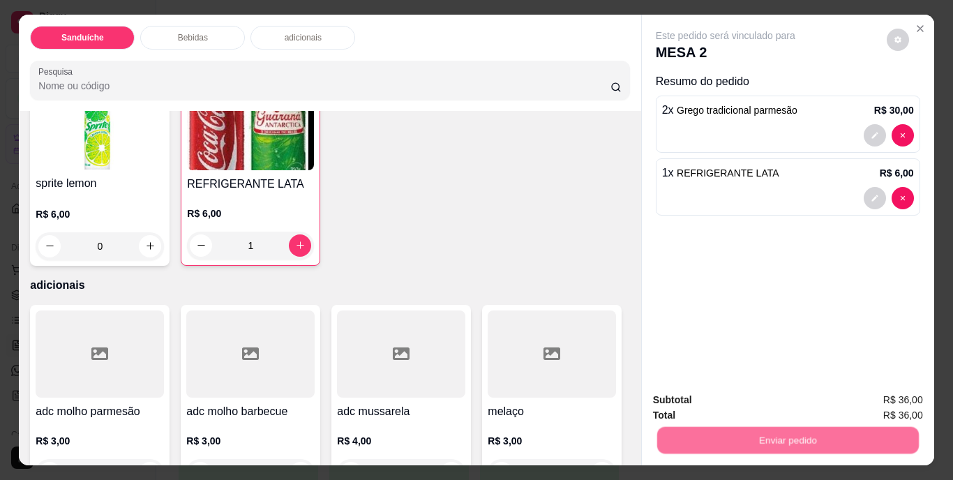
click at [744, 395] on button "Não registrar e enviar pedido" at bounding box center [741, 401] width 141 height 26
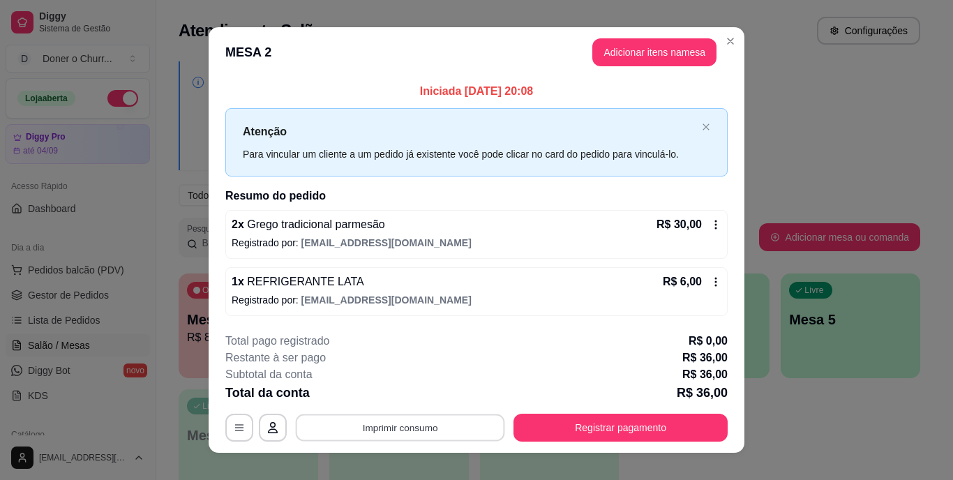
click at [371, 432] on button "Imprimir consumo" at bounding box center [400, 427] width 209 height 27
click at [412, 398] on button "IMPRESSORA" at bounding box center [399, 395] width 98 height 22
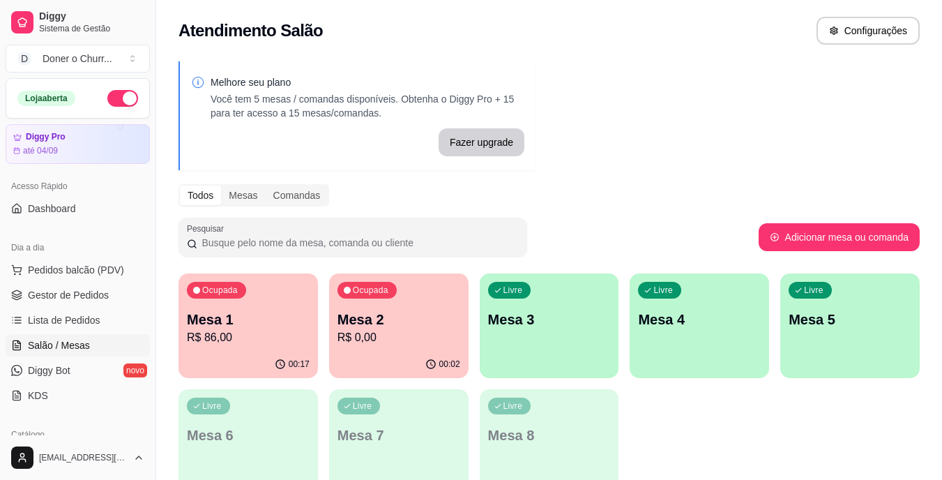
click at [531, 313] on p "Mesa 3" at bounding box center [549, 320] width 123 height 20
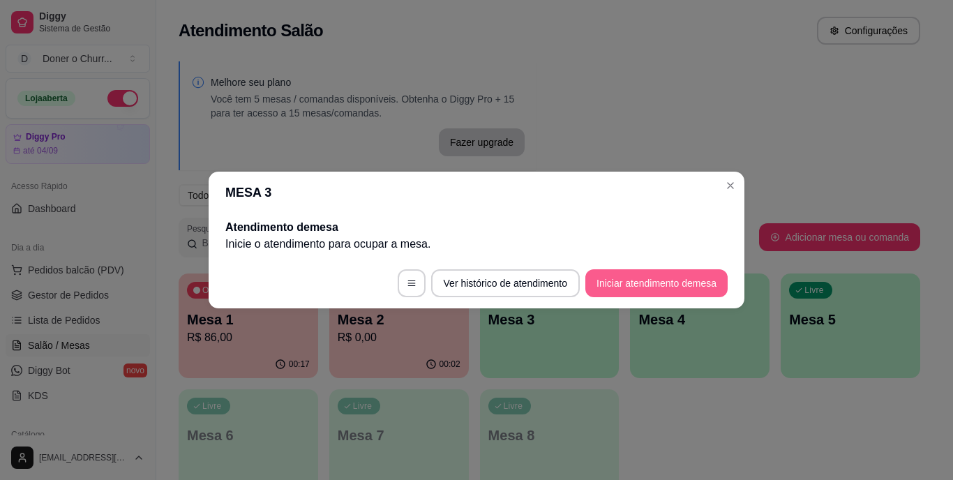
click at [672, 283] on button "Iniciar atendimento de mesa" at bounding box center [656, 283] width 142 height 28
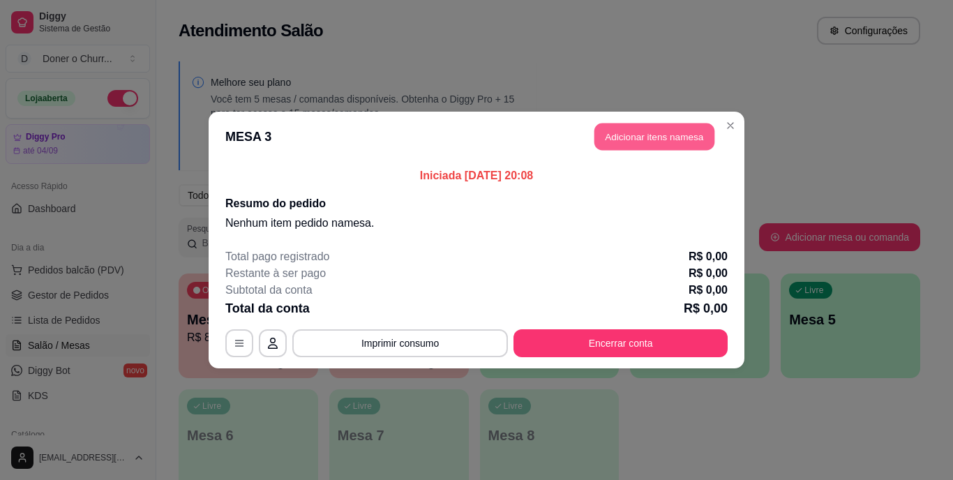
click at [654, 135] on button "Adicionar itens na mesa" at bounding box center [654, 136] width 120 height 27
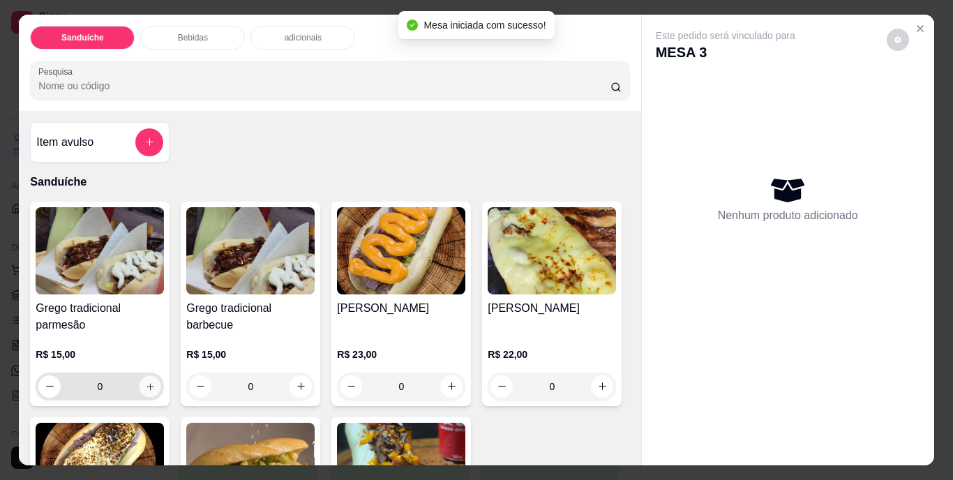
click at [145, 381] on icon "increase-product-quantity" at bounding box center [150, 386] width 10 height 10
type input "1"
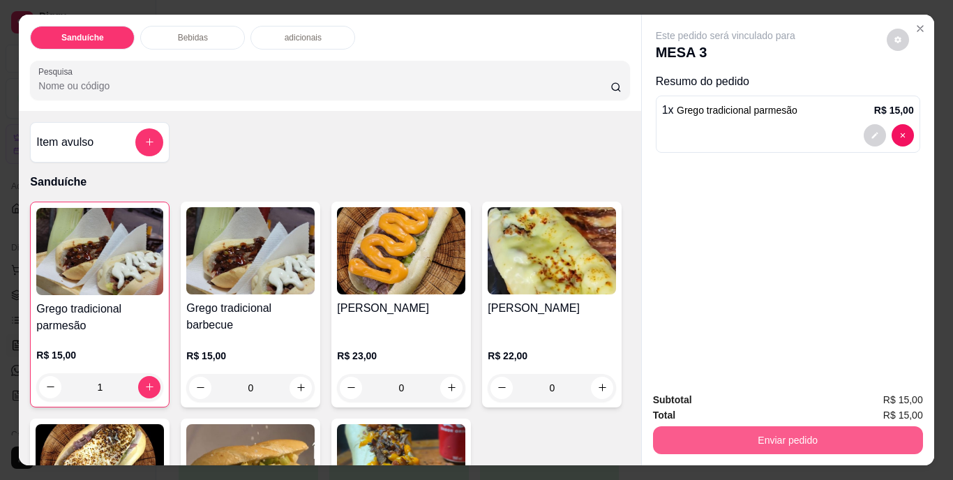
click at [733, 437] on button "Enviar pedido" at bounding box center [788, 440] width 270 height 28
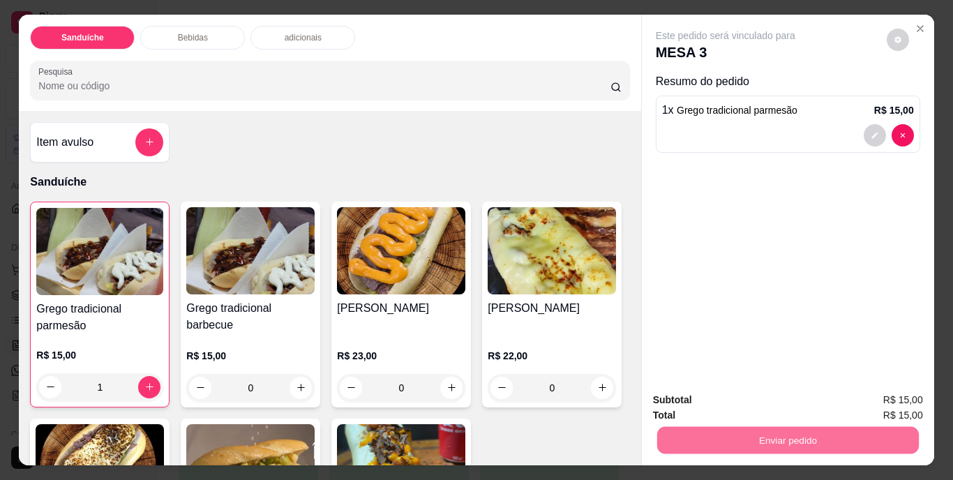
click at [742, 394] on button "Não registrar e enviar pedido" at bounding box center [741, 401] width 141 height 26
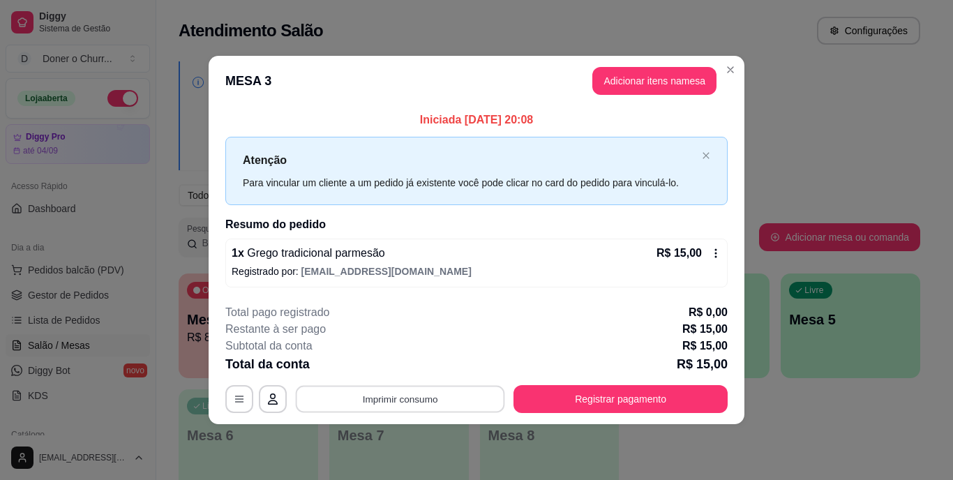
click at [411, 399] on button "Imprimir consumo" at bounding box center [400, 398] width 209 height 27
click at [423, 368] on button "IMPRESSORA" at bounding box center [405, 367] width 98 height 22
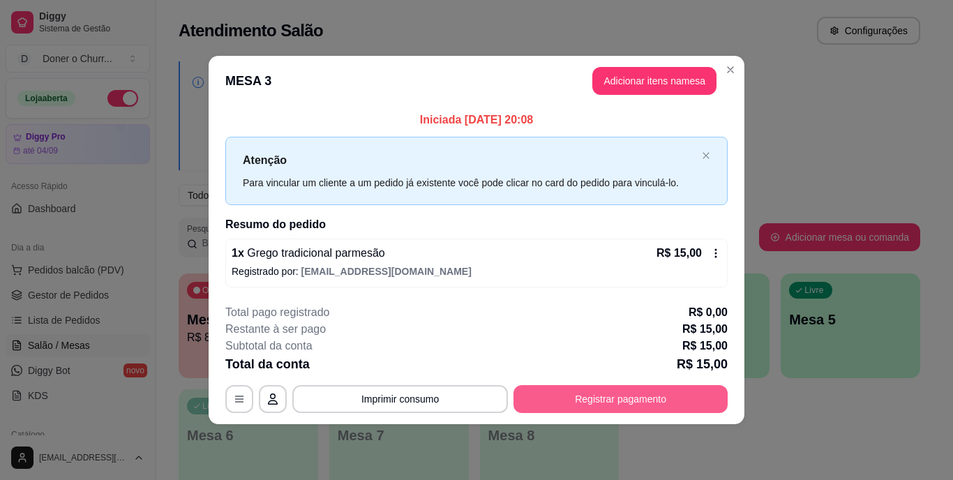
click at [641, 394] on button "Registrar pagamento" at bounding box center [620, 399] width 214 height 28
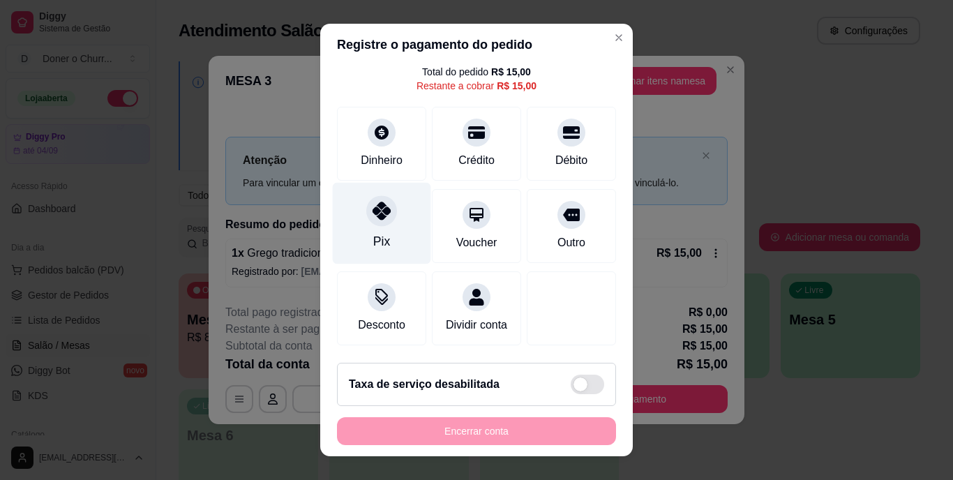
scroll to position [73, 0]
click at [368, 205] on div at bounding box center [381, 211] width 31 height 31
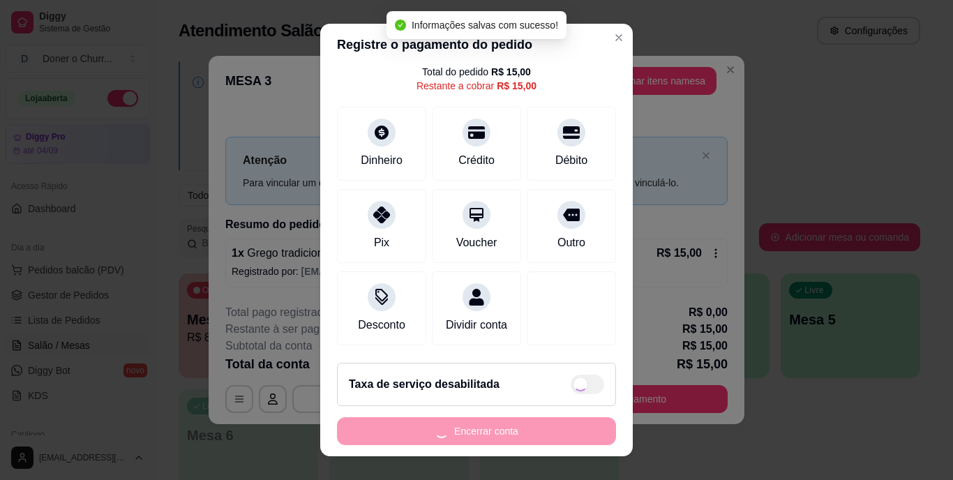
type input "R$ 0,00"
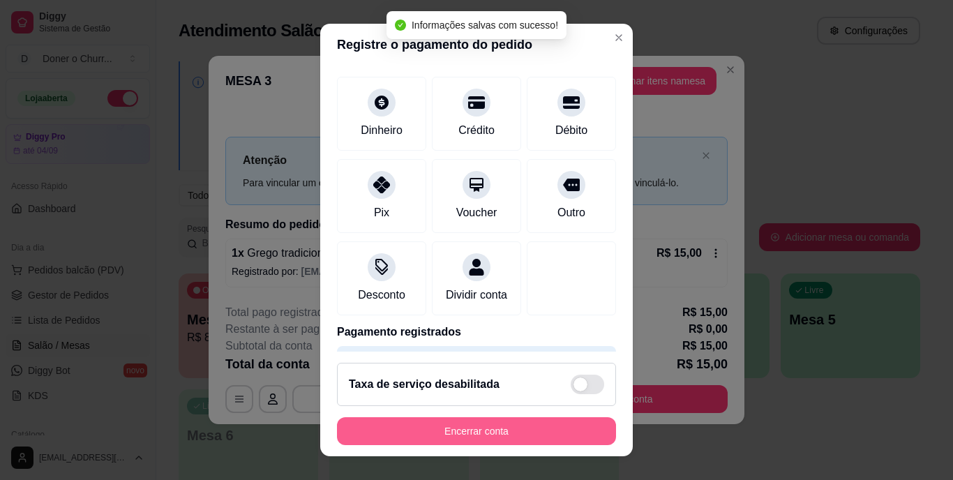
click at [523, 428] on button "Encerrar conta" at bounding box center [476, 431] width 279 height 28
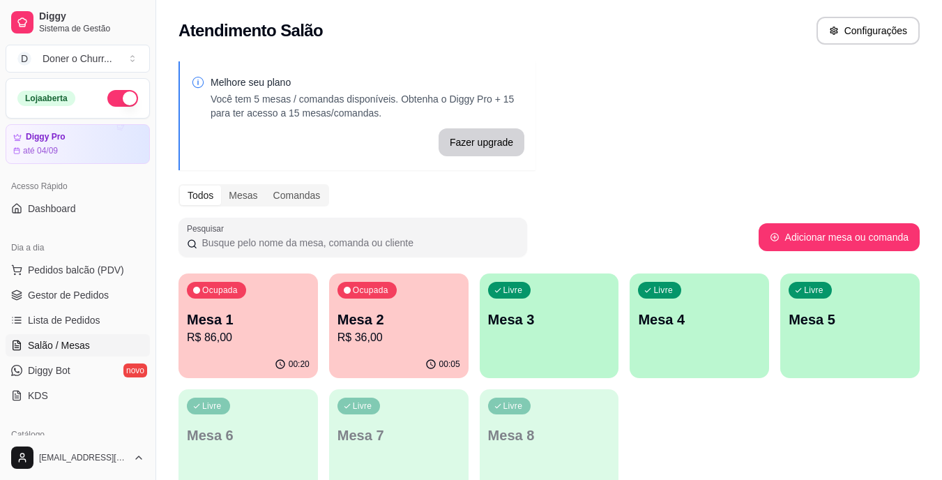
click at [600, 351] on div "Livre Mesa 3" at bounding box center [550, 317] width 140 height 88
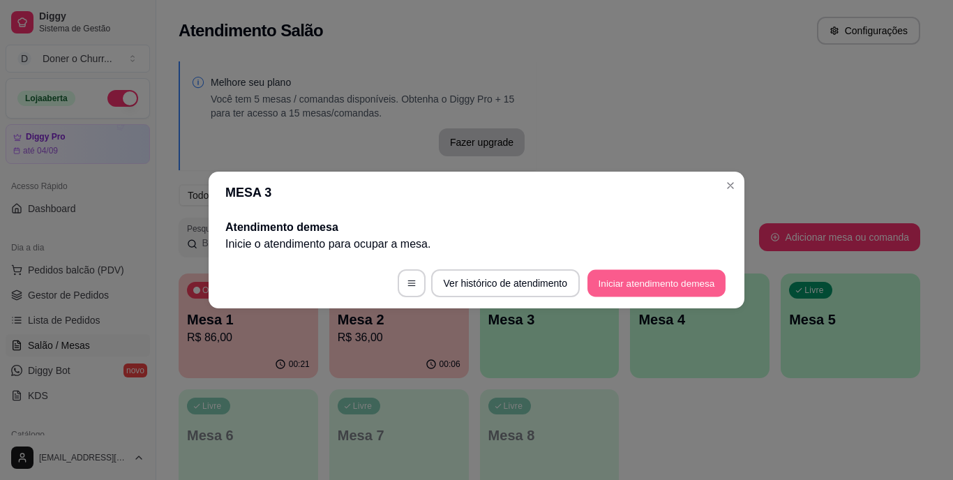
click at [608, 292] on button "Iniciar atendimento de mesa" at bounding box center [656, 283] width 138 height 27
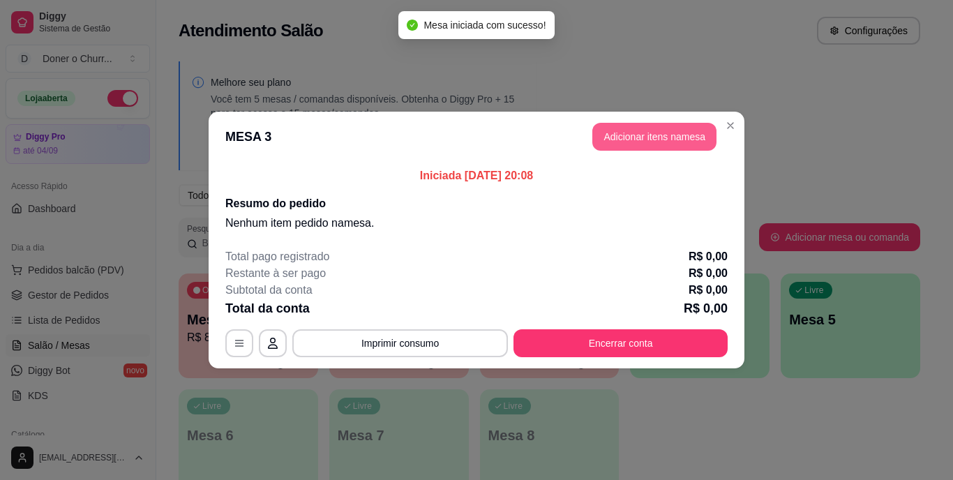
click at [670, 142] on button "Adicionar itens na mesa" at bounding box center [654, 137] width 124 height 28
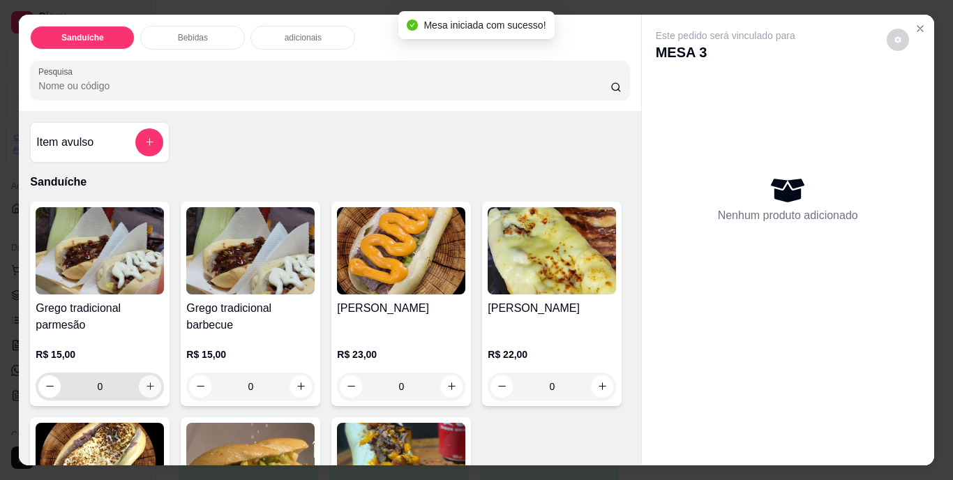
click at [145, 384] on icon "increase-product-quantity" at bounding box center [150, 386] width 10 height 10
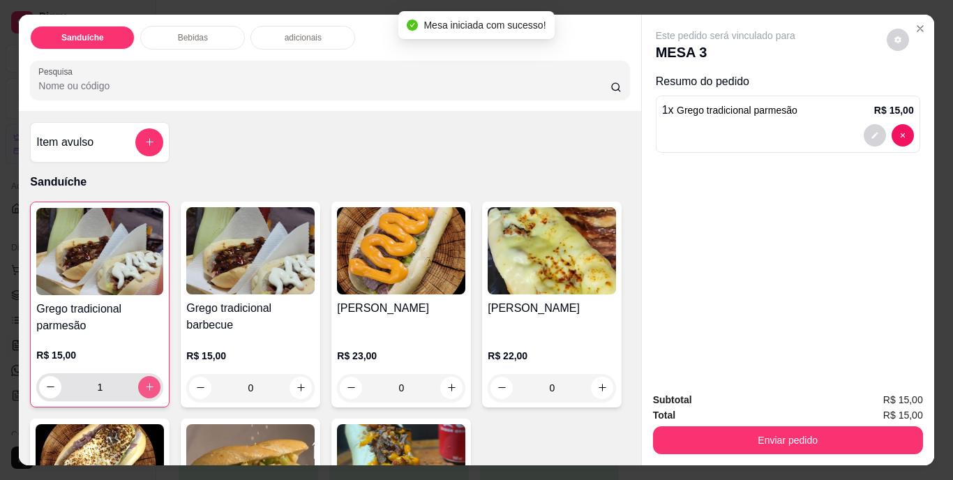
click at [144, 382] on icon "increase-product-quantity" at bounding box center [149, 387] width 10 height 10
type input "2"
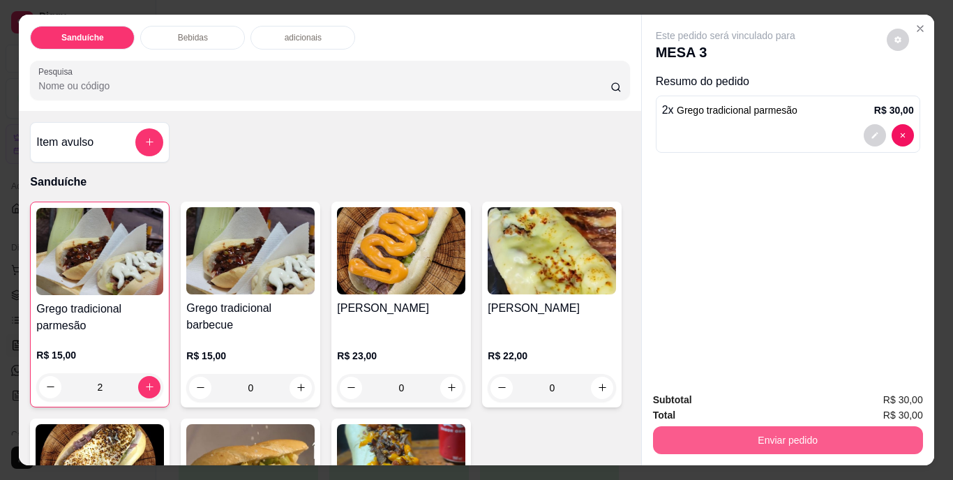
click at [804, 437] on button "Enviar pedido" at bounding box center [788, 440] width 270 height 28
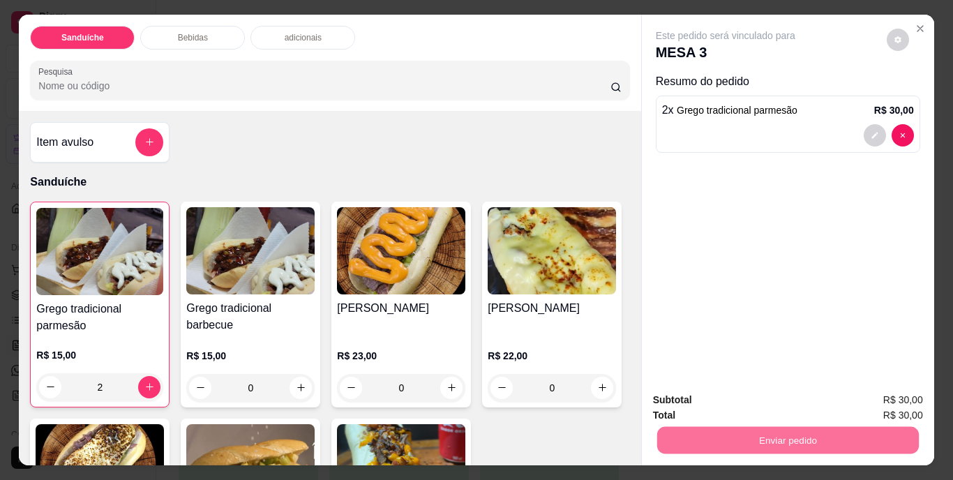
click at [762, 405] on button "Não registrar e enviar pedido" at bounding box center [741, 401] width 145 height 27
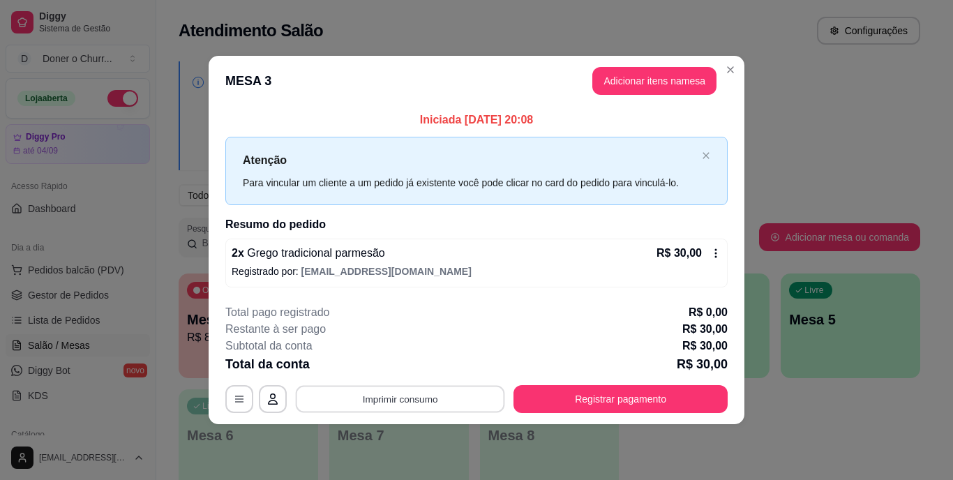
click at [393, 399] on button "Imprimir consumo" at bounding box center [400, 398] width 209 height 27
click at [405, 368] on button "IMPRESSORA" at bounding box center [405, 367] width 98 height 22
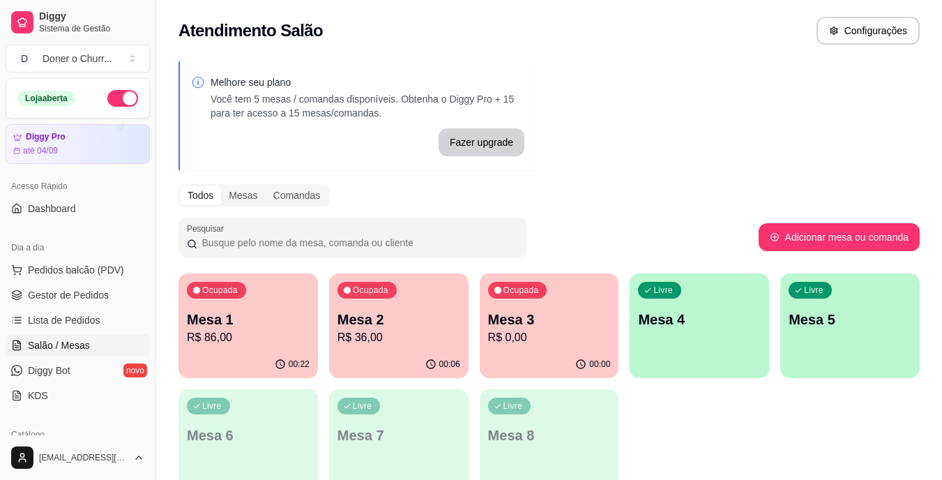
click at [266, 331] on p "R$ 86,00" at bounding box center [248, 337] width 123 height 17
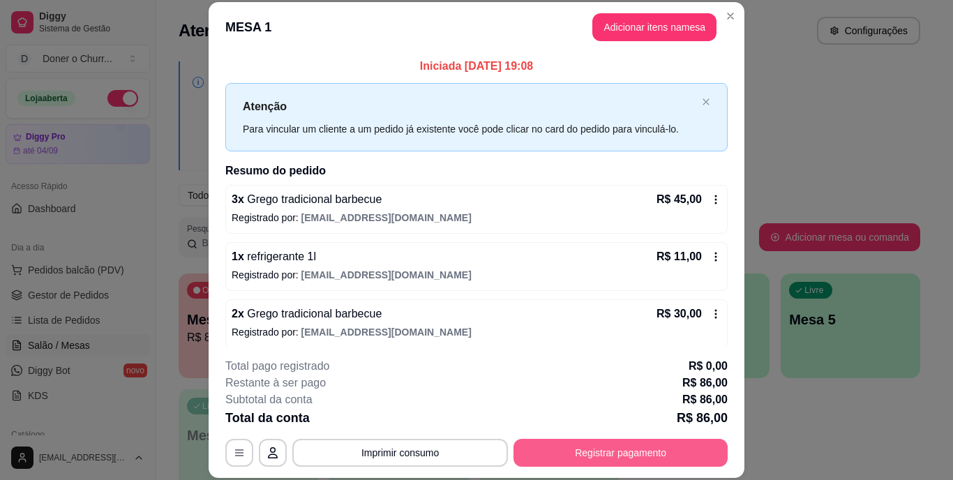
click at [588, 447] on button "Registrar pagamento" at bounding box center [620, 453] width 214 height 28
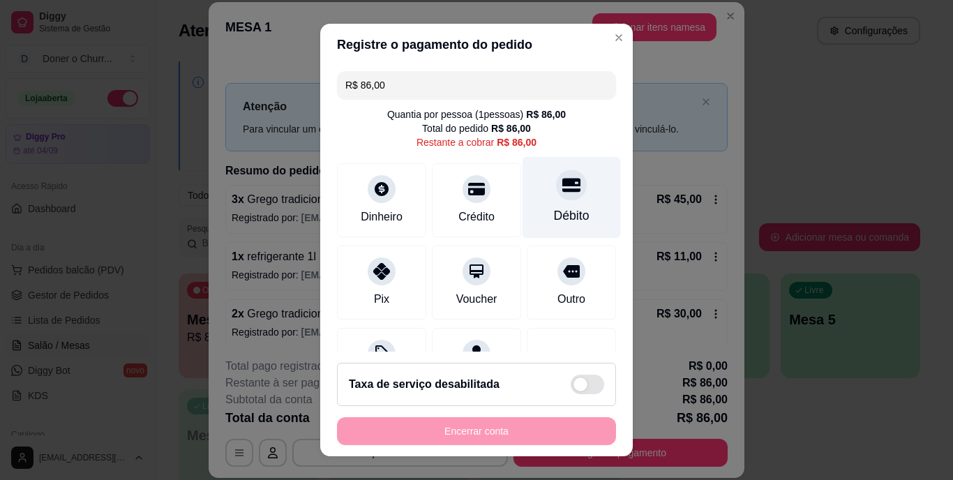
click at [563, 199] on div "Débito" at bounding box center [571, 198] width 98 height 82
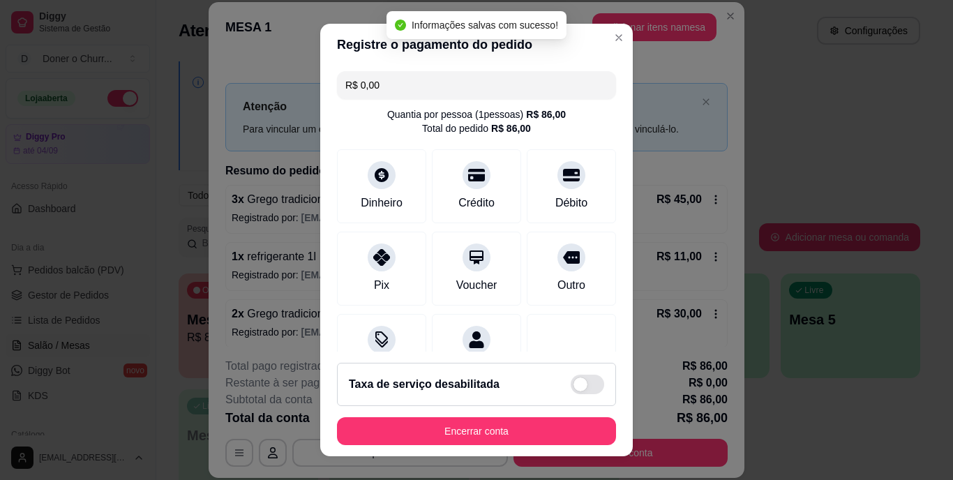
type input "R$ 0,00"
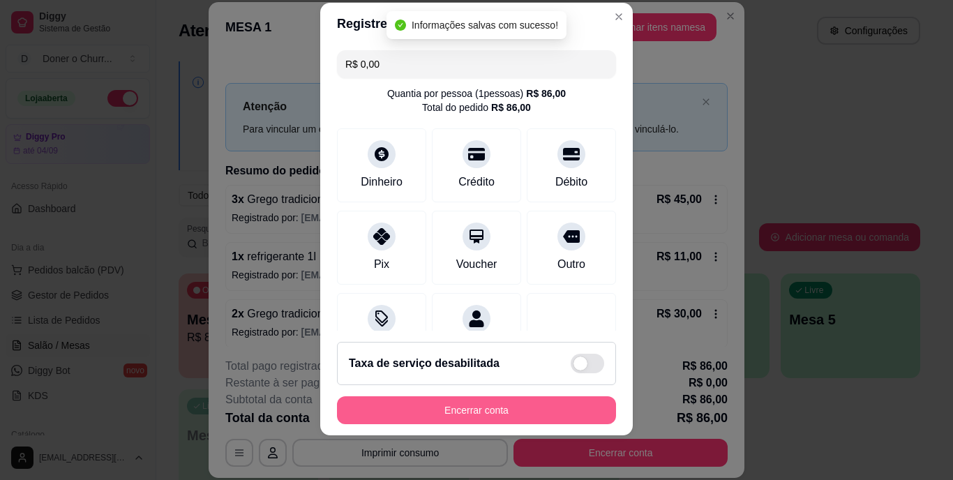
click at [513, 398] on button "Encerrar conta" at bounding box center [476, 410] width 279 height 28
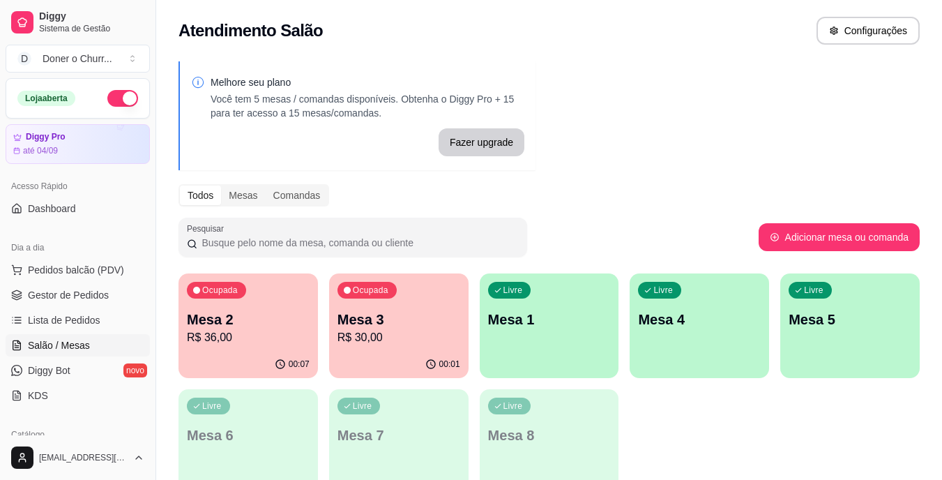
click at [236, 317] on p "Mesa 2" at bounding box center [248, 320] width 123 height 20
click at [433, 334] on p "R$ 30,00" at bounding box center [399, 337] width 123 height 17
click at [545, 324] on p "Mesa 1" at bounding box center [549, 320] width 123 height 20
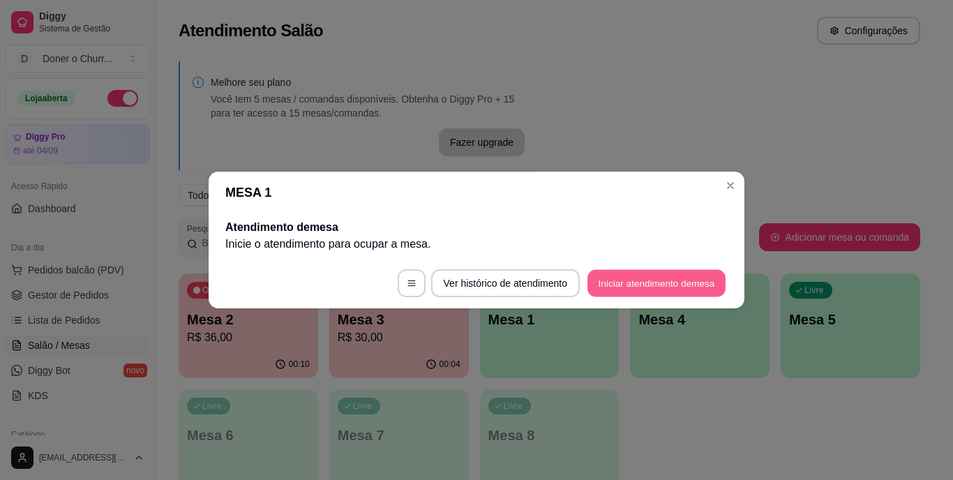
click at [648, 289] on button "Iniciar atendimento de mesa" at bounding box center [656, 283] width 138 height 27
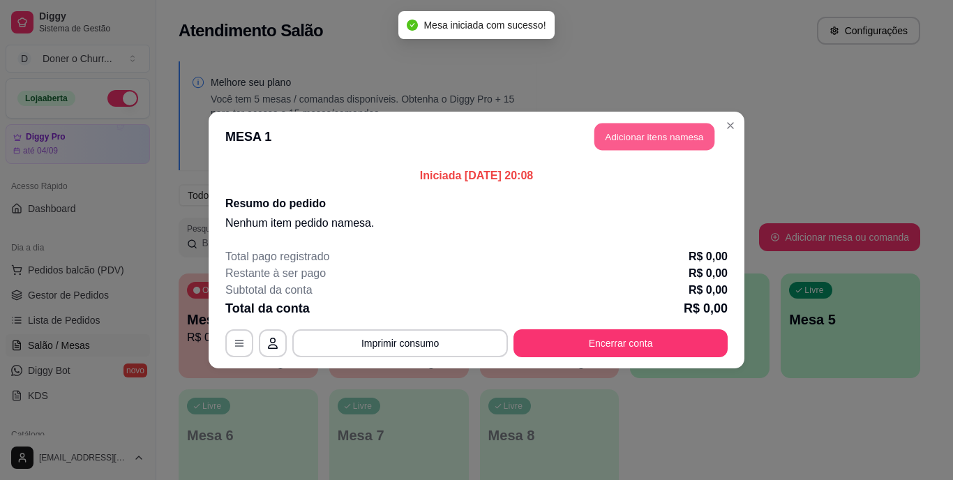
click at [632, 133] on button "Adicionar itens na mesa" at bounding box center [654, 136] width 120 height 27
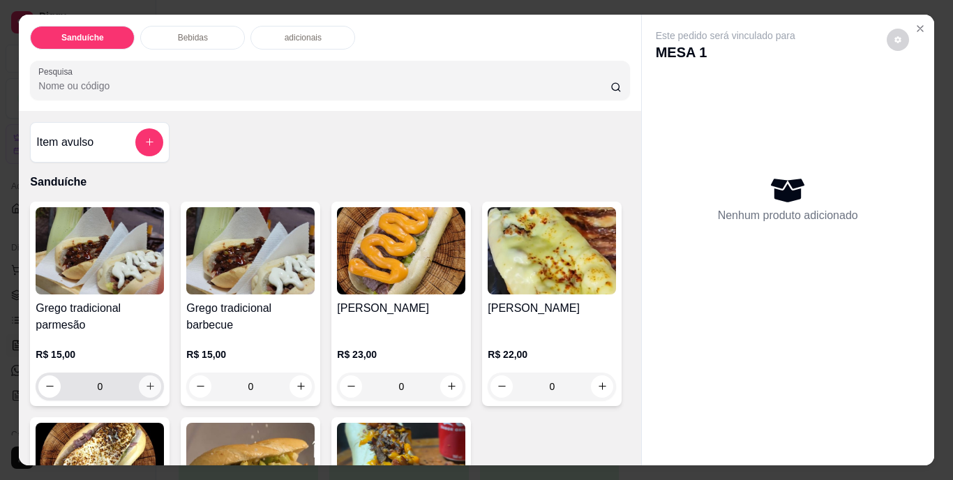
click at [149, 381] on icon "increase-product-quantity" at bounding box center [150, 386] width 10 height 10
type input "1"
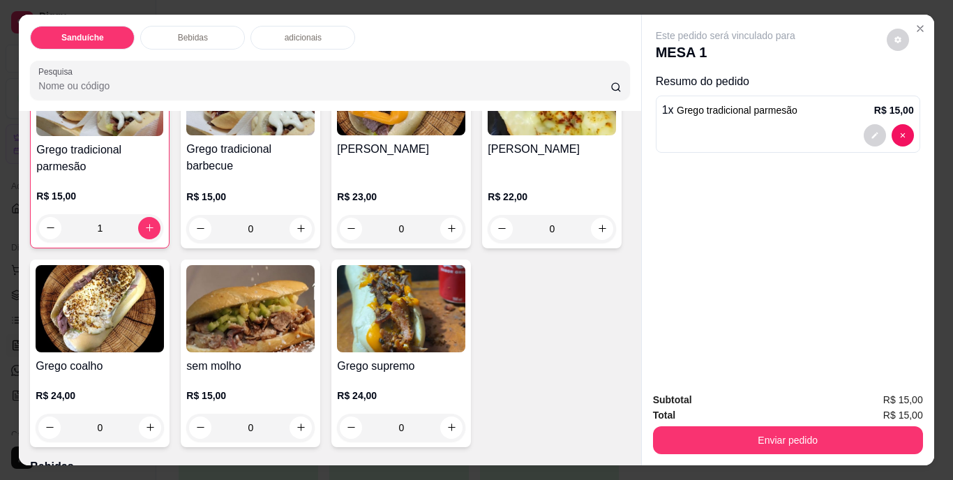
scroll to position [209, 0]
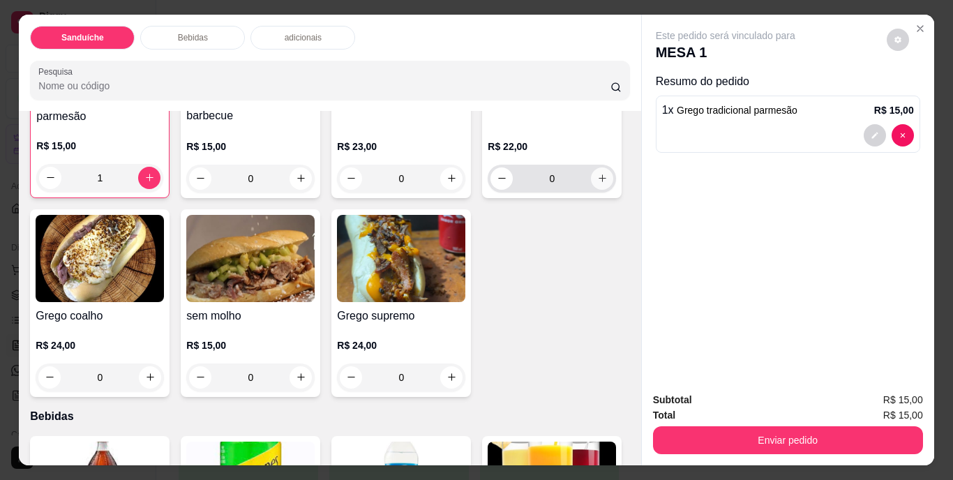
click at [591, 190] on button "increase-product-quantity" at bounding box center [602, 178] width 22 height 22
type input "1"
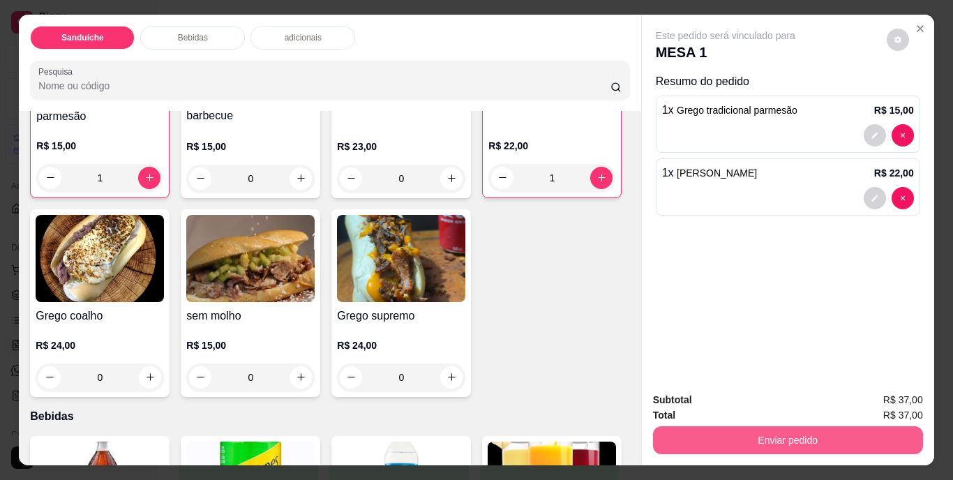
click at [787, 448] on button "Enviar pedido" at bounding box center [788, 440] width 270 height 28
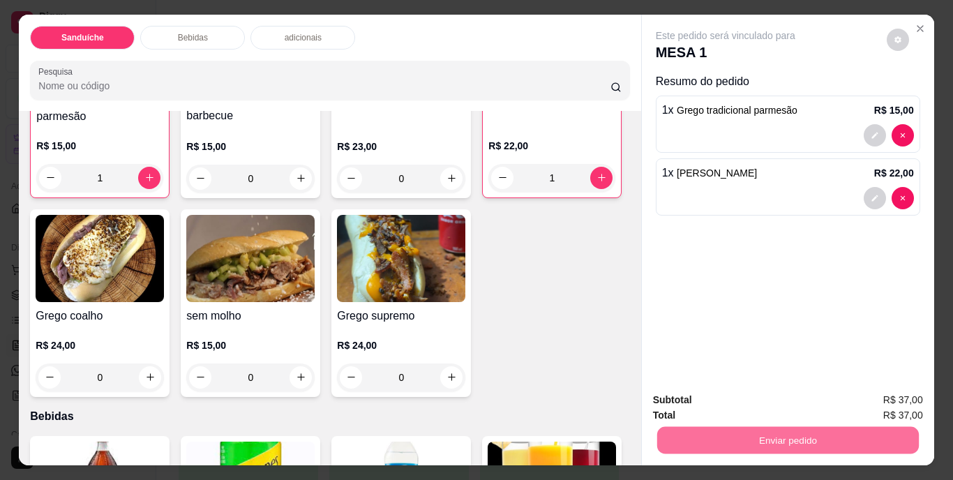
click at [749, 402] on button "Não registrar e enviar pedido" at bounding box center [741, 401] width 141 height 26
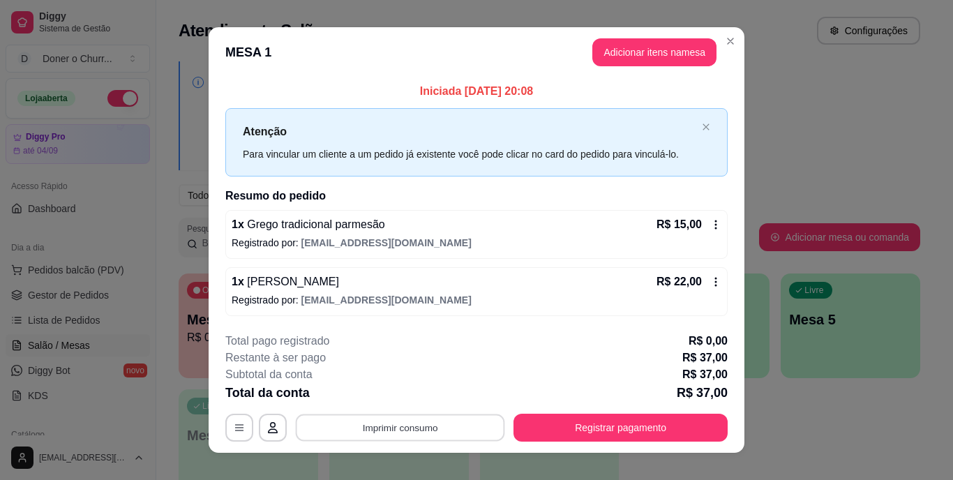
click at [382, 423] on button "Imprimir consumo" at bounding box center [400, 427] width 209 height 27
click at [389, 398] on button "IMPRESSORA" at bounding box center [399, 395] width 101 height 22
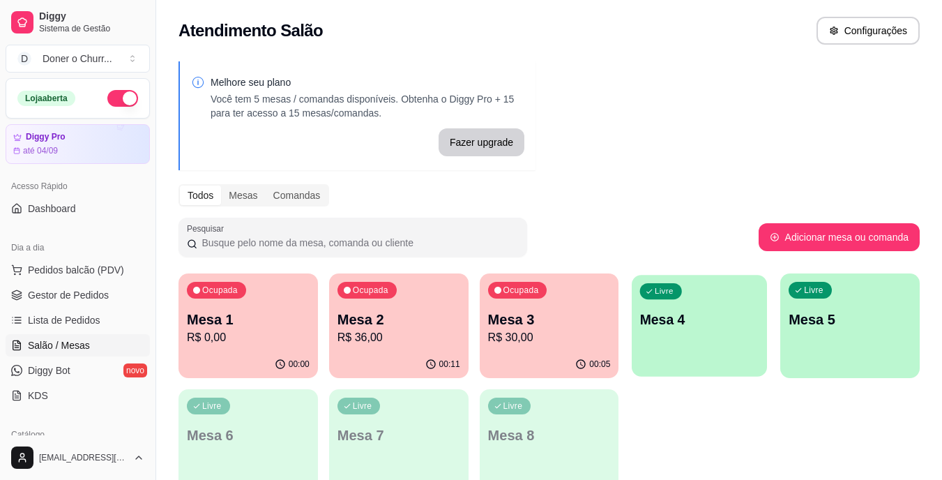
click at [684, 319] on p "Mesa 4" at bounding box center [699, 319] width 119 height 19
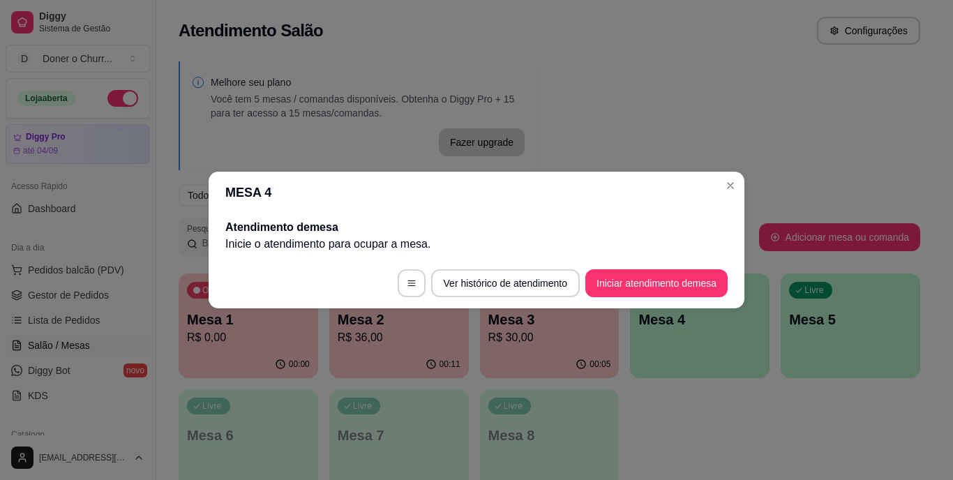
click at [647, 299] on footer "Ver histórico de atendimento Iniciar atendimento de mesa" at bounding box center [477, 283] width 536 height 50
click at [646, 287] on button "Iniciar atendimento de mesa" at bounding box center [656, 283] width 142 height 28
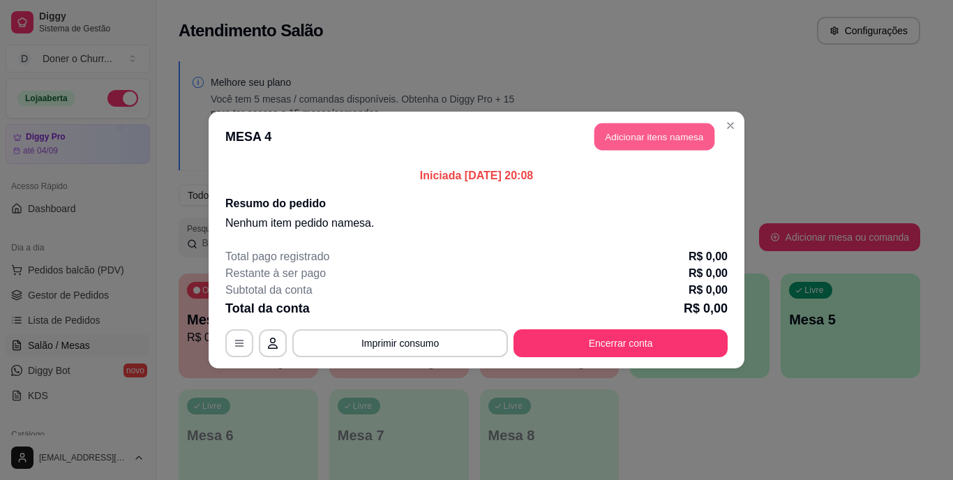
click at [688, 140] on button "Adicionar itens na mesa" at bounding box center [654, 136] width 120 height 27
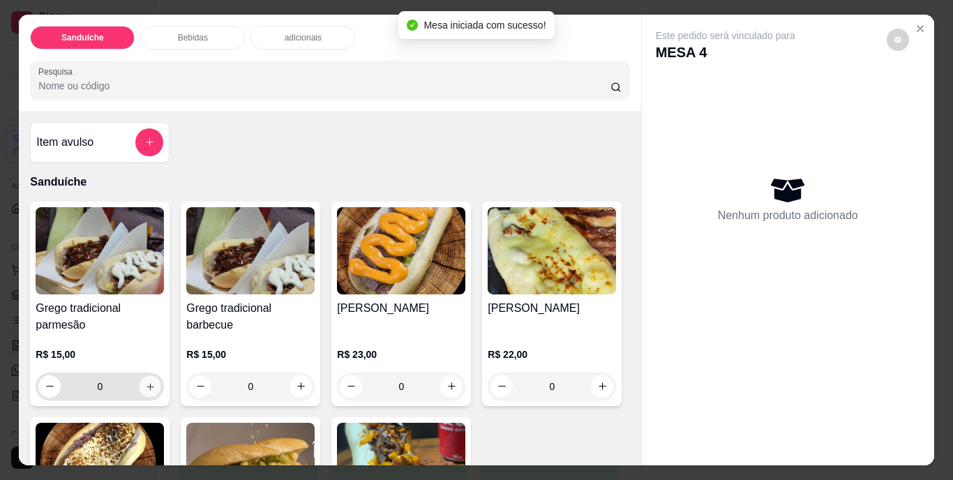
click at [146, 383] on icon "increase-product-quantity" at bounding box center [149, 386] width 7 height 7
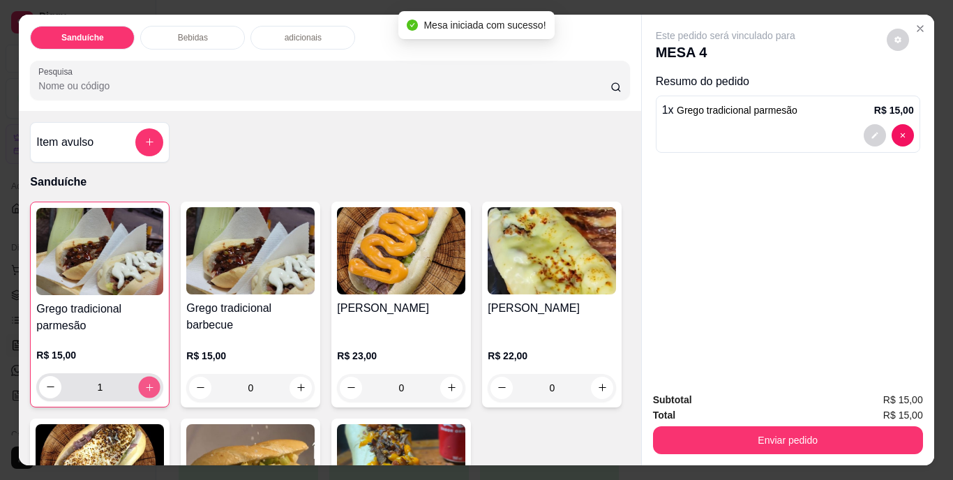
click at [145, 382] on icon "increase-product-quantity" at bounding box center [149, 387] width 10 height 10
type input "2"
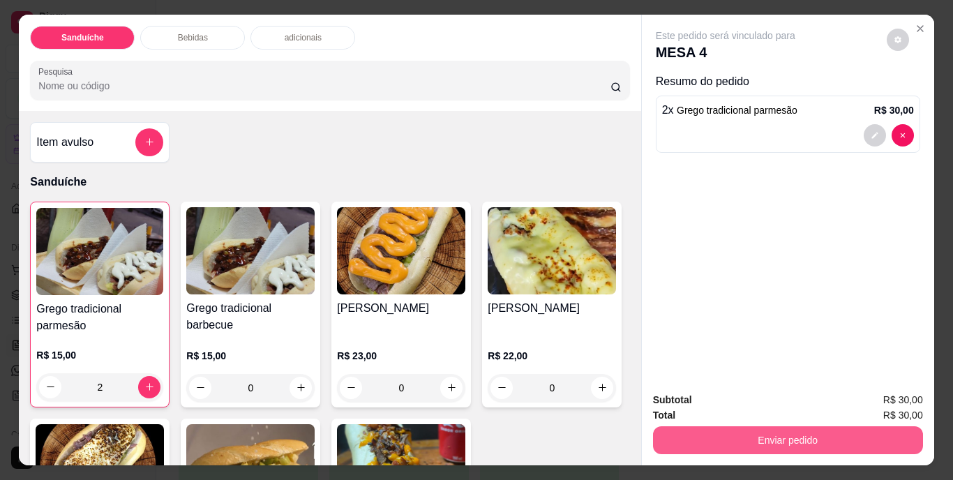
click at [785, 430] on button "Enviar pedido" at bounding box center [788, 440] width 270 height 28
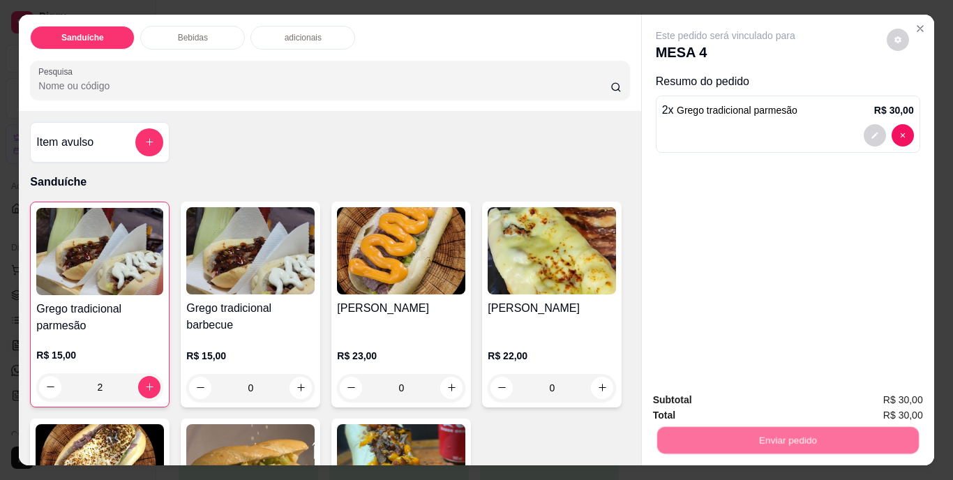
click at [779, 398] on button "Não registrar e enviar pedido" at bounding box center [741, 401] width 141 height 26
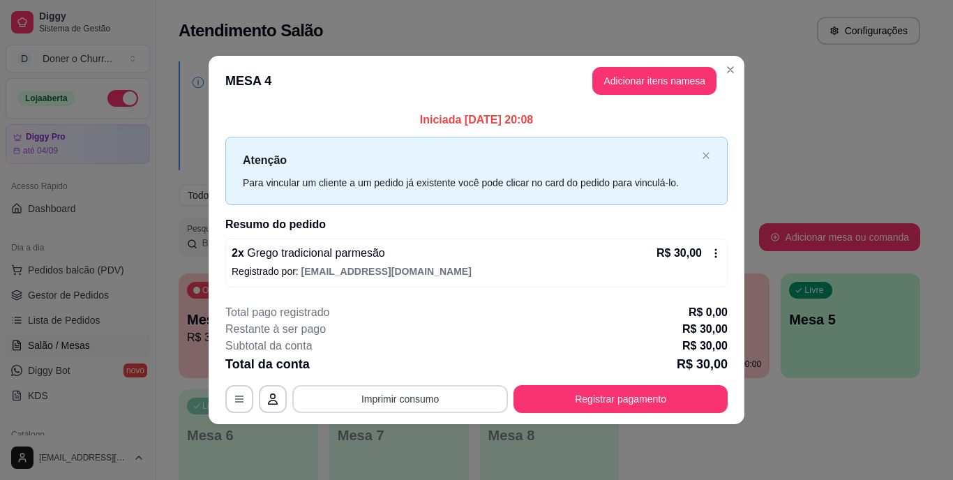
click at [419, 398] on button "Imprimir consumo" at bounding box center [400, 399] width 216 height 28
click at [402, 371] on button "IMPRESSORA" at bounding box center [405, 367] width 98 height 22
click at [843, 119] on div "**********" at bounding box center [476, 240] width 953 height 480
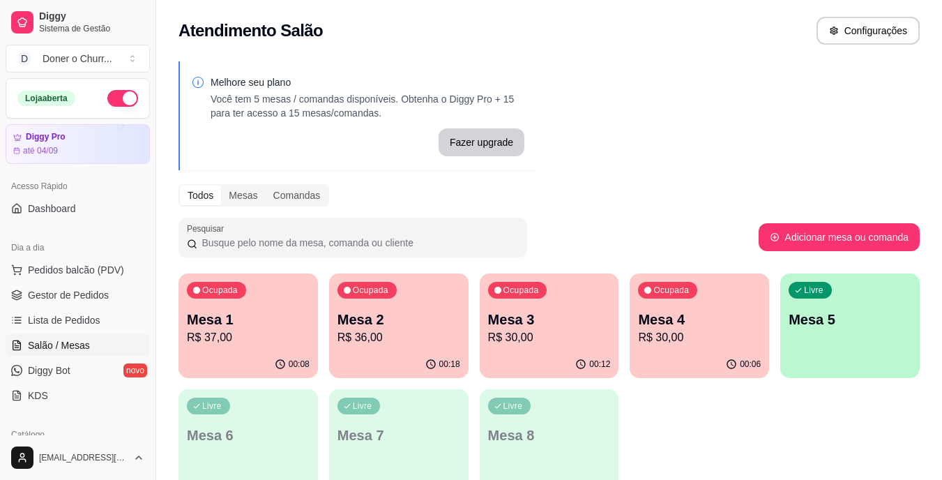
click at [557, 347] on div "Ocupada Mesa 3 R$ 30,00" at bounding box center [550, 311] width 140 height 77
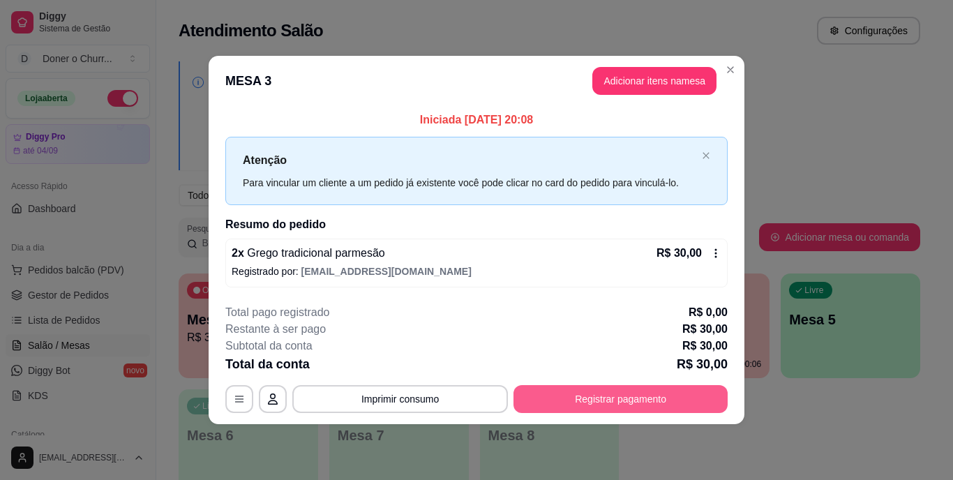
click at [598, 390] on button "Registrar pagamento" at bounding box center [620, 399] width 214 height 28
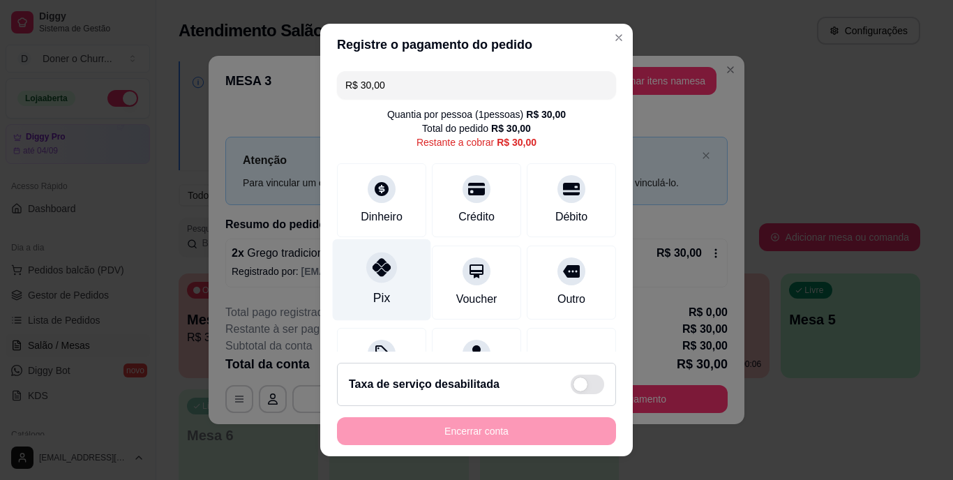
click at [372, 273] on icon at bounding box center [381, 268] width 18 height 18
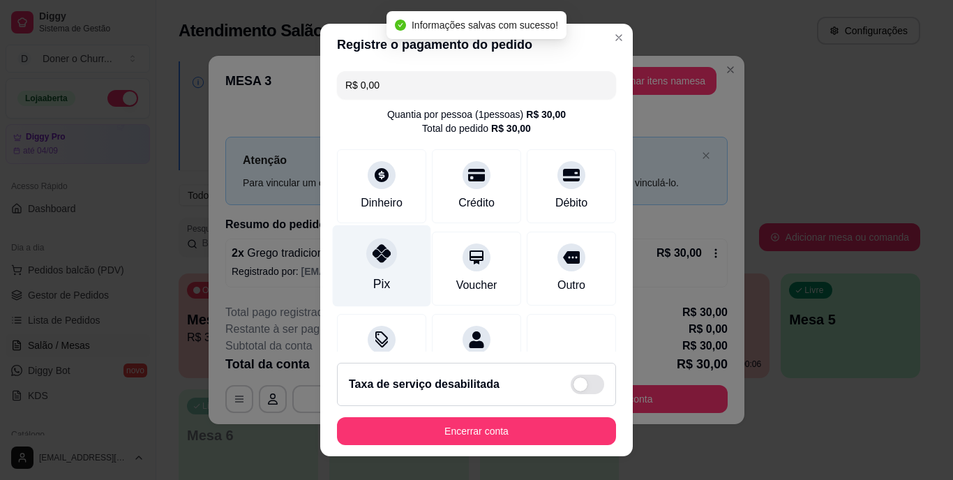
type input "R$ 0,00"
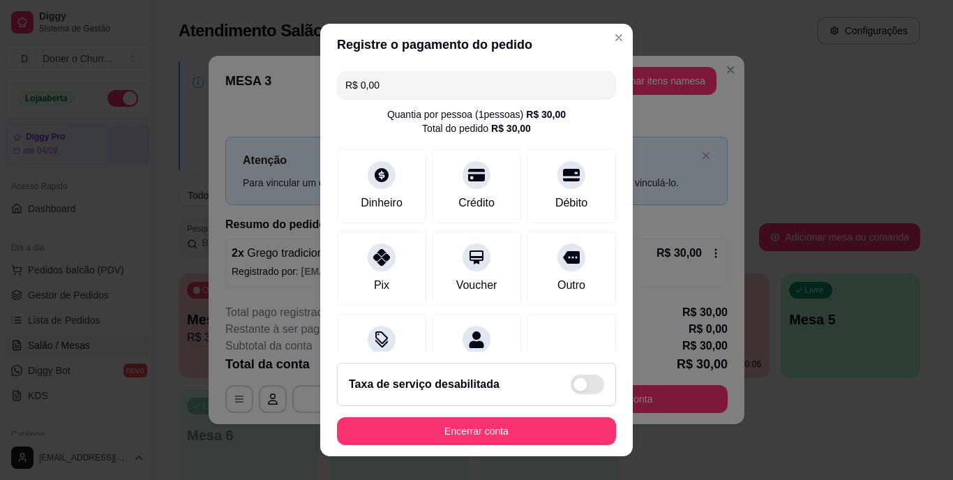
scroll to position [131, 0]
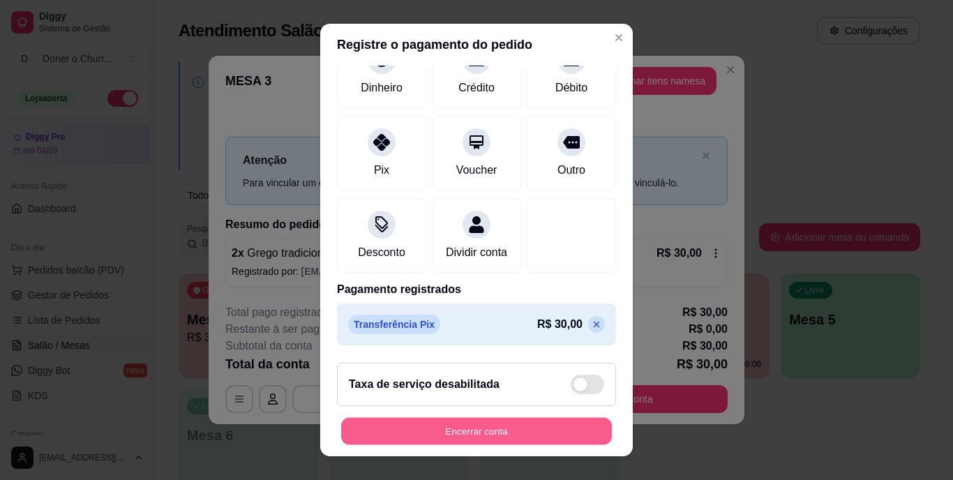
click at [435, 440] on button "Encerrar conta" at bounding box center [476, 430] width 271 height 27
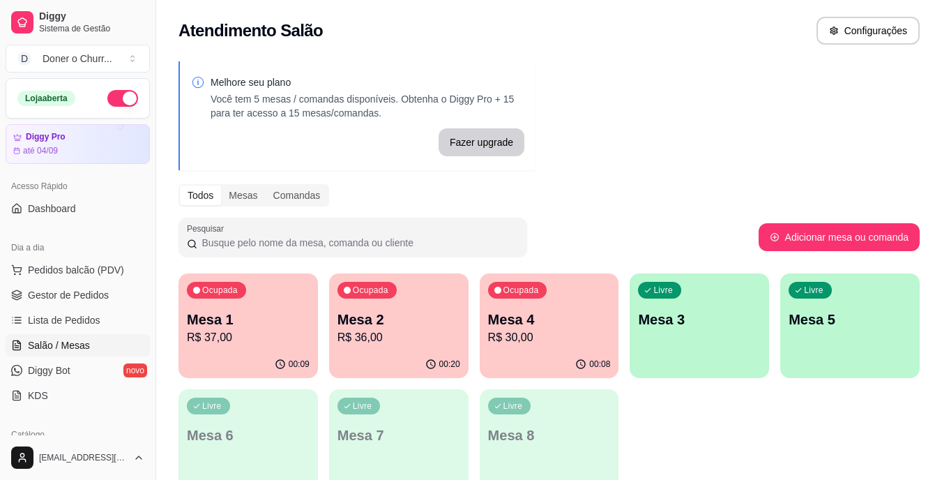
click at [406, 346] on div "Ocupada Mesa 2 R$ 36,00" at bounding box center [399, 311] width 140 height 77
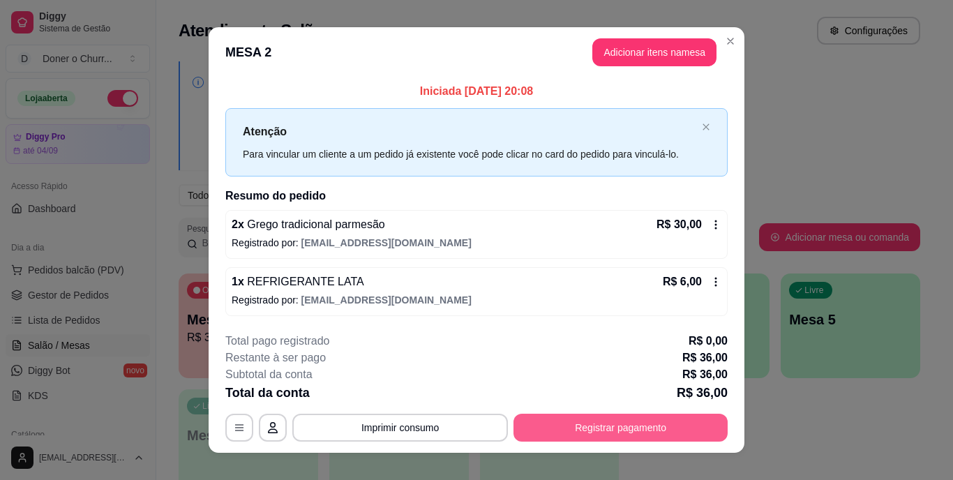
click at [574, 430] on button "Registrar pagamento" at bounding box center [620, 428] width 214 height 28
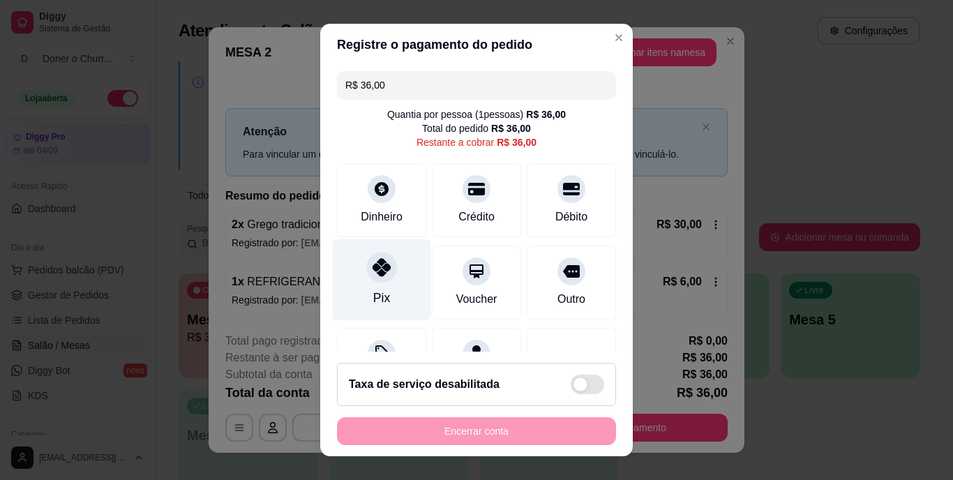
click at [372, 269] on icon at bounding box center [381, 268] width 18 height 18
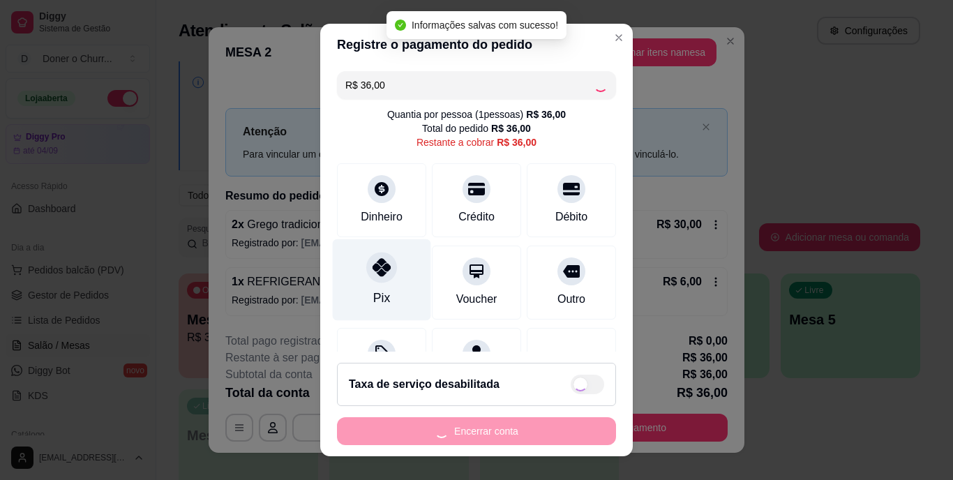
type input "R$ 0,00"
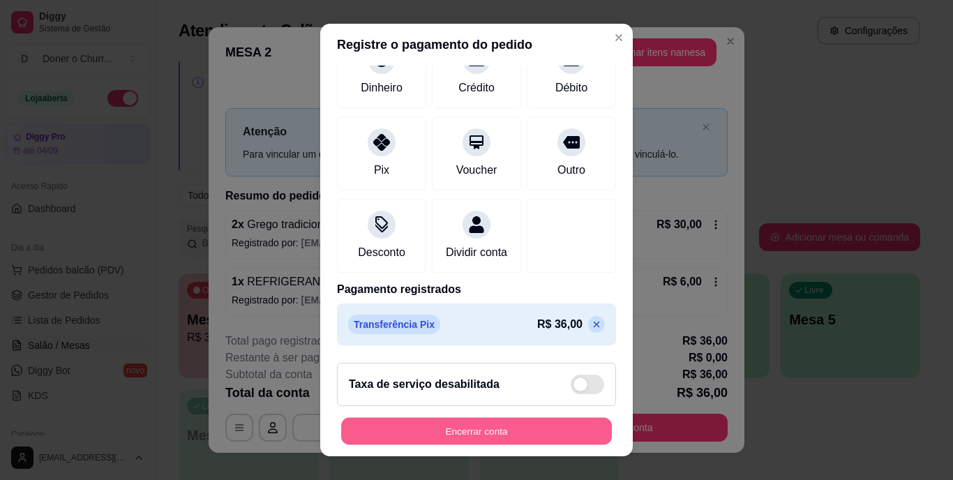
click at [421, 428] on button "Encerrar conta" at bounding box center [476, 430] width 271 height 27
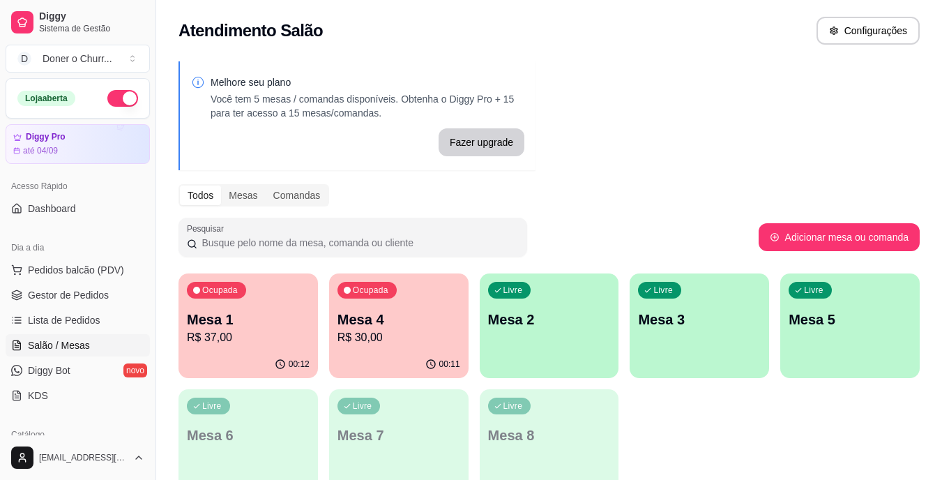
click at [283, 322] on p "Mesa 1" at bounding box center [248, 320] width 123 height 20
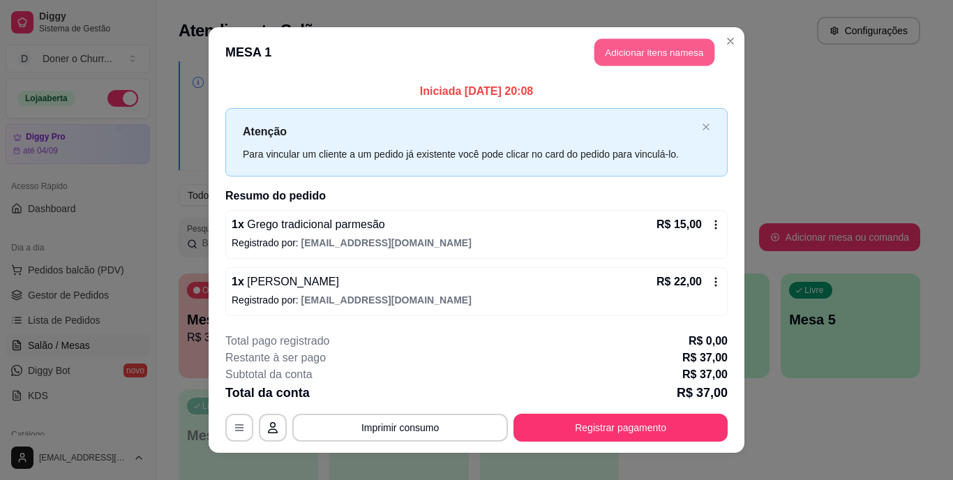
click at [641, 47] on button "Adicionar itens na mesa" at bounding box center [654, 52] width 120 height 27
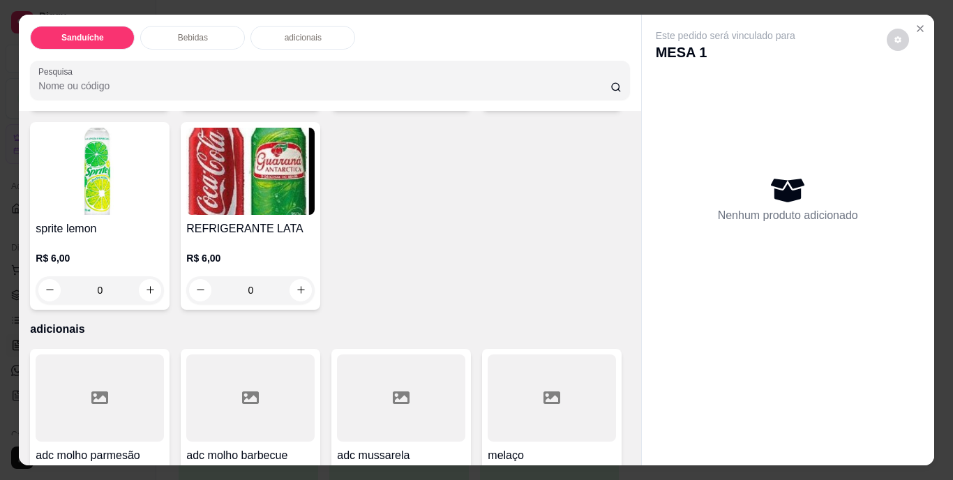
scroll to position [767, 0]
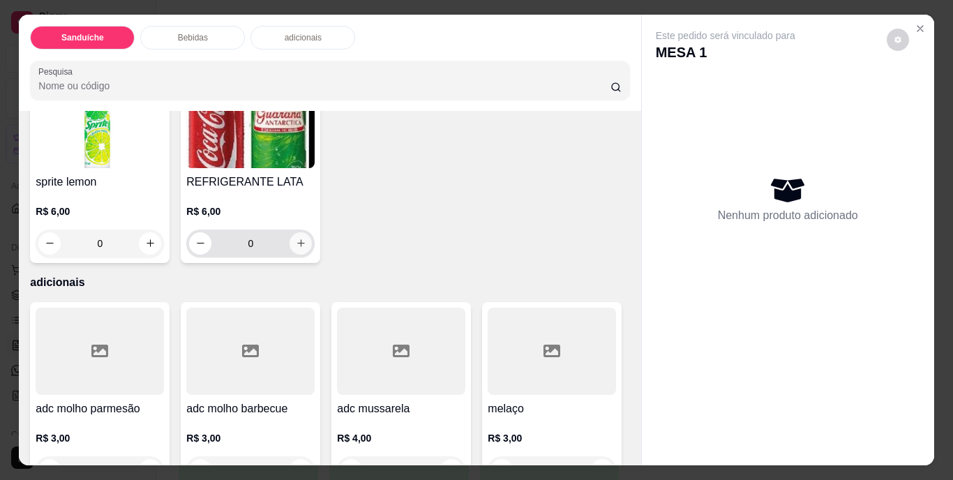
click at [306, 248] on icon "increase-product-quantity" at bounding box center [301, 243] width 10 height 10
type input "1"
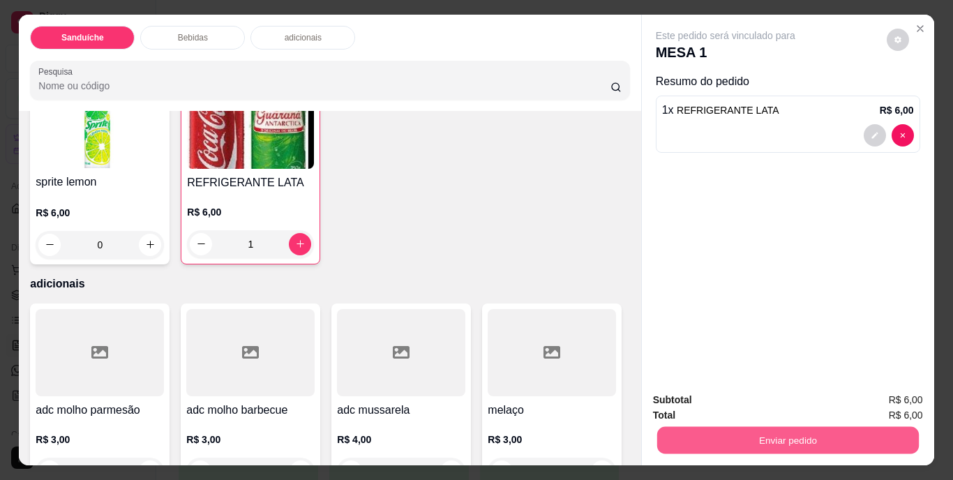
click at [715, 440] on button "Enviar pedido" at bounding box center [787, 440] width 262 height 27
click at [767, 396] on button "Não registrar e enviar pedido" at bounding box center [741, 401] width 141 height 26
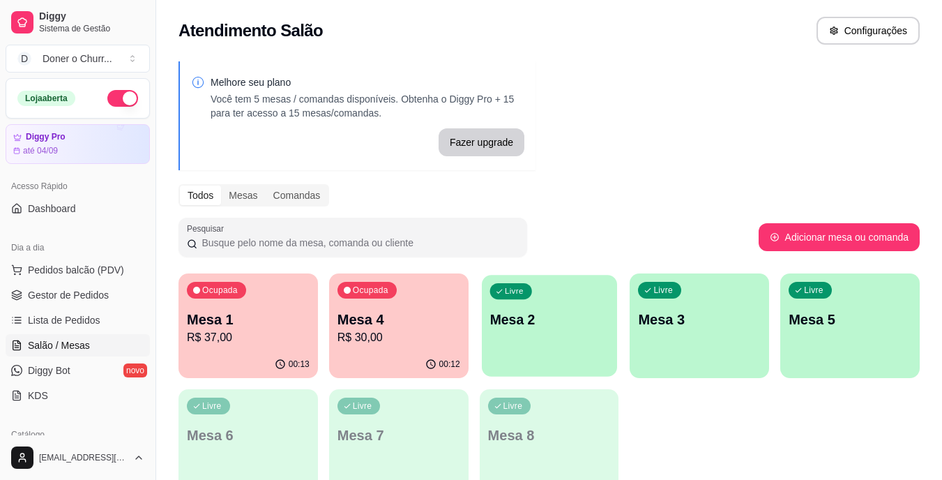
click at [513, 315] on p "Mesa 2" at bounding box center [549, 319] width 119 height 19
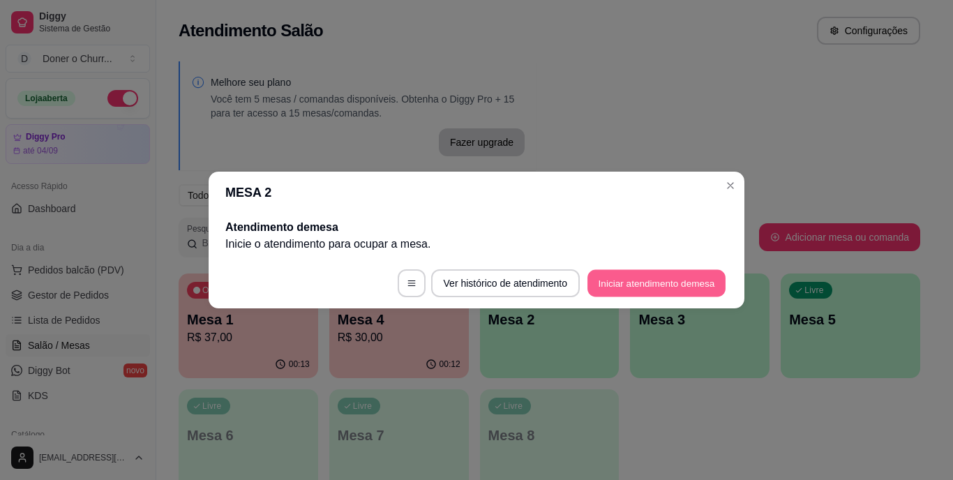
click at [629, 285] on button "Iniciar atendimento de mesa" at bounding box center [656, 283] width 138 height 27
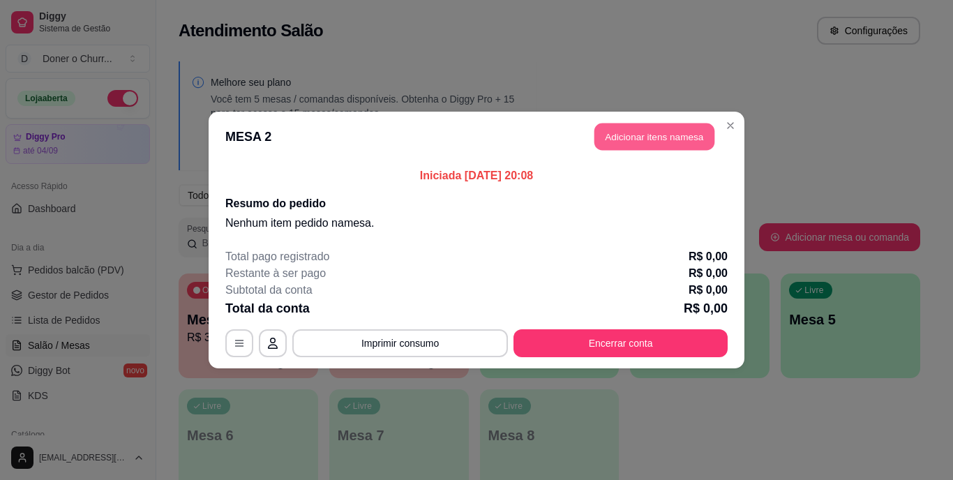
click at [649, 137] on button "Adicionar itens na mesa" at bounding box center [654, 136] width 120 height 27
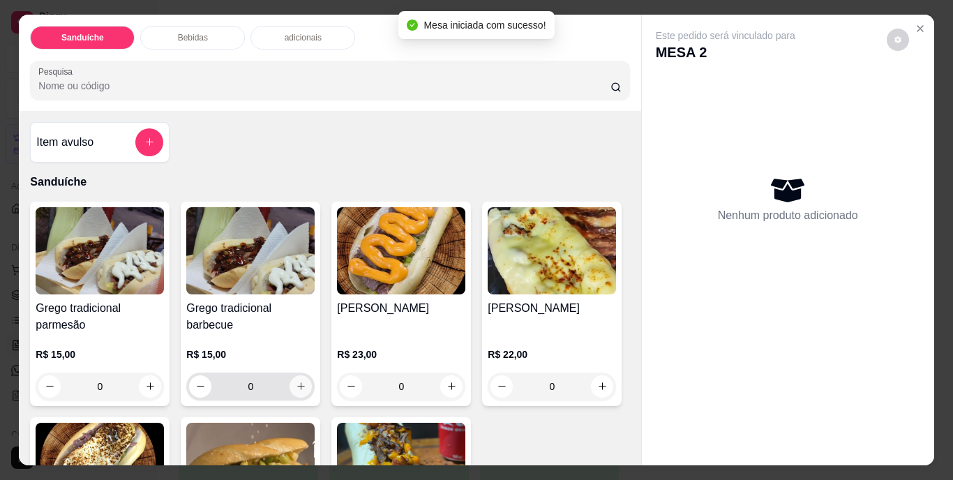
click at [298, 381] on icon "increase-product-quantity" at bounding box center [301, 386] width 10 height 10
type input "1"
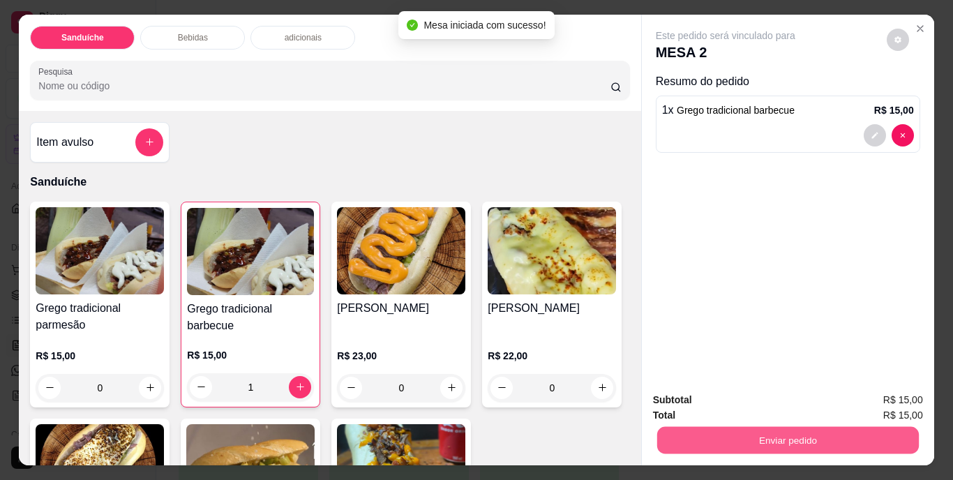
click at [785, 433] on button "Enviar pedido" at bounding box center [787, 440] width 262 height 27
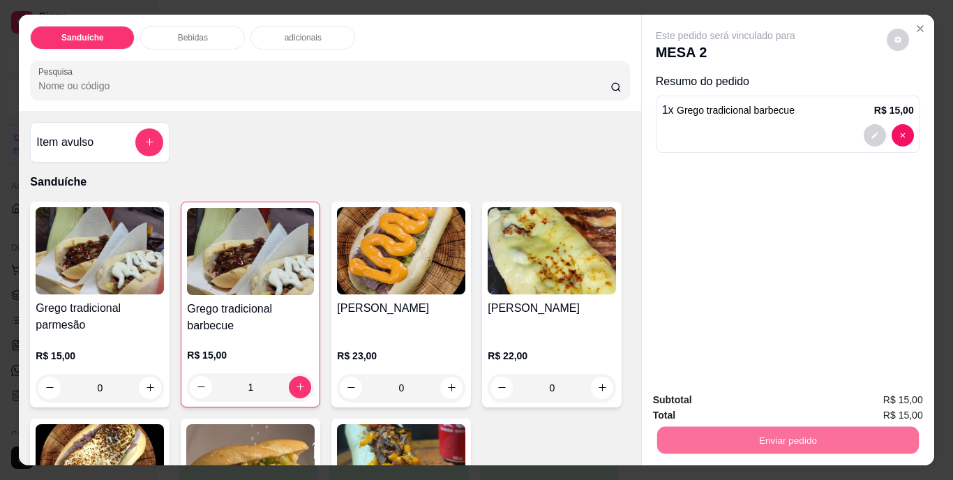
click at [757, 400] on button "Não registrar e enviar pedido" at bounding box center [741, 401] width 141 height 26
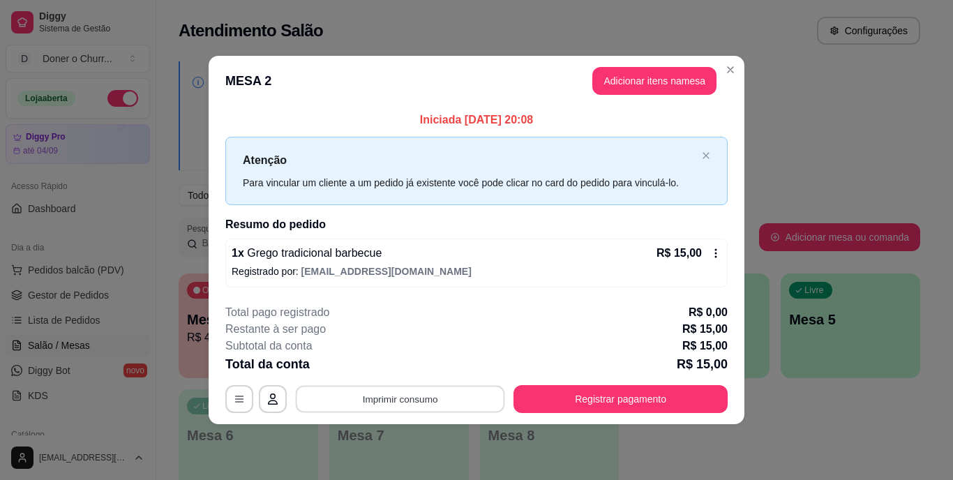
click at [393, 403] on button "Imprimir consumo" at bounding box center [400, 398] width 209 height 27
click at [414, 367] on button "IMPRESSORA" at bounding box center [405, 366] width 98 height 22
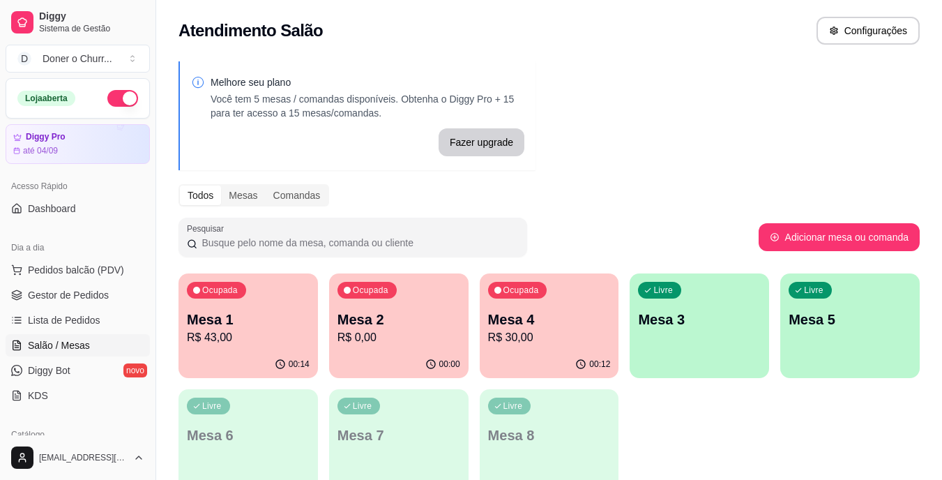
click at [692, 358] on div "Livre Mesa 3" at bounding box center [700, 317] width 140 height 88
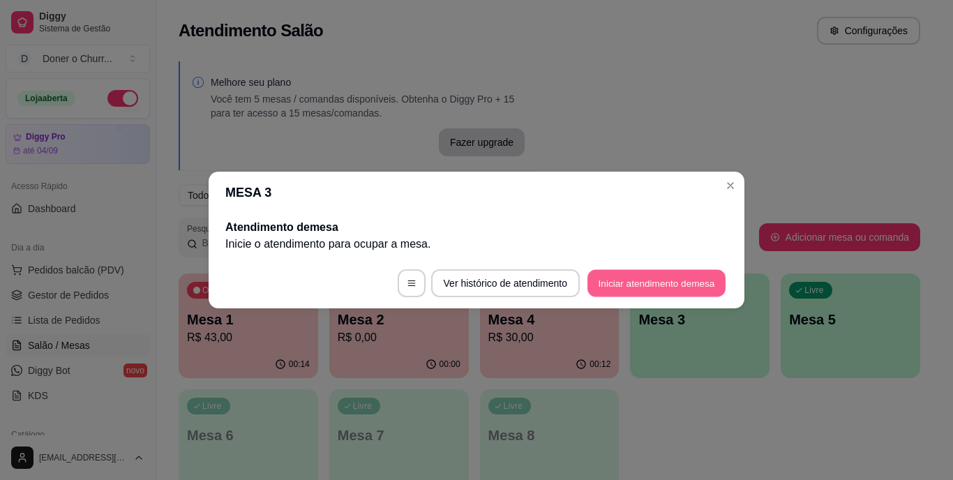
click at [656, 277] on button "Iniciar atendimento de mesa" at bounding box center [656, 283] width 138 height 27
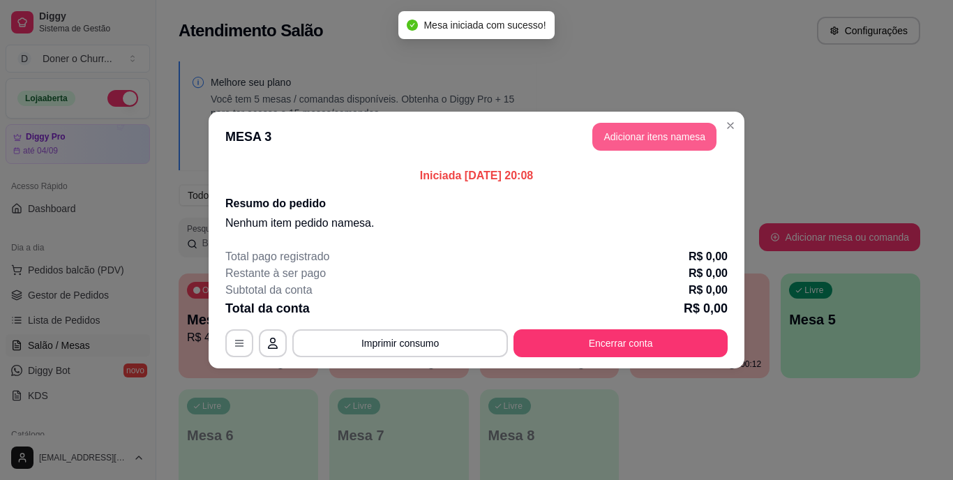
click at [654, 122] on header "MESA 3 Adicionar itens na mesa" at bounding box center [477, 137] width 536 height 50
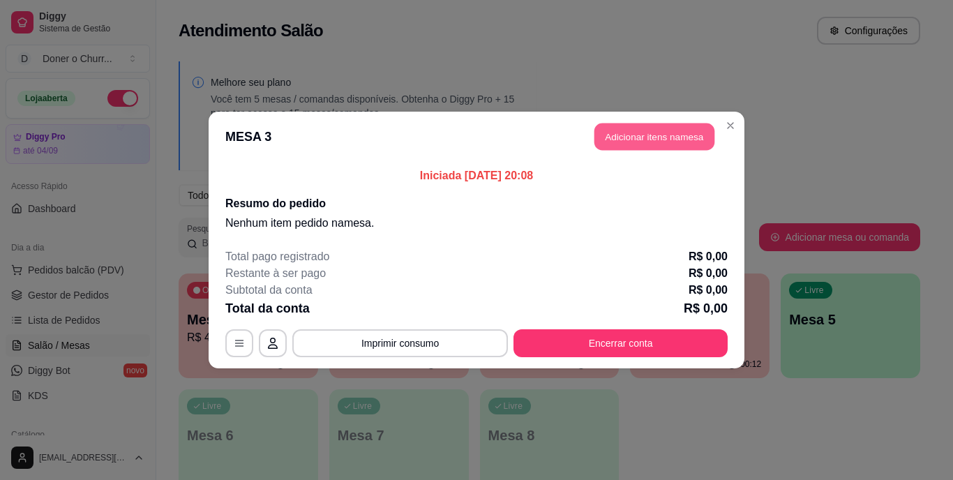
click at [623, 128] on button "Adicionar itens na mesa" at bounding box center [654, 136] width 120 height 27
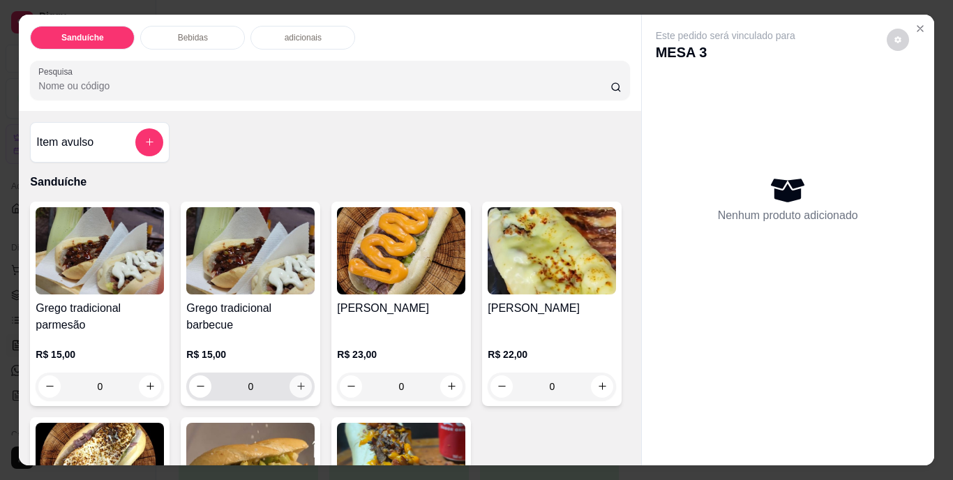
click at [296, 381] on icon "increase-product-quantity" at bounding box center [301, 386] width 10 height 10
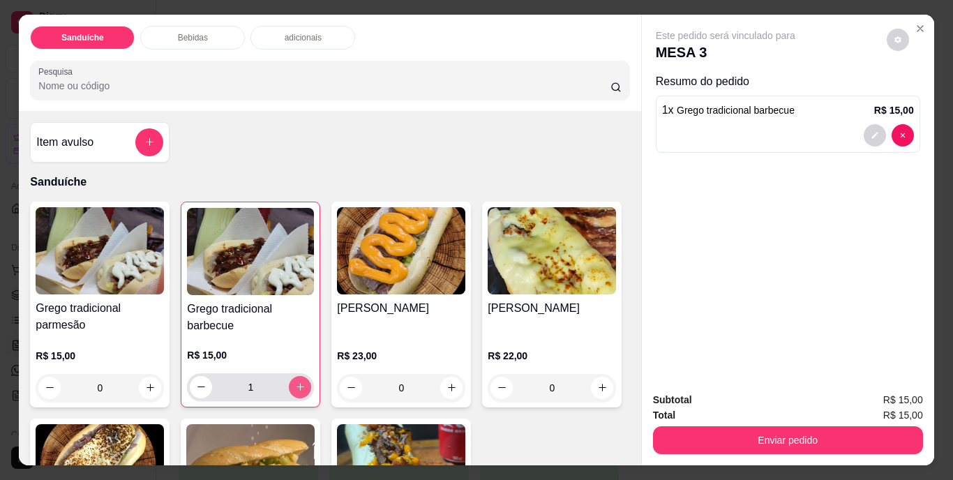
type input "1"
click at [442, 390] on button "increase-product-quantity" at bounding box center [452, 388] width 22 height 22
type input "1"
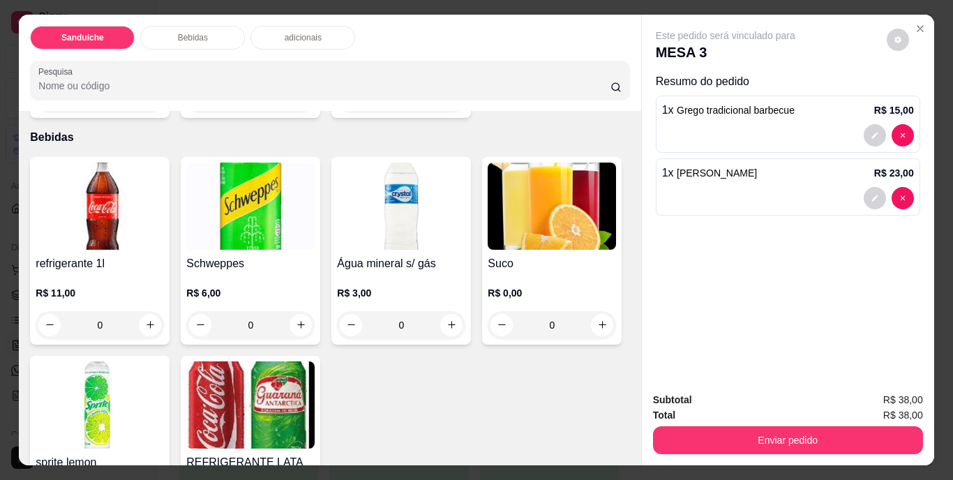
scroll to position [558, 0]
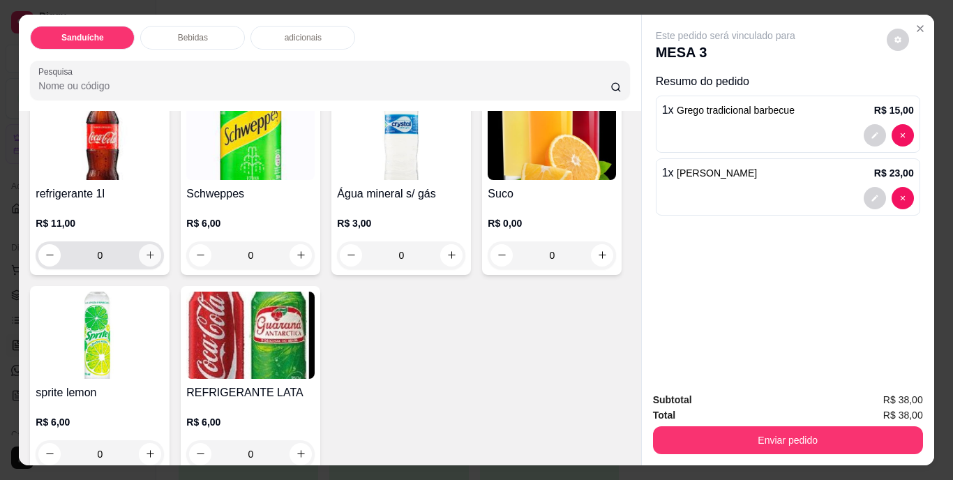
click at [145, 260] on icon "increase-product-quantity" at bounding box center [150, 255] width 10 height 10
type input "1"
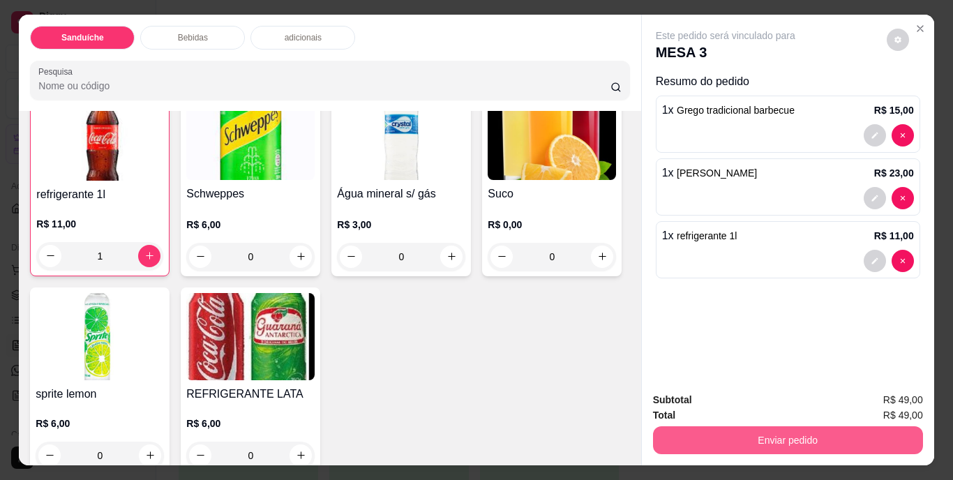
click at [734, 428] on button "Enviar pedido" at bounding box center [788, 440] width 270 height 28
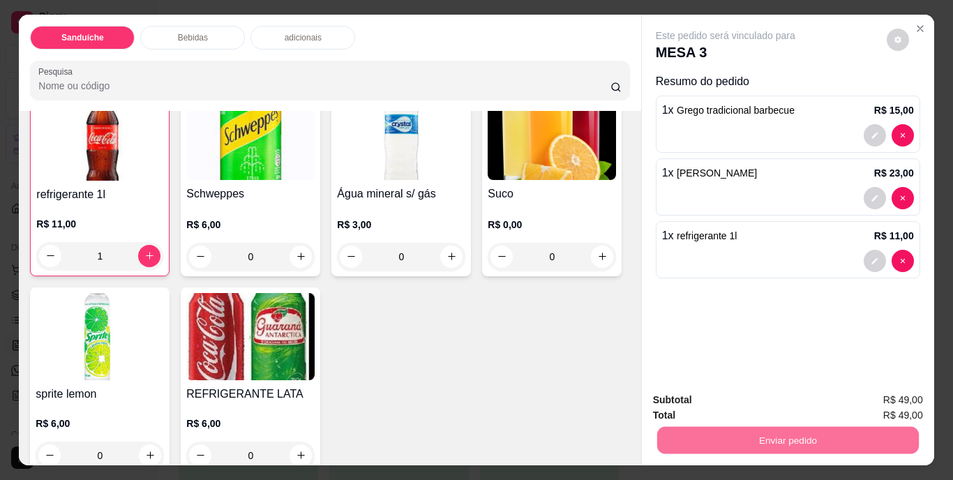
click at [716, 399] on button "Não registrar e enviar pedido" at bounding box center [741, 401] width 145 height 27
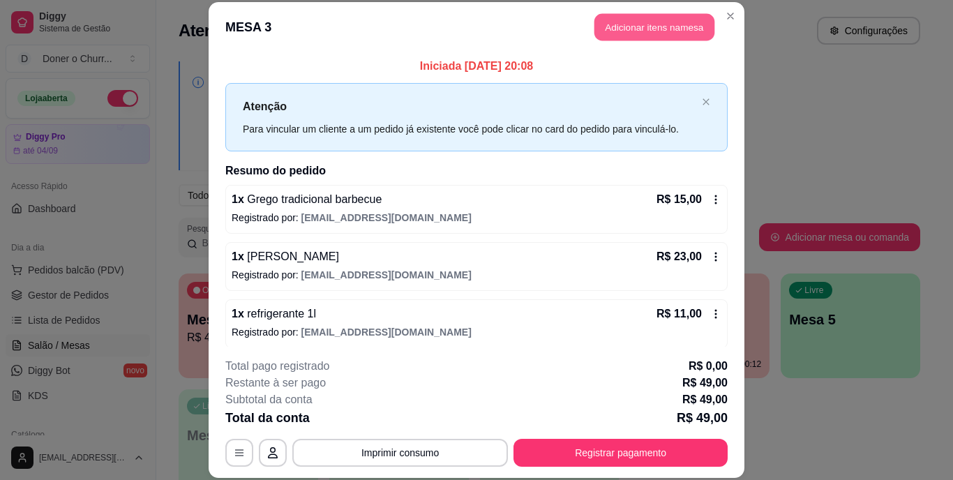
click at [649, 29] on button "Adicionar itens na mesa" at bounding box center [654, 27] width 120 height 27
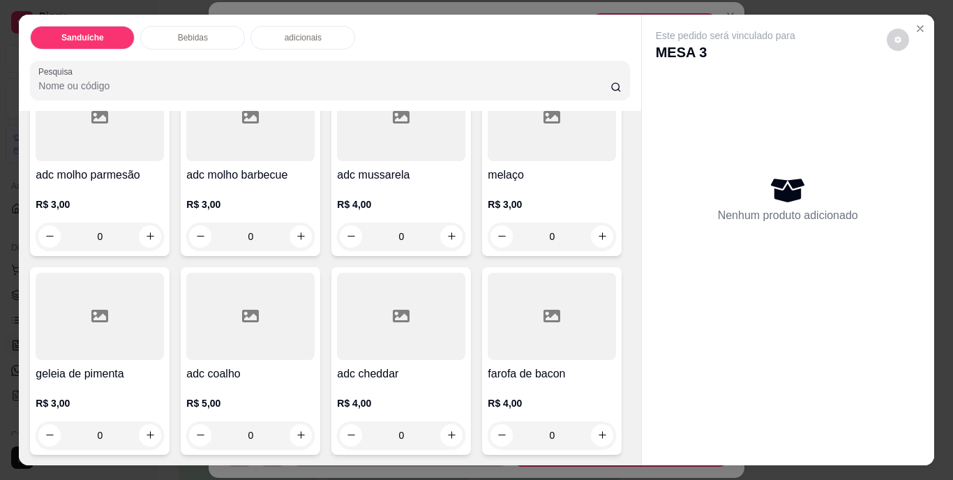
scroll to position [1116, 0]
click at [145, 241] on icon "increase-product-quantity" at bounding box center [150, 236] width 10 height 10
type input "1"
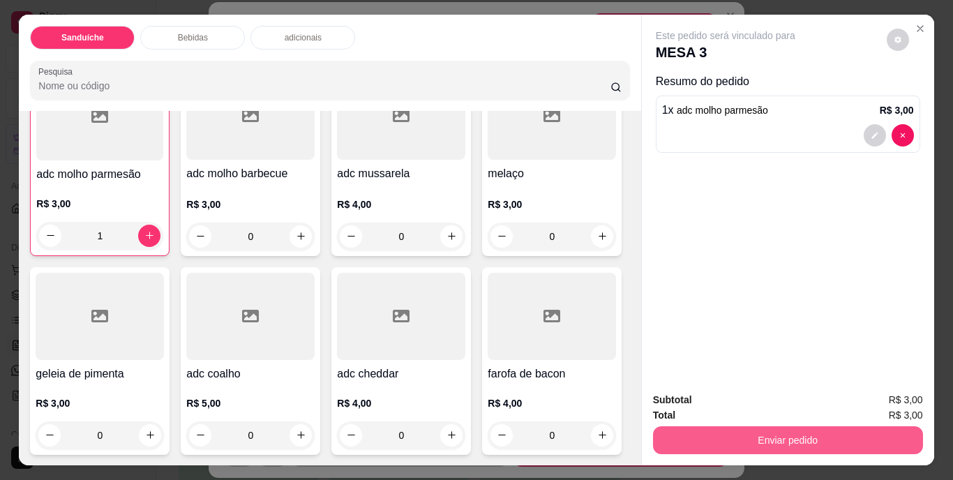
click at [750, 437] on button "Enviar pedido" at bounding box center [788, 440] width 270 height 28
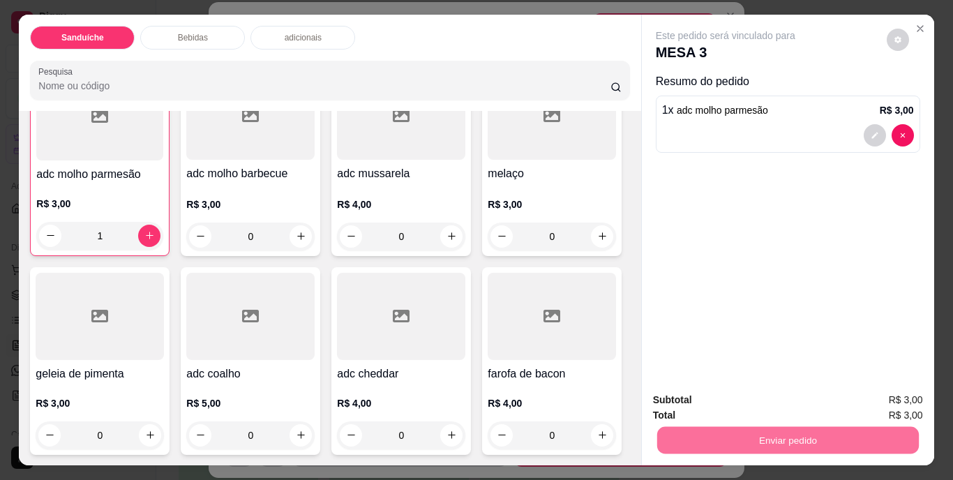
click at [739, 405] on button "Não registrar e enviar pedido" at bounding box center [741, 401] width 141 height 26
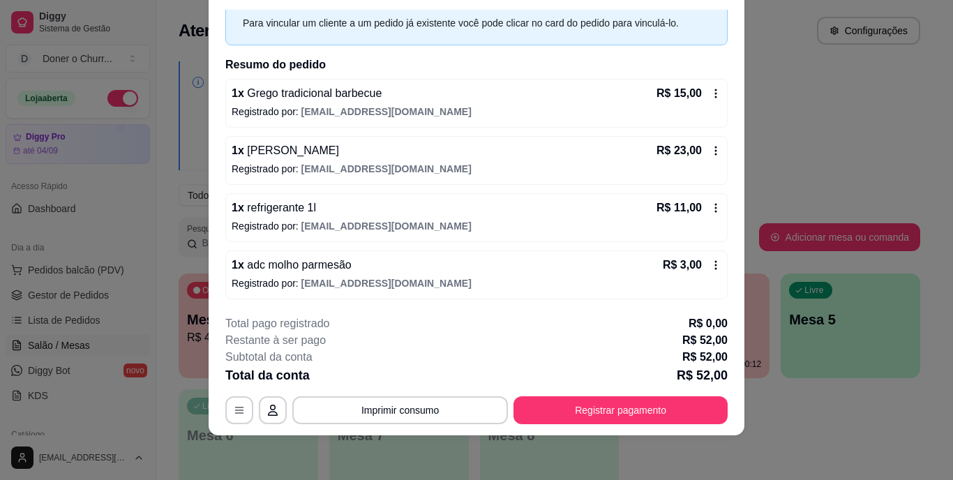
scroll to position [64, 0]
click at [402, 405] on button "Imprimir consumo" at bounding box center [400, 410] width 216 height 28
click at [391, 382] on button "IMPRESSORA" at bounding box center [399, 378] width 101 height 22
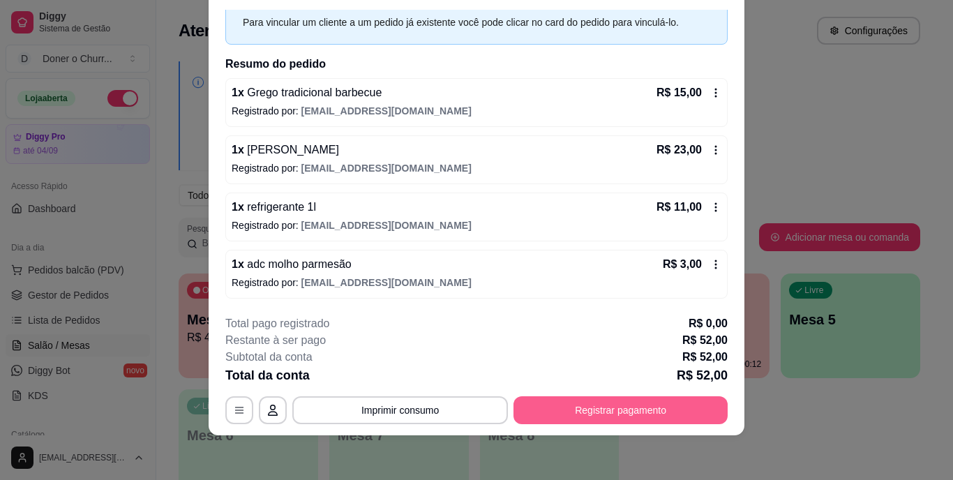
click at [573, 406] on button "Registrar pagamento" at bounding box center [620, 410] width 214 height 28
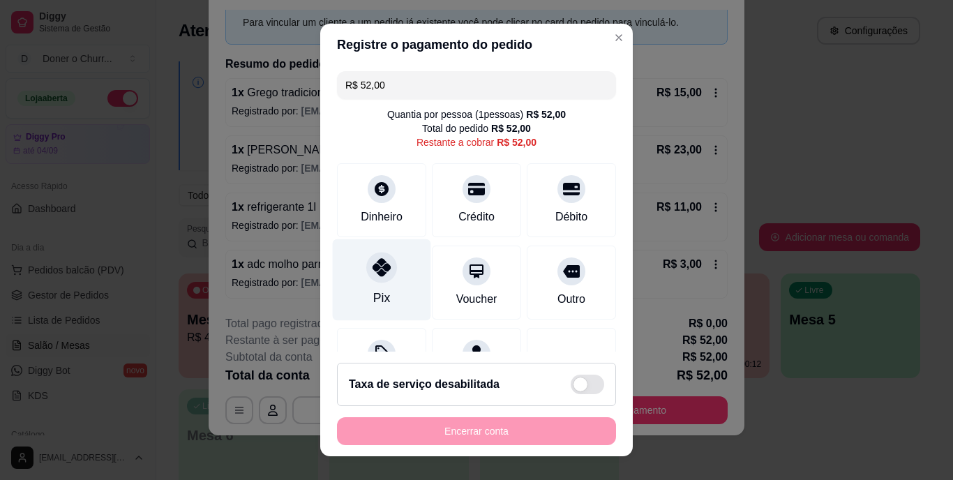
click at [377, 285] on div "Pix" at bounding box center [382, 280] width 98 height 82
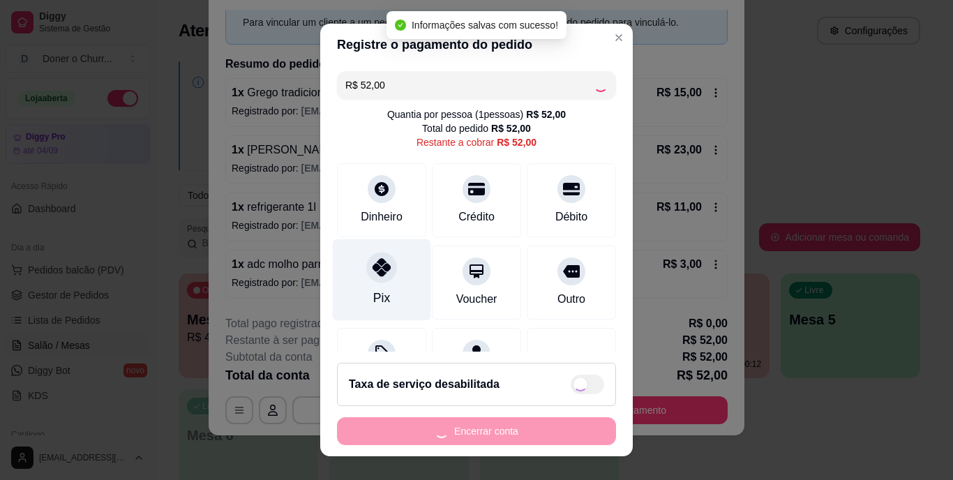
type input "R$ 0,00"
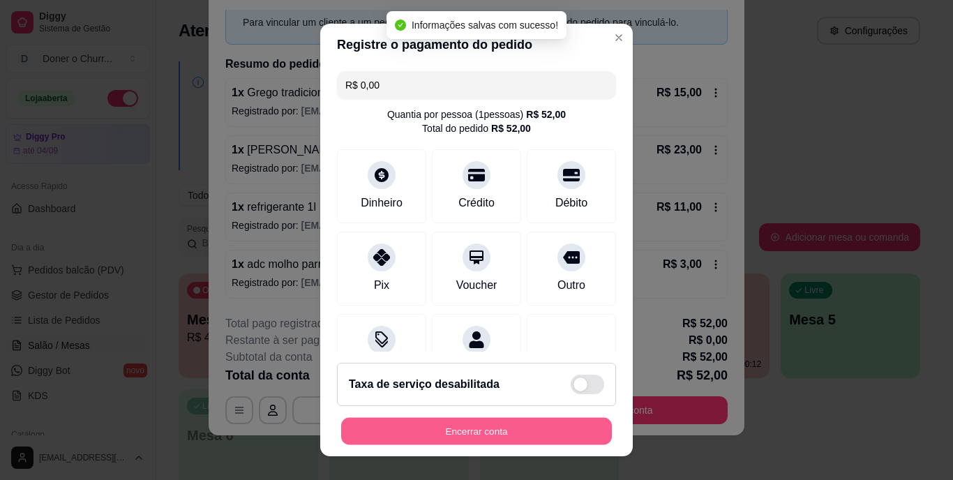
click at [458, 430] on button "Encerrar conta" at bounding box center [476, 430] width 271 height 27
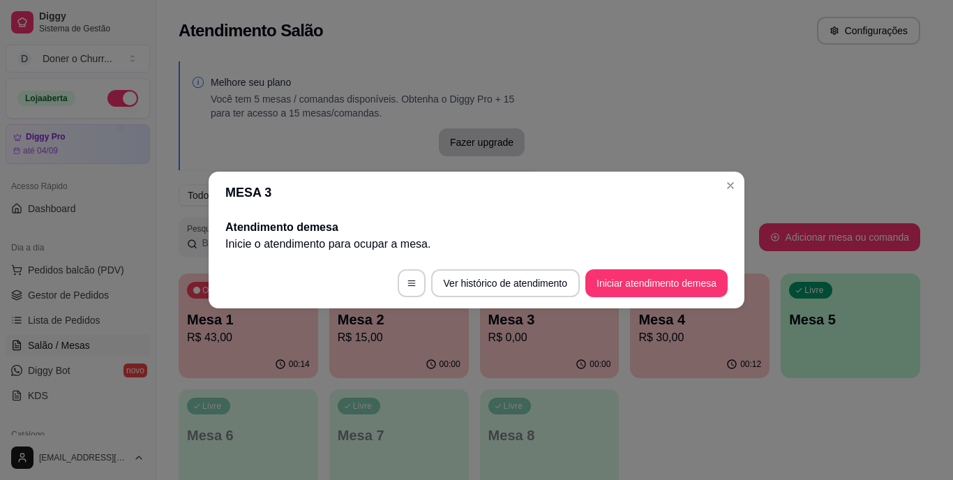
scroll to position [0, 0]
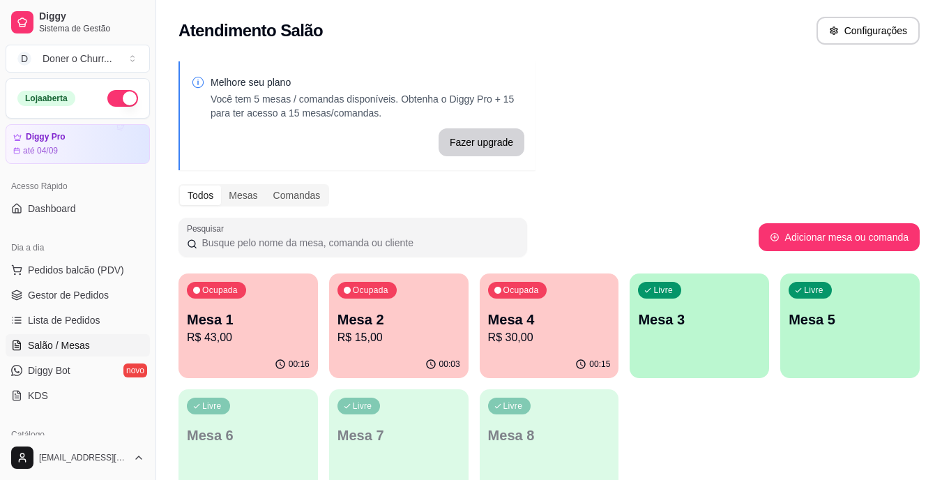
click at [536, 336] on p "R$ 30,00" at bounding box center [549, 337] width 123 height 17
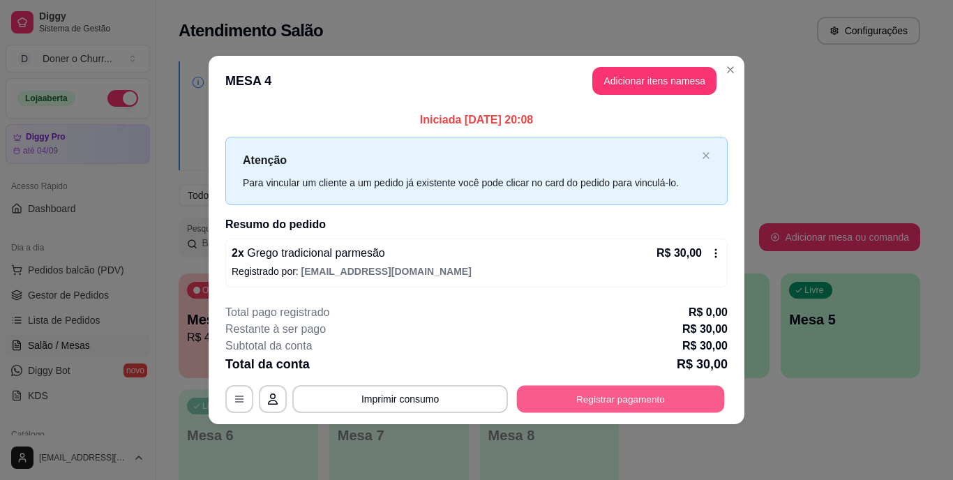
click at [601, 400] on button "Registrar pagamento" at bounding box center [621, 398] width 208 height 27
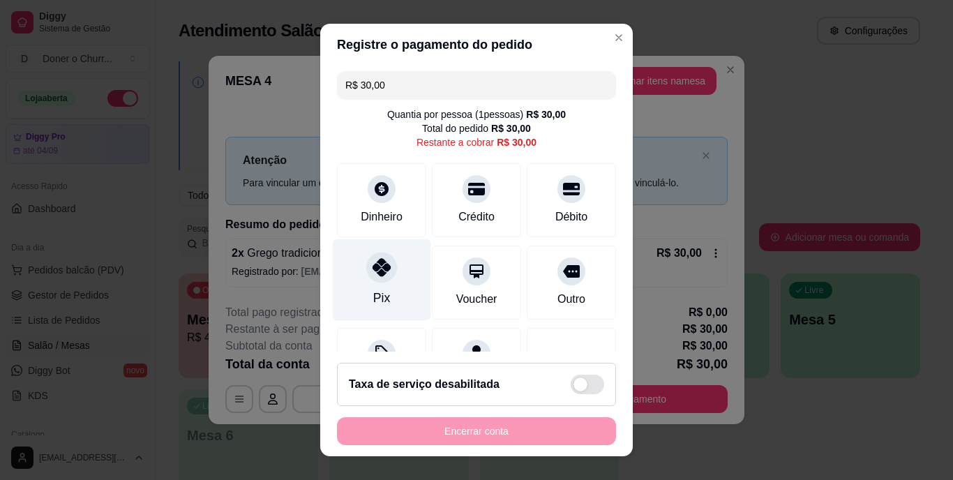
click at [373, 284] on div "Pix" at bounding box center [382, 280] width 98 height 82
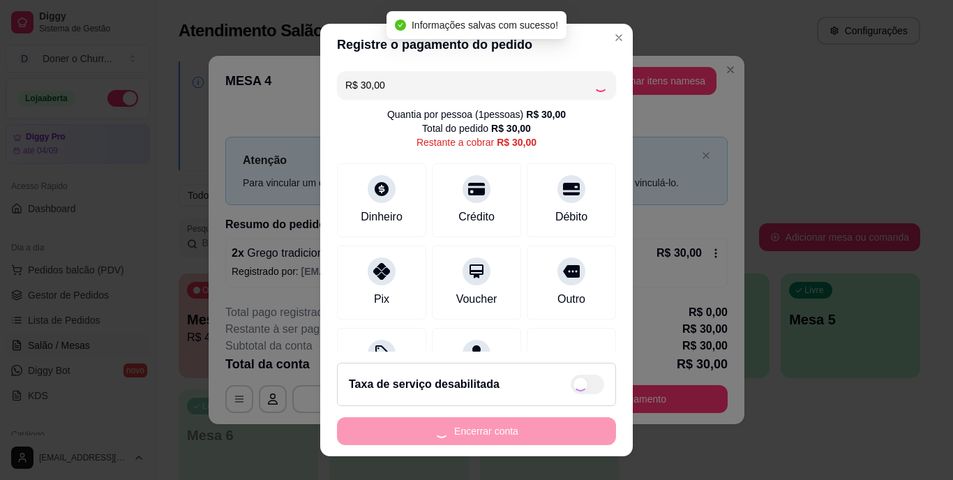
click at [511, 422] on div "Encerrar conta" at bounding box center [476, 431] width 279 height 28
type input "R$ 0,00"
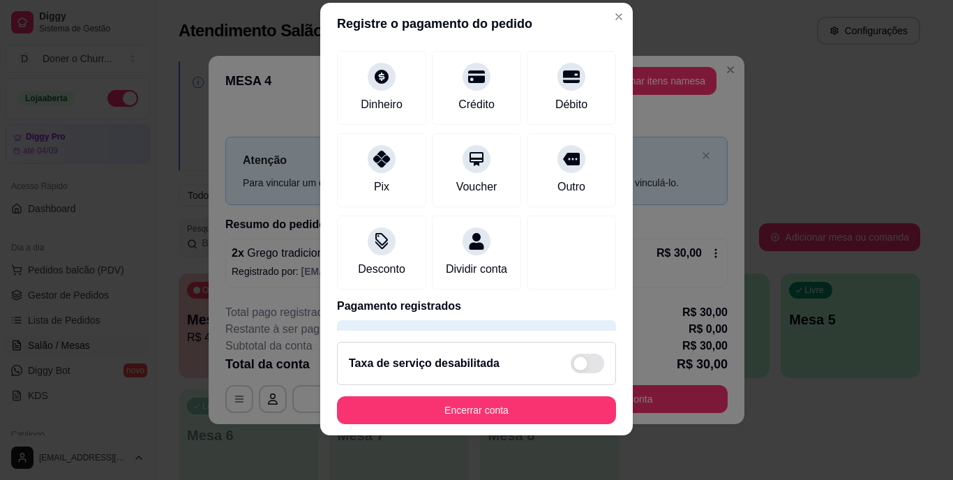
scroll to position [131, 0]
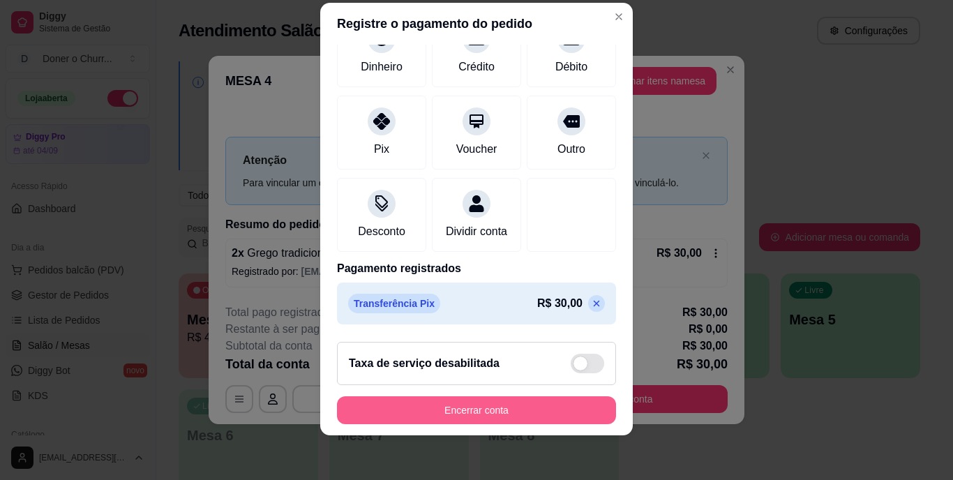
click at [474, 407] on button "Encerrar conta" at bounding box center [476, 410] width 279 height 28
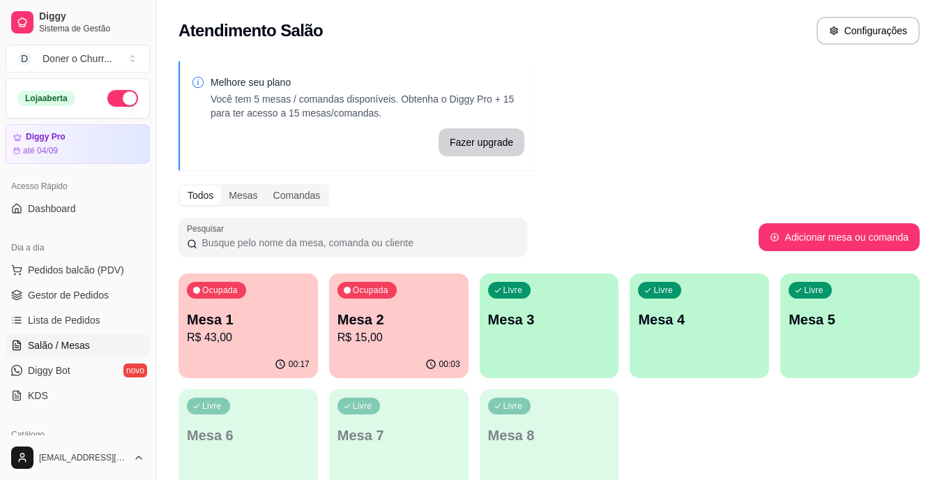
click at [359, 317] on p "Mesa 2" at bounding box center [399, 320] width 123 height 20
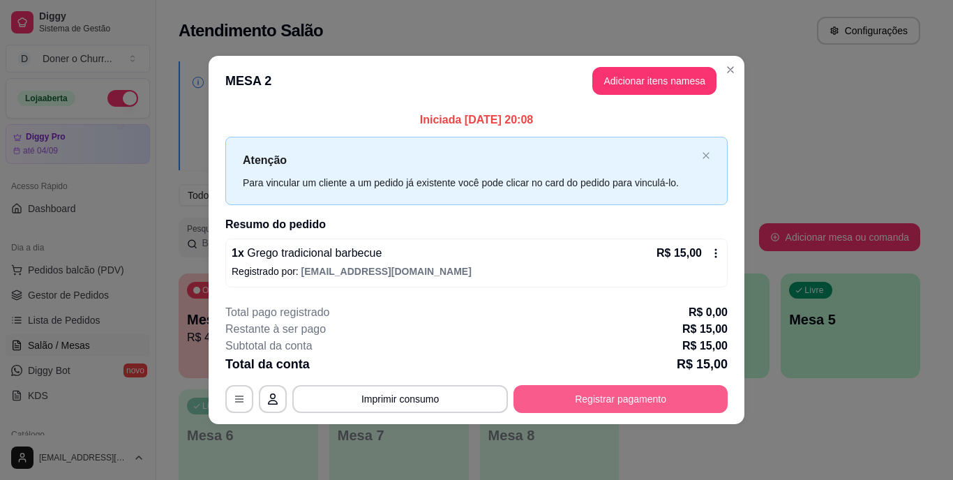
click at [622, 402] on button "Registrar pagamento" at bounding box center [620, 399] width 214 height 28
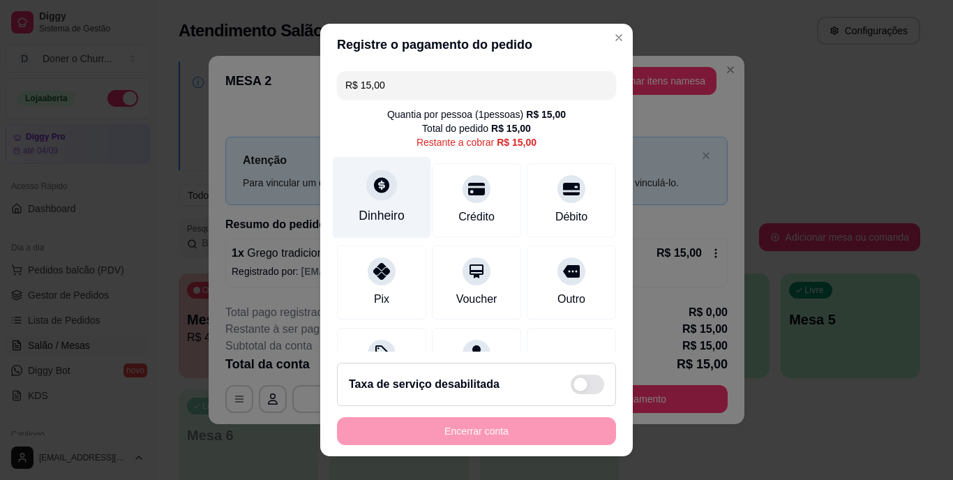
click at [374, 198] on div at bounding box center [381, 185] width 31 height 31
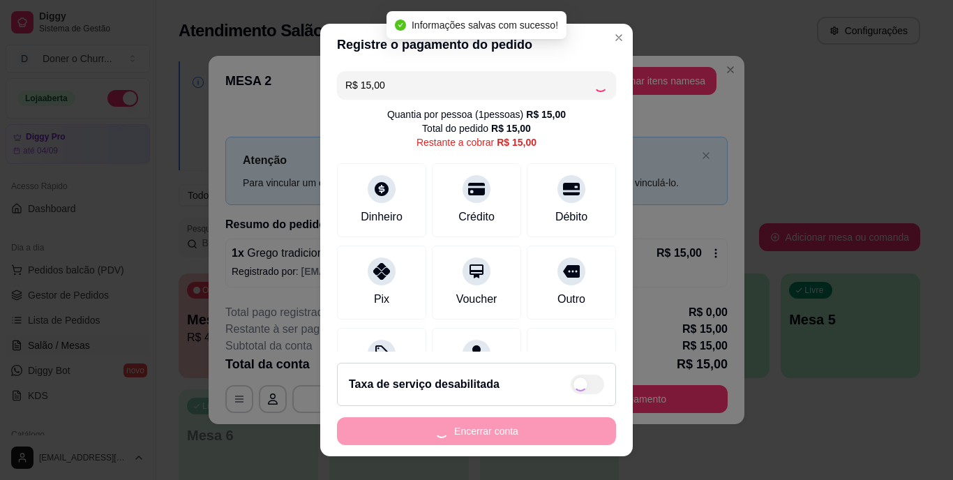
type input "R$ 0,00"
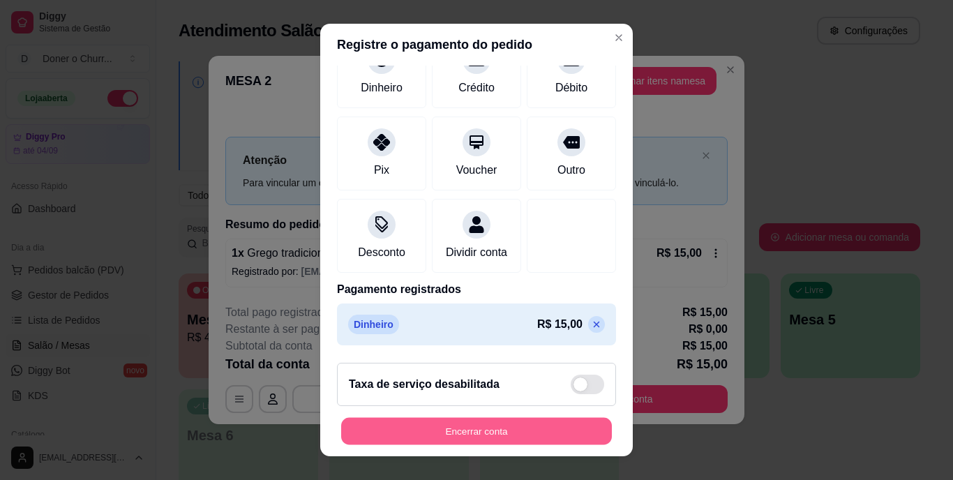
click at [477, 428] on button "Encerrar conta" at bounding box center [476, 430] width 271 height 27
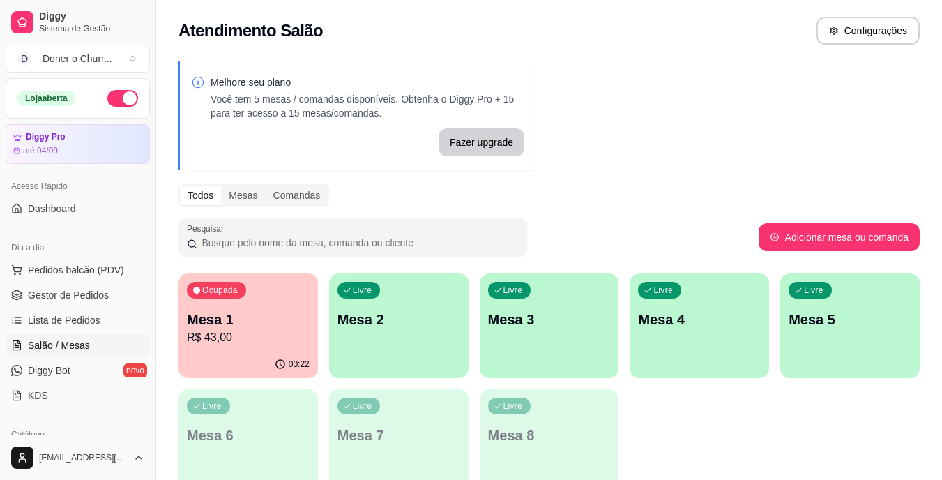
click at [387, 321] on p "Mesa 2" at bounding box center [399, 320] width 123 height 20
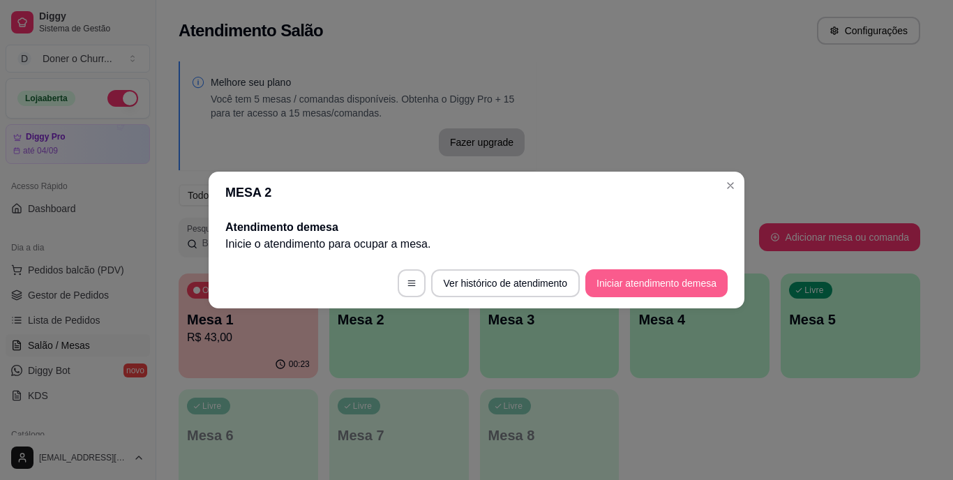
click at [638, 293] on button "Iniciar atendimento de mesa" at bounding box center [656, 283] width 142 height 28
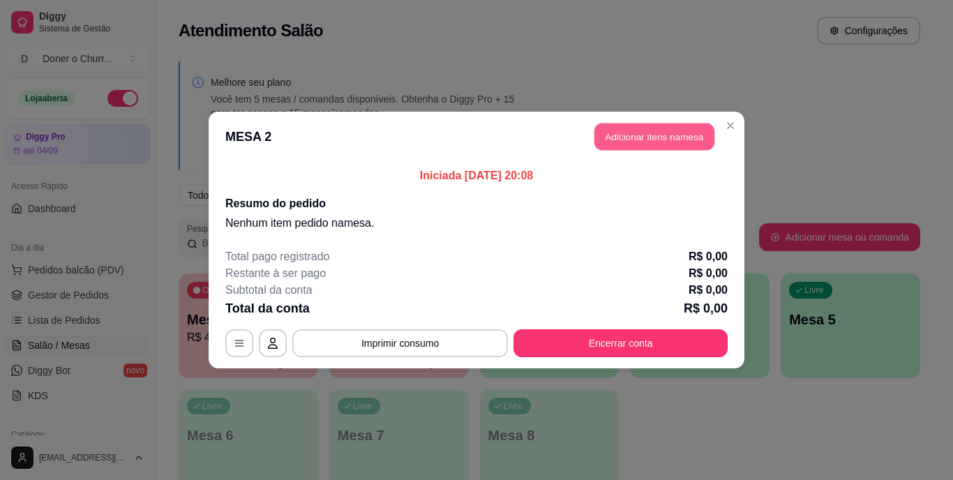
click at [644, 130] on button "Adicionar itens na mesa" at bounding box center [654, 136] width 120 height 27
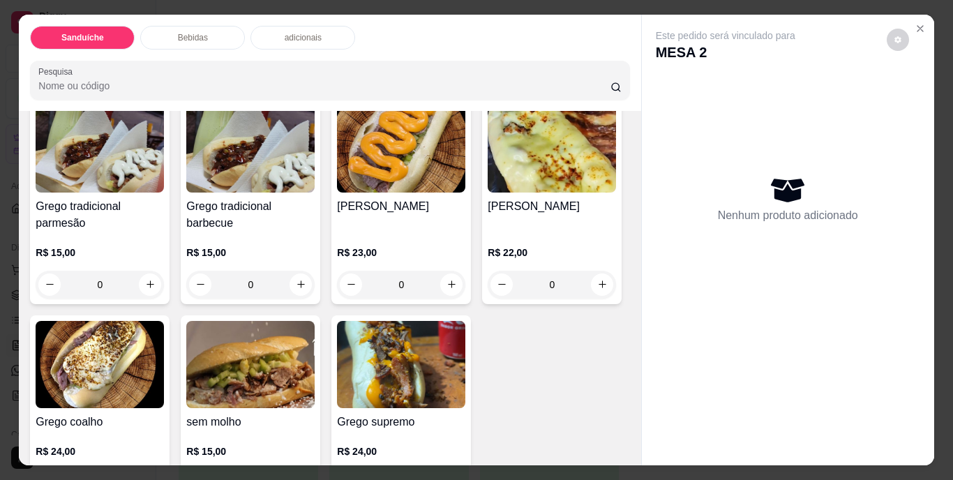
scroll to position [140, 0]
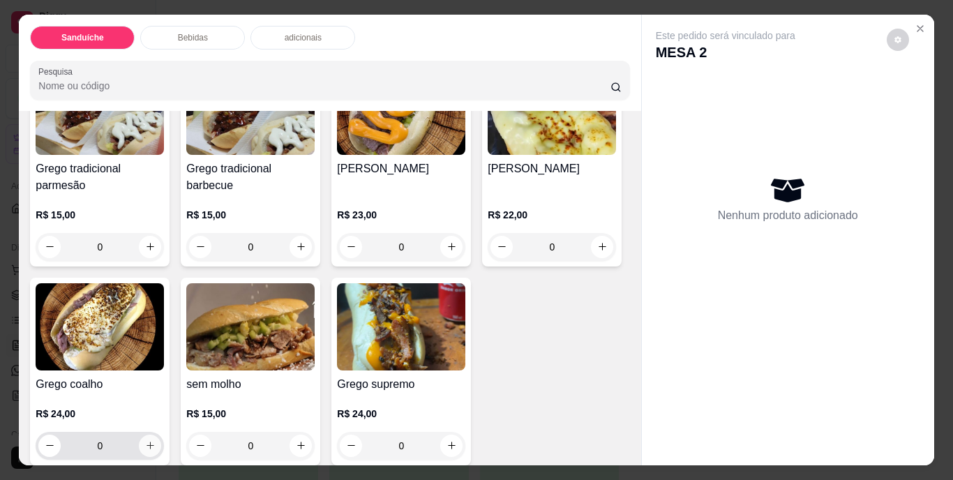
click at [156, 442] on icon "increase-product-quantity" at bounding box center [150, 445] width 10 height 10
type input "1"
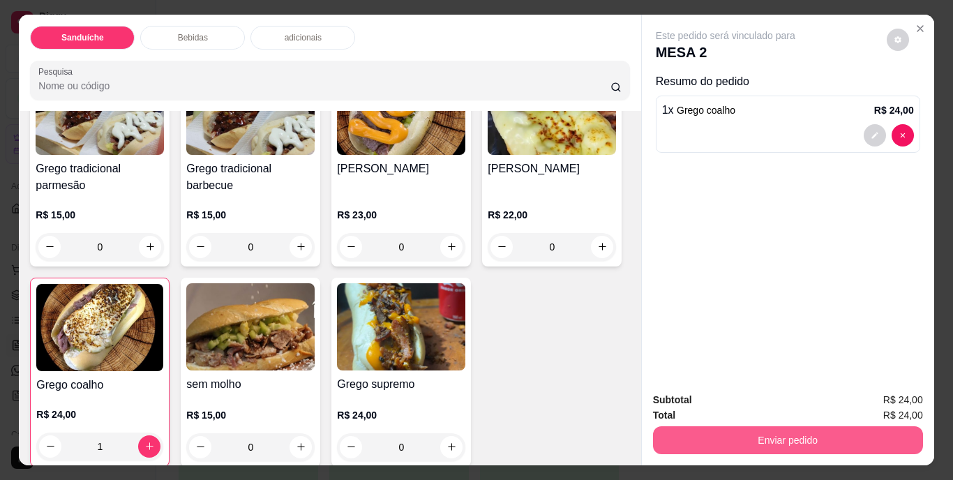
click at [753, 435] on button "Enviar pedido" at bounding box center [788, 440] width 270 height 28
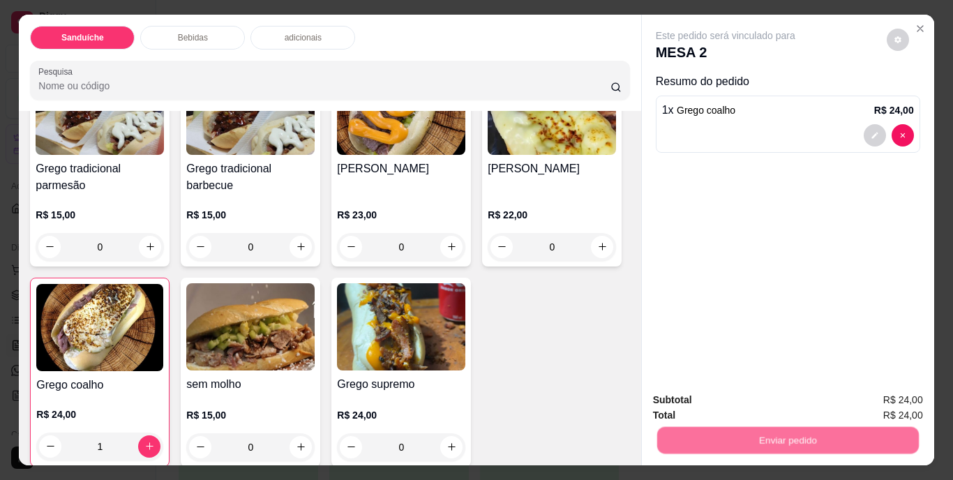
click at [757, 399] on button "Não registrar e enviar pedido" at bounding box center [741, 401] width 141 height 26
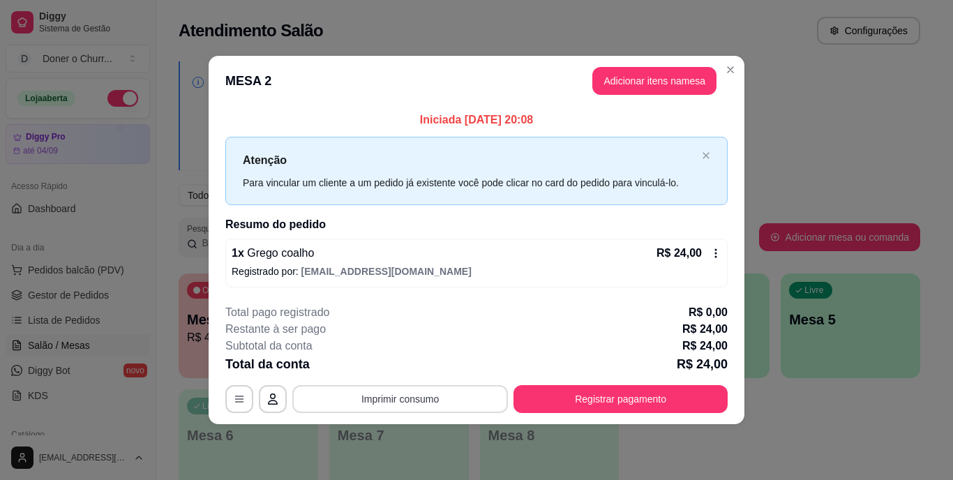
click at [409, 402] on button "Imprimir consumo" at bounding box center [400, 399] width 216 height 28
click at [425, 372] on button "IMPRESSORA" at bounding box center [405, 367] width 98 height 22
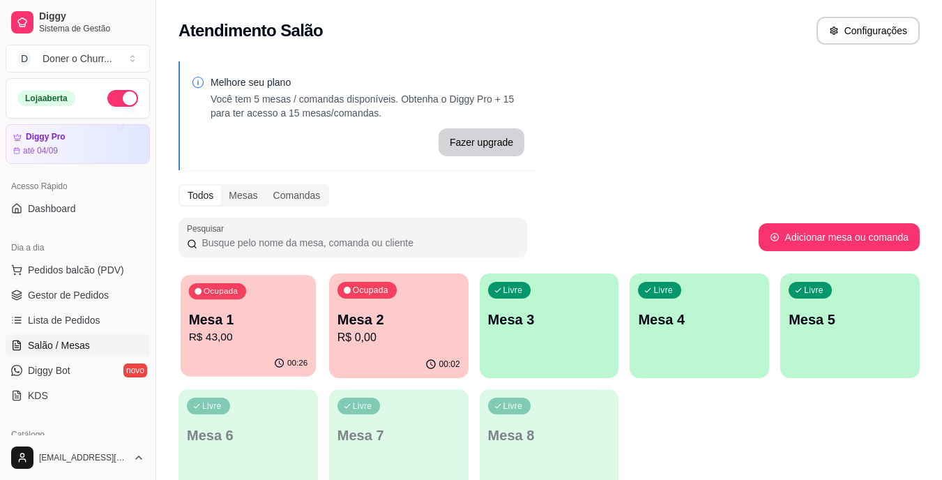
click at [285, 299] on div "Ocupada Mesa 1 R$ 43,00" at bounding box center [248, 312] width 135 height 75
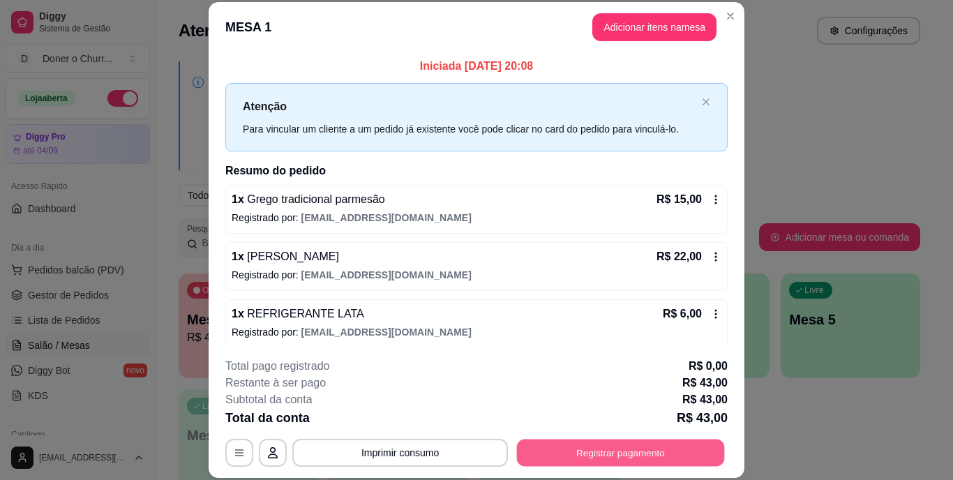
click at [603, 448] on button "Registrar pagamento" at bounding box center [621, 452] width 208 height 27
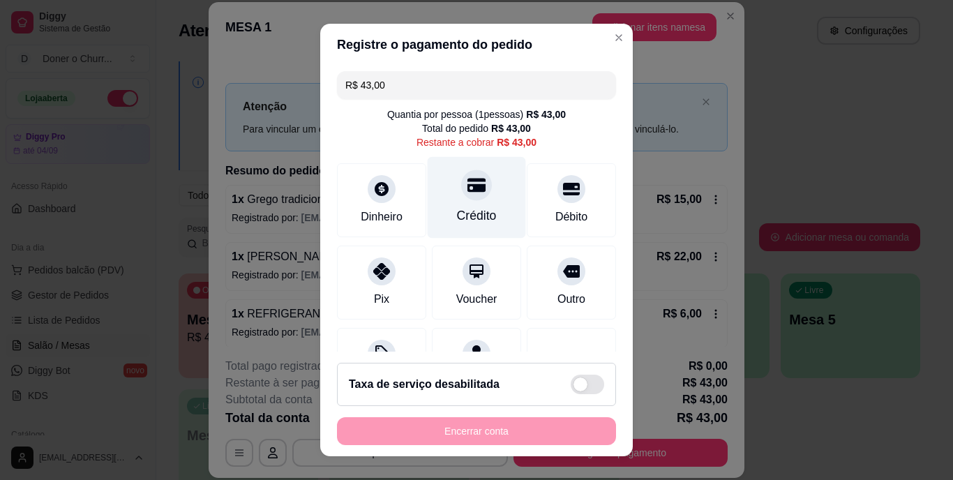
click at [461, 201] on div "Crédito" at bounding box center [477, 198] width 98 height 82
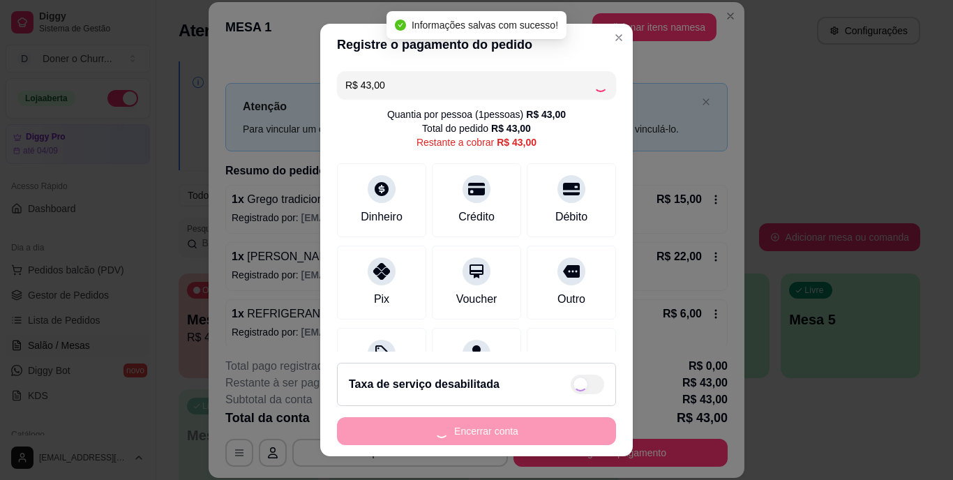
type input "R$ 0,00"
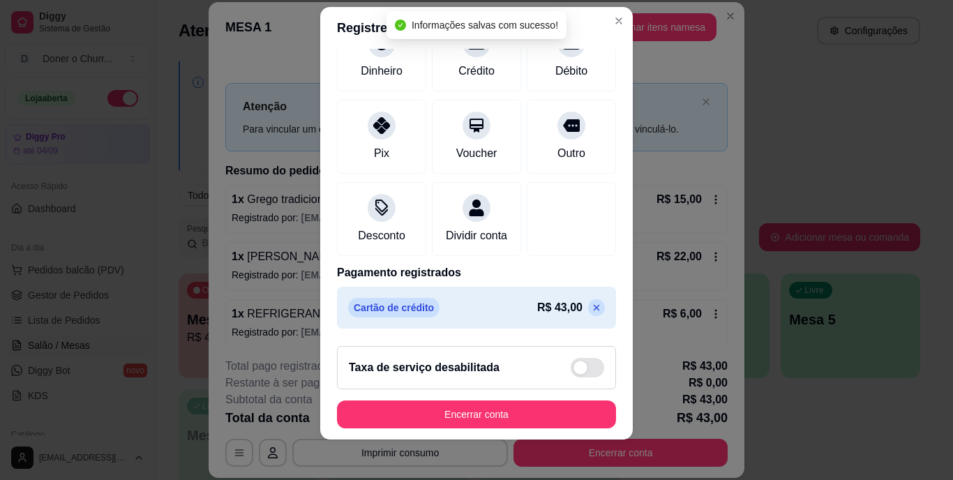
scroll to position [21, 0]
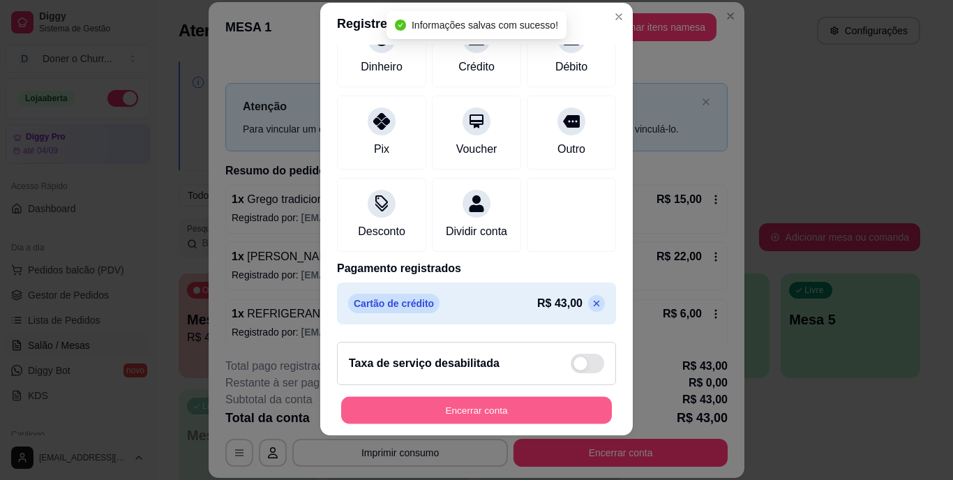
click at [480, 414] on button "Encerrar conta" at bounding box center [476, 409] width 271 height 27
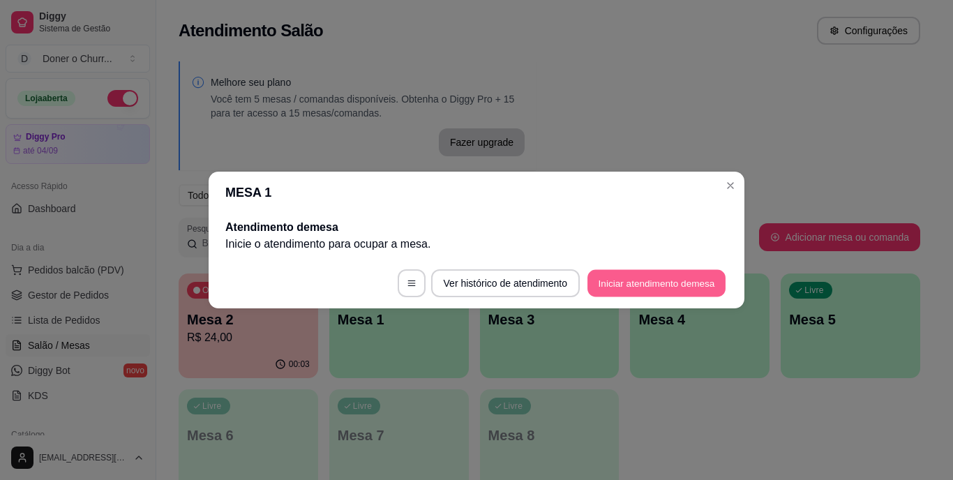
click at [672, 279] on button "Iniciar atendimento de mesa" at bounding box center [656, 283] width 138 height 27
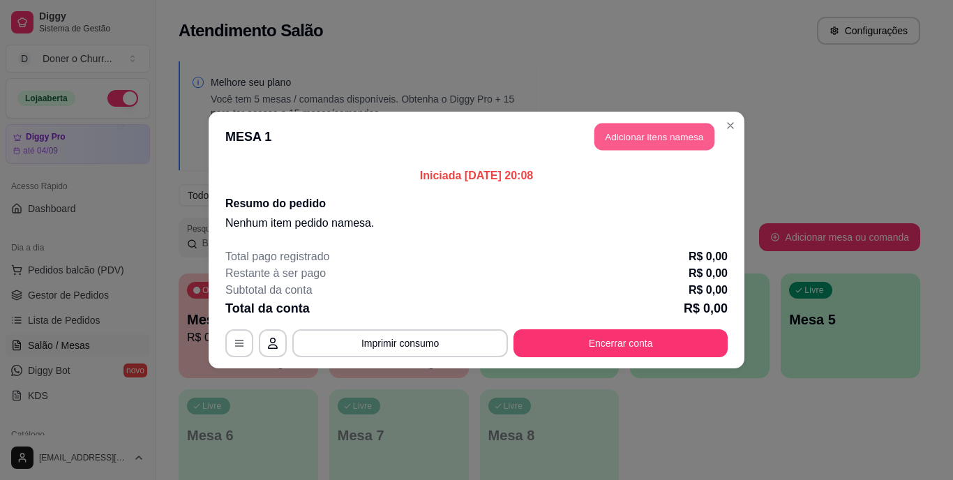
click at [648, 131] on button "Adicionar itens na mesa" at bounding box center [654, 136] width 120 height 27
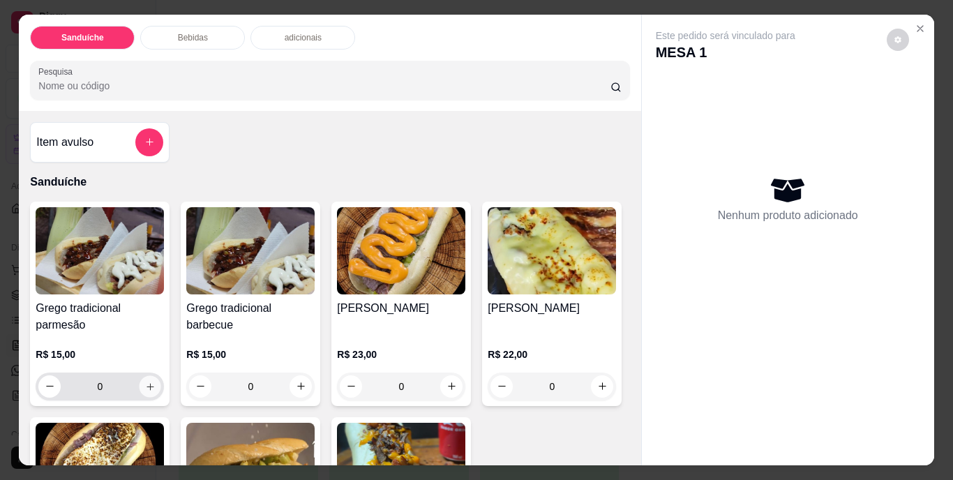
click at [144, 389] on button "increase-product-quantity" at bounding box center [151, 386] width 22 height 22
type input "1"
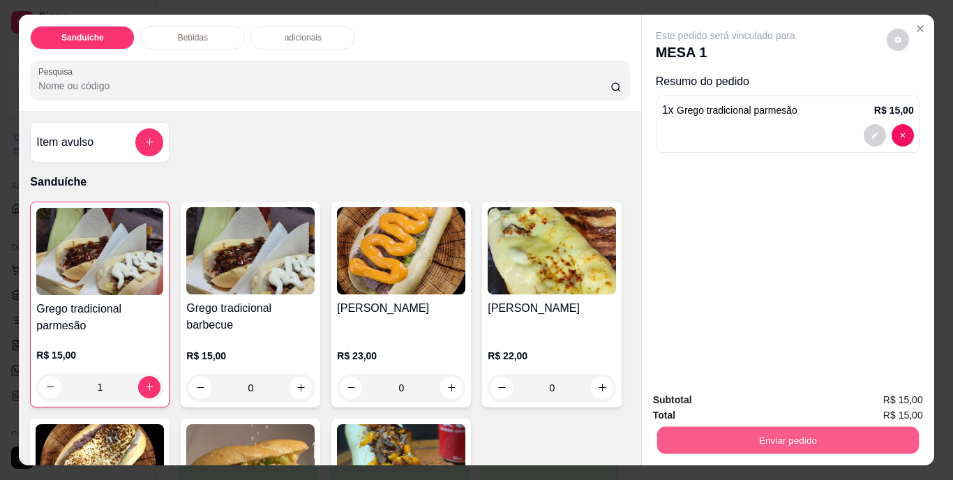
click at [784, 434] on button "Enviar pedido" at bounding box center [787, 440] width 262 height 27
click at [767, 400] on button "Não registrar e enviar pedido" at bounding box center [741, 401] width 141 height 26
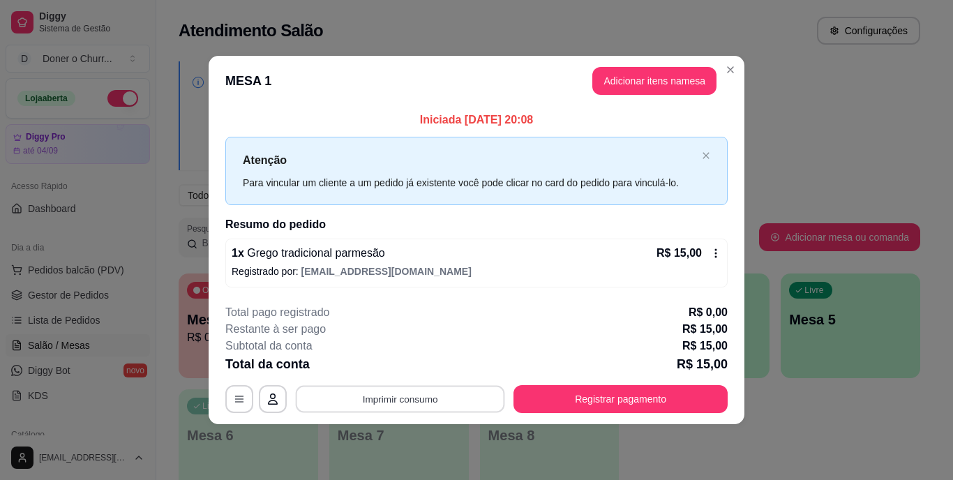
click at [412, 402] on button "Imprimir consumo" at bounding box center [400, 398] width 209 height 27
click at [419, 365] on button "IMPRESSORA" at bounding box center [404, 367] width 101 height 22
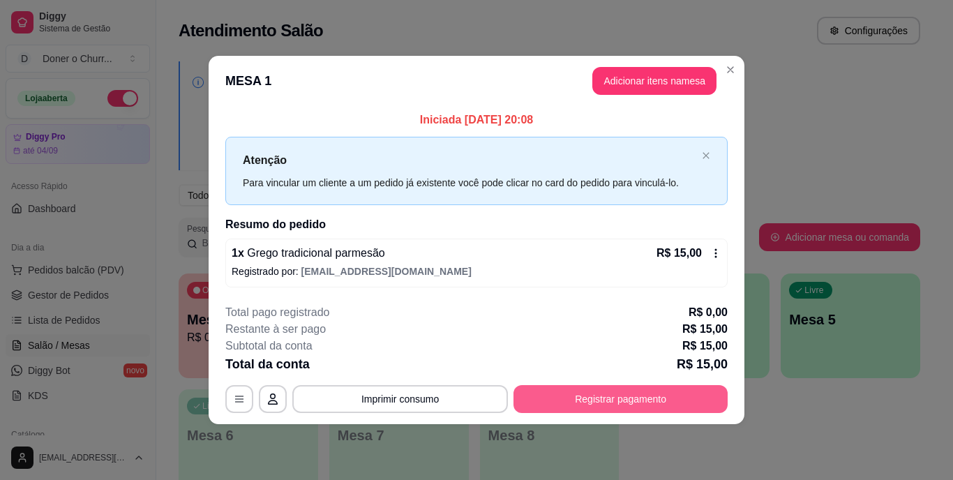
click at [630, 398] on button "Registrar pagamento" at bounding box center [620, 399] width 214 height 28
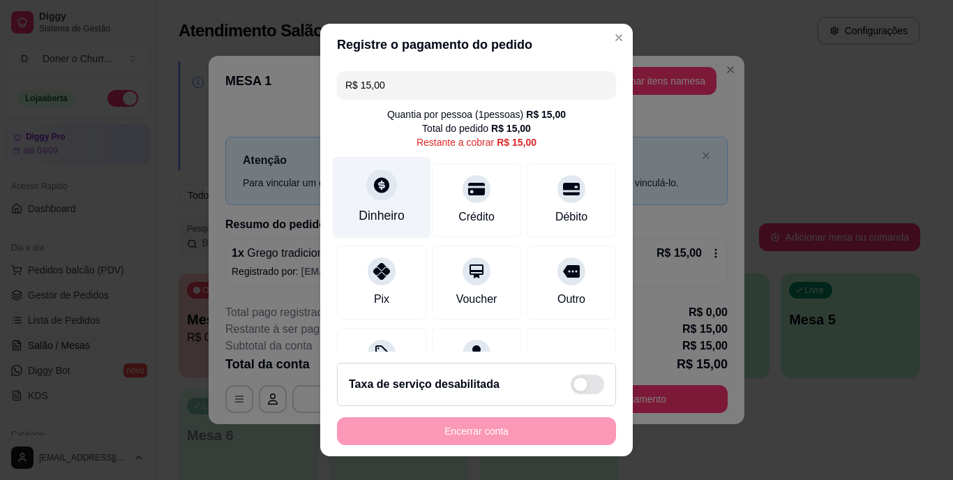
click at [378, 210] on div "Dinheiro" at bounding box center [382, 216] width 46 height 18
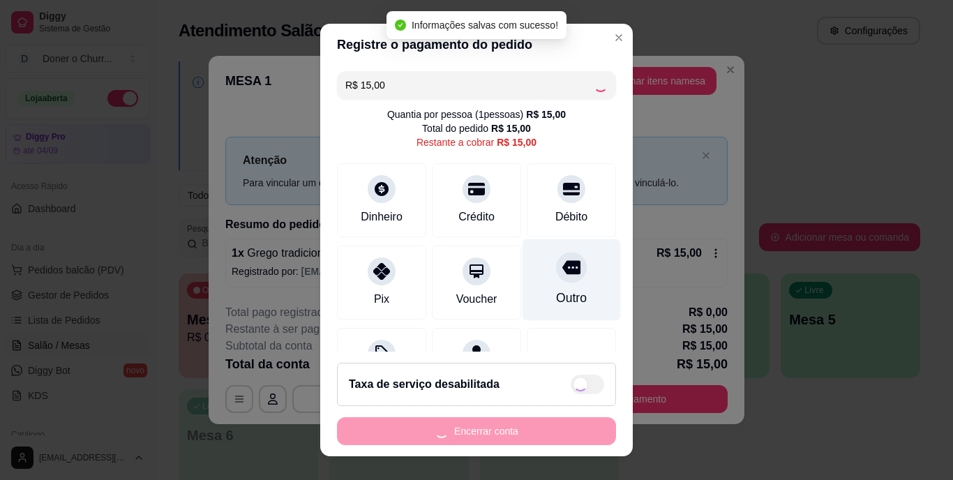
type input "R$ 0,00"
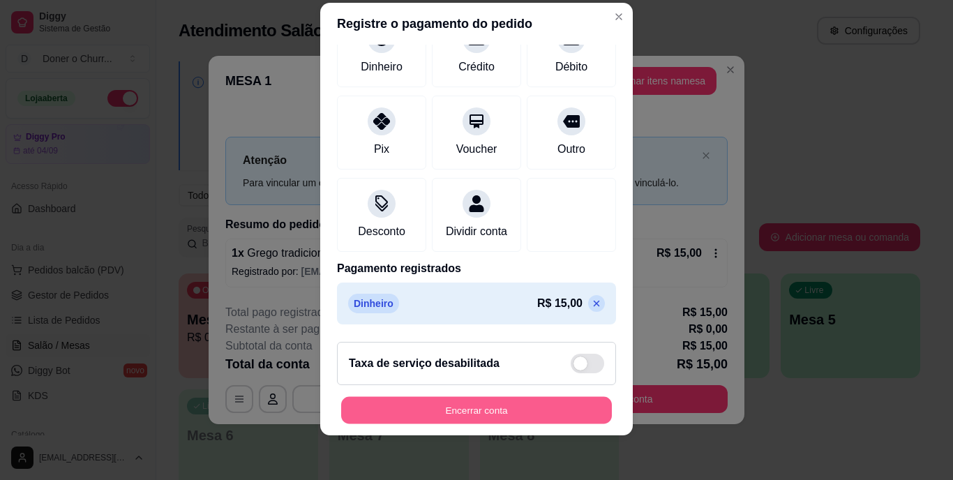
click at [432, 410] on button "Encerrar conta" at bounding box center [476, 409] width 271 height 27
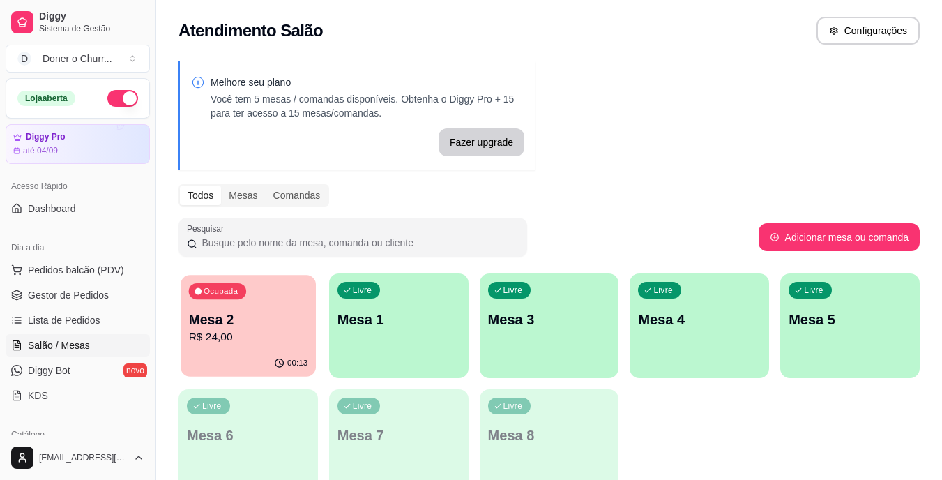
click at [261, 340] on p "R$ 24,00" at bounding box center [248, 337] width 119 height 16
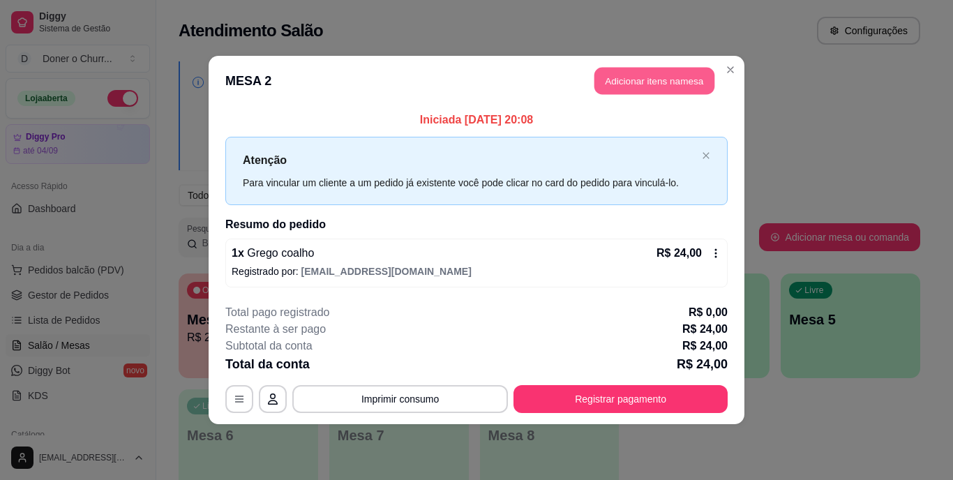
click at [642, 86] on button "Adicionar itens na mesa" at bounding box center [654, 81] width 120 height 27
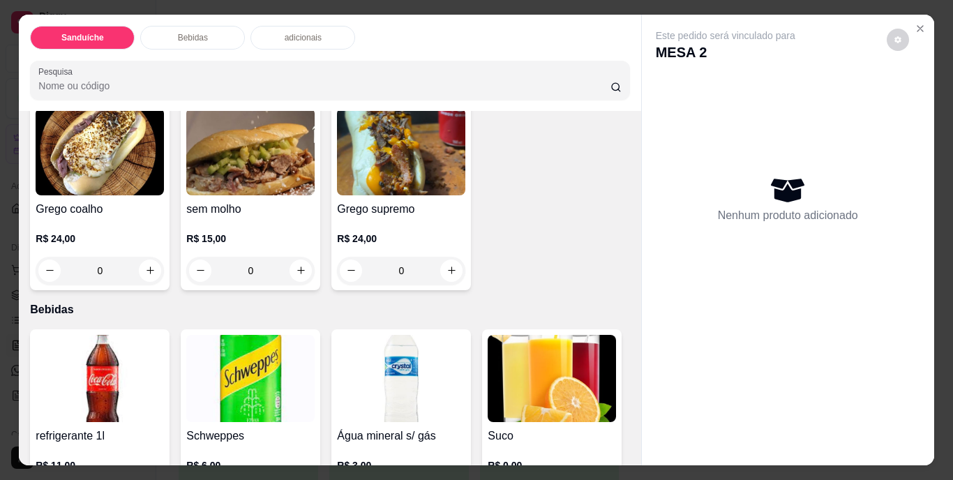
scroll to position [349, 0]
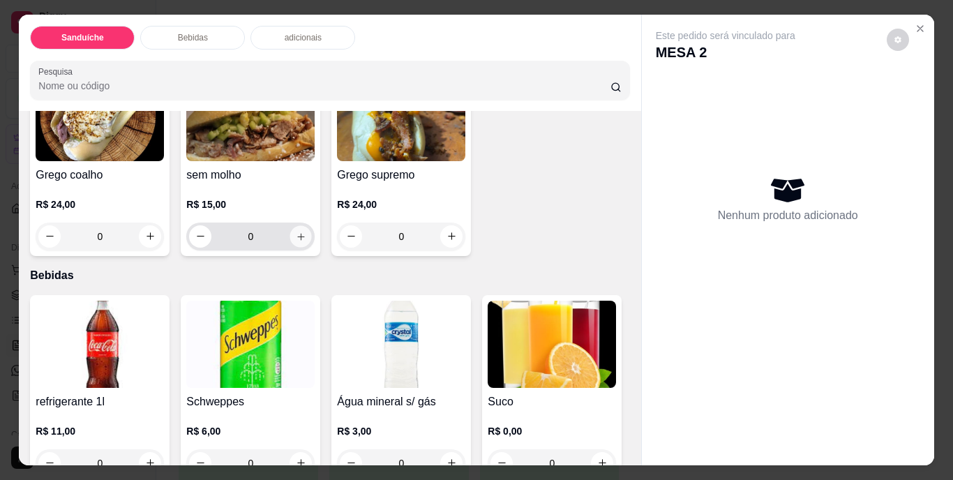
click at [306, 233] on icon "increase-product-quantity" at bounding box center [301, 236] width 10 height 10
type input "1"
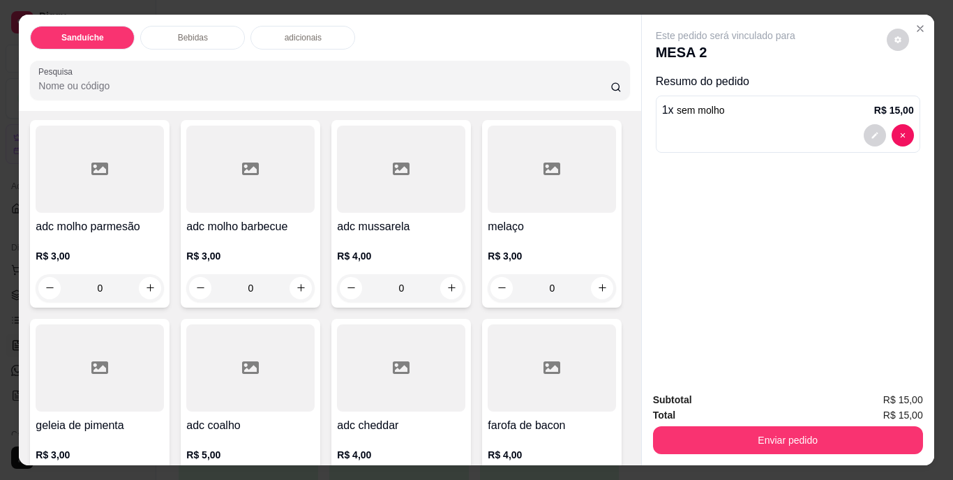
scroll to position [977, 0]
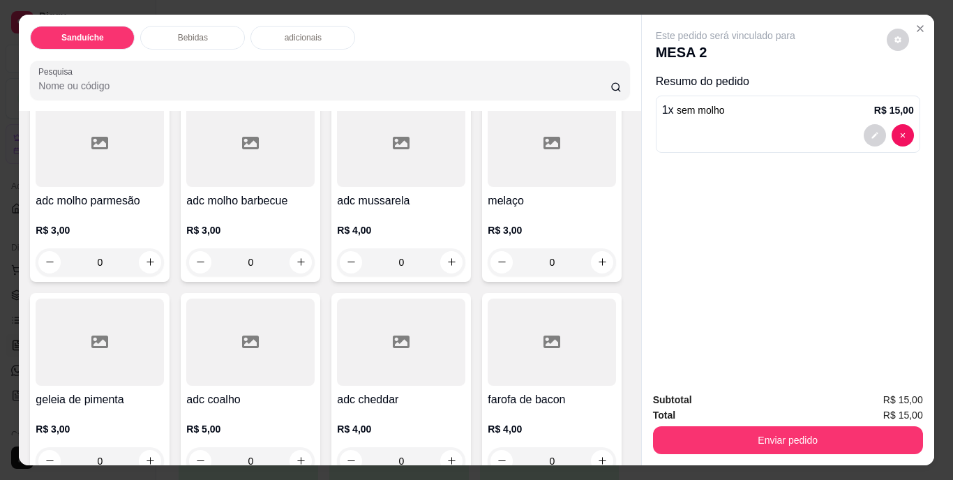
click at [306, 40] on icon "increase-product-quantity" at bounding box center [301, 35] width 10 height 10
type input "1"
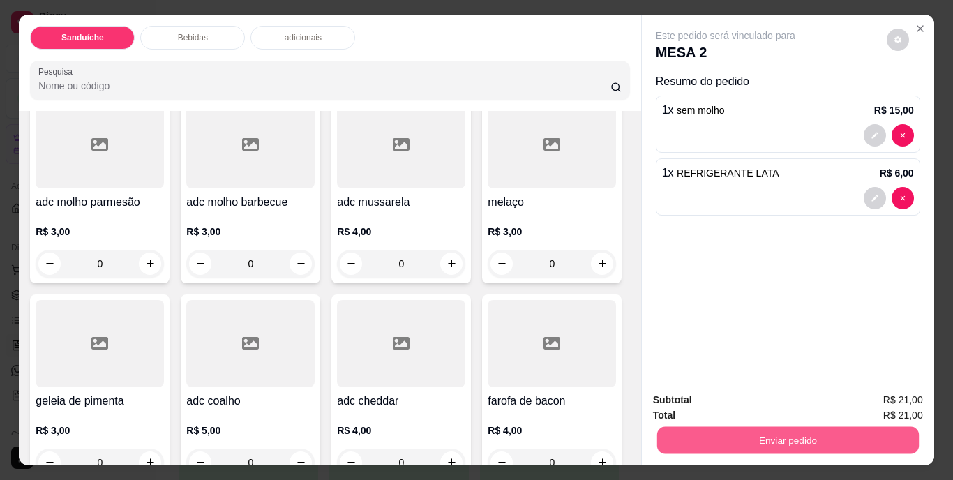
click at [727, 433] on button "Enviar pedido" at bounding box center [787, 440] width 262 height 27
click at [729, 407] on button "Não registrar e enviar pedido" at bounding box center [741, 401] width 145 height 27
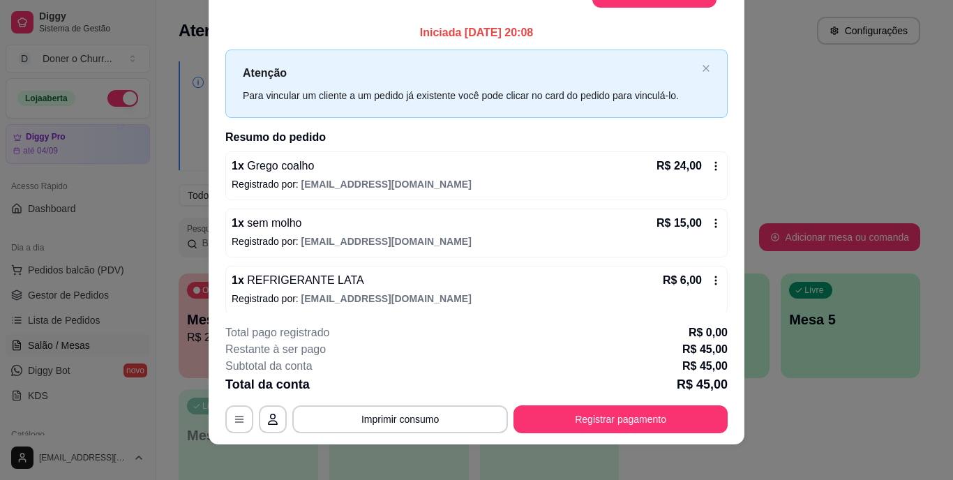
scroll to position [43, 0]
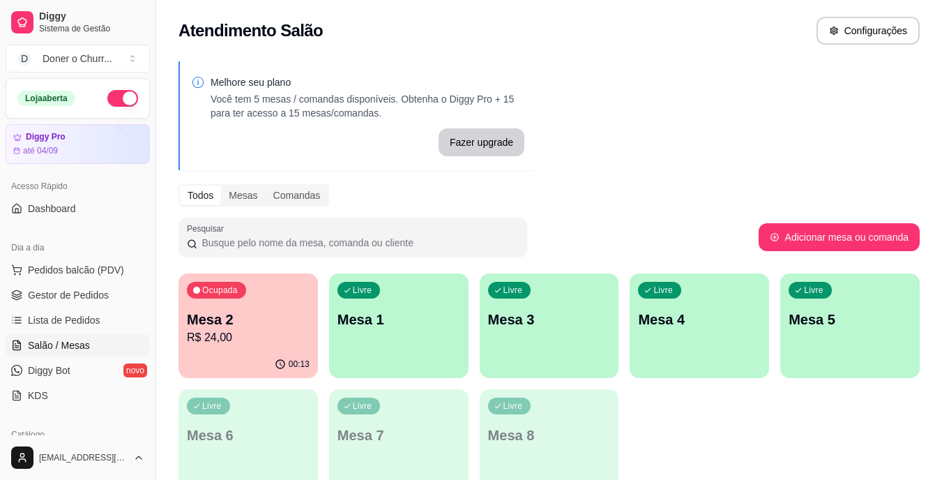
click at [450, 334] on div "Livre Mesa 1" at bounding box center [399, 317] width 140 height 88
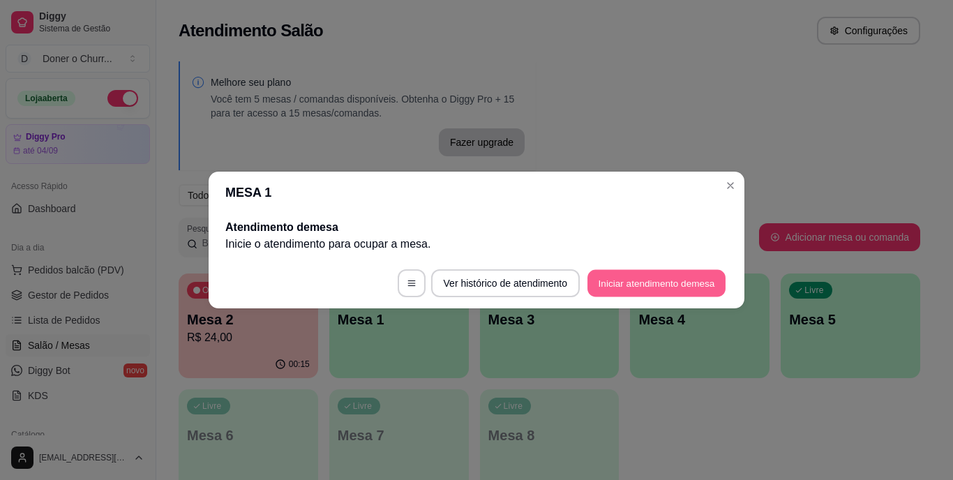
click at [699, 279] on button "Iniciar atendimento de mesa" at bounding box center [656, 283] width 138 height 27
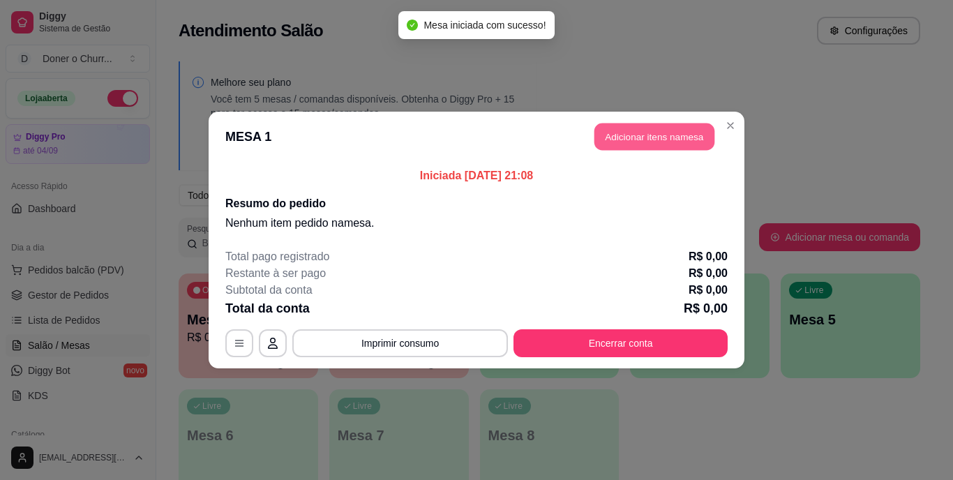
click at [634, 140] on button "Adicionar itens na mesa" at bounding box center [654, 136] width 120 height 27
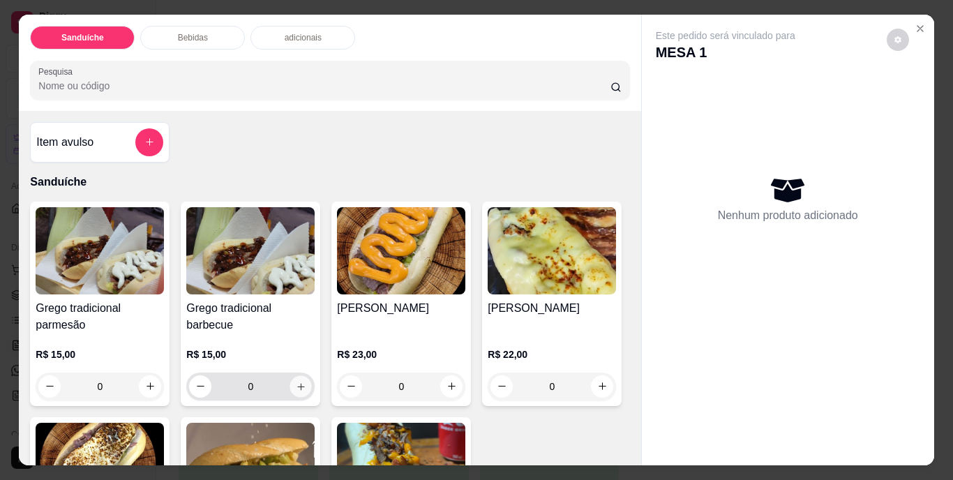
click at [296, 381] on icon "increase-product-quantity" at bounding box center [301, 386] width 10 height 10
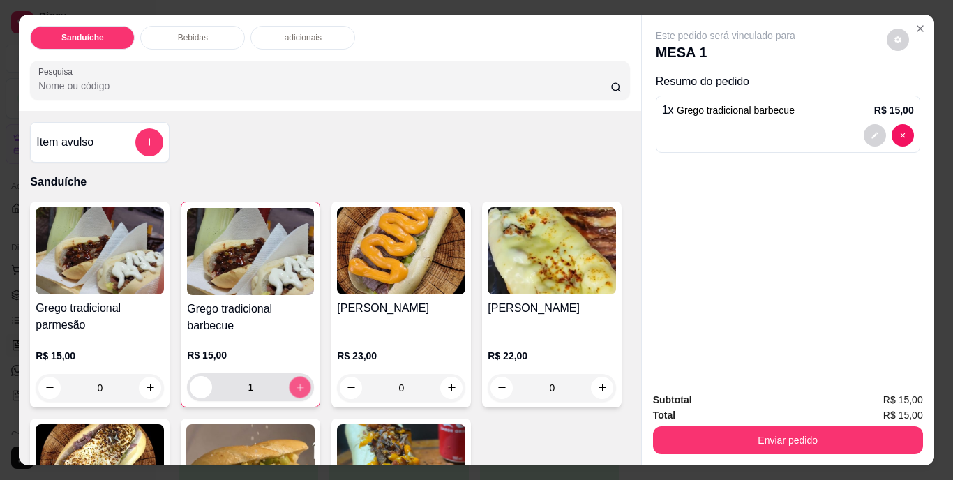
click at [296, 382] on icon "increase-product-quantity" at bounding box center [300, 387] width 10 height 10
type input "2"
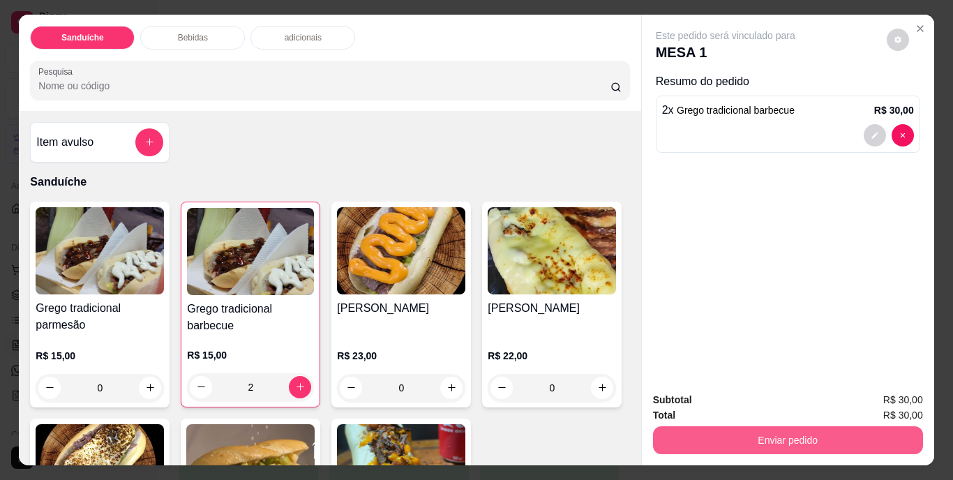
click at [810, 431] on button "Enviar pedido" at bounding box center [788, 440] width 270 height 28
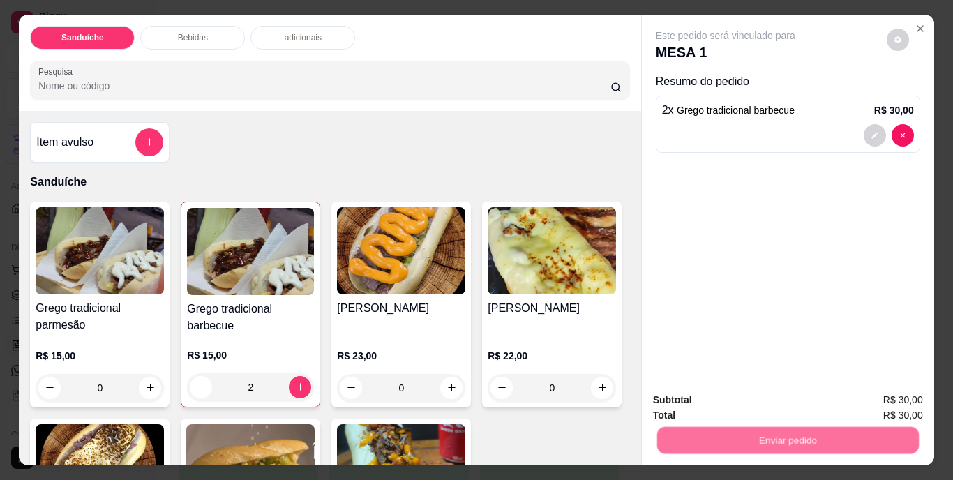
click at [782, 404] on button "Não registrar e enviar pedido" at bounding box center [741, 401] width 141 height 26
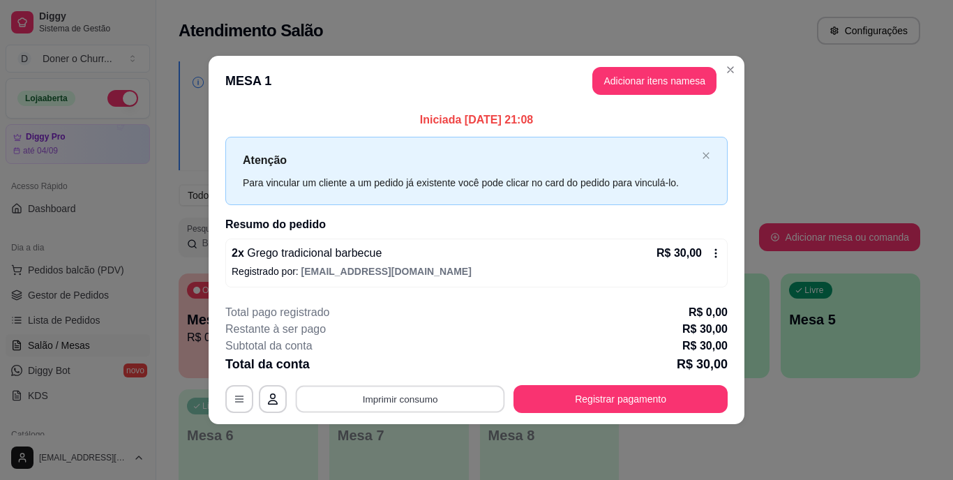
click at [405, 398] on button "Imprimir consumo" at bounding box center [400, 398] width 209 height 27
click at [398, 370] on button "IMPRESSORA" at bounding box center [404, 367] width 101 height 22
click at [391, 398] on button "Imprimir consumo" at bounding box center [400, 399] width 216 height 28
click at [395, 366] on button "IMPRESSORA" at bounding box center [404, 366] width 101 height 22
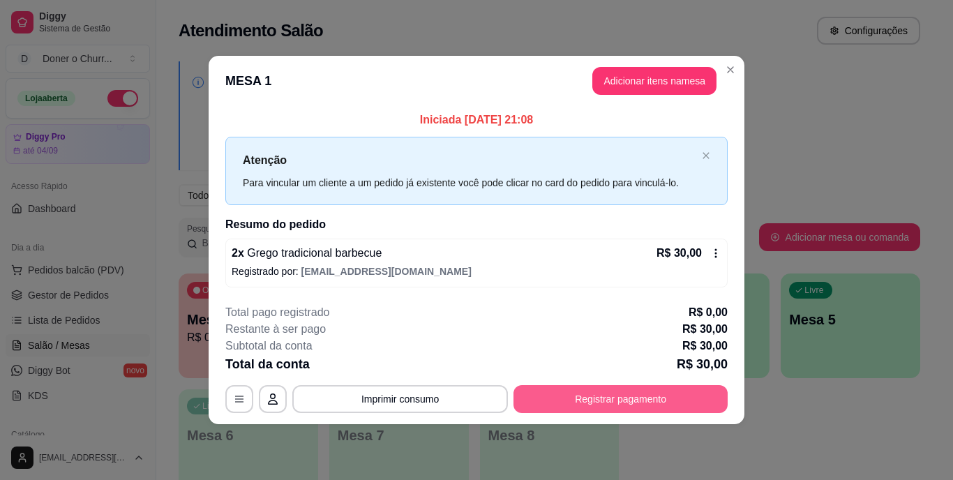
click at [619, 400] on button "Registrar pagamento" at bounding box center [620, 399] width 214 height 28
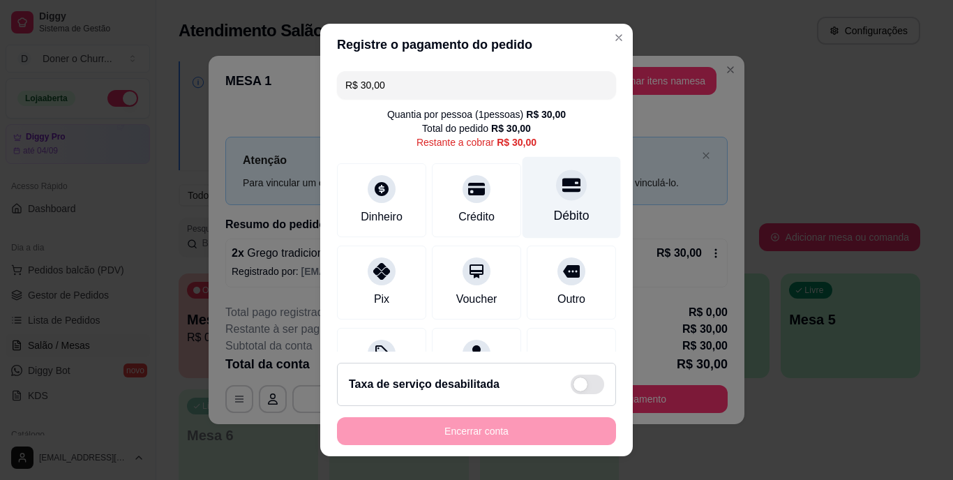
click at [562, 187] on icon at bounding box center [571, 186] width 18 height 14
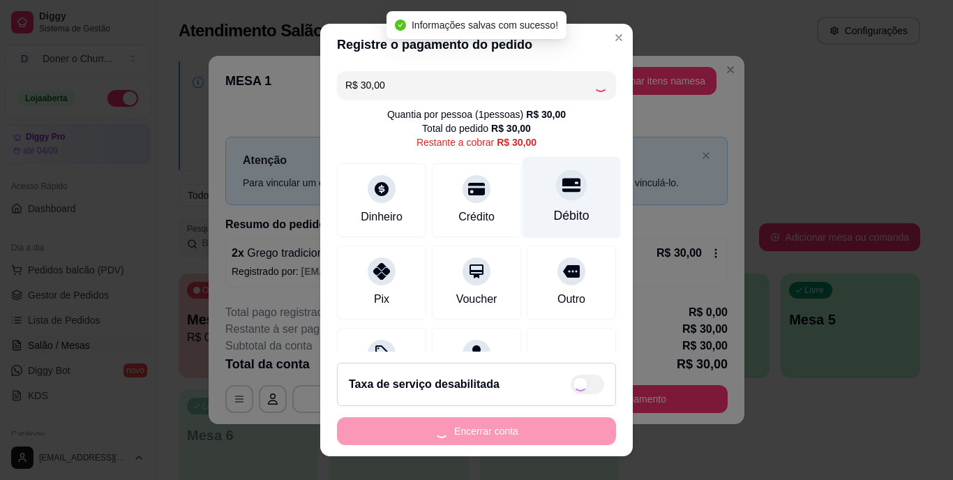
type input "R$ 0,00"
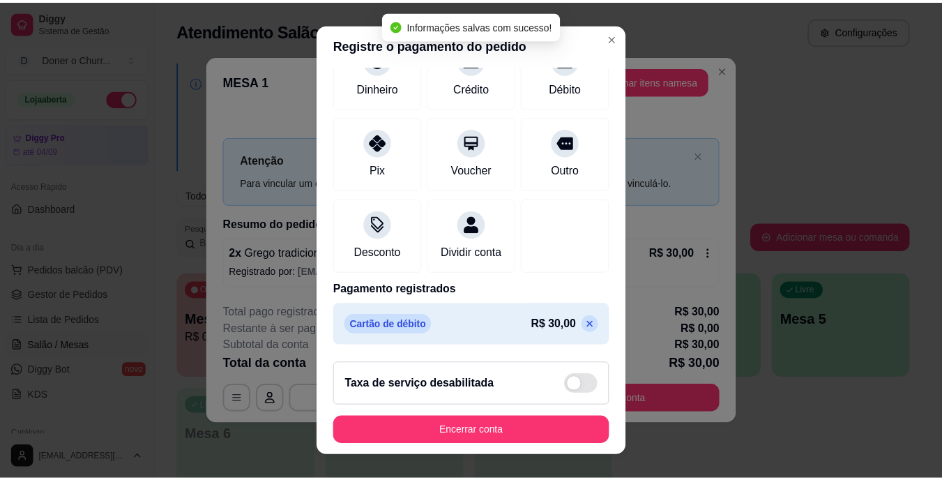
scroll to position [131, 0]
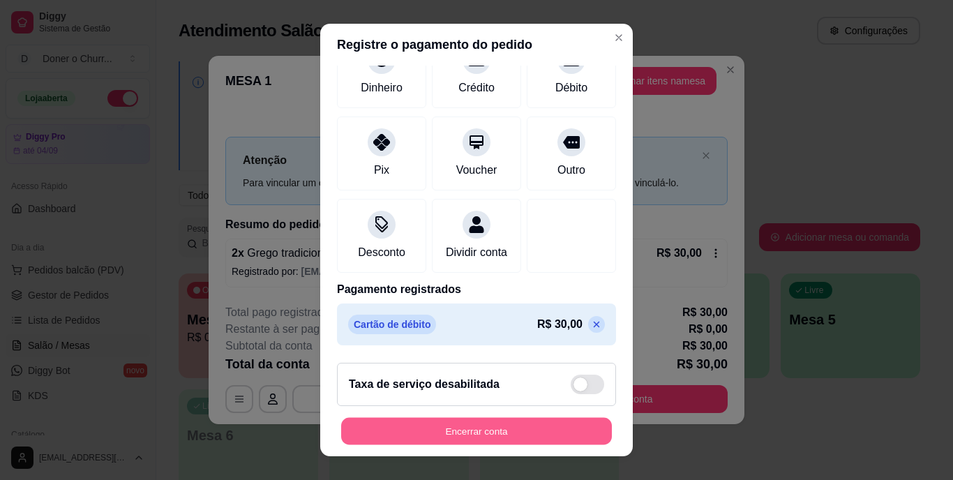
click at [442, 423] on button "Encerrar conta" at bounding box center [476, 430] width 271 height 27
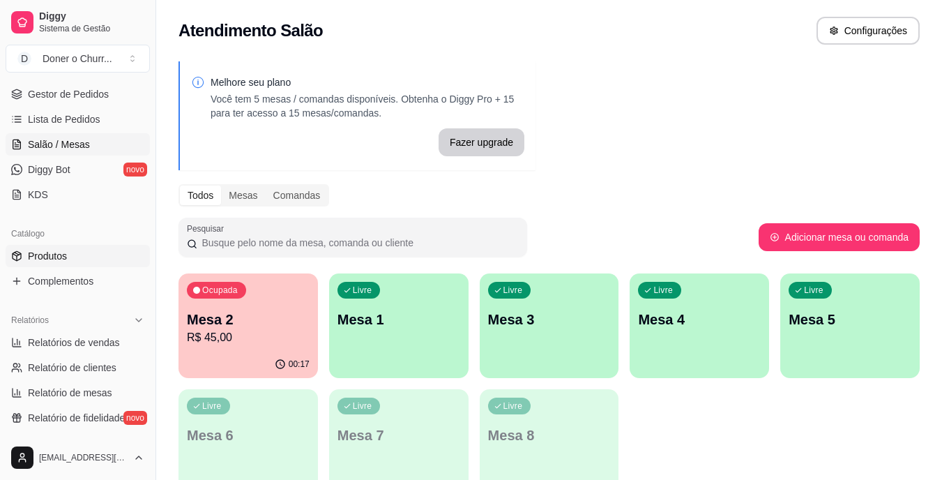
scroll to position [209, 0]
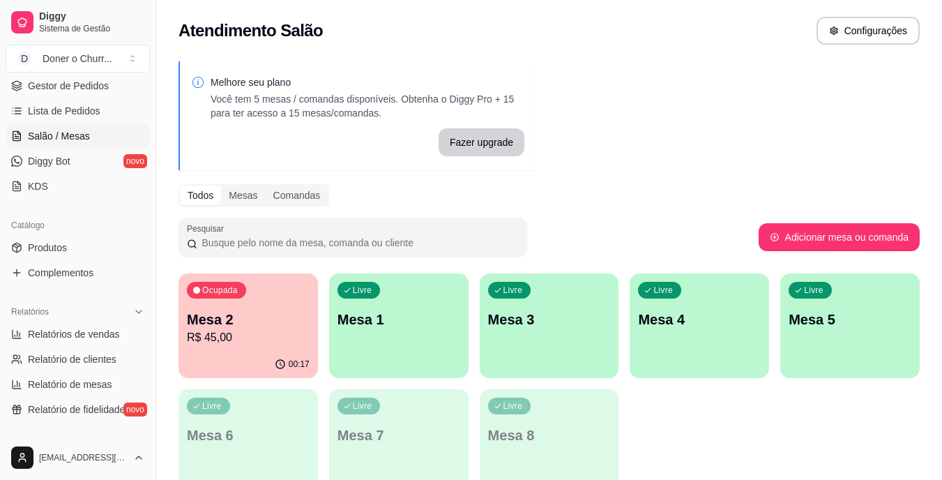
click at [241, 342] on p "R$ 45,00" at bounding box center [248, 337] width 123 height 17
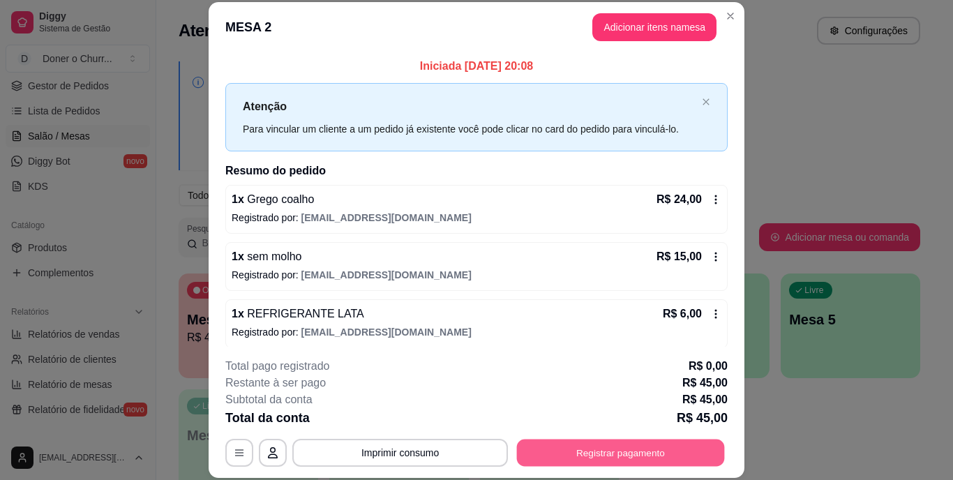
click at [624, 442] on button "Registrar pagamento" at bounding box center [621, 452] width 208 height 27
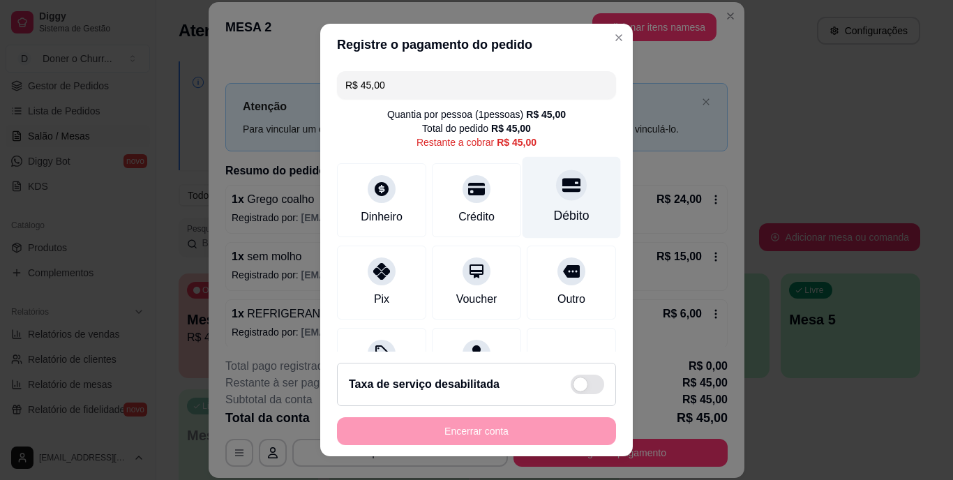
click at [556, 186] on div at bounding box center [571, 185] width 31 height 31
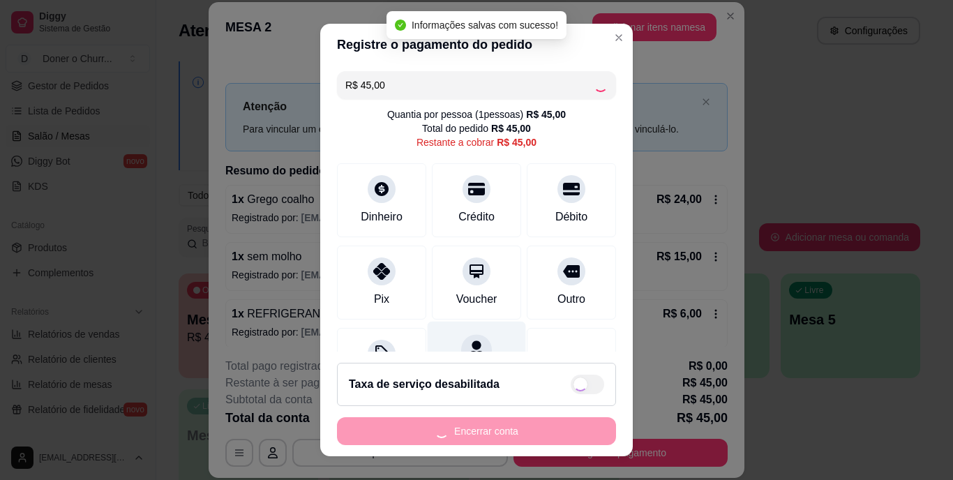
type input "R$ 0,00"
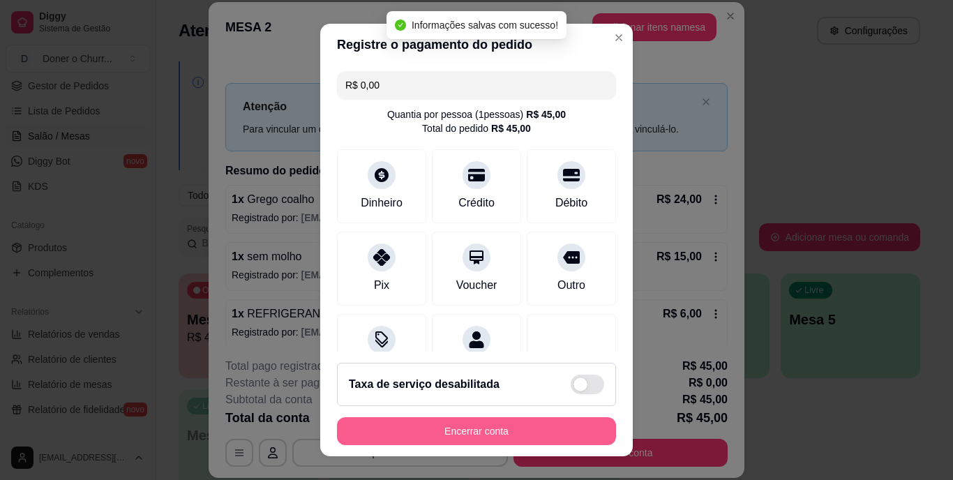
click at [481, 440] on button "Encerrar conta" at bounding box center [476, 431] width 279 height 28
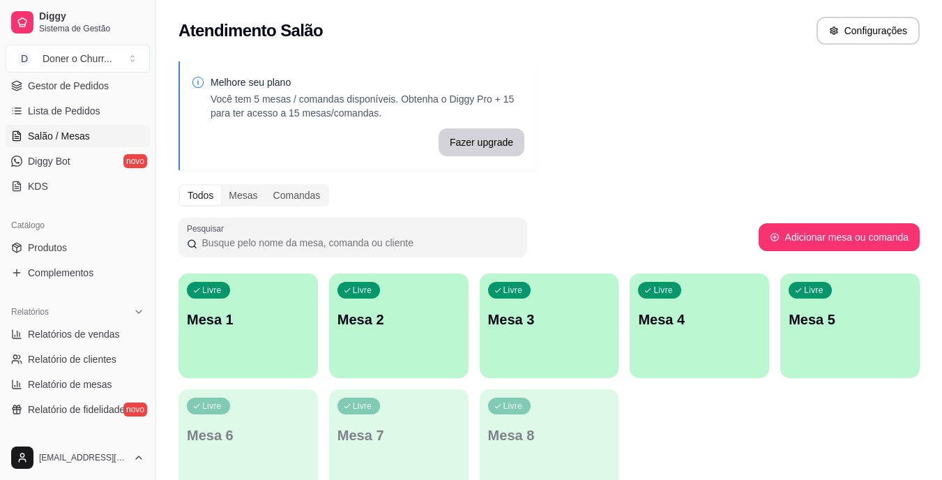
click at [278, 329] on p "Mesa 1" at bounding box center [248, 320] width 123 height 20
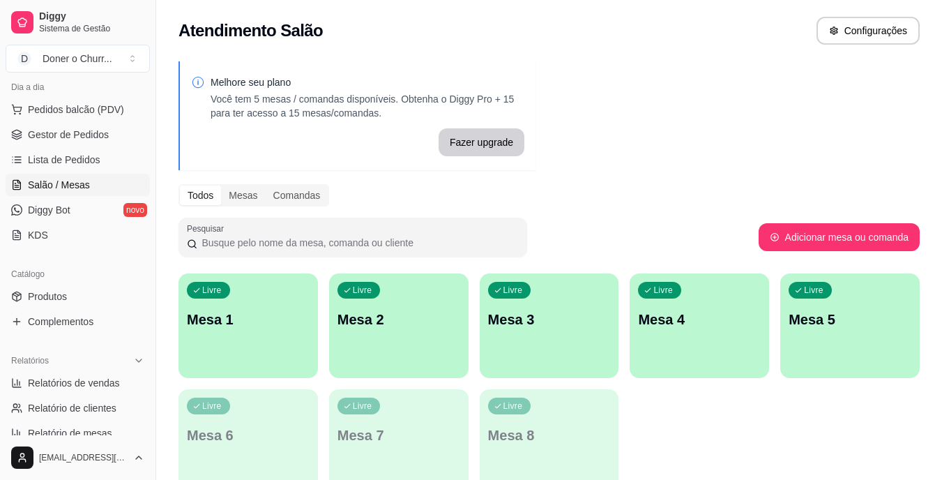
scroll to position [140, 0]
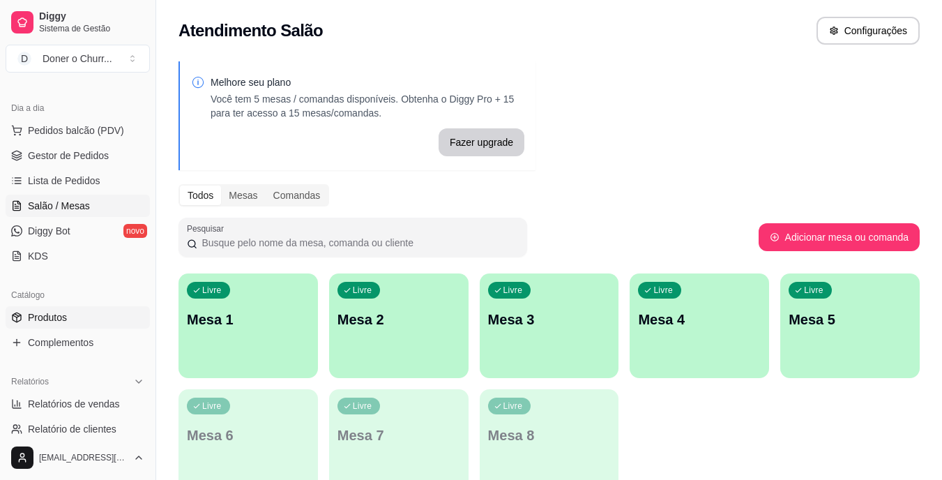
click at [71, 322] on link "Produtos" at bounding box center [78, 317] width 144 height 22
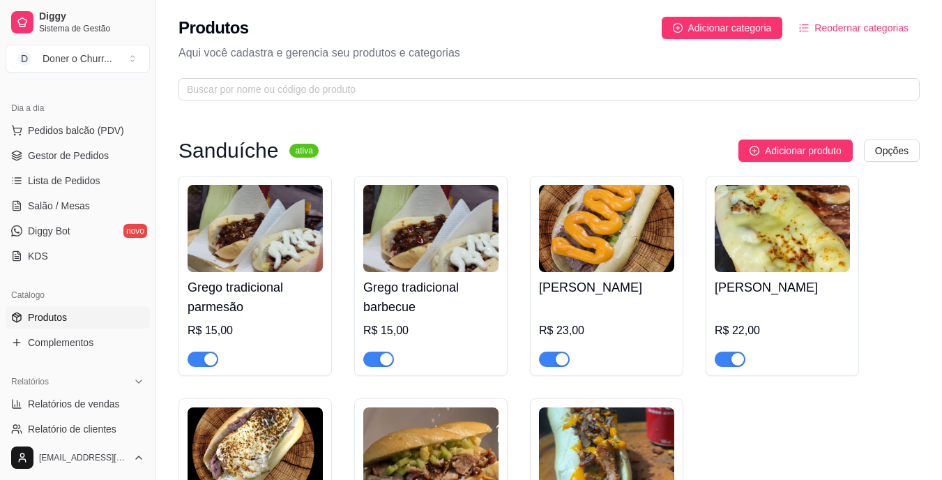
click at [61, 313] on span "Produtos" at bounding box center [47, 317] width 39 height 14
click at [40, 317] on span "Produtos" at bounding box center [47, 317] width 39 height 14
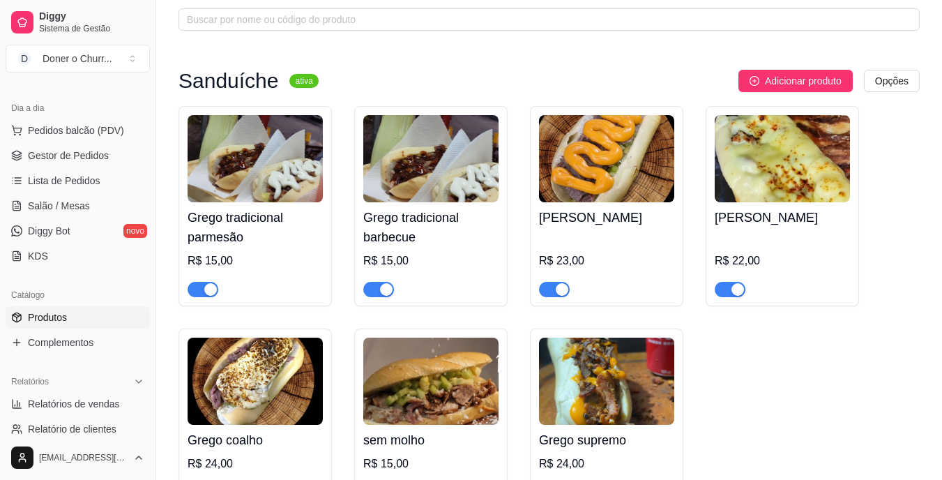
scroll to position [488, 0]
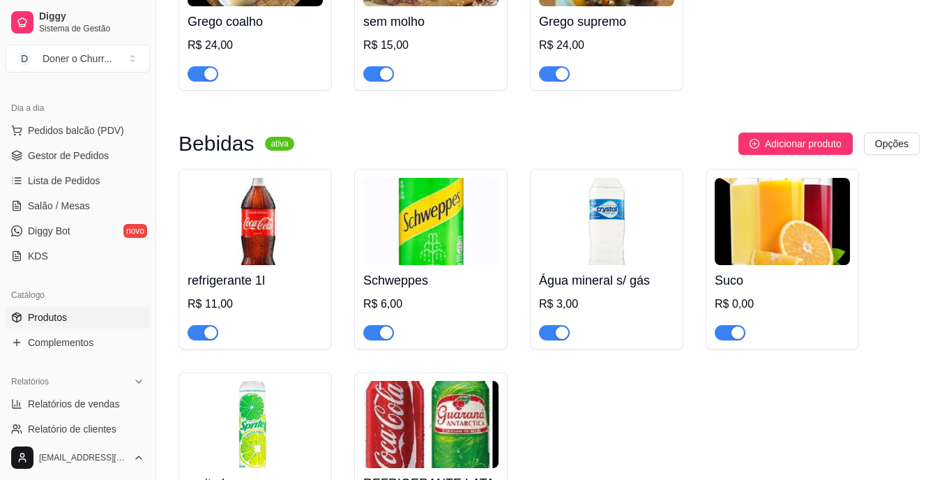
click at [380, 336] on div "button" at bounding box center [386, 332] width 13 height 13
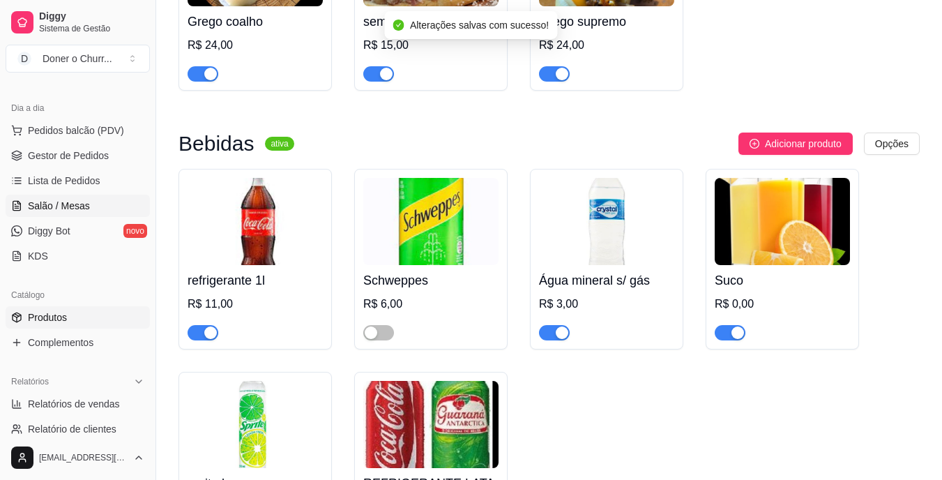
click at [59, 207] on span "Salão / Mesas" at bounding box center [59, 206] width 62 height 14
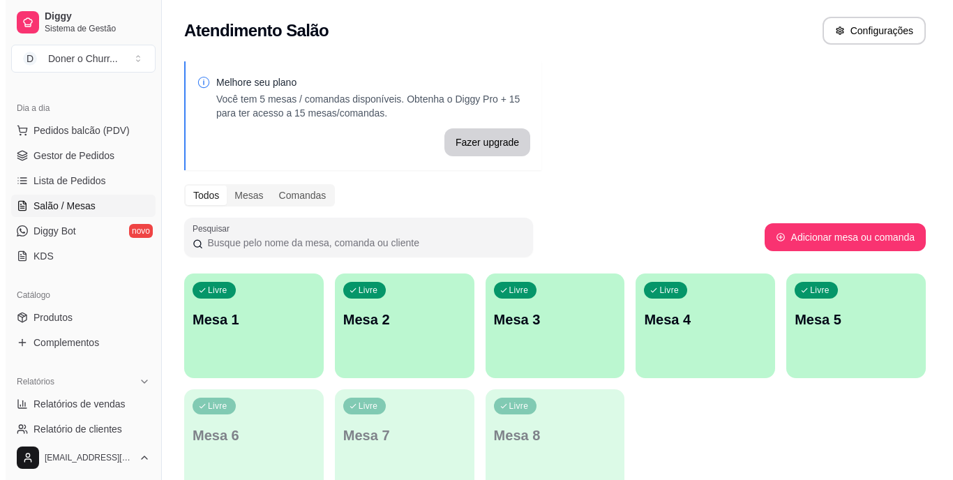
scroll to position [70, 0]
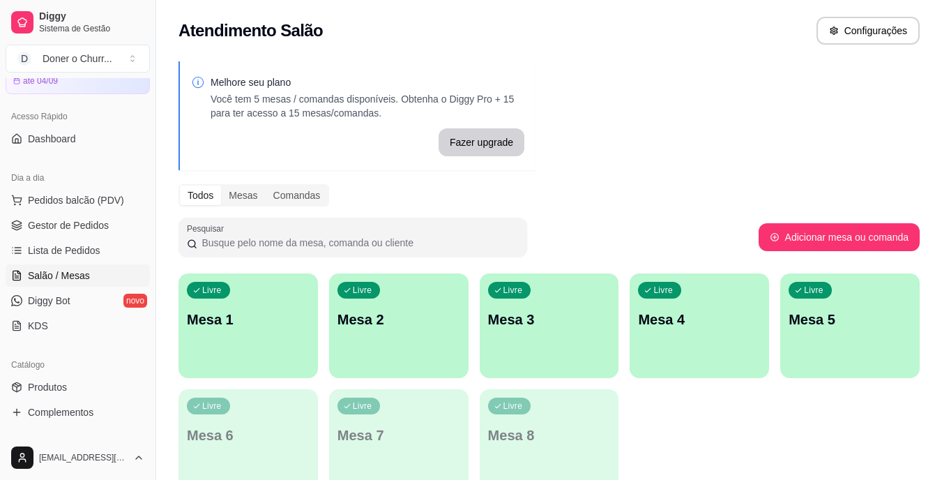
click at [282, 312] on p "Mesa 1" at bounding box center [248, 320] width 123 height 20
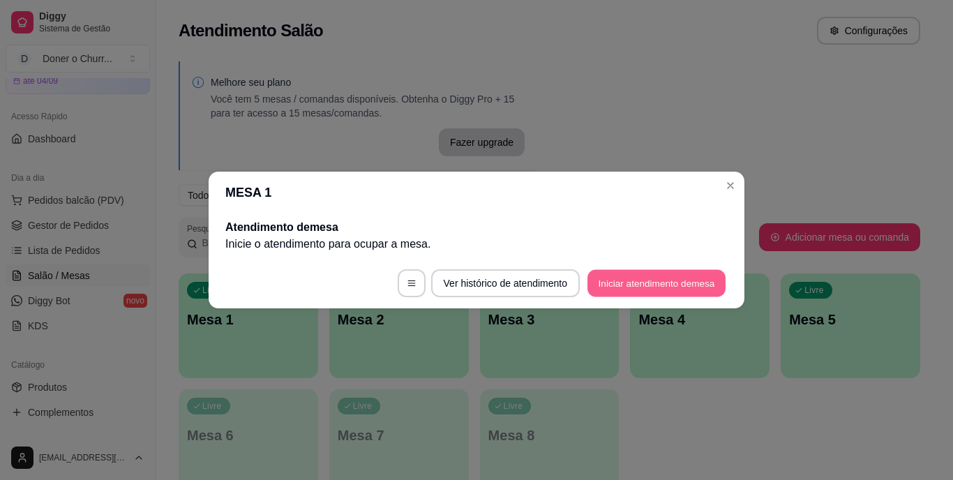
click at [674, 279] on button "Iniciar atendimento de mesa" at bounding box center [656, 283] width 138 height 27
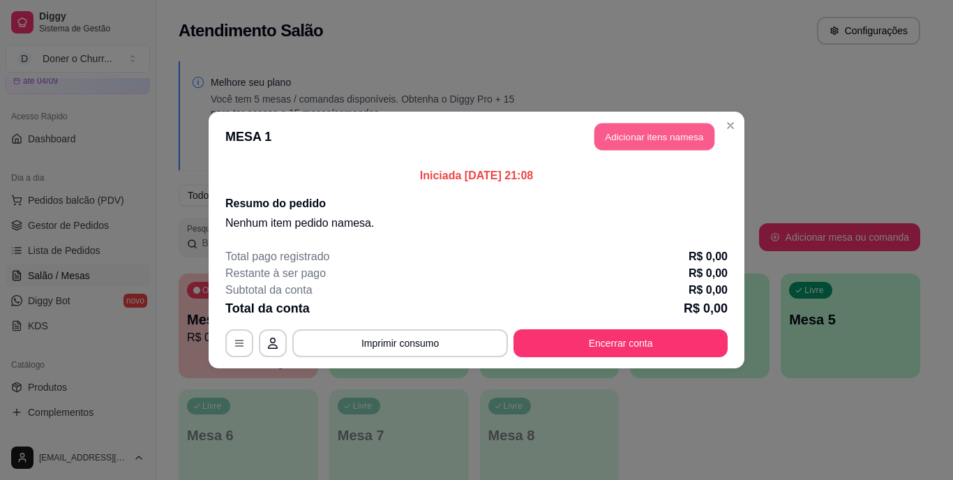
click at [652, 137] on button "Adicionar itens na mesa" at bounding box center [654, 136] width 120 height 27
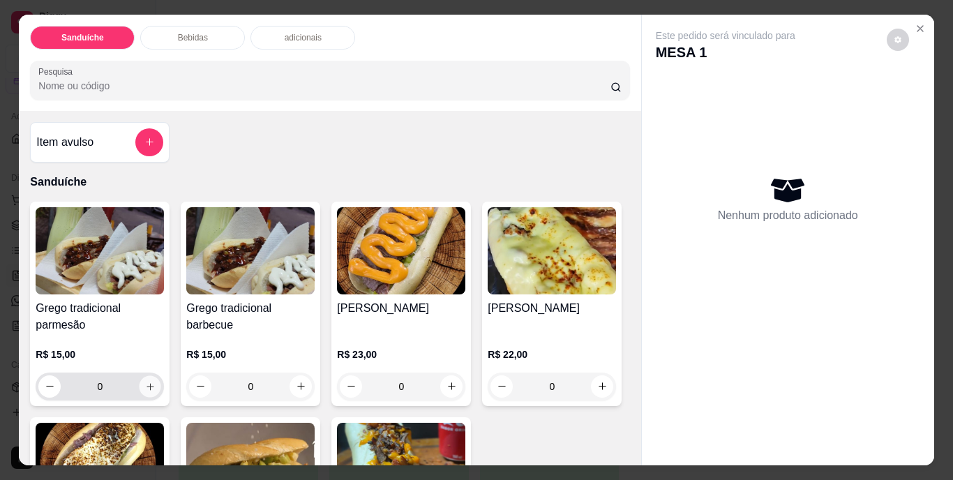
click at [145, 385] on icon "increase-product-quantity" at bounding box center [150, 386] width 10 height 10
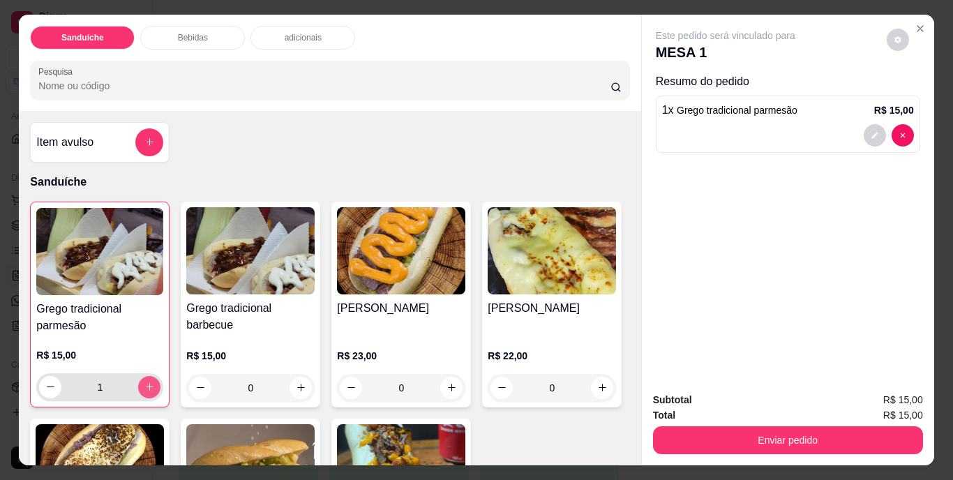
click at [146, 385] on icon "increase-product-quantity" at bounding box center [150, 387] width 8 height 8
type input "2"
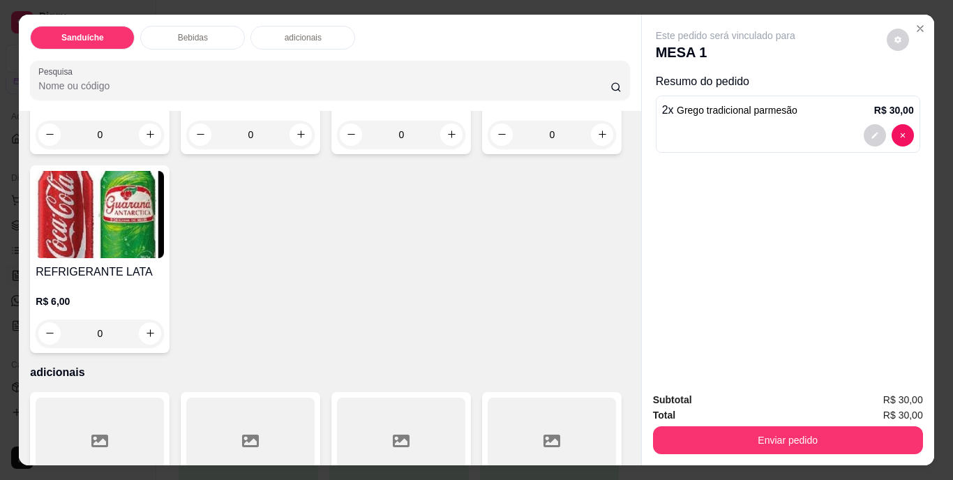
scroll to position [767, 0]
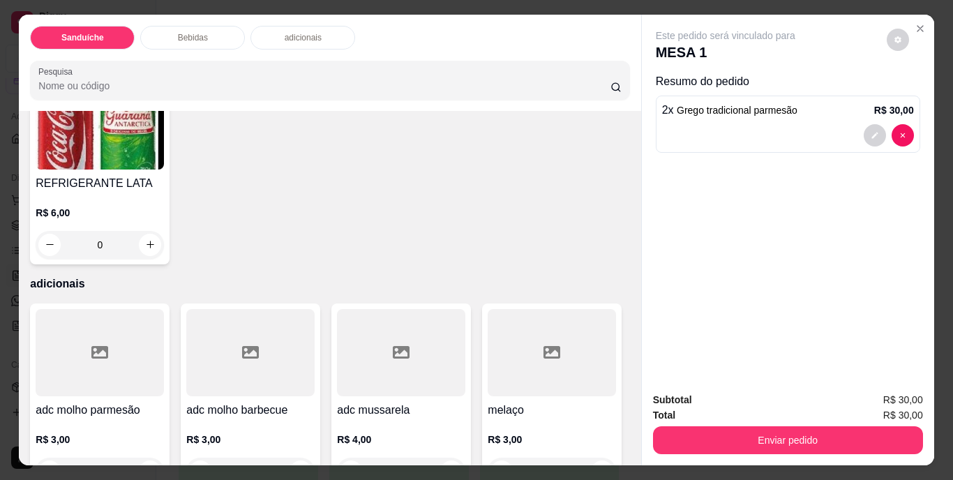
click at [145, 51] on icon "increase-product-quantity" at bounding box center [150, 45] width 10 height 10
type input "1"
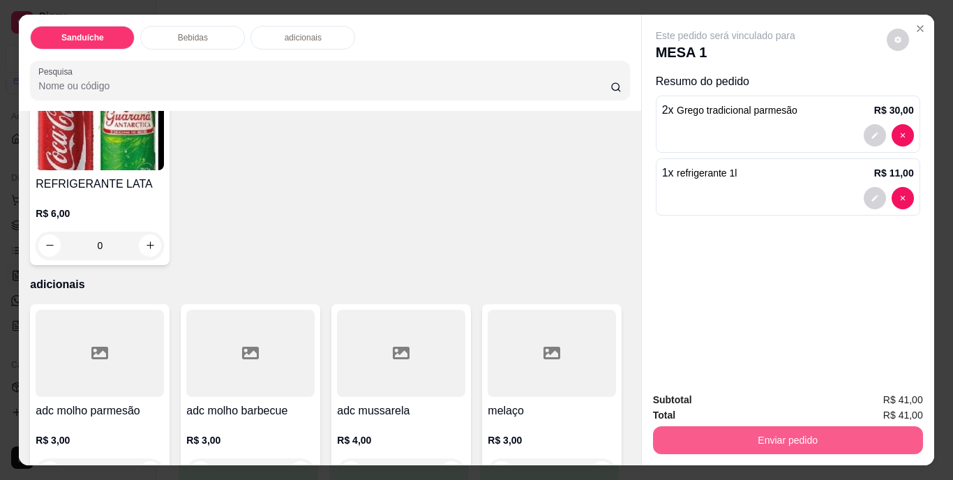
click at [752, 433] on button "Enviar pedido" at bounding box center [788, 440] width 270 height 28
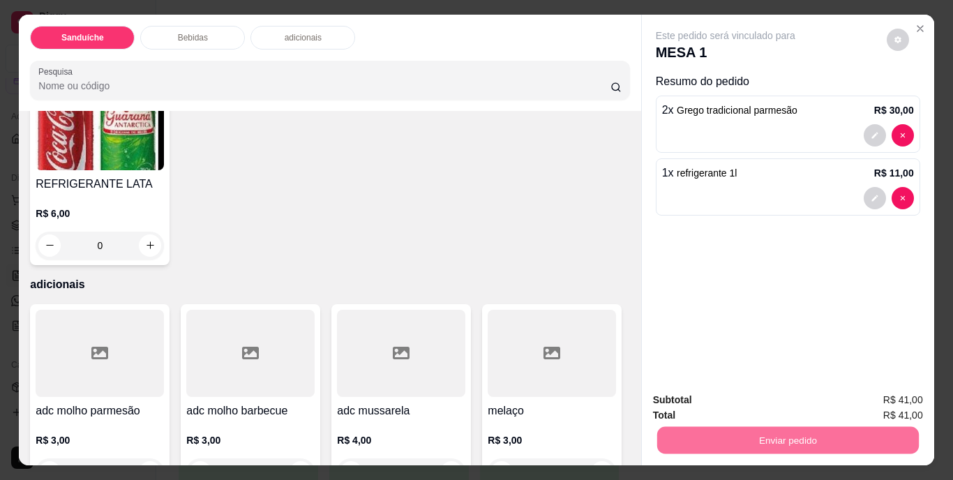
click at [748, 401] on button "Não registrar e enviar pedido" at bounding box center [741, 401] width 141 height 26
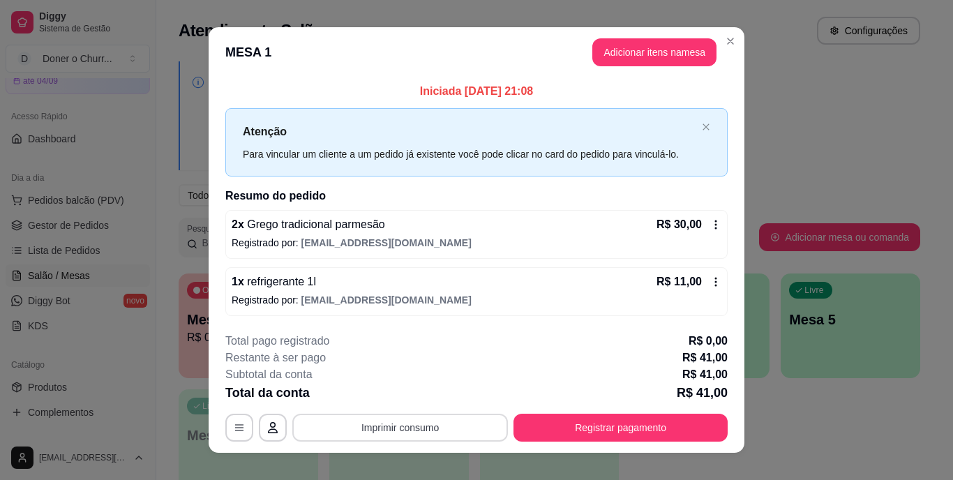
click at [407, 430] on button "Imprimir consumo" at bounding box center [400, 428] width 216 height 28
click at [411, 397] on button "IMPRESSORA" at bounding box center [399, 395] width 101 height 22
drag, startPoint x: 409, startPoint y: 394, endPoint x: 774, endPoint y: 441, distance: 367.1
click at [421, 393] on div "Total da conta R$ 41,00" at bounding box center [476, 393] width 502 height 20
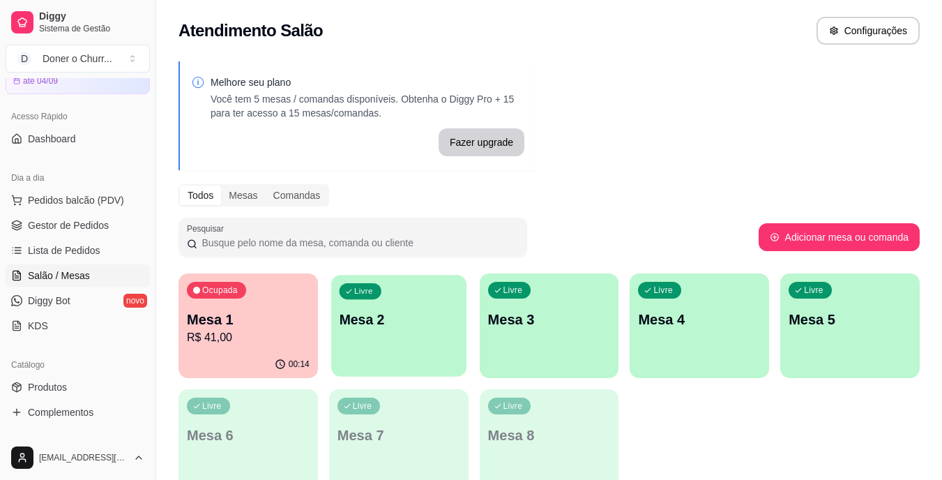
click at [433, 324] on p "Mesa 2" at bounding box center [398, 319] width 119 height 19
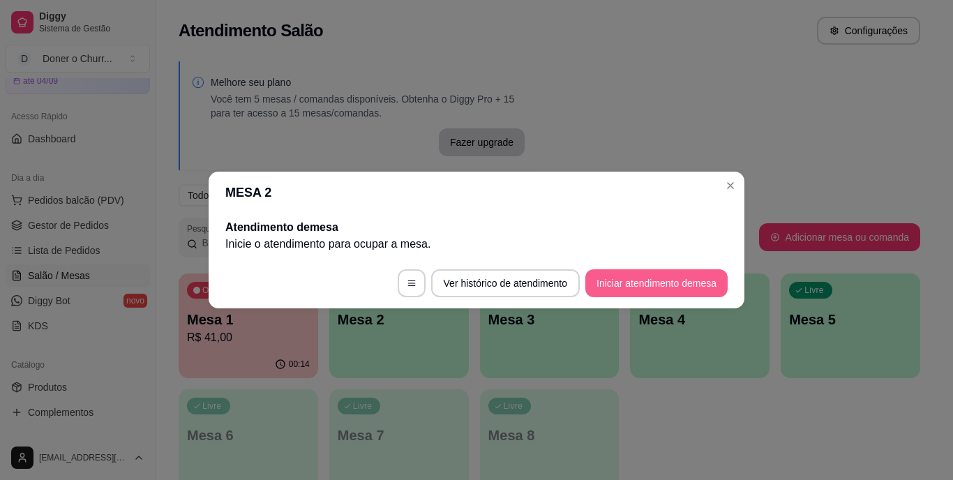
click at [649, 280] on button "Iniciar atendimento de mesa" at bounding box center [656, 283] width 142 height 28
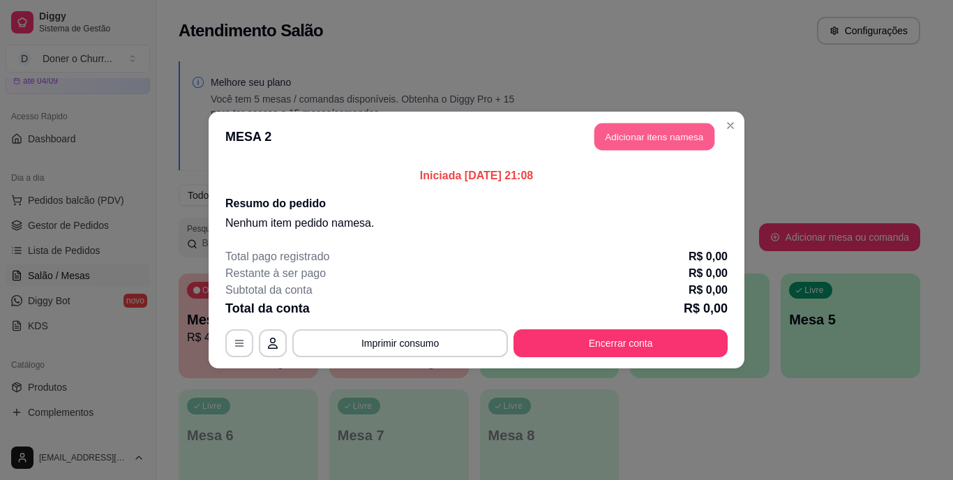
click at [649, 128] on button "Adicionar itens na mesa" at bounding box center [654, 136] width 120 height 27
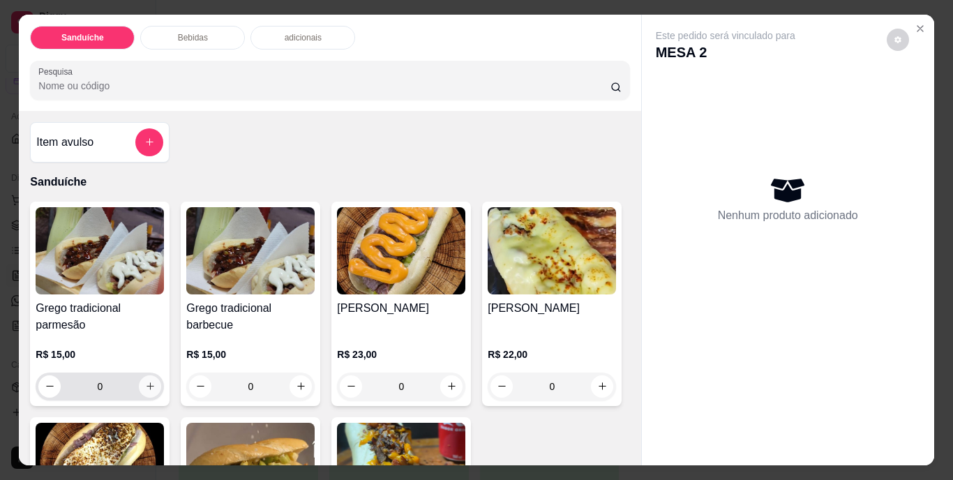
click at [146, 382] on icon "increase-product-quantity" at bounding box center [150, 386] width 8 height 8
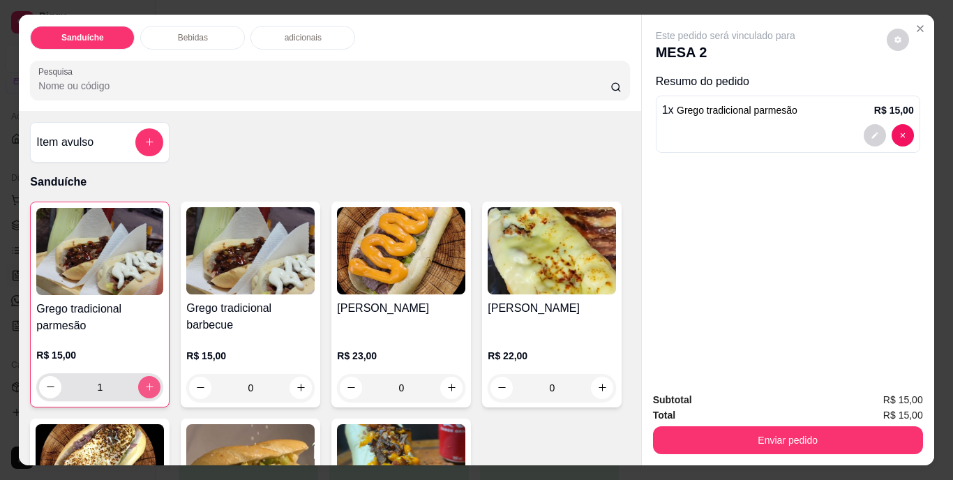
click at [146, 376] on button "increase-product-quantity" at bounding box center [149, 387] width 22 height 22
click at [146, 376] on button "increase-product-quantity" at bounding box center [150, 387] width 22 height 22
type input "3"
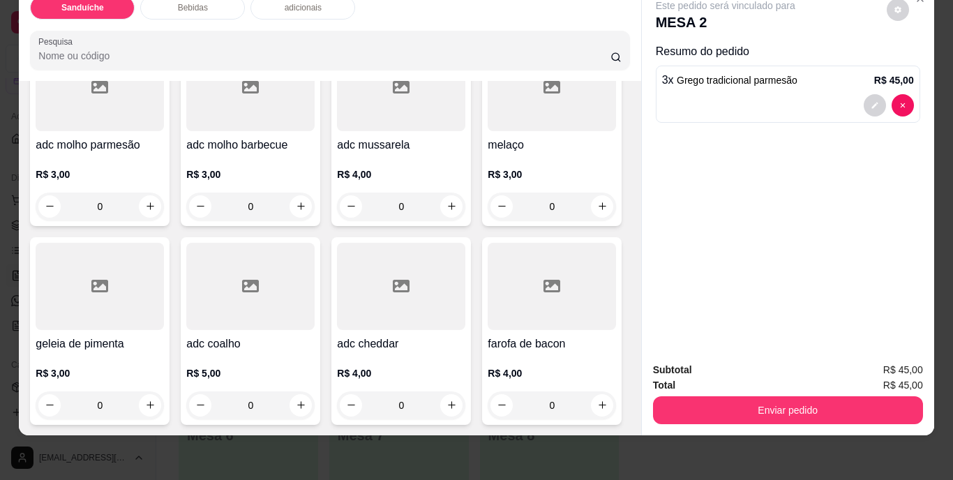
scroll to position [1121, 0]
click at [296, 211] on icon "increase-product-quantity" at bounding box center [301, 206] width 10 height 10
type input "1"
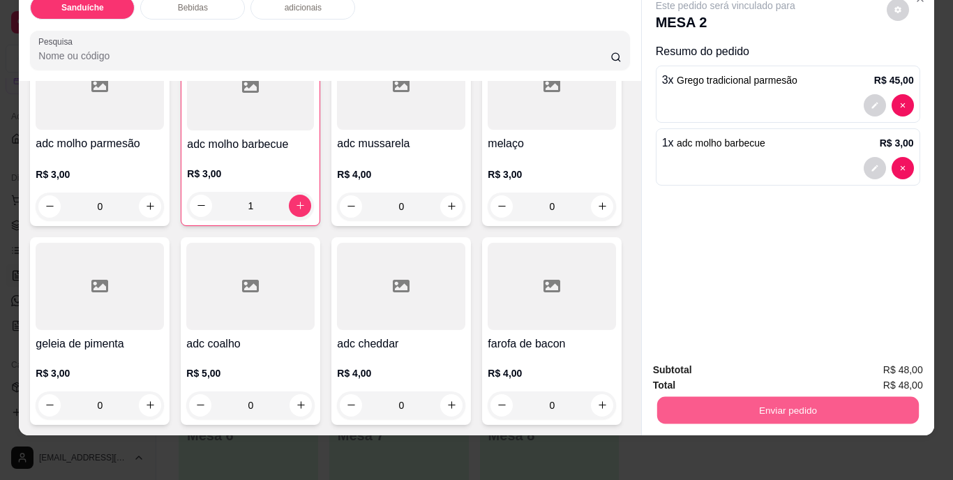
click at [783, 397] on button "Enviar pedido" at bounding box center [787, 410] width 262 height 27
click at [776, 365] on button "Não registrar e enviar pedido" at bounding box center [741, 365] width 141 height 26
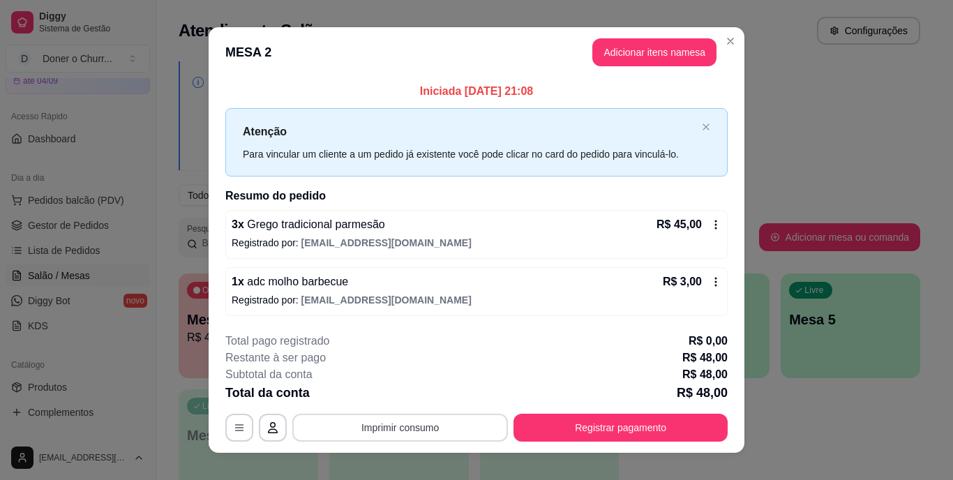
click at [377, 428] on button "Imprimir consumo" at bounding box center [400, 428] width 216 height 28
click at [405, 398] on button "IMPRESSORA" at bounding box center [399, 395] width 98 height 22
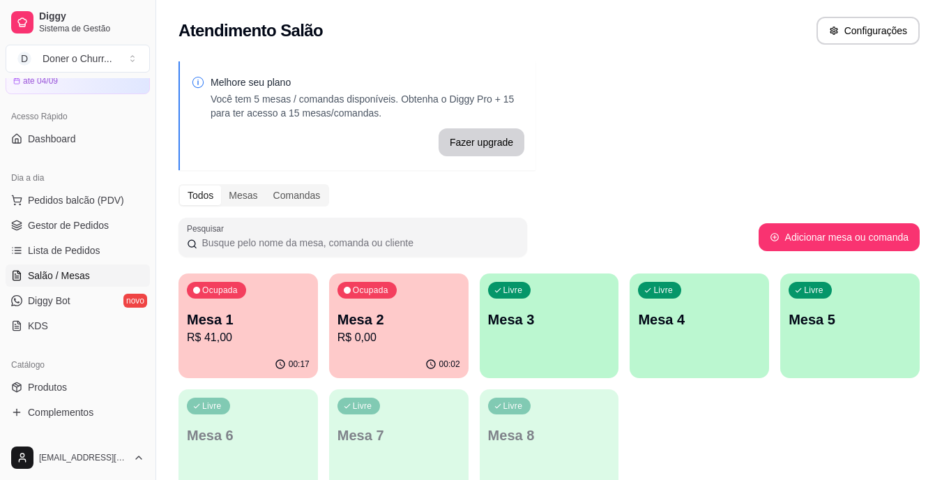
click at [525, 316] on p "Mesa 3" at bounding box center [549, 320] width 123 height 20
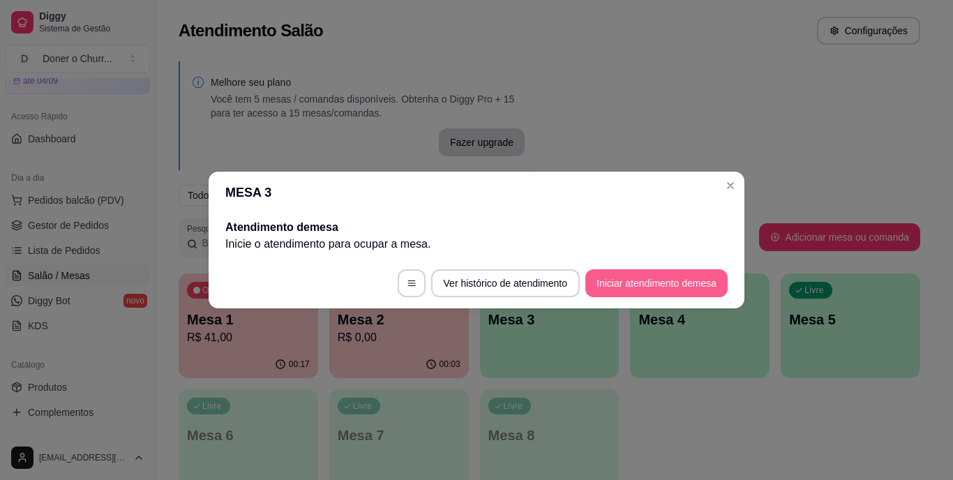
click at [636, 278] on button "Iniciar atendimento de mesa" at bounding box center [656, 283] width 142 height 28
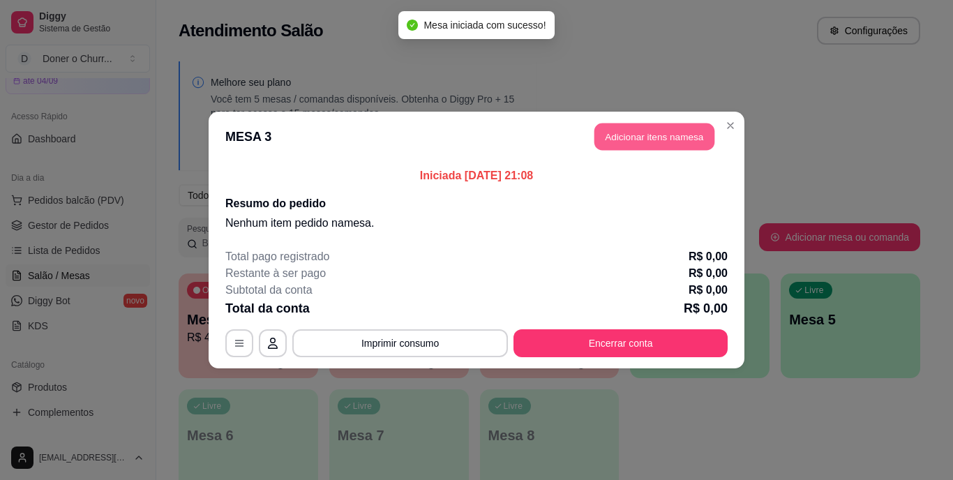
click at [635, 146] on button "Adicionar itens na mesa" at bounding box center [654, 136] width 120 height 27
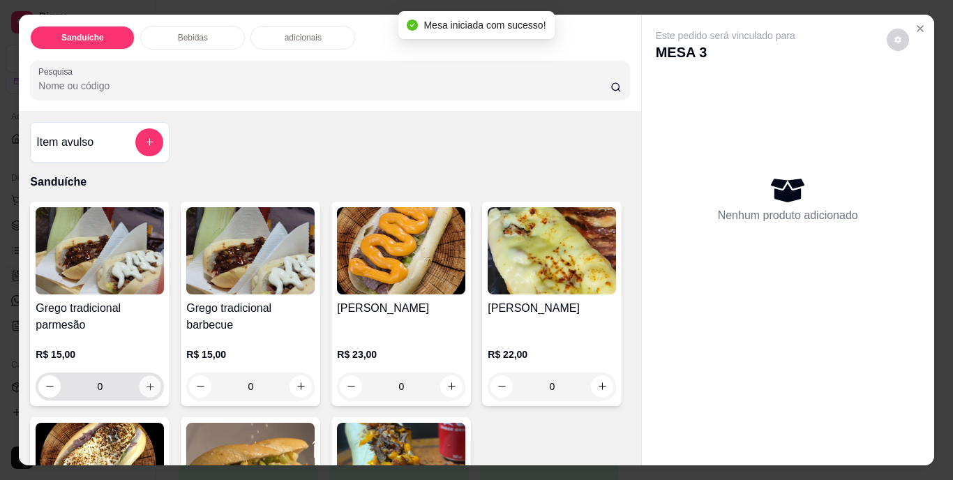
click at [140, 386] on button "increase-product-quantity" at bounding box center [151, 386] width 22 height 22
type input "1"
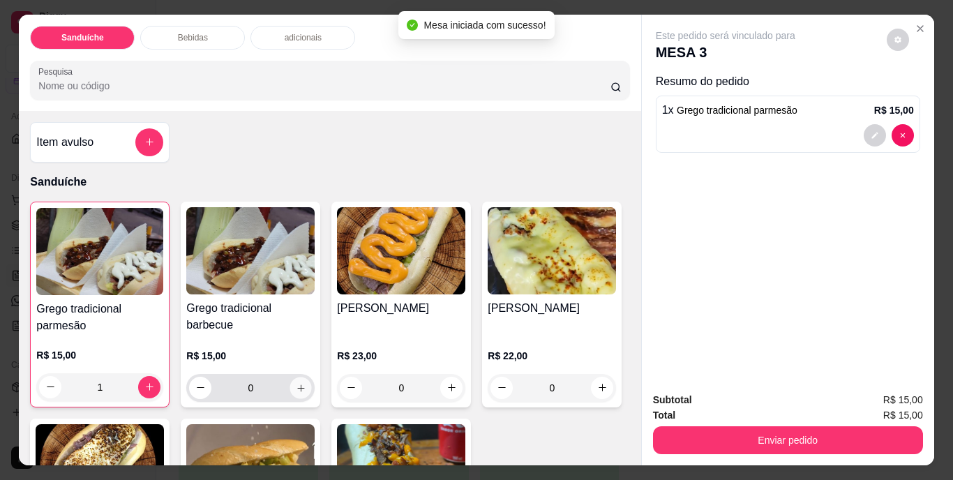
click at [297, 382] on icon "increase-product-quantity" at bounding box center [301, 387] width 10 height 10
type input "1"
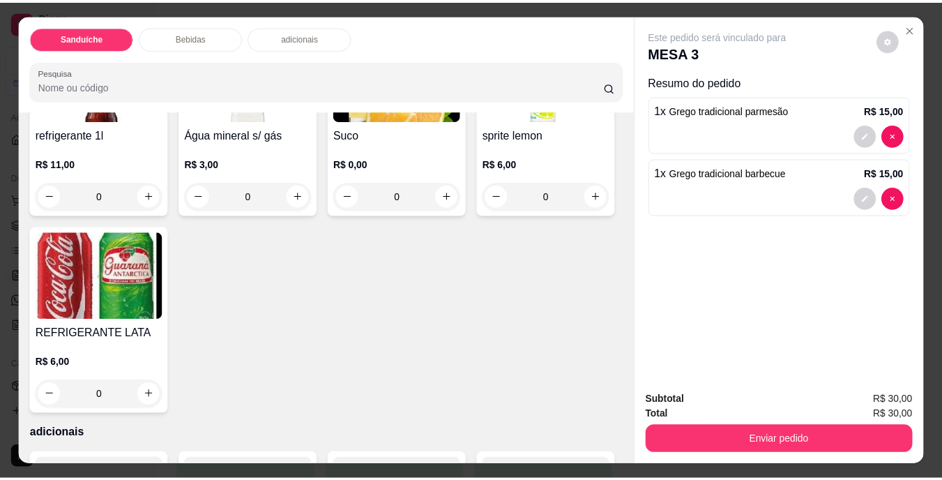
scroll to position [628, 0]
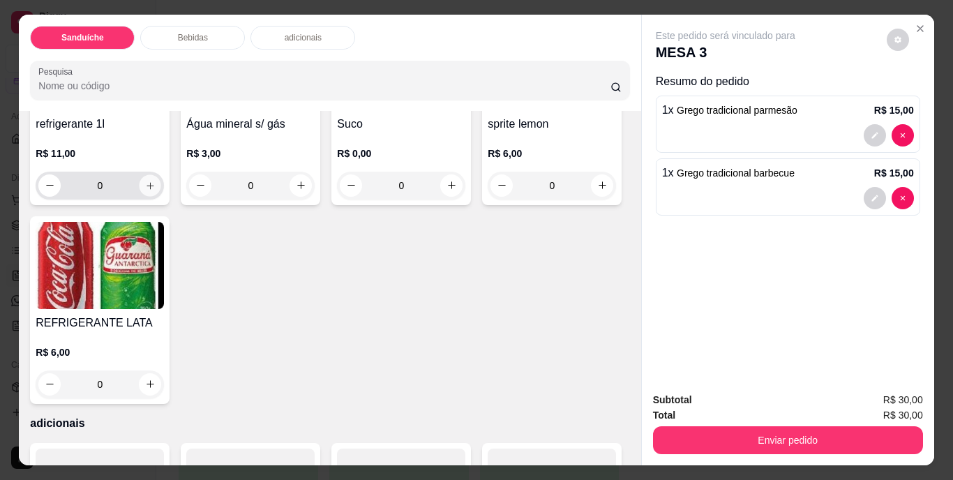
click at [145, 190] on icon "increase-product-quantity" at bounding box center [150, 185] width 10 height 10
type input "1"
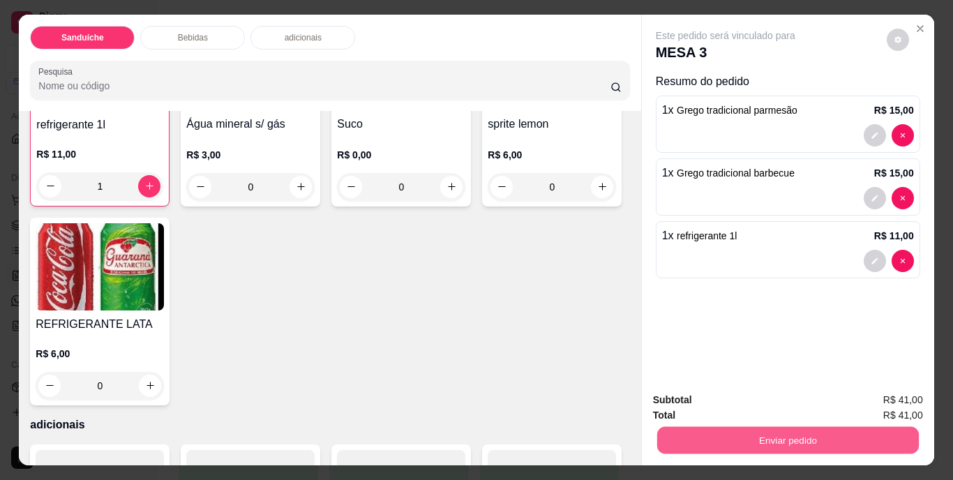
click at [794, 442] on button "Enviar pedido" at bounding box center [787, 440] width 262 height 27
click at [732, 400] on button "Não registrar e enviar pedido" at bounding box center [741, 401] width 145 height 27
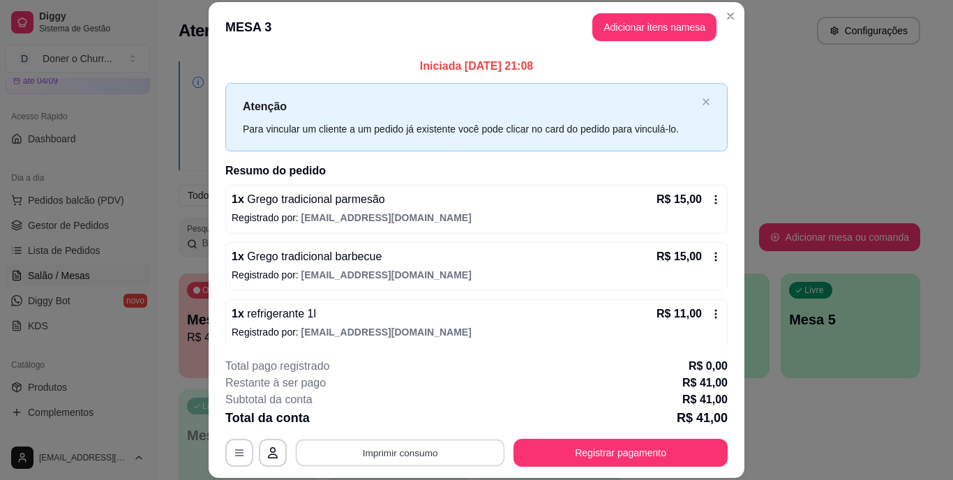
click at [408, 448] on button "Imprimir consumo" at bounding box center [400, 452] width 209 height 27
click at [405, 416] on button "IMPRESSORA" at bounding box center [399, 420] width 98 height 22
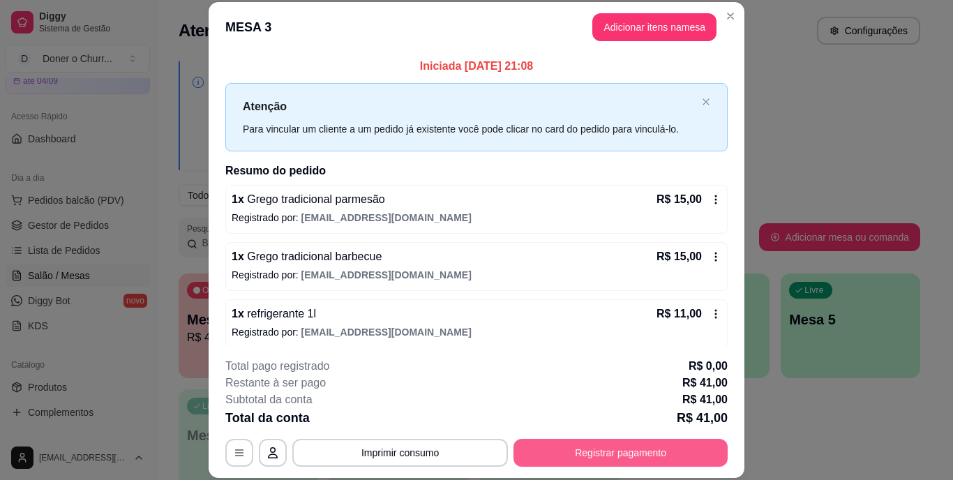
click at [599, 452] on button "Registrar pagamento" at bounding box center [620, 453] width 214 height 28
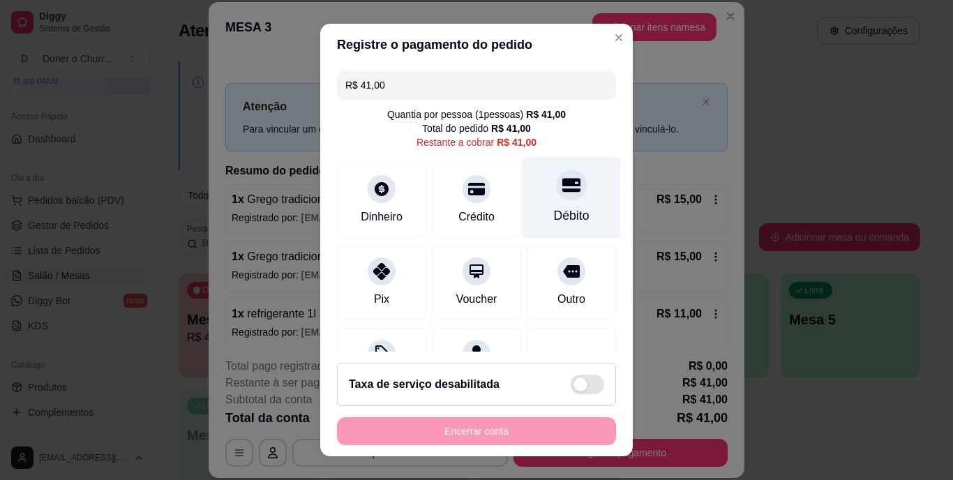
click at [554, 213] on div "Débito" at bounding box center [572, 216] width 36 height 18
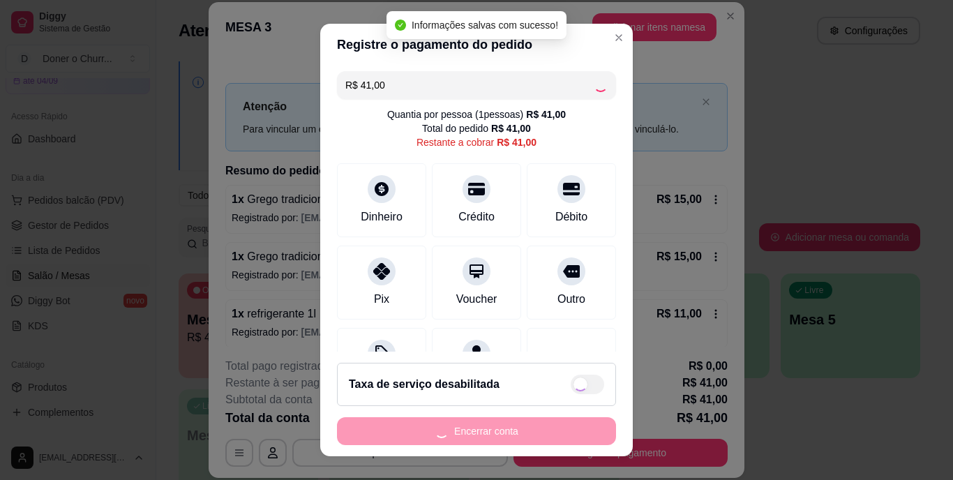
type input "R$ 0,00"
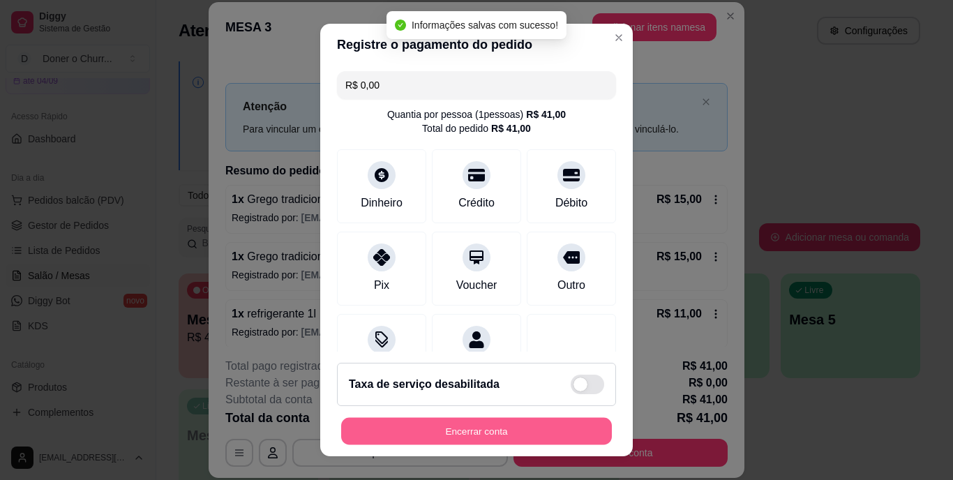
click at [497, 425] on button "Encerrar conta" at bounding box center [476, 430] width 271 height 27
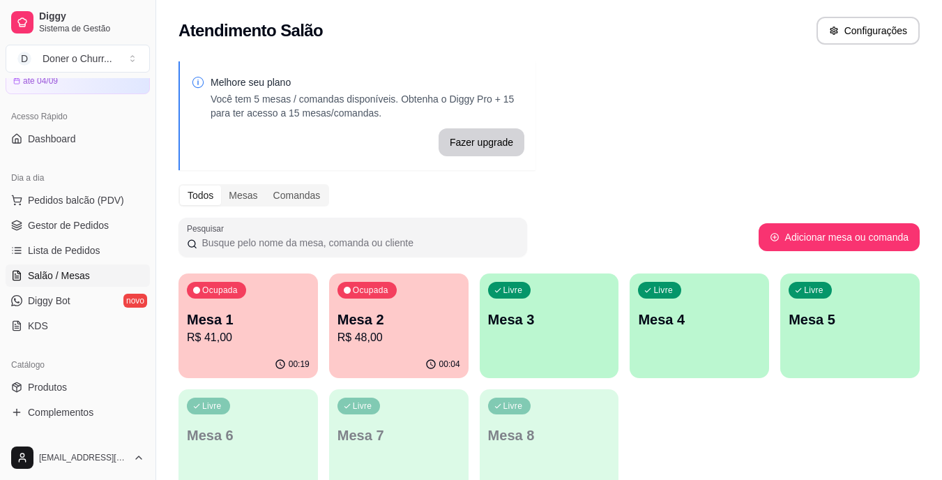
click at [409, 330] on p "R$ 48,00" at bounding box center [399, 337] width 123 height 17
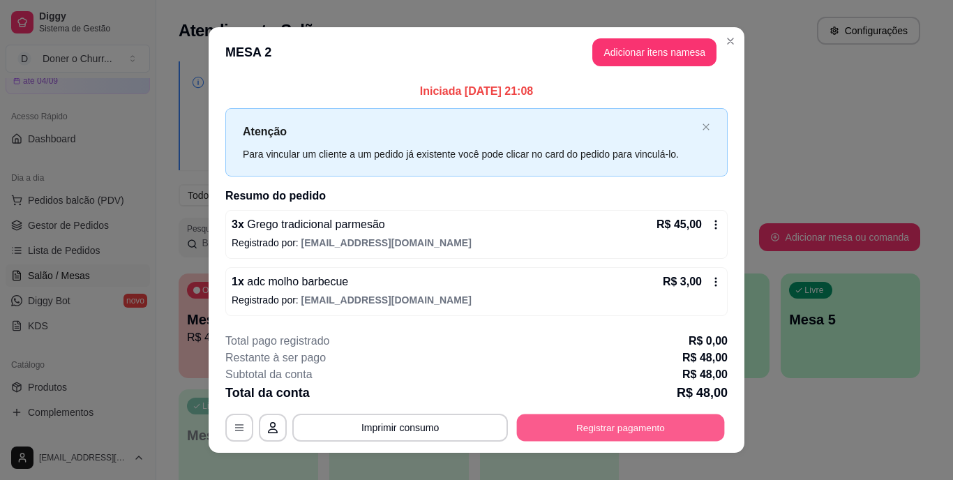
click at [630, 429] on button "Registrar pagamento" at bounding box center [621, 427] width 208 height 27
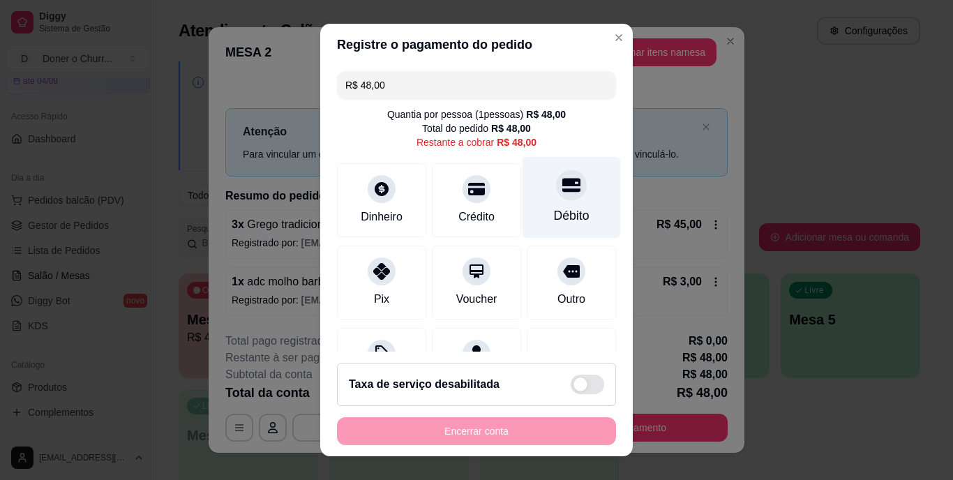
click at [566, 202] on div "Débito" at bounding box center [571, 198] width 98 height 82
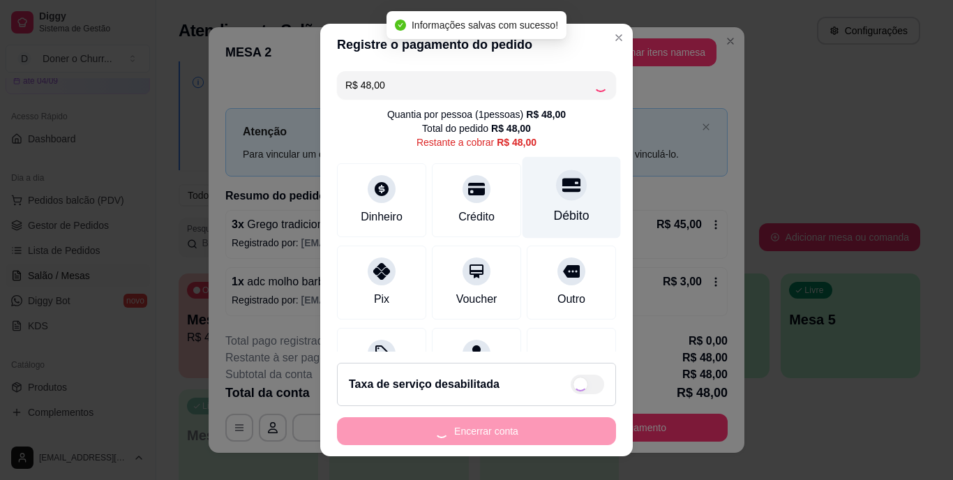
type input "R$ 0,00"
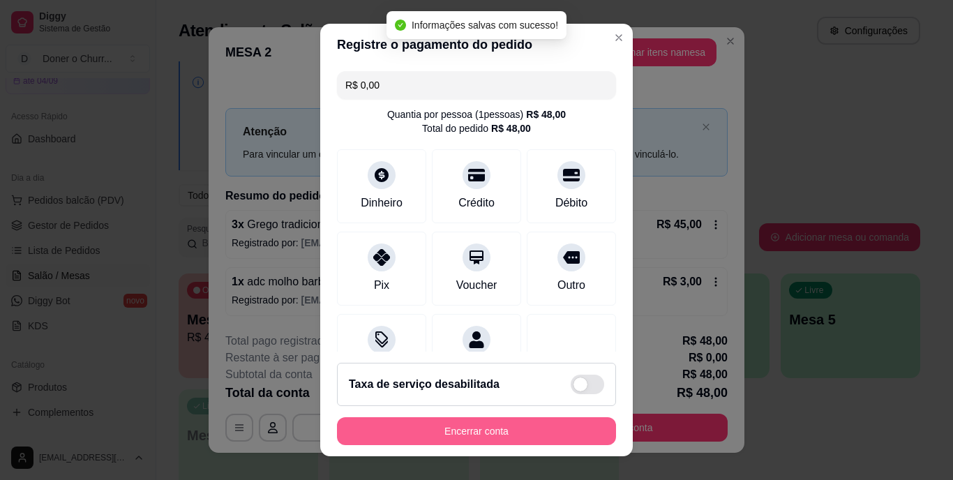
click at [435, 423] on button "Encerrar conta" at bounding box center [476, 431] width 279 height 28
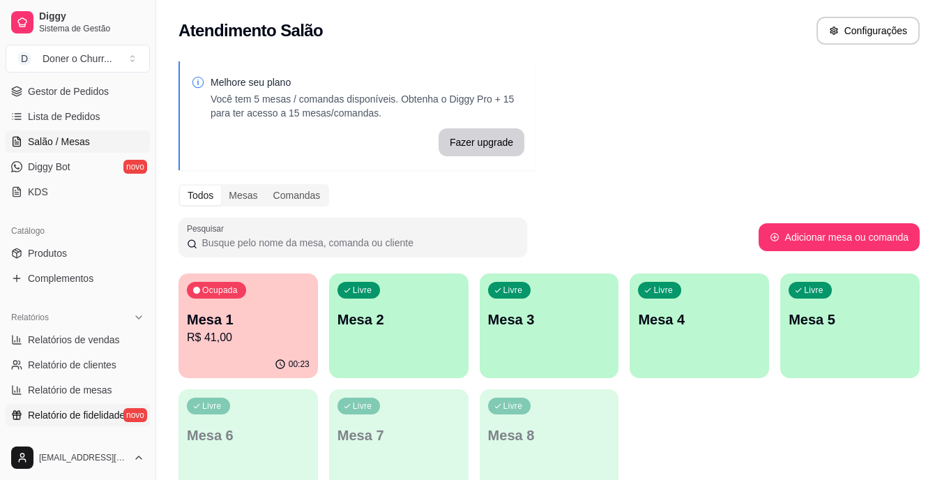
scroll to position [209, 0]
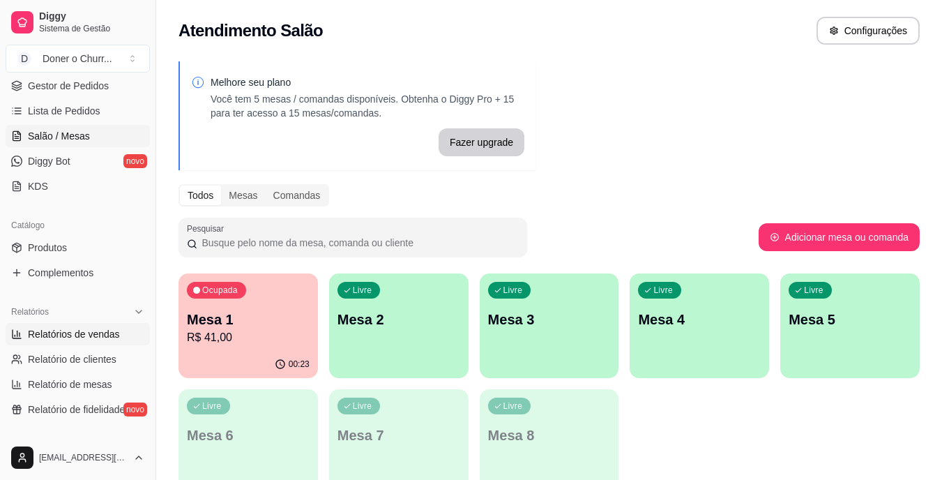
click at [78, 337] on span "Relatórios de vendas" at bounding box center [74, 334] width 92 height 14
select select "ALL"
select select "0"
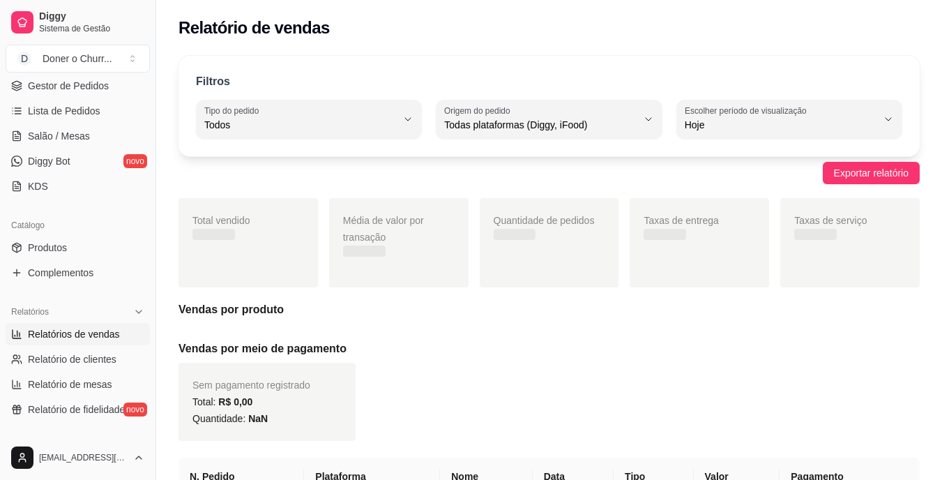
click at [66, 333] on span "Relatórios de vendas" at bounding box center [74, 334] width 92 height 14
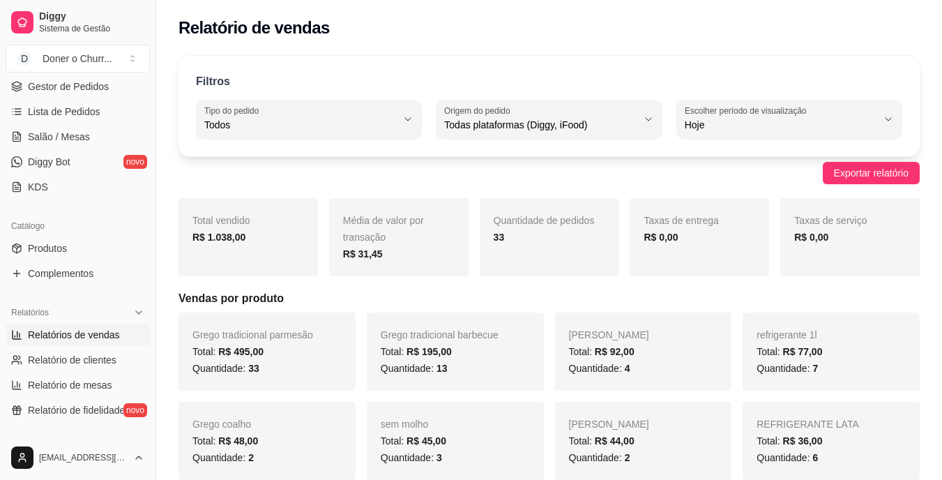
scroll to position [70, 0]
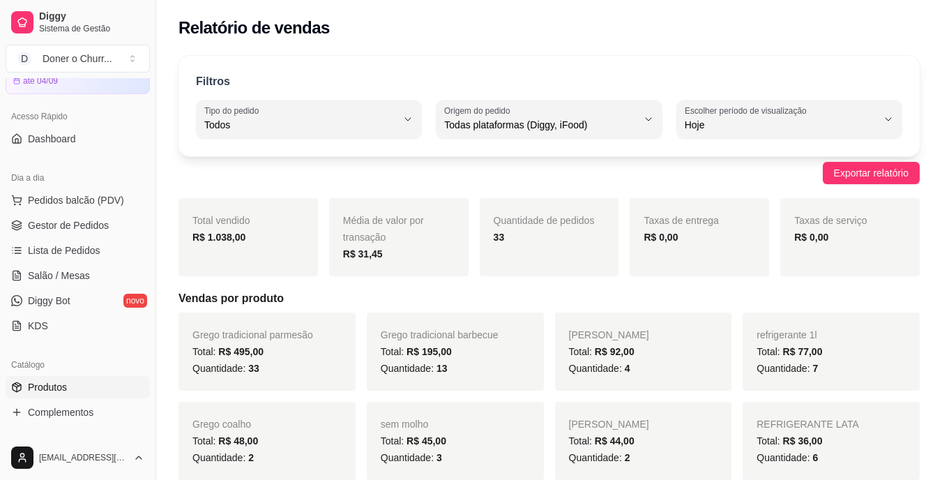
click at [47, 390] on span "Produtos" at bounding box center [47, 387] width 39 height 14
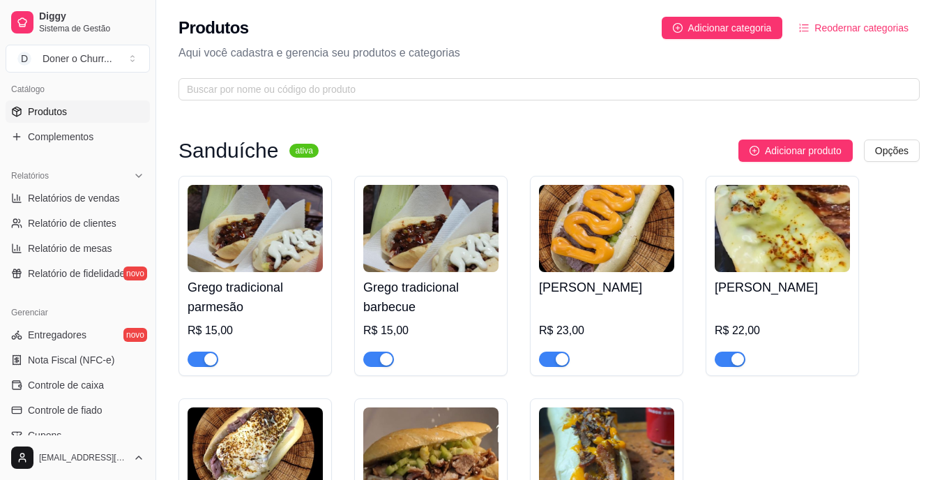
scroll to position [349, 0]
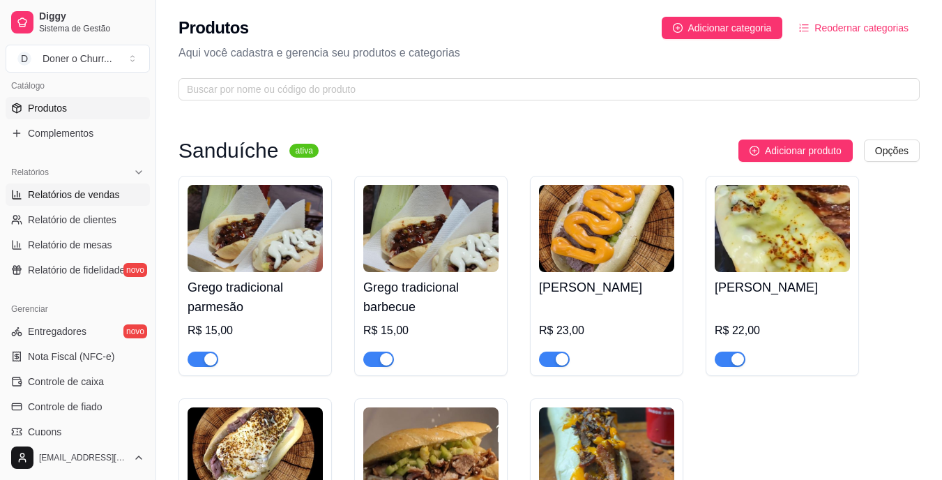
click at [86, 192] on span "Relatórios de vendas" at bounding box center [74, 195] width 92 height 14
select select "ALL"
select select "0"
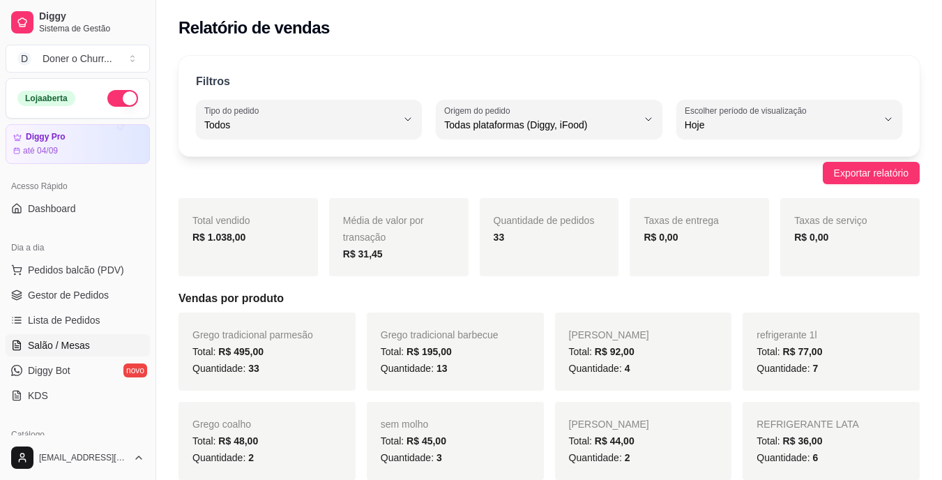
click at [63, 346] on span "Salão / Mesas" at bounding box center [59, 345] width 62 height 14
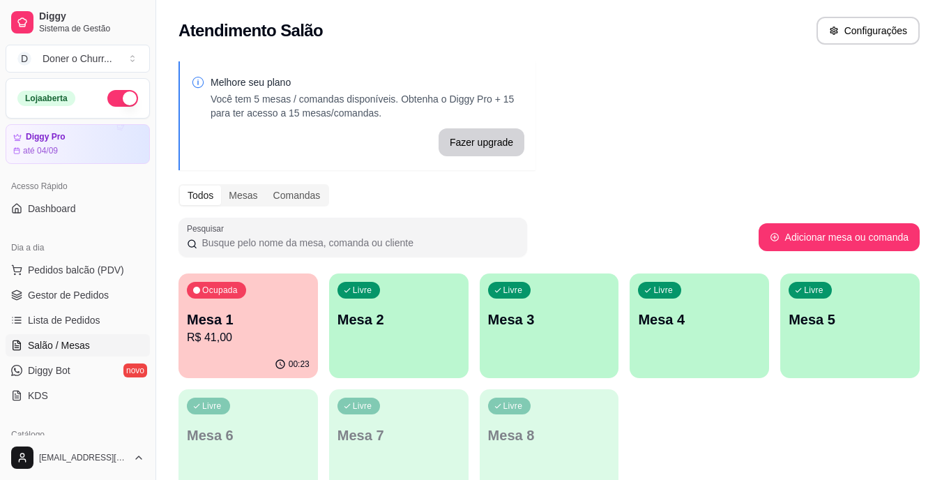
click at [6, 334] on link "Salão / Mesas" at bounding box center [78, 345] width 144 height 22
click at [397, 329] on p "Mesa 2" at bounding box center [399, 320] width 123 height 20
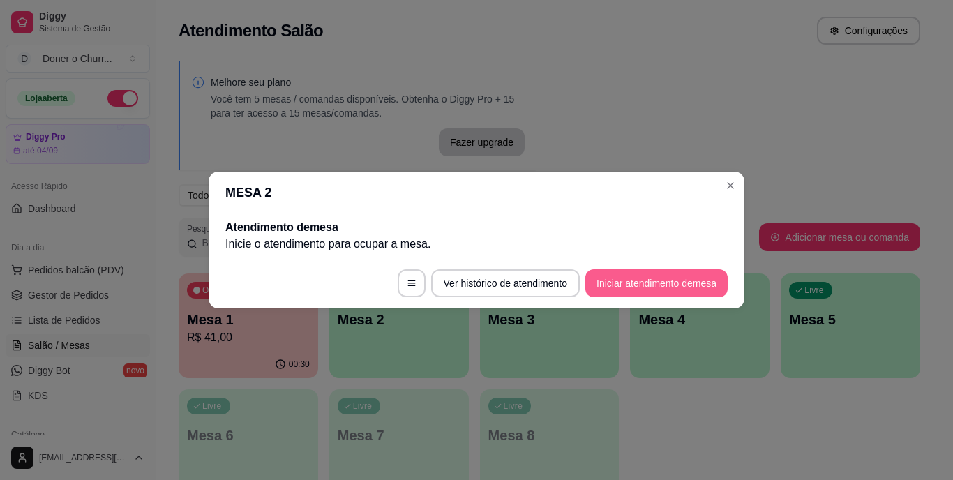
click at [649, 275] on button "Iniciar atendimento de mesa" at bounding box center [656, 283] width 142 height 28
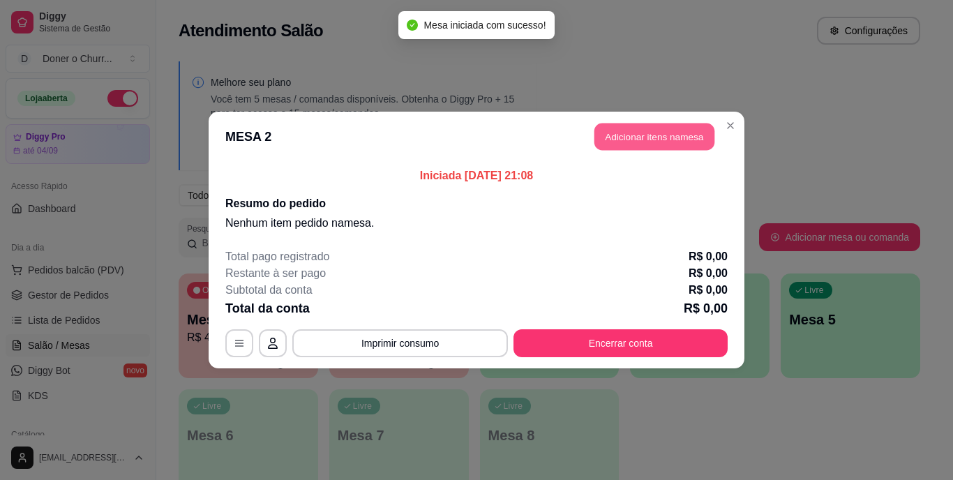
click at [643, 129] on button "Adicionar itens na mesa" at bounding box center [654, 136] width 120 height 27
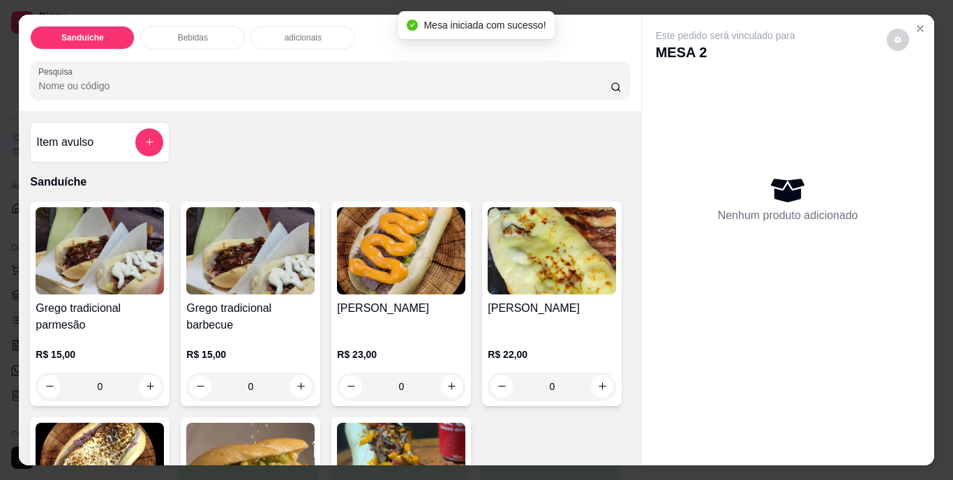
click at [145, 382] on icon "increase-product-quantity" at bounding box center [150, 386] width 10 height 10
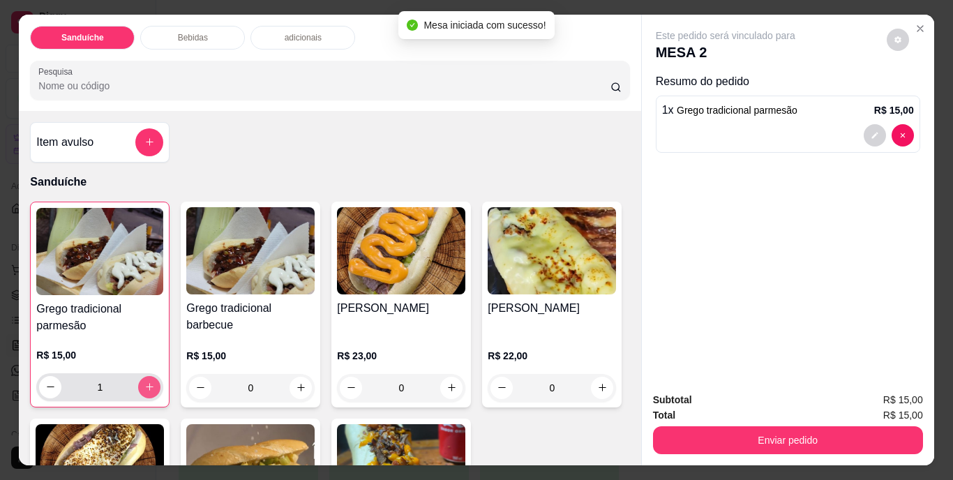
click at [144, 382] on icon "increase-product-quantity" at bounding box center [149, 387] width 10 height 10
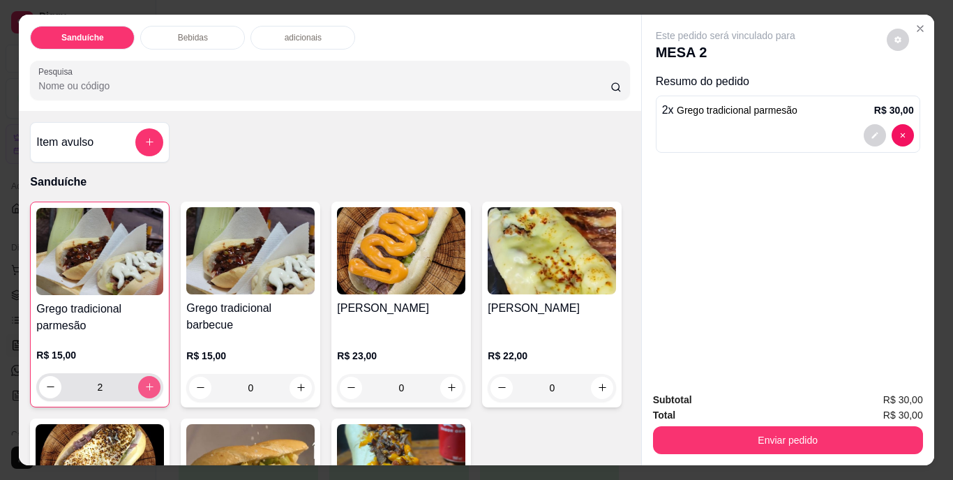
click at [144, 382] on icon "increase-product-quantity" at bounding box center [149, 387] width 10 height 10
type input "3"
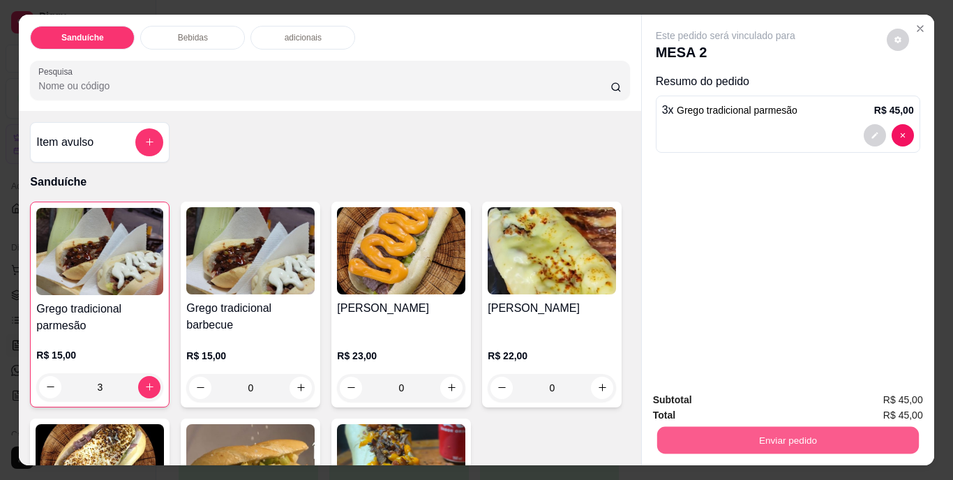
click at [734, 434] on button "Enviar pedido" at bounding box center [787, 440] width 262 height 27
click at [730, 401] on button "Não registrar e enviar pedido" at bounding box center [741, 401] width 141 height 26
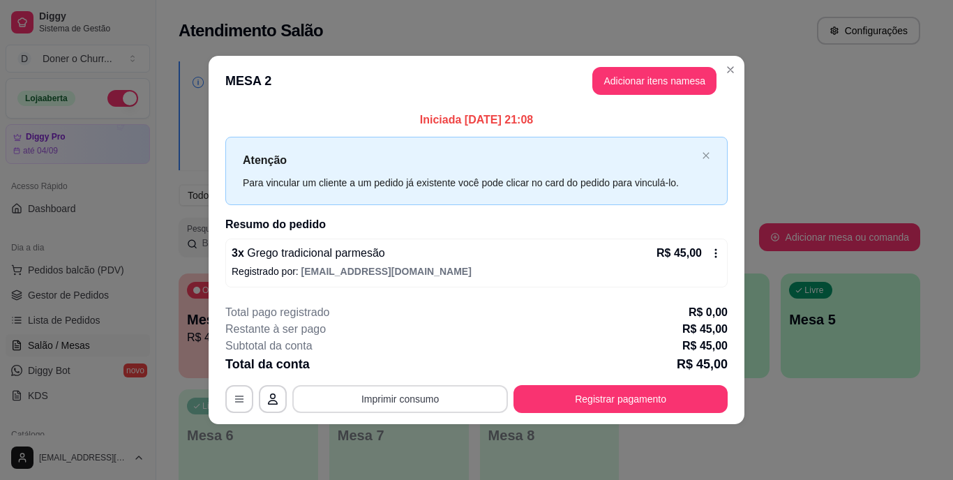
click at [416, 398] on button "Imprimir consumo" at bounding box center [400, 399] width 216 height 28
click at [407, 361] on button "IMPRESSORA" at bounding box center [404, 366] width 101 height 22
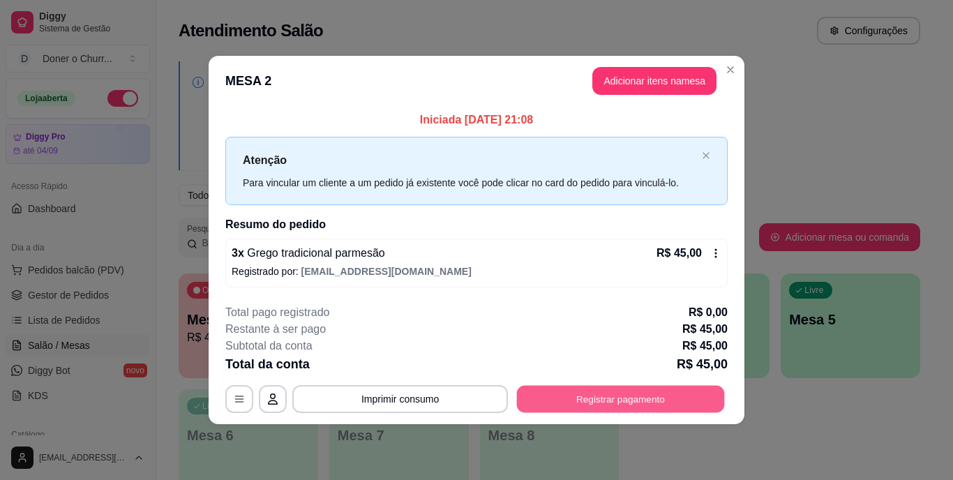
click at [583, 400] on button "Registrar pagamento" at bounding box center [621, 398] width 208 height 27
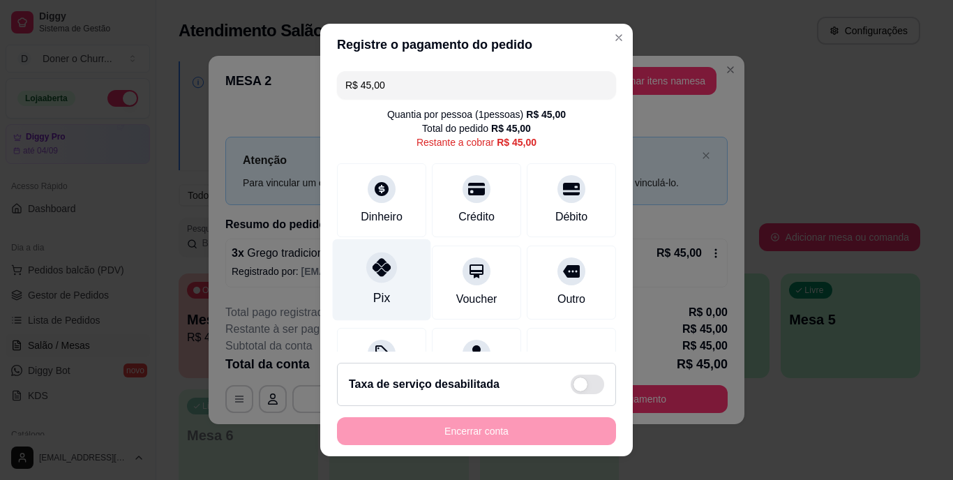
click at [372, 269] on icon at bounding box center [381, 268] width 18 height 18
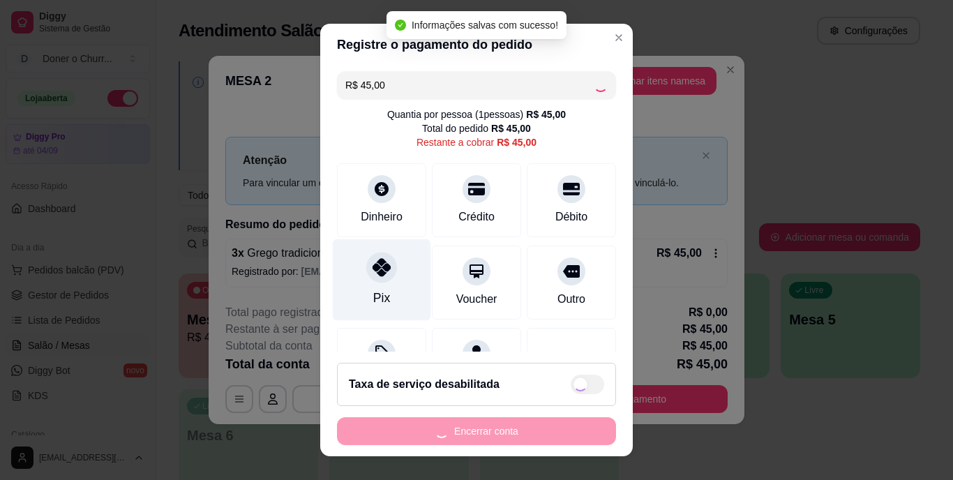
type input "R$ 0,00"
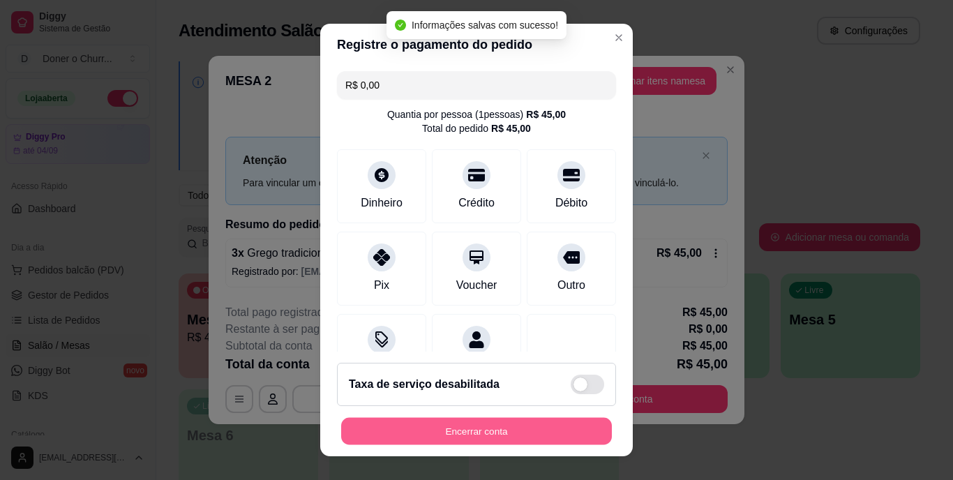
click at [489, 423] on button "Encerrar conta" at bounding box center [476, 430] width 271 height 27
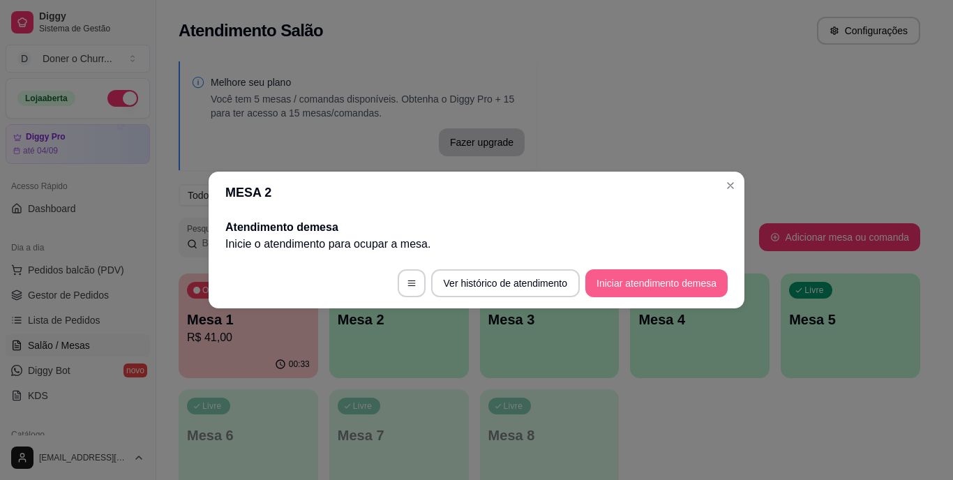
click at [663, 285] on button "Iniciar atendimento de mesa" at bounding box center [656, 283] width 142 height 28
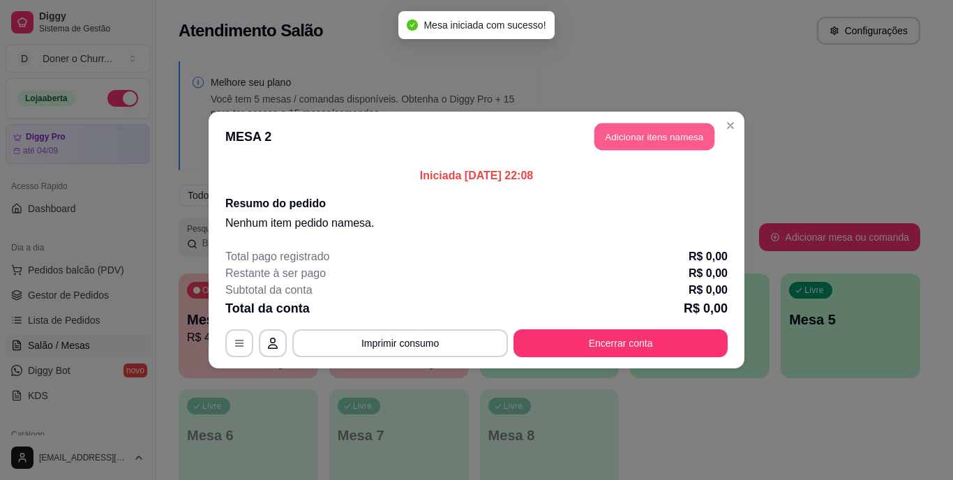
click at [665, 136] on button "Adicionar itens na mesa" at bounding box center [654, 136] width 120 height 27
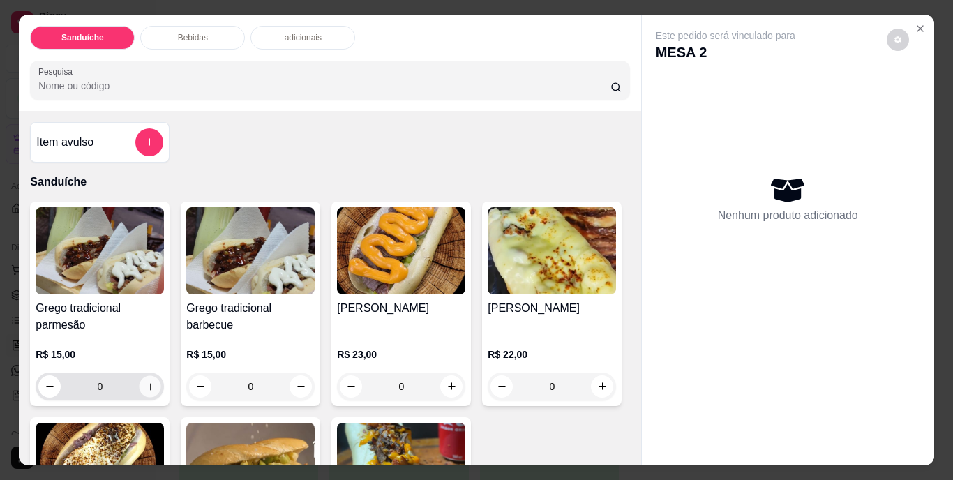
click at [142, 386] on button "increase-product-quantity" at bounding box center [151, 386] width 22 height 22
type input "1"
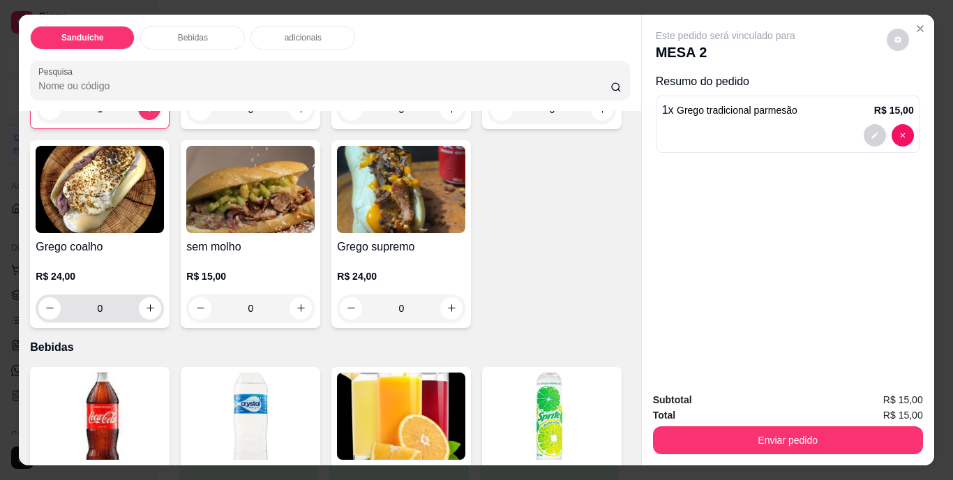
scroll to position [279, 0]
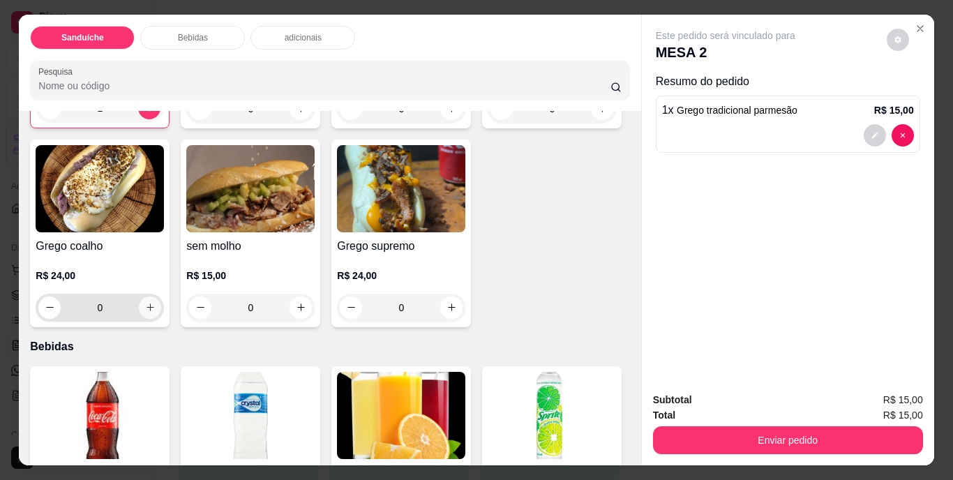
click at [161, 307] on button "increase-product-quantity" at bounding box center [150, 307] width 22 height 22
type input "1"
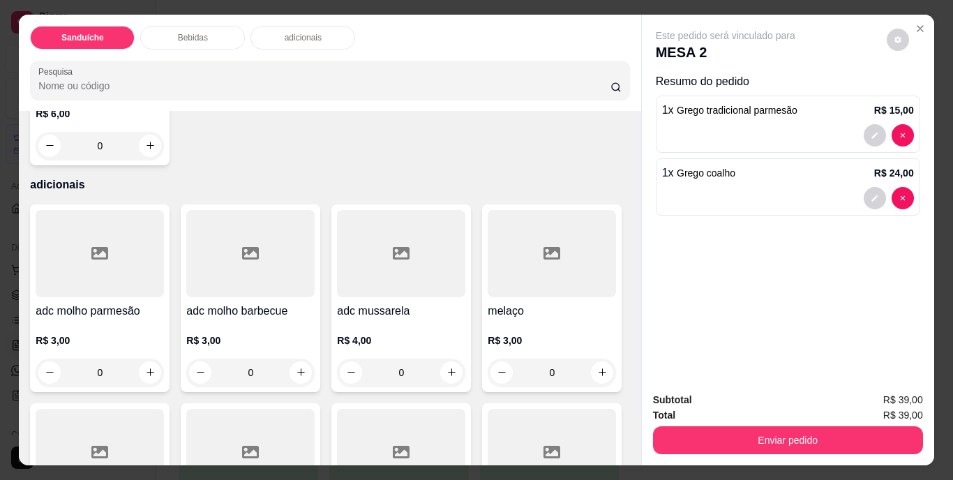
scroll to position [870, 0]
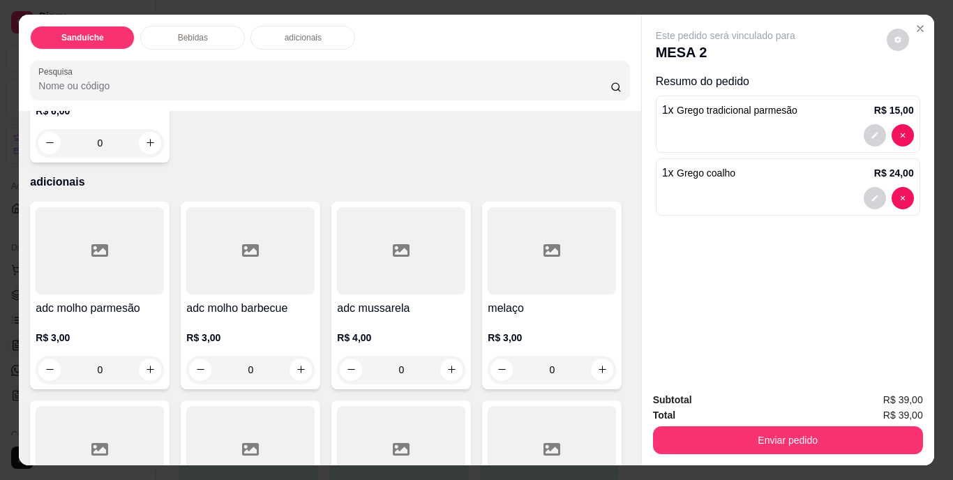
type input "1"
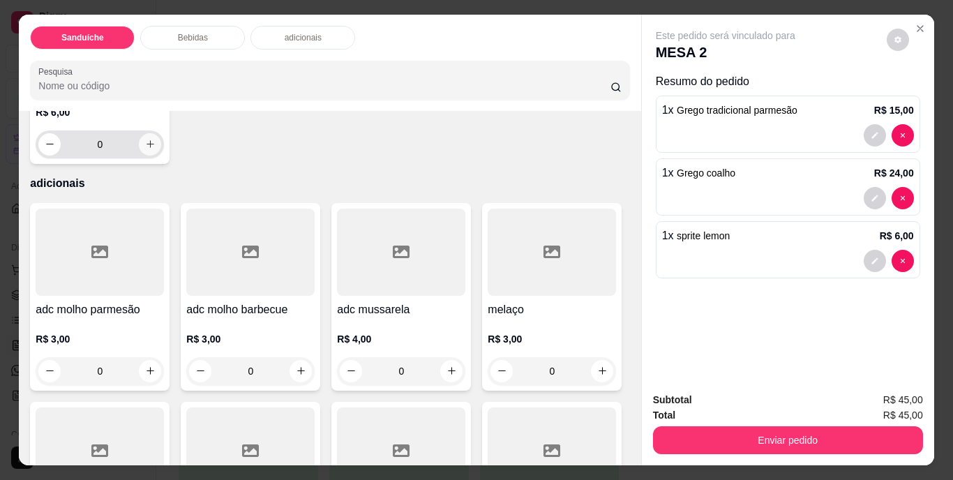
click at [156, 149] on icon "increase-product-quantity" at bounding box center [150, 144] width 10 height 10
type input "1"
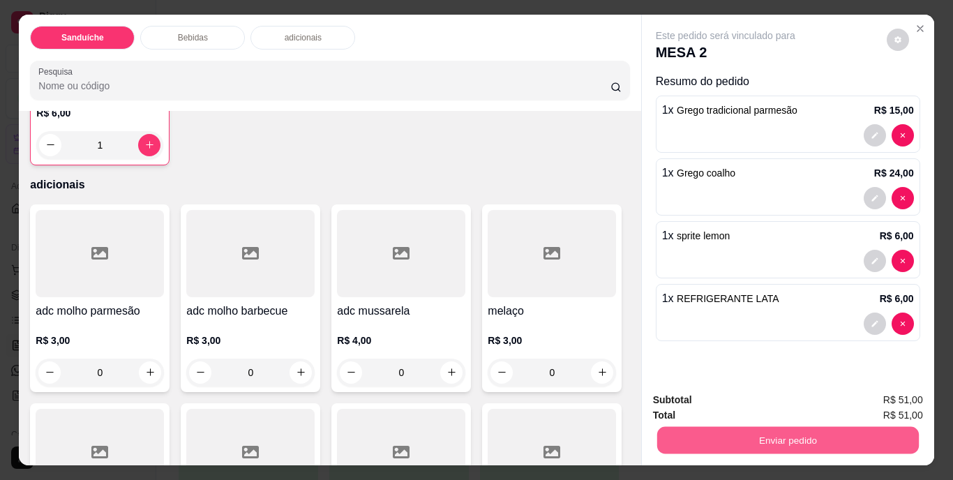
click at [836, 436] on button "Enviar pedido" at bounding box center [787, 440] width 262 height 27
click at [755, 391] on button "Não registrar e enviar pedido" at bounding box center [741, 401] width 141 height 26
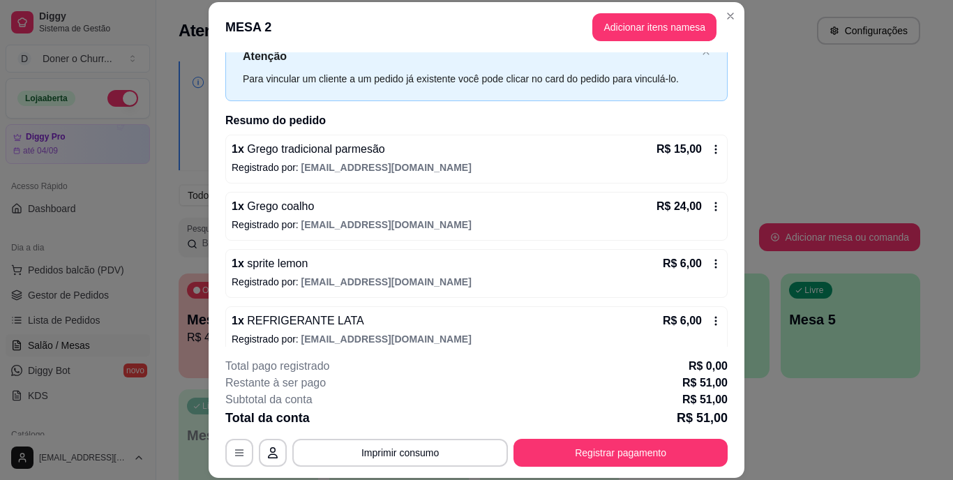
scroll to position [64, 0]
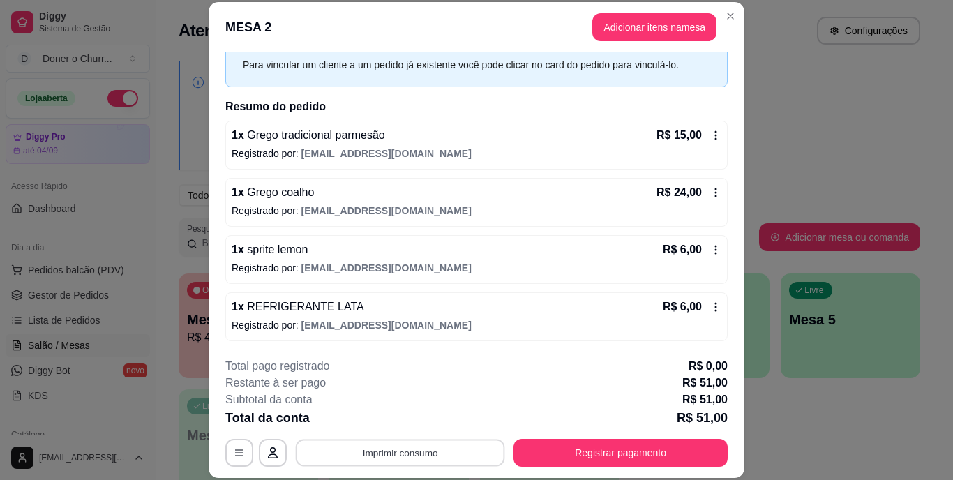
click at [395, 449] on button "Imprimir consumo" at bounding box center [400, 452] width 209 height 27
click at [406, 415] on button "IMPRESSORA" at bounding box center [399, 420] width 101 height 22
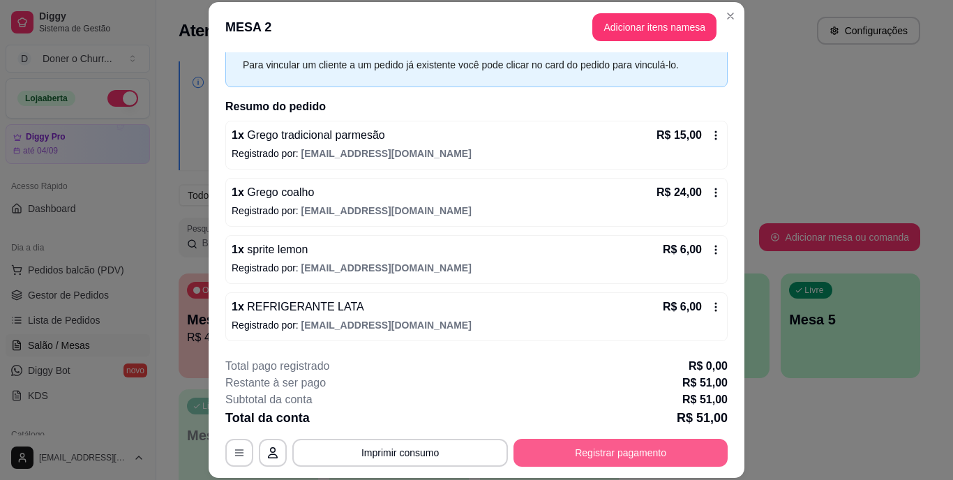
click at [598, 446] on button "Registrar pagamento" at bounding box center [620, 453] width 214 height 28
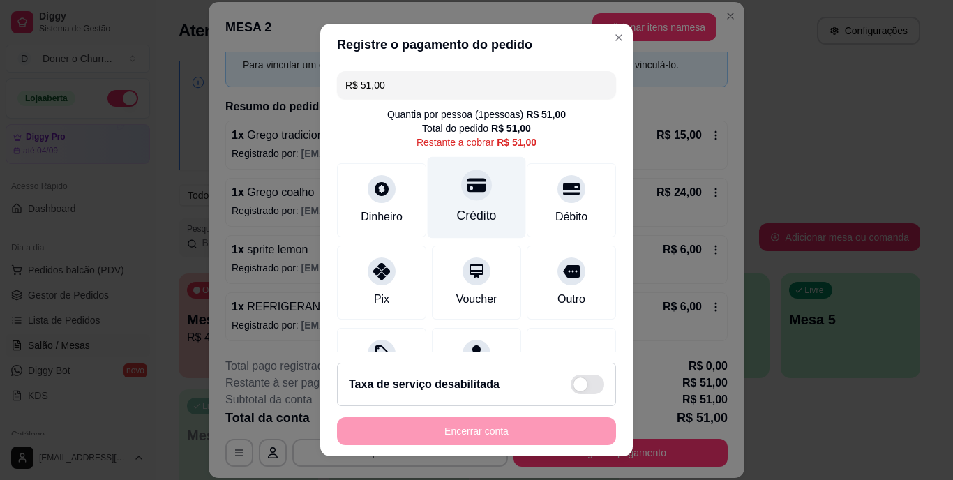
click at [464, 195] on div at bounding box center [476, 185] width 31 height 31
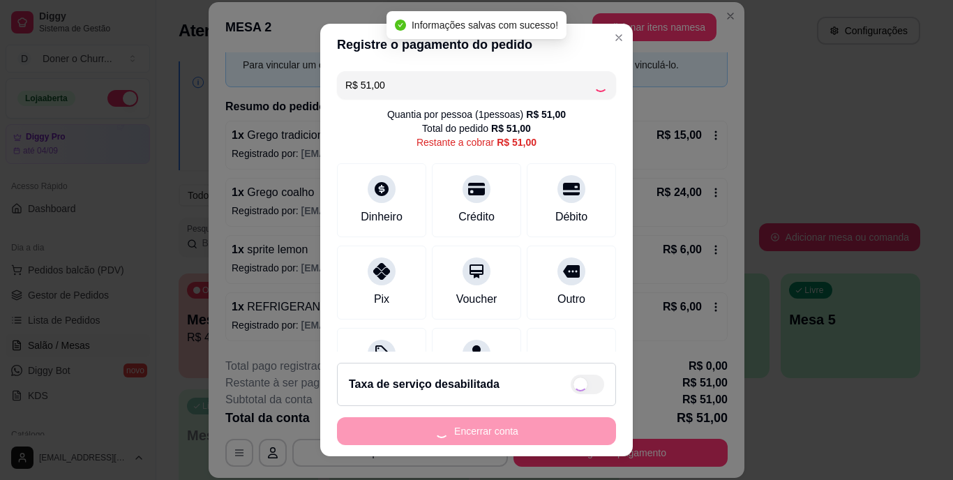
type input "R$ 0,00"
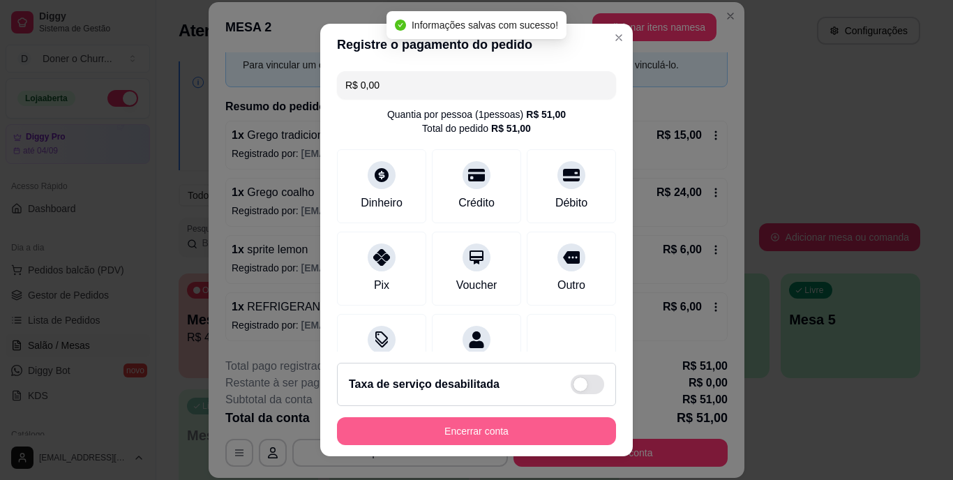
click at [485, 423] on button "Encerrar conta" at bounding box center [476, 431] width 279 height 28
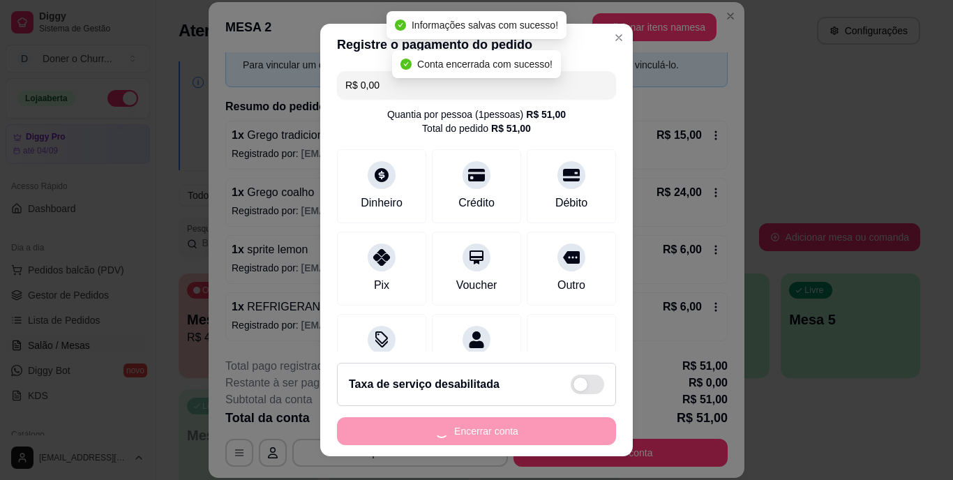
scroll to position [0, 0]
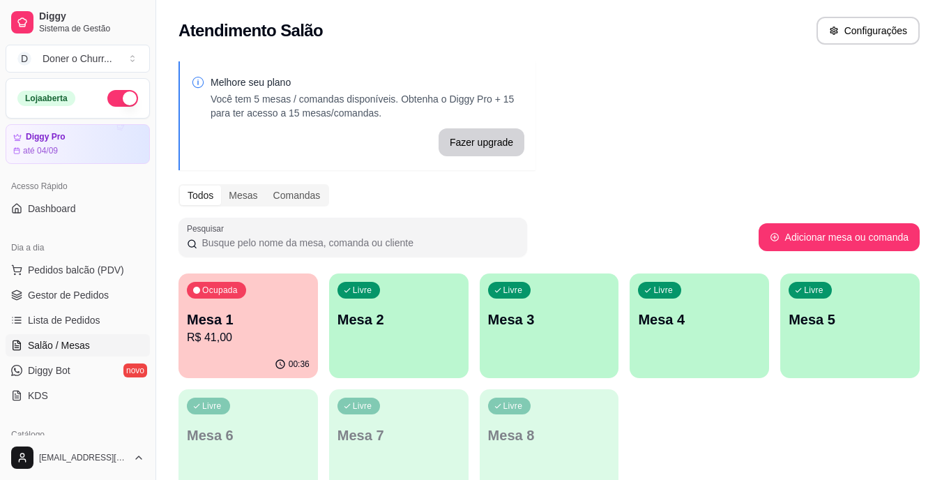
click at [248, 323] on p "Mesa 1" at bounding box center [248, 320] width 123 height 20
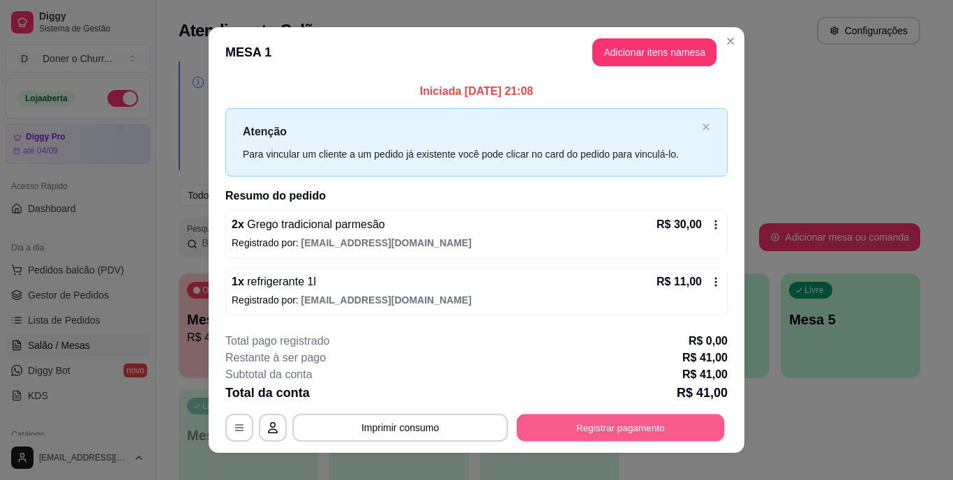
click at [587, 419] on button "Registrar pagamento" at bounding box center [621, 427] width 208 height 27
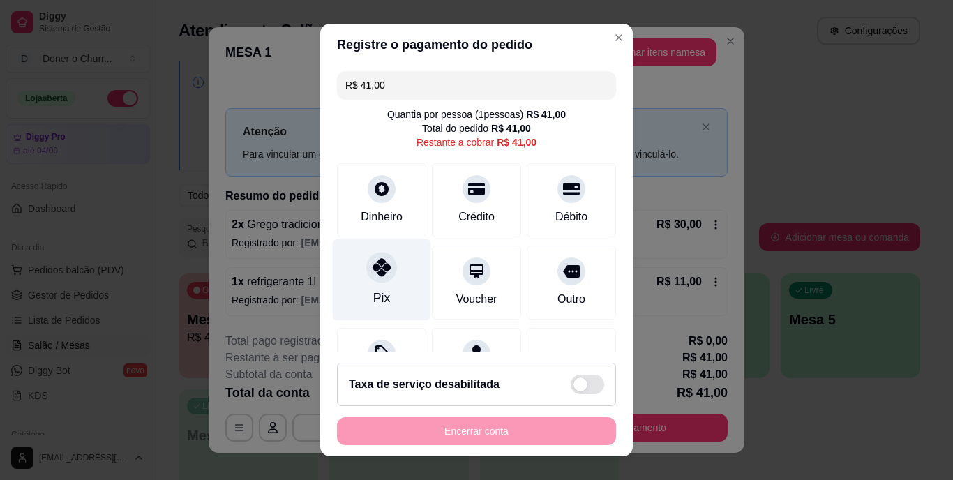
click at [358, 287] on div "Pix" at bounding box center [382, 280] width 98 height 82
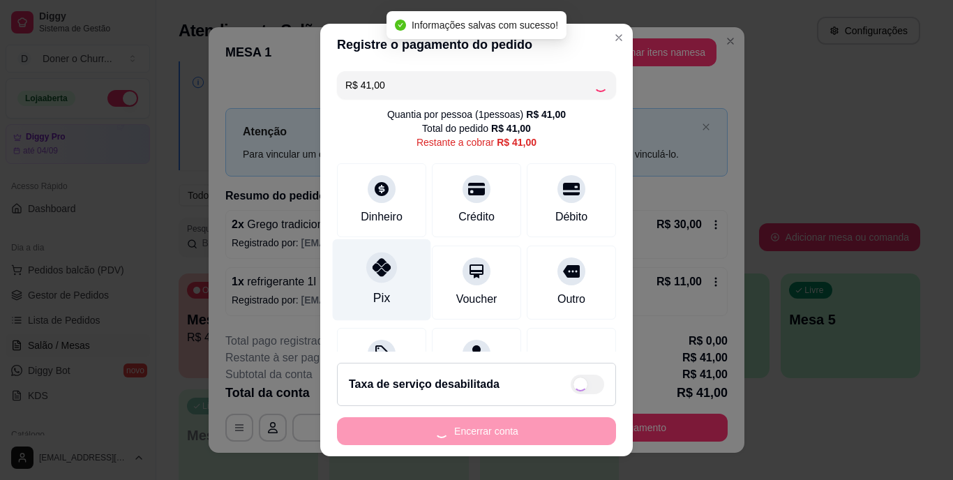
type input "R$ 0,00"
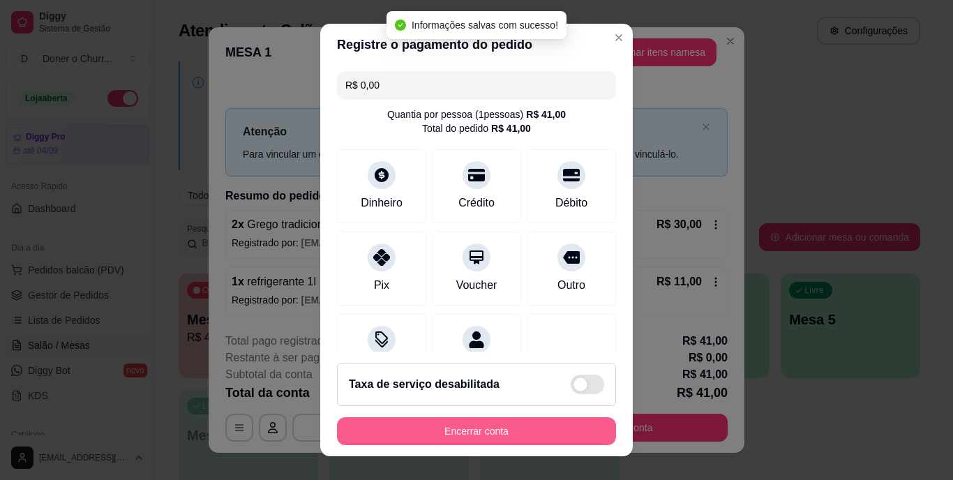
click at [444, 426] on button "Encerrar conta" at bounding box center [476, 431] width 279 height 28
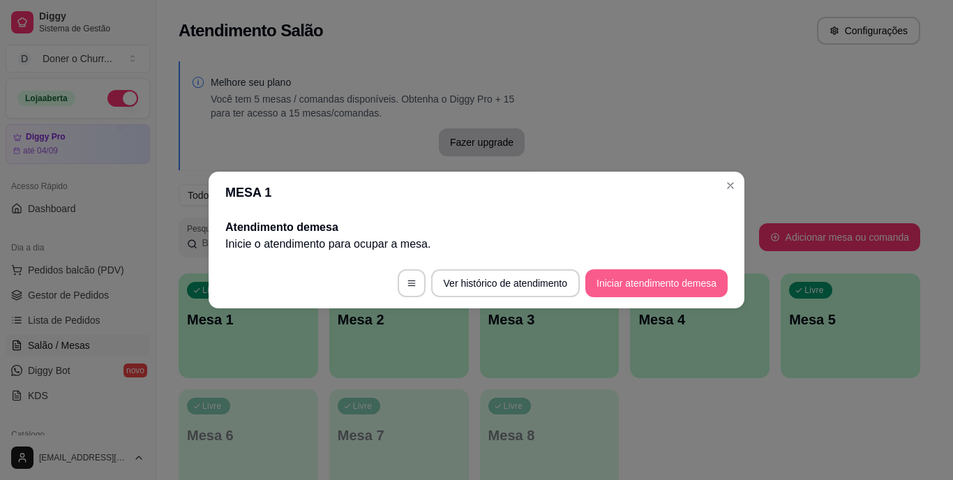
click at [612, 282] on button "Iniciar atendimento de mesa" at bounding box center [656, 283] width 142 height 28
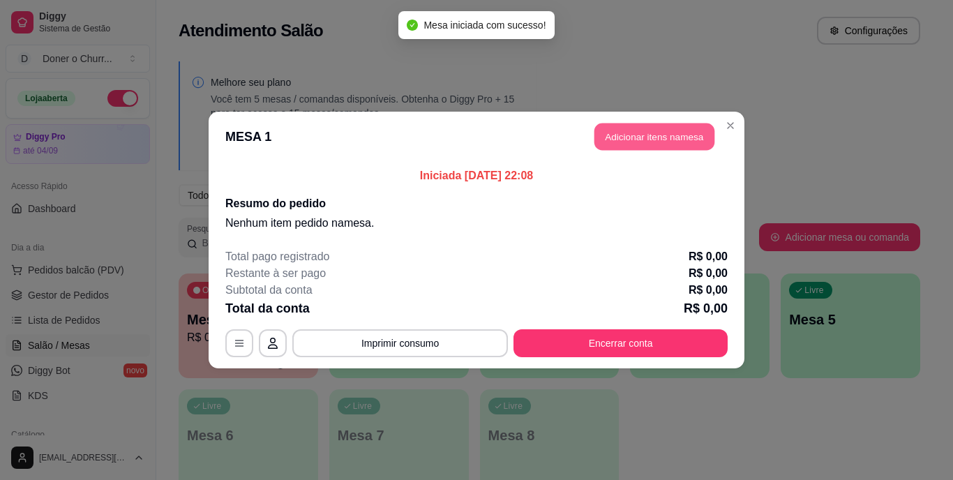
click at [658, 135] on button "Adicionar itens na mesa" at bounding box center [654, 136] width 120 height 27
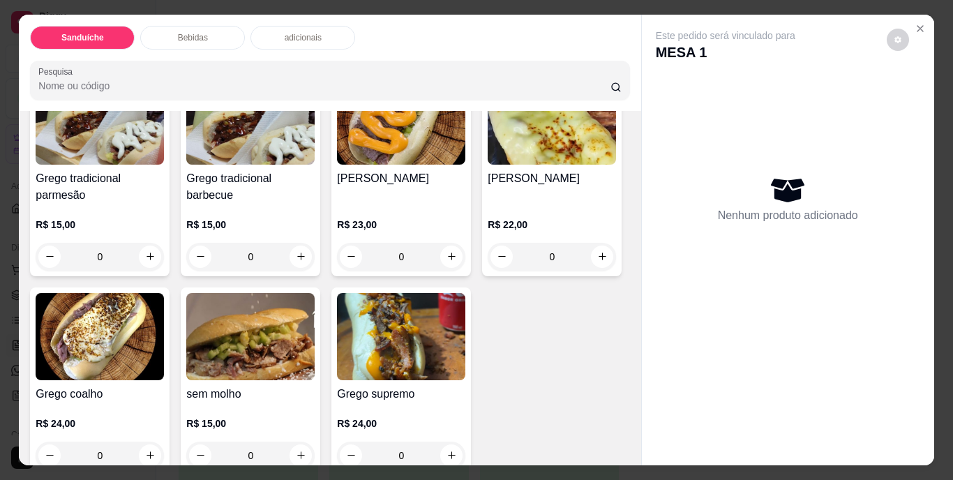
scroll to position [140, 0]
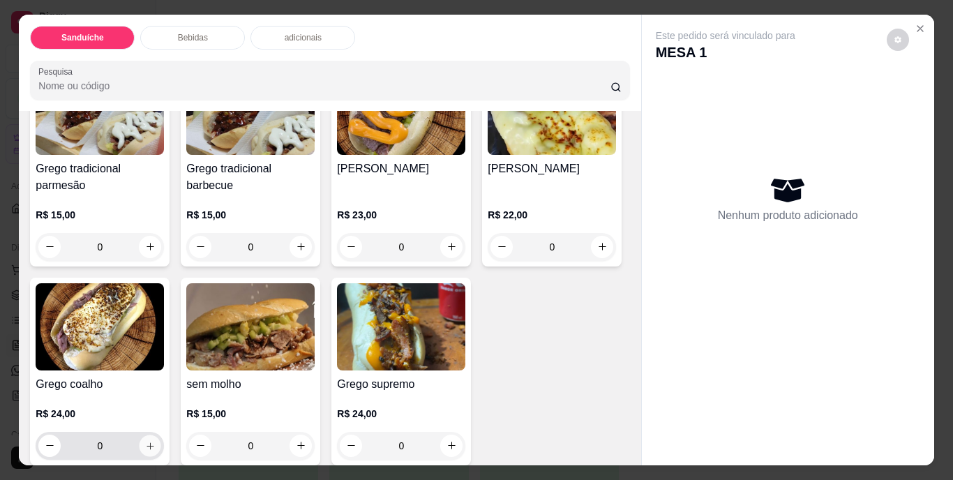
click at [156, 441] on icon "increase-product-quantity" at bounding box center [150, 445] width 10 height 10
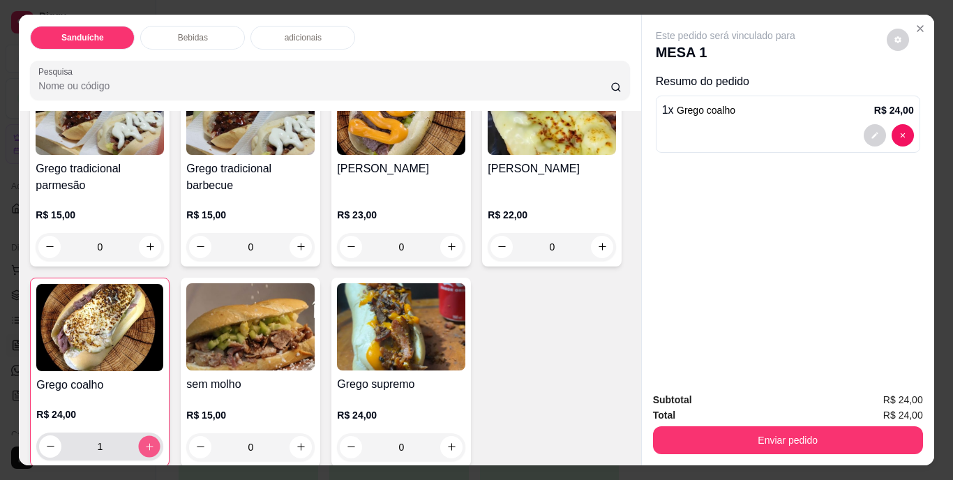
click at [155, 442] on icon "increase-product-quantity" at bounding box center [149, 446] width 10 height 10
type input "2"
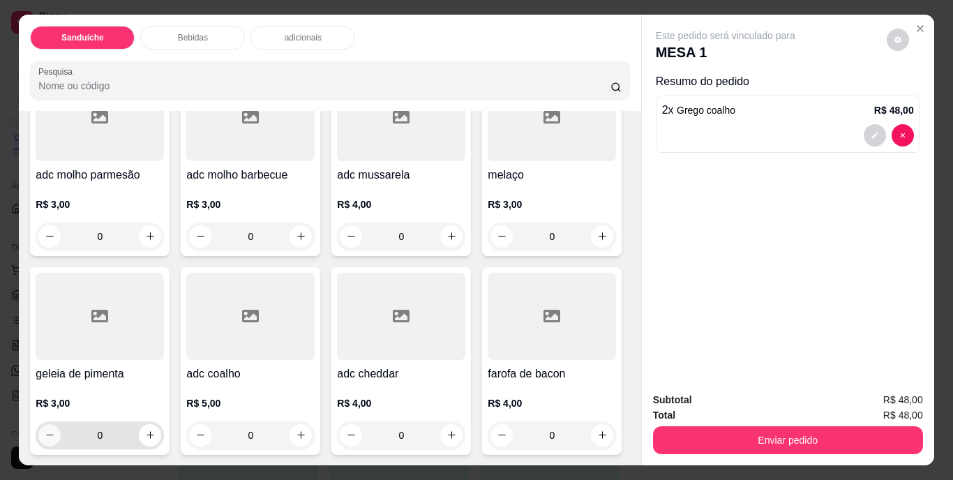
scroll to position [1395, 0]
click at [597, 435] on icon "increase-product-quantity" at bounding box center [602, 435] width 10 height 10
type input "1"
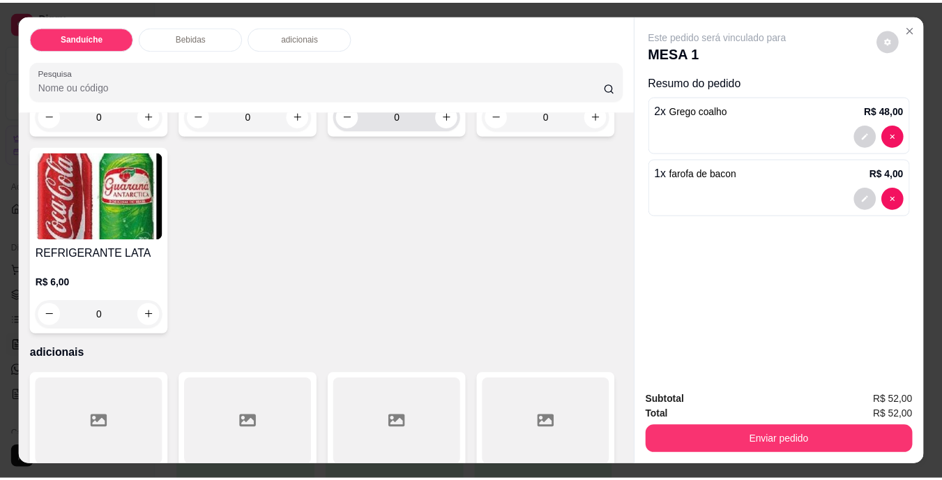
scroll to position [628, 0]
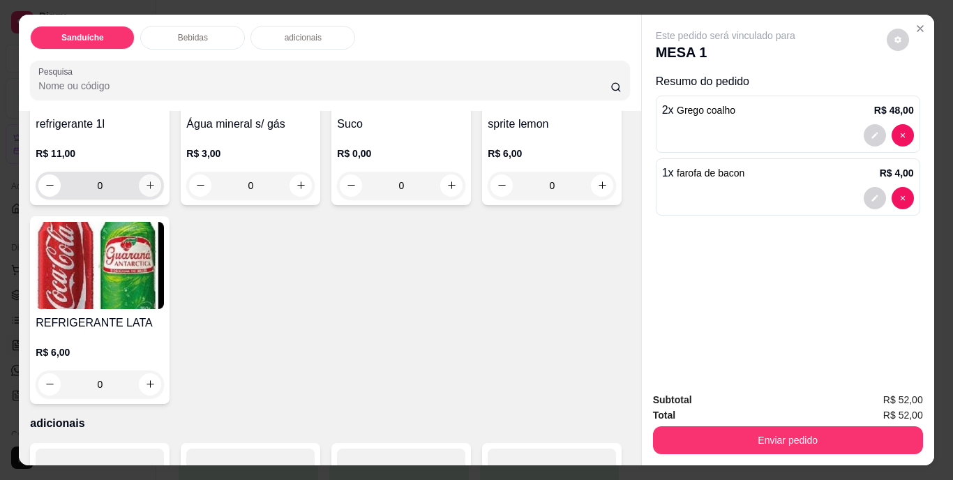
click at [144, 197] on button "increase-product-quantity" at bounding box center [150, 185] width 22 height 22
type input "1"
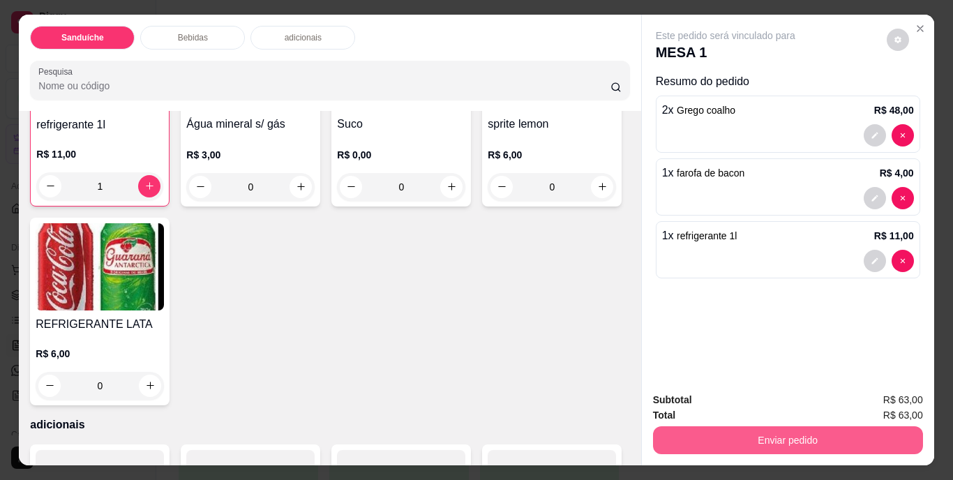
click at [829, 445] on button "Enviar pedido" at bounding box center [788, 440] width 270 height 28
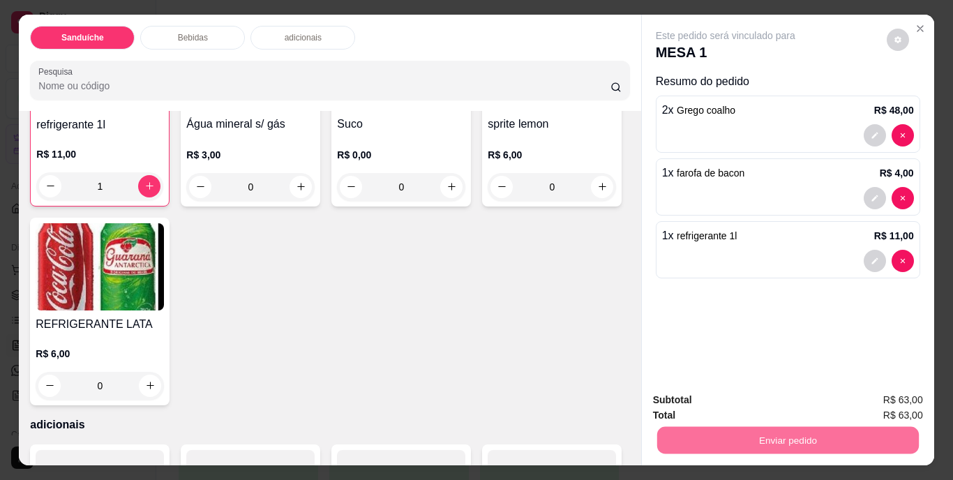
click at [775, 401] on button "Não registrar e enviar pedido" at bounding box center [741, 401] width 145 height 27
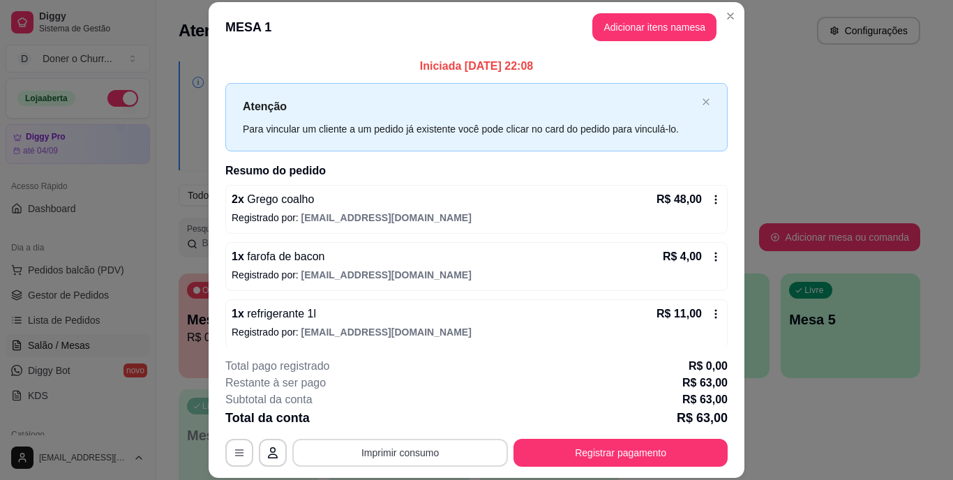
click at [377, 460] on button "Imprimir consumo" at bounding box center [400, 453] width 216 height 28
click at [394, 414] on button "IMPRESSORA" at bounding box center [399, 420] width 98 height 22
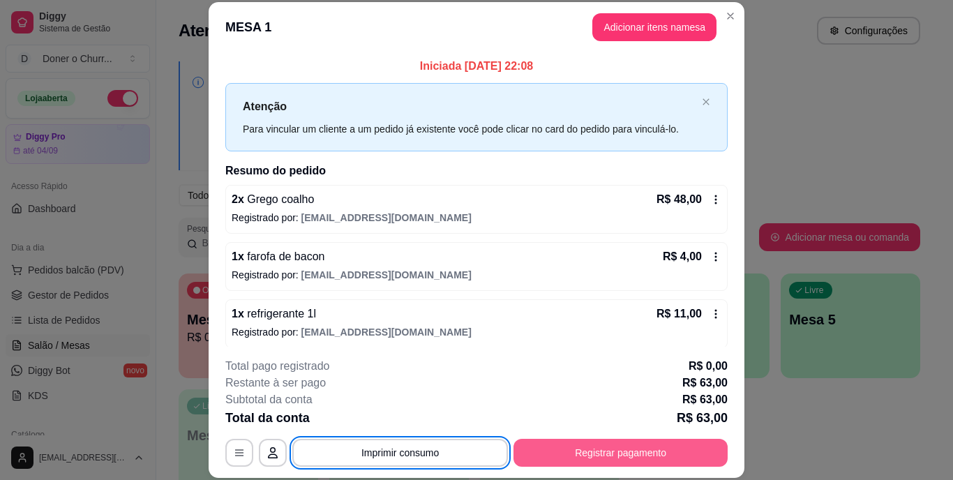
click at [583, 455] on button "Registrar pagamento" at bounding box center [620, 453] width 214 height 28
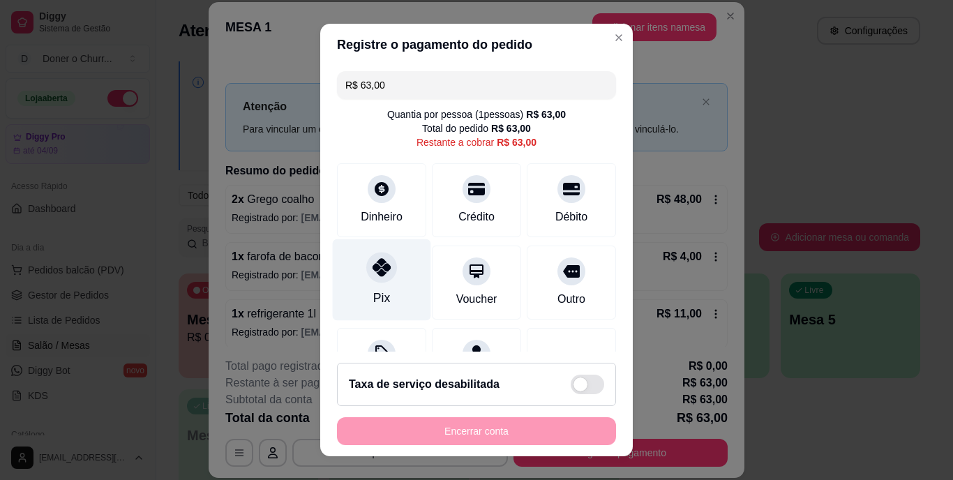
click at [365, 282] on div "Pix" at bounding box center [382, 280] width 98 height 82
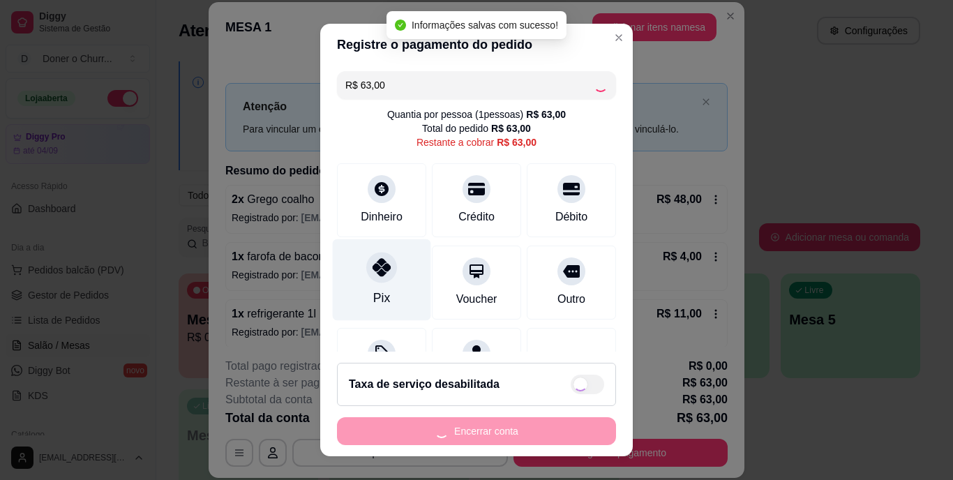
type input "R$ 0,00"
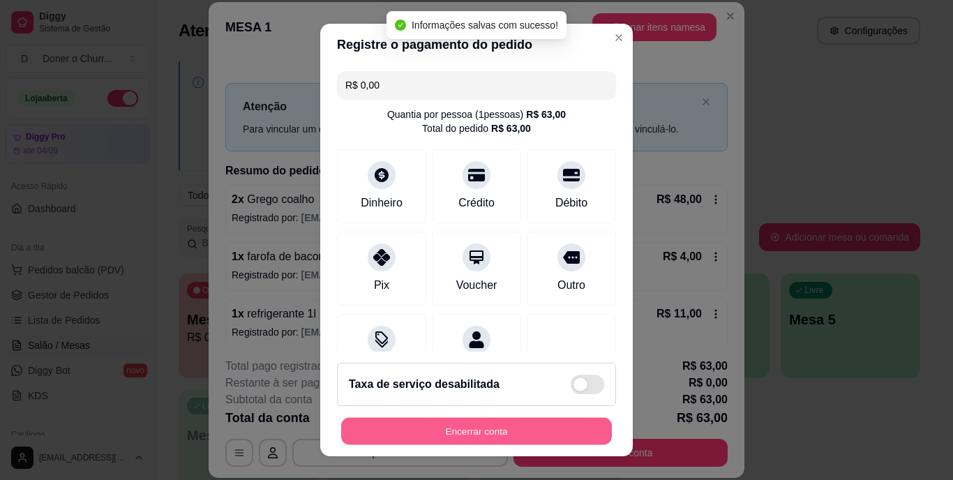
click at [464, 425] on button "Encerrar conta" at bounding box center [476, 430] width 271 height 27
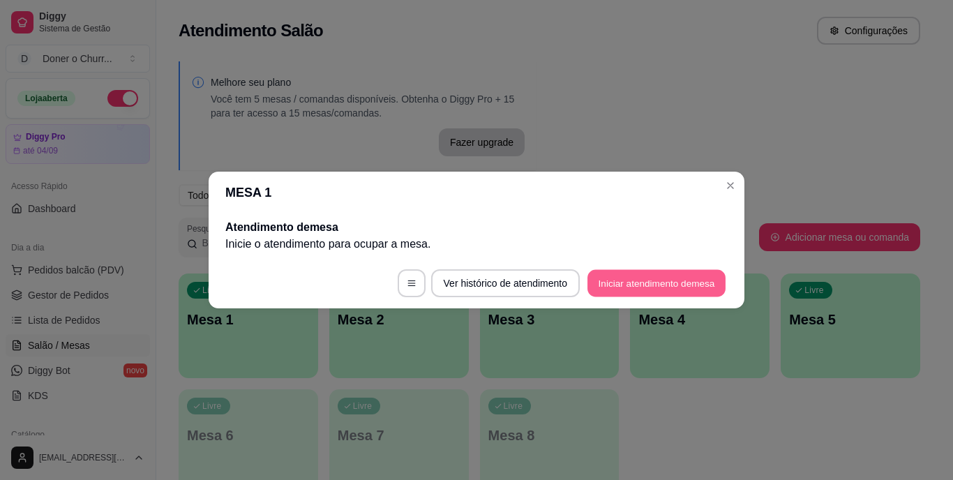
click at [665, 280] on button "Iniciar atendimento de mesa" at bounding box center [656, 283] width 138 height 27
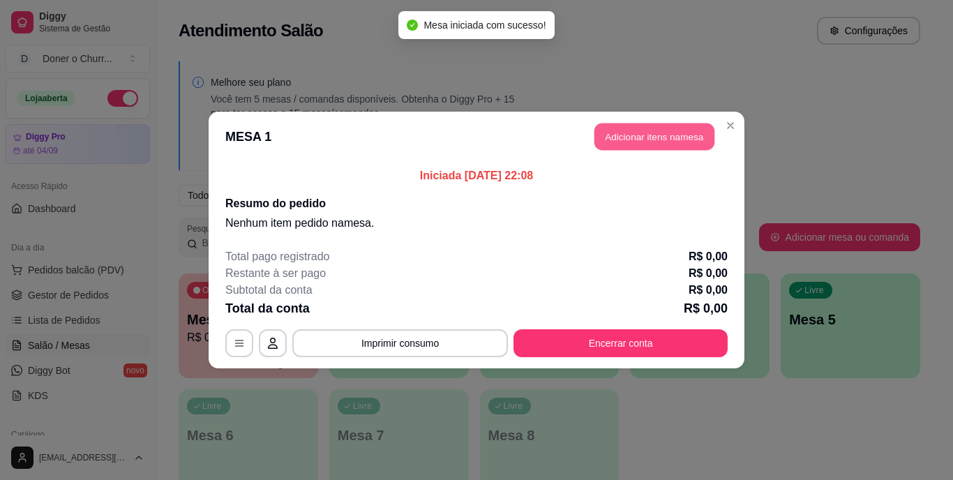
click at [670, 144] on button "Adicionar itens na mesa" at bounding box center [654, 136] width 120 height 27
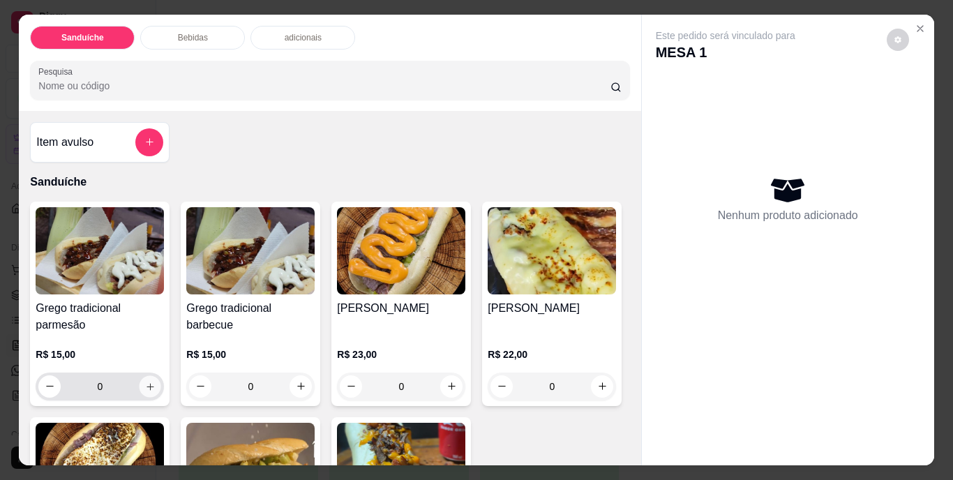
click at [146, 381] on icon "increase-product-quantity" at bounding box center [150, 386] width 10 height 10
type input "1"
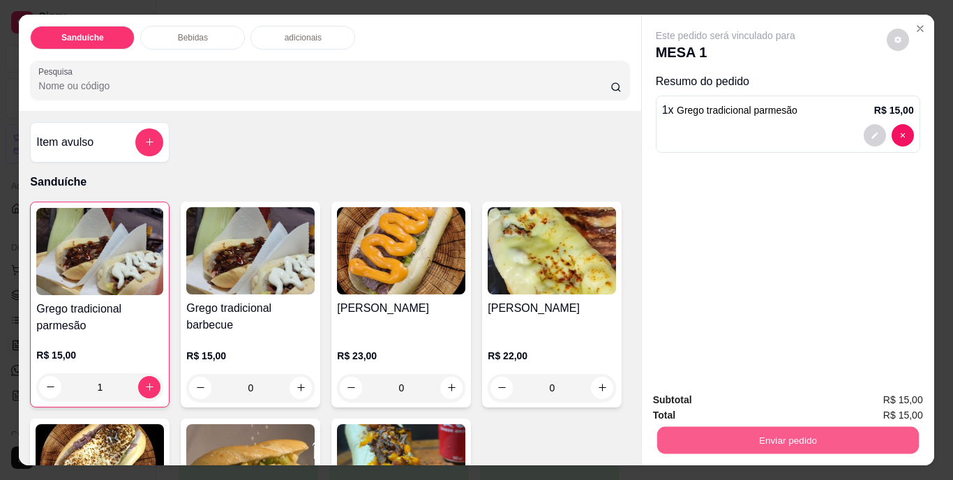
click at [776, 436] on button "Enviar pedido" at bounding box center [787, 440] width 262 height 27
click at [741, 406] on button "Não registrar e enviar pedido" at bounding box center [741, 401] width 145 height 27
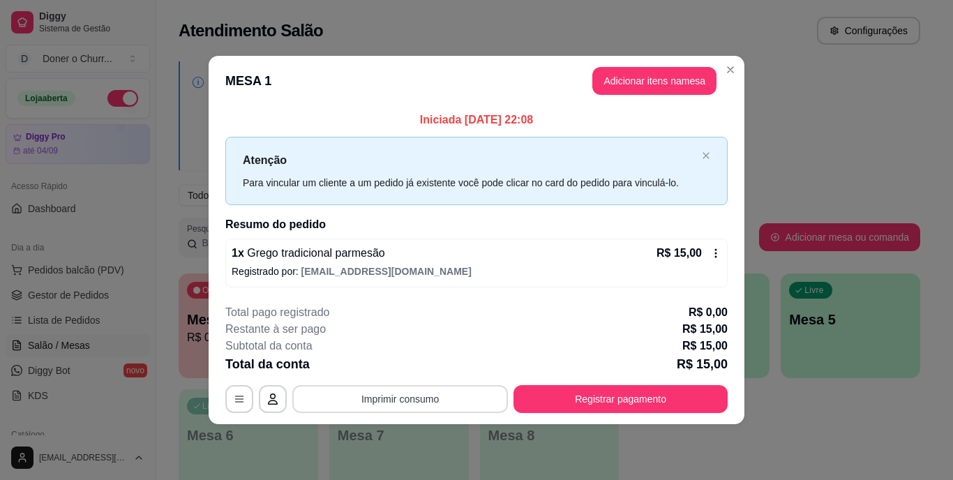
click at [418, 404] on button "Imprimir consumo" at bounding box center [400, 399] width 216 height 28
click at [417, 372] on button "IMPRESSORA" at bounding box center [404, 367] width 101 height 22
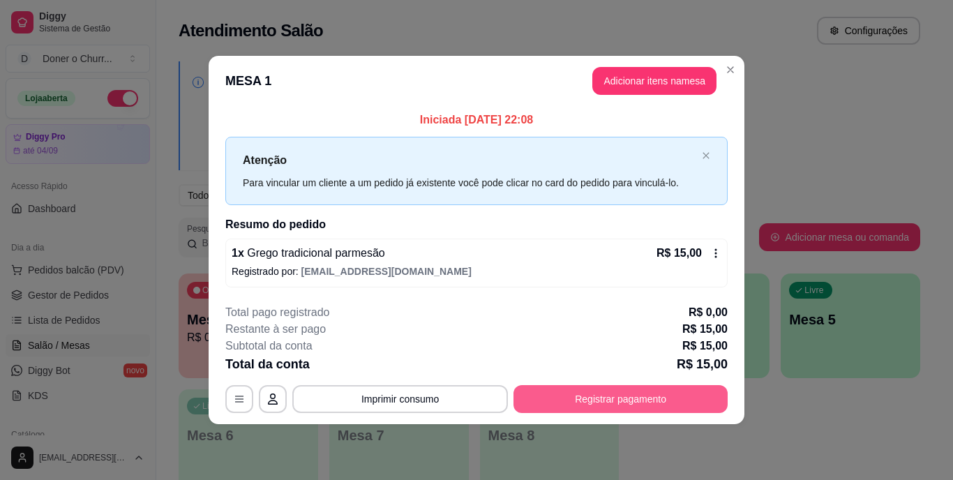
click at [619, 393] on button "Registrar pagamento" at bounding box center [620, 399] width 214 height 28
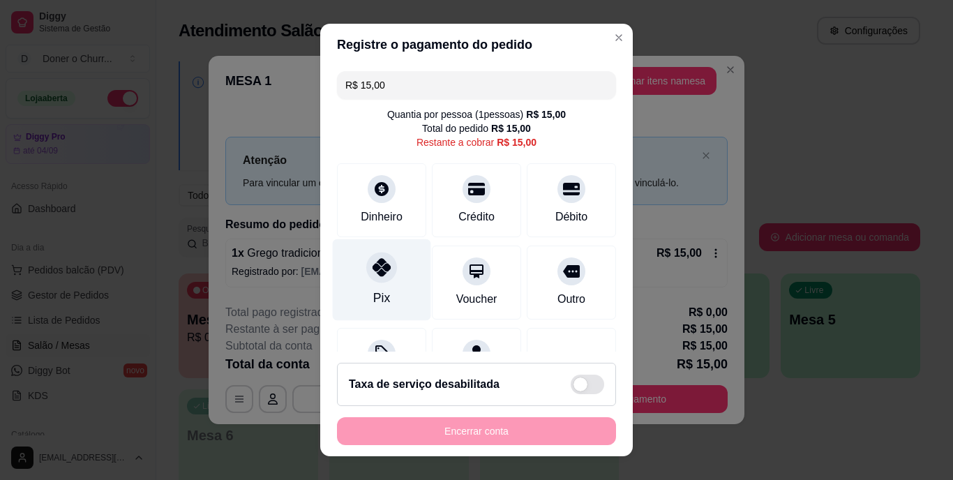
click at [374, 285] on div "Pix" at bounding box center [382, 280] width 98 height 82
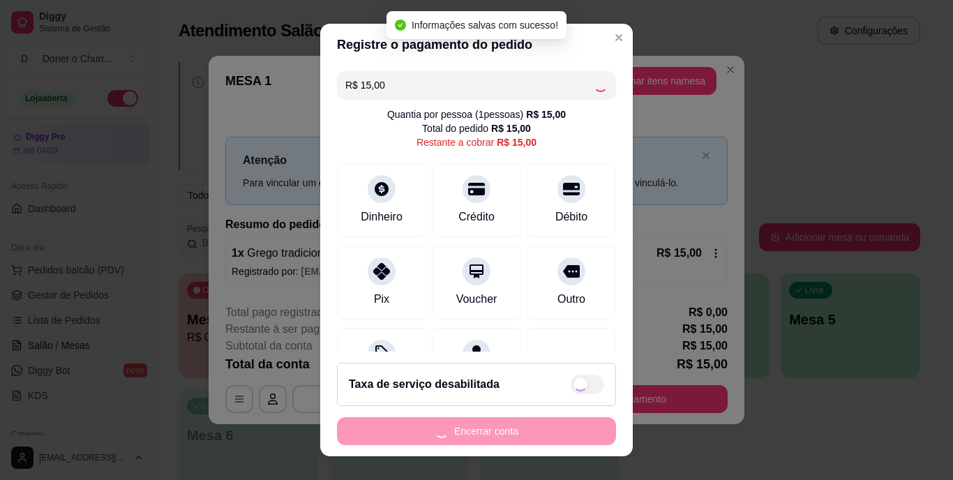
type input "R$ 0,00"
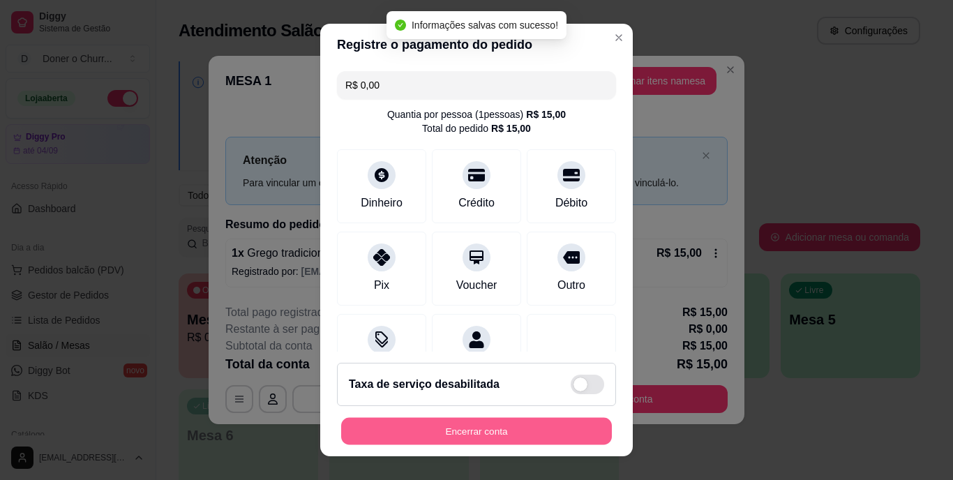
click at [538, 430] on button "Encerrar conta" at bounding box center [476, 430] width 271 height 27
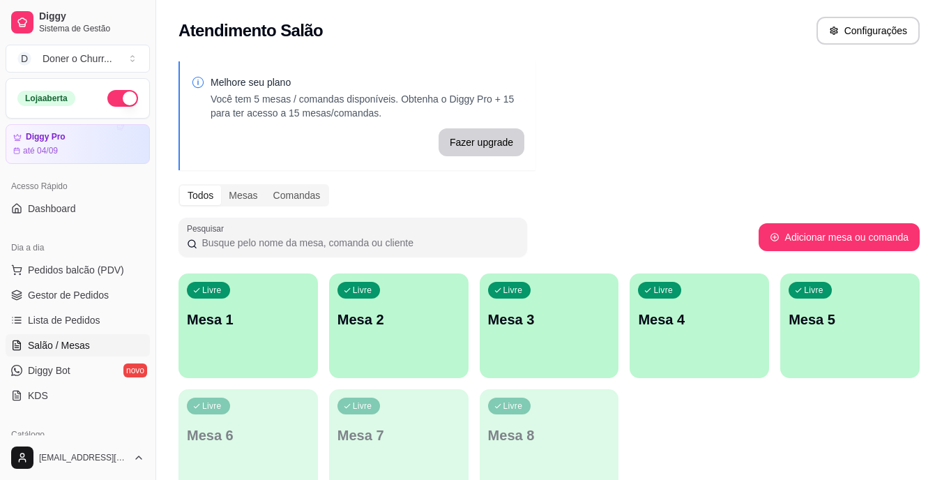
click at [107, 98] on button "button" at bounding box center [122, 98] width 31 height 17
